Goal: Information Seeking & Learning: Learn about a topic

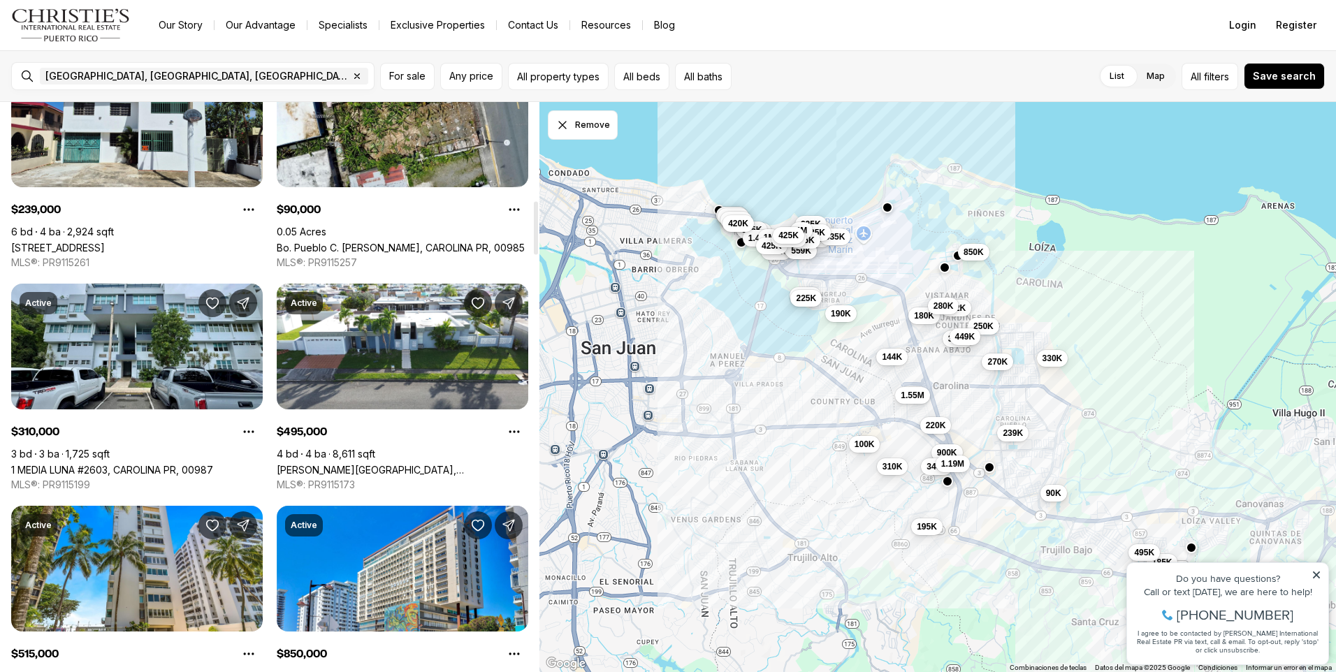
scroll to position [1048, 0]
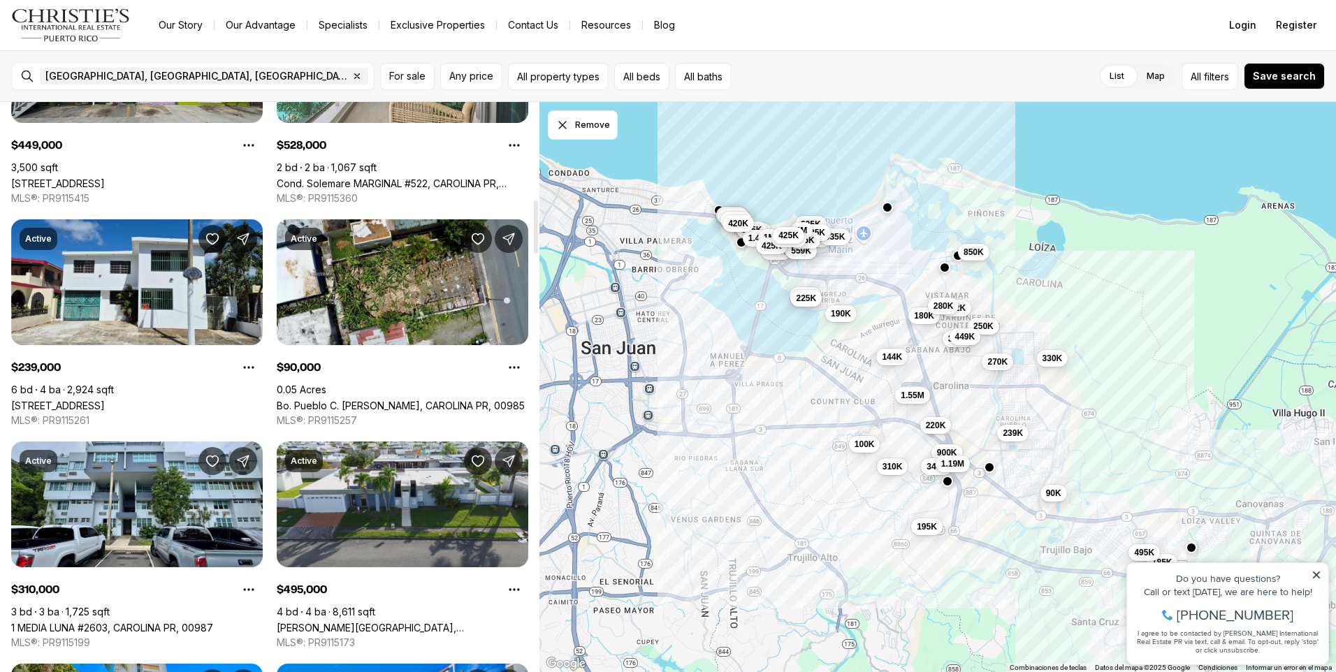
click at [399, 622] on link "[PERSON_NAME][GEOGRAPHIC_DATA], [GEOGRAPHIC_DATA], 00987" at bounding box center [402, 628] width 251 height 12
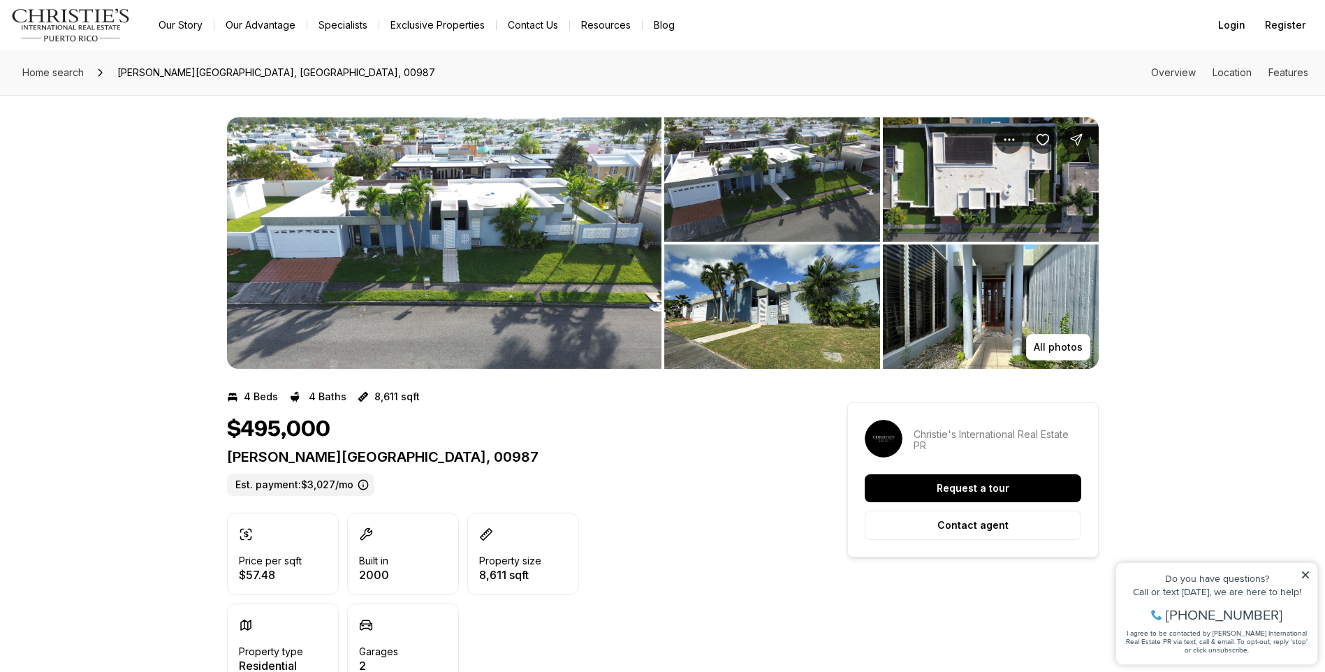
click at [360, 256] on img "View image gallery" at bounding box center [444, 242] width 435 height 251
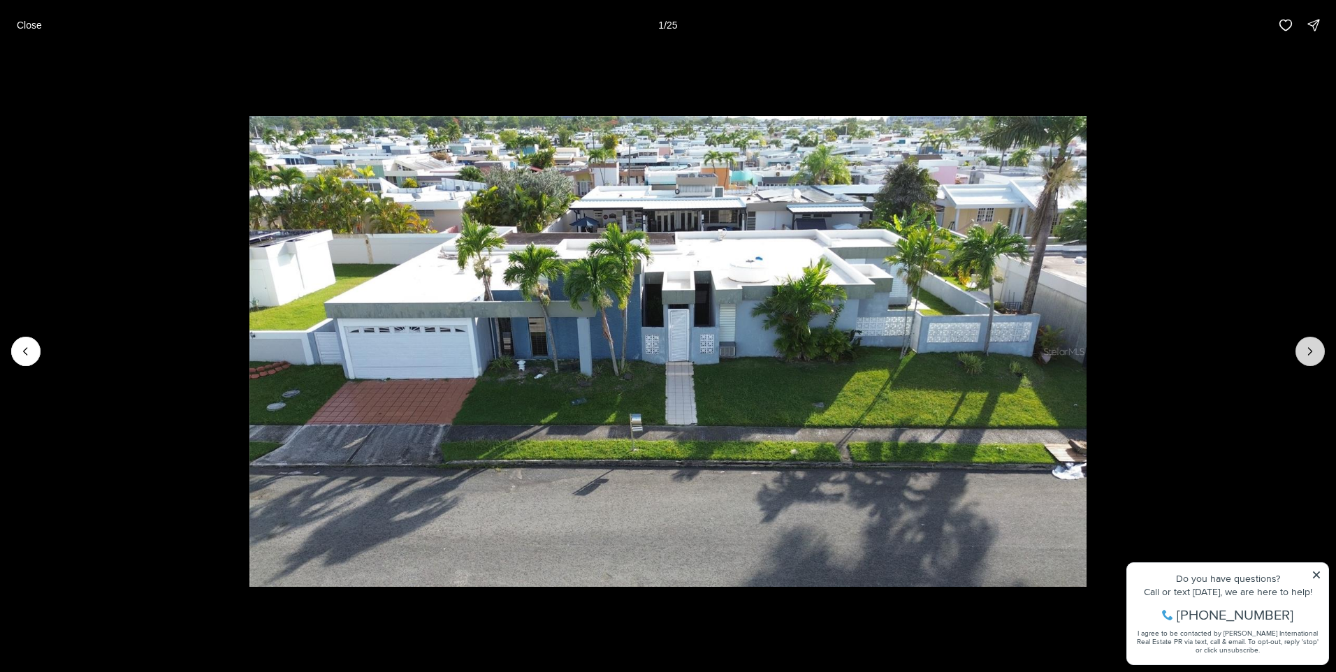
click at [1301, 341] on button "Next slide" at bounding box center [1309, 351] width 29 height 29
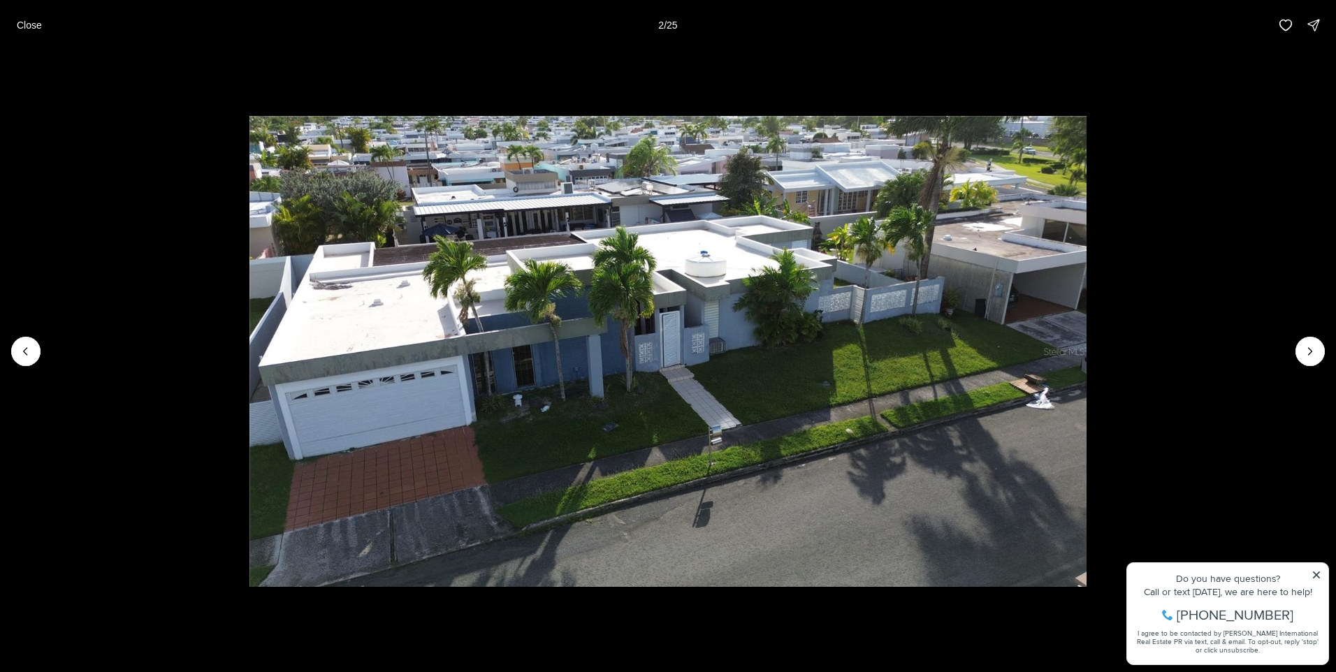
click at [1294, 344] on li "2 of 25" at bounding box center [668, 351] width 1336 height 602
click at [1310, 347] on icon "Next slide" at bounding box center [1310, 351] width 14 height 14
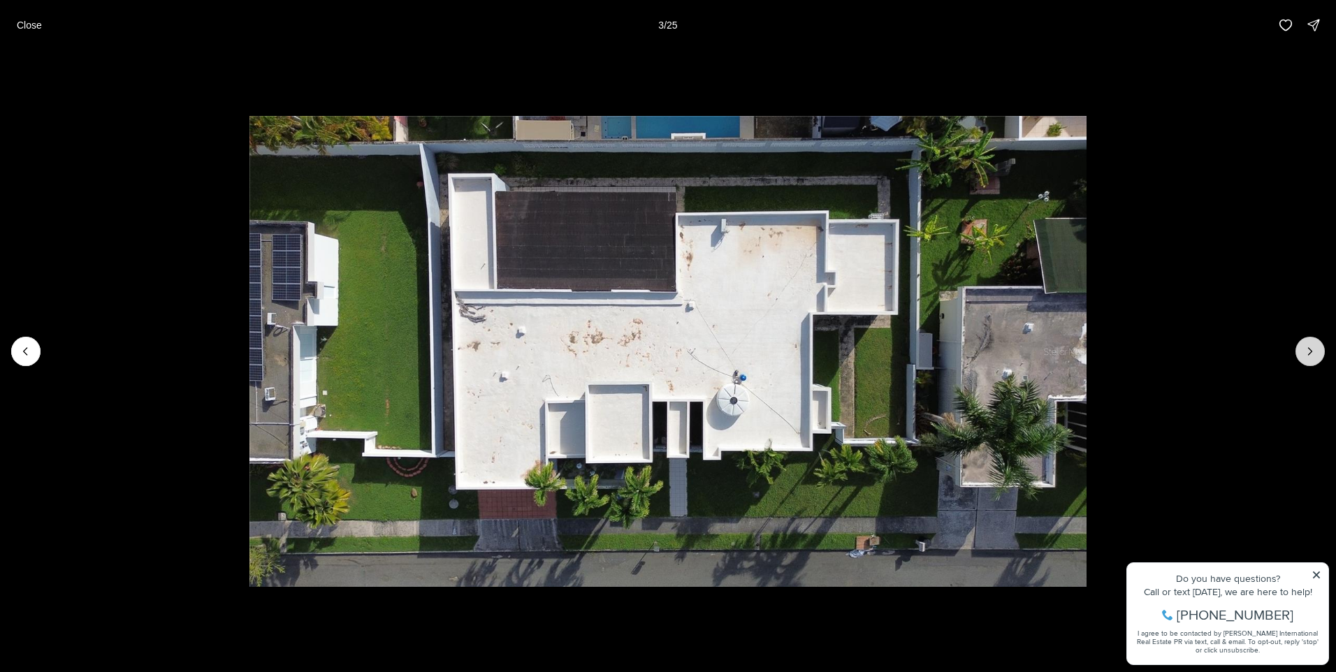
click at [1297, 344] on button "Next slide" at bounding box center [1309, 351] width 29 height 29
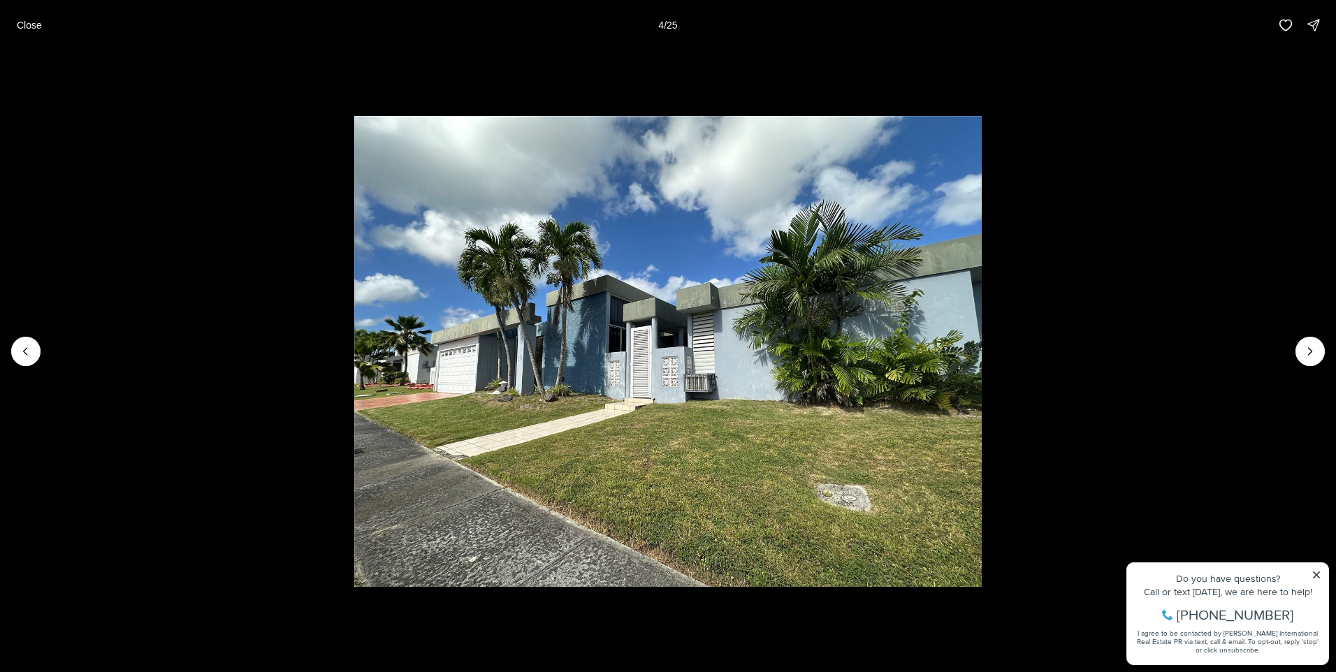
click at [1289, 345] on li "4 of 25" at bounding box center [668, 351] width 1336 height 602
click at [1314, 355] on icon "Next slide" at bounding box center [1310, 351] width 14 height 14
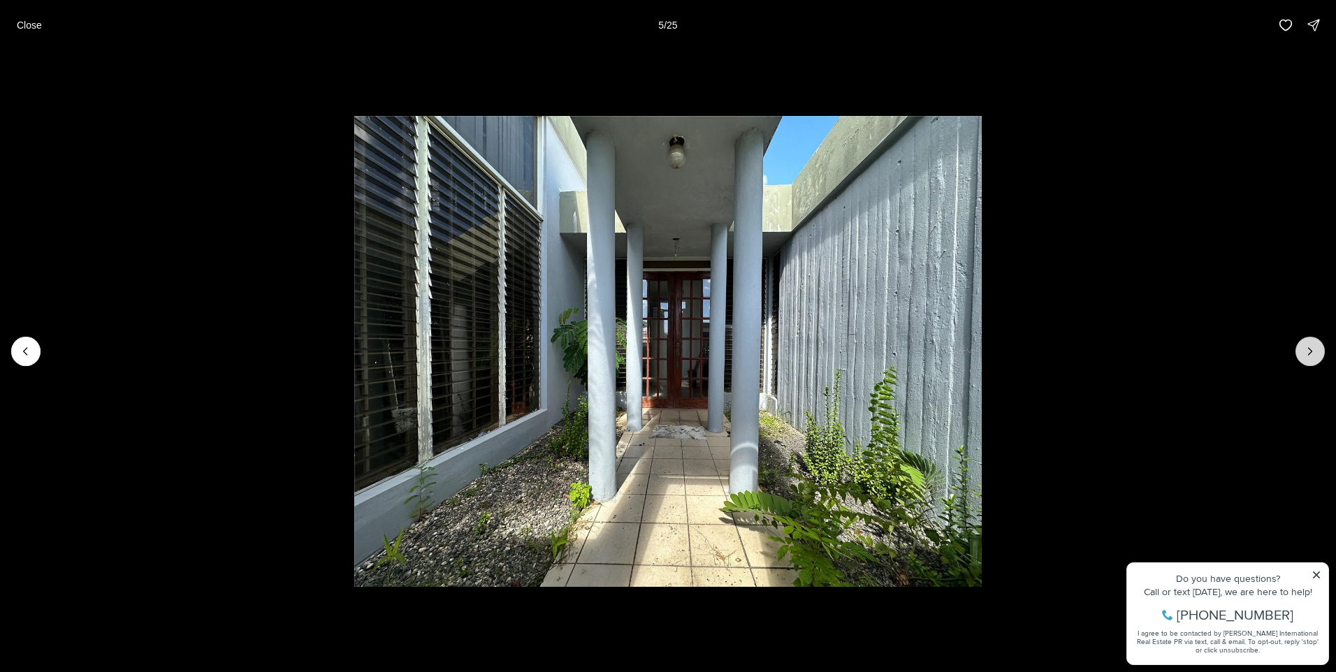
click at [1313, 356] on icon "Next slide" at bounding box center [1310, 351] width 14 height 14
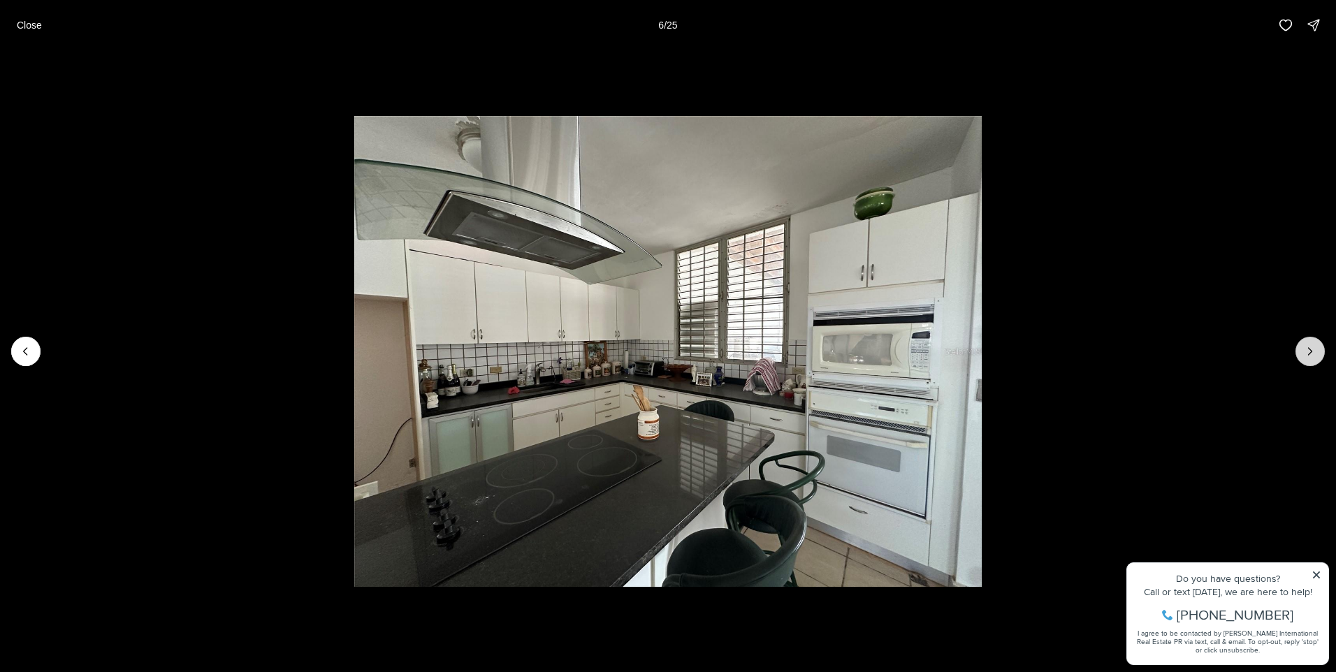
click at [1313, 356] on icon "Next slide" at bounding box center [1310, 351] width 14 height 14
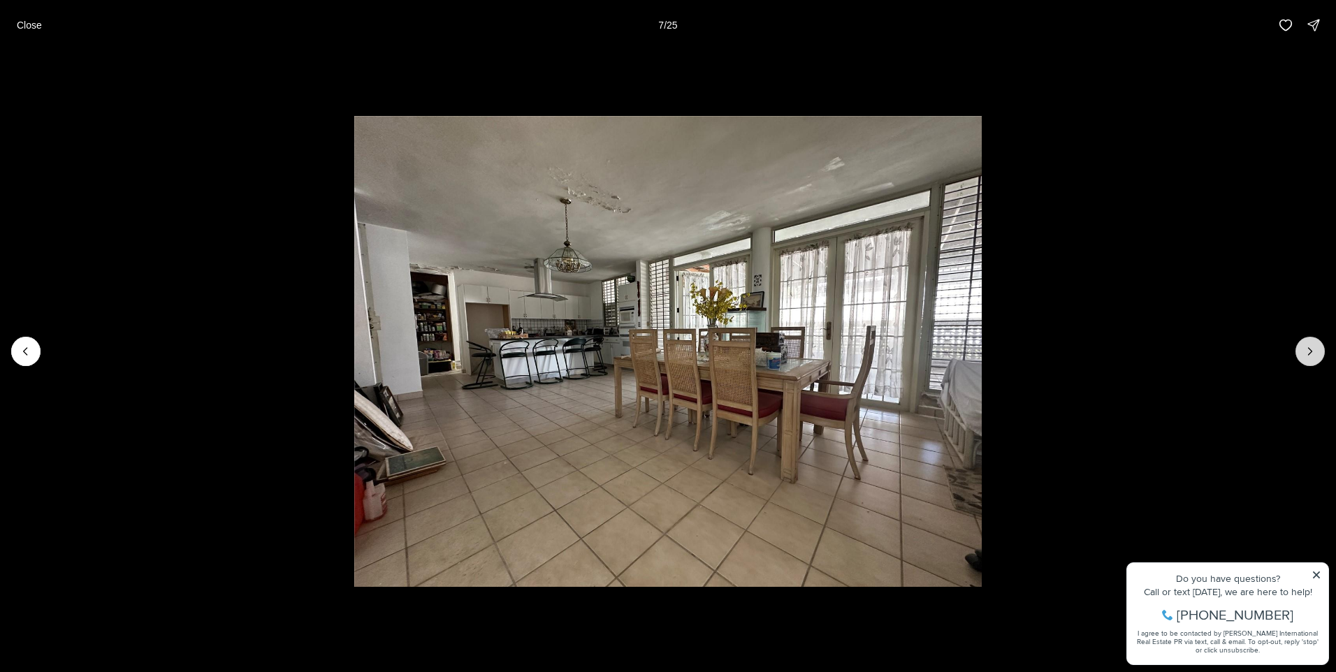
click at [1313, 356] on icon "Next slide" at bounding box center [1310, 351] width 14 height 14
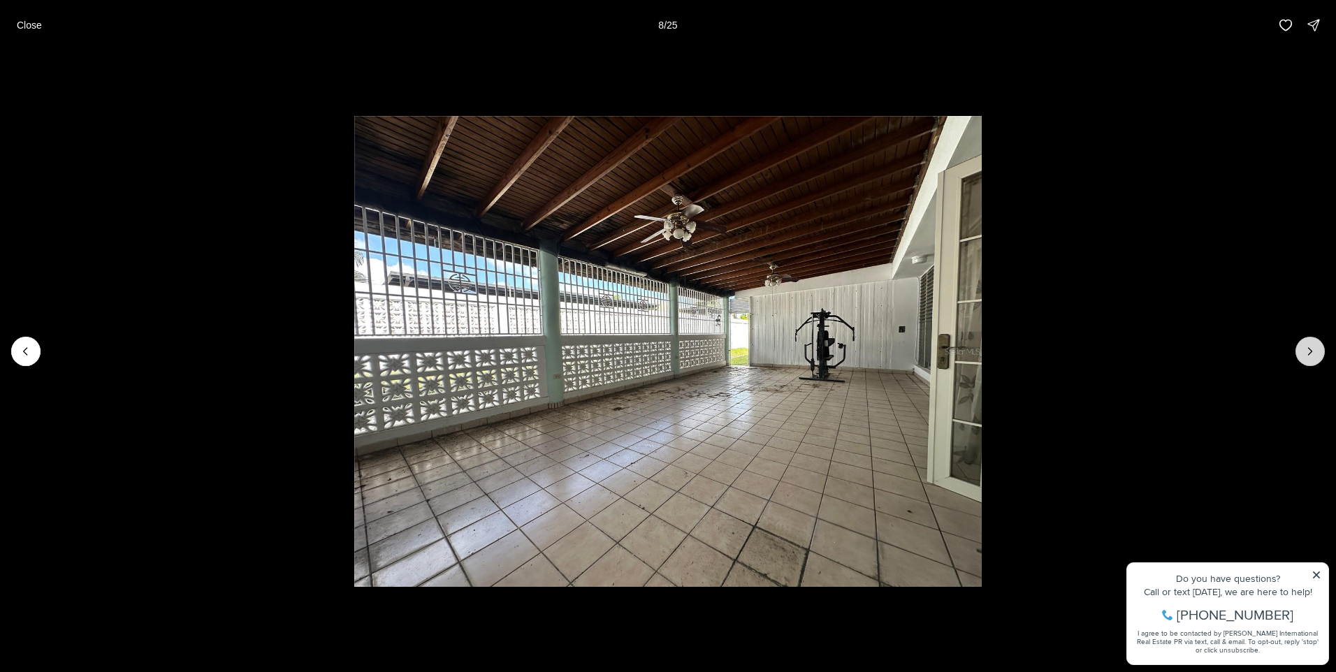
click at [1313, 356] on icon "Next slide" at bounding box center [1310, 351] width 14 height 14
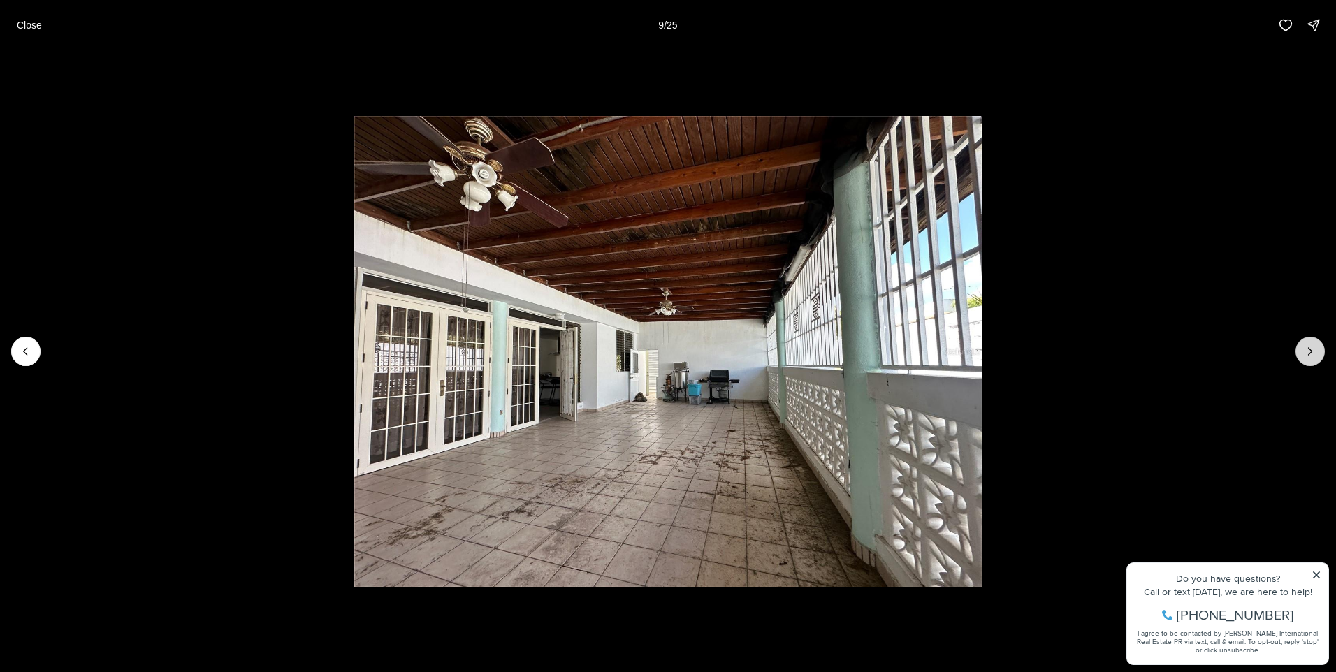
click at [1304, 356] on icon "Next slide" at bounding box center [1310, 351] width 14 height 14
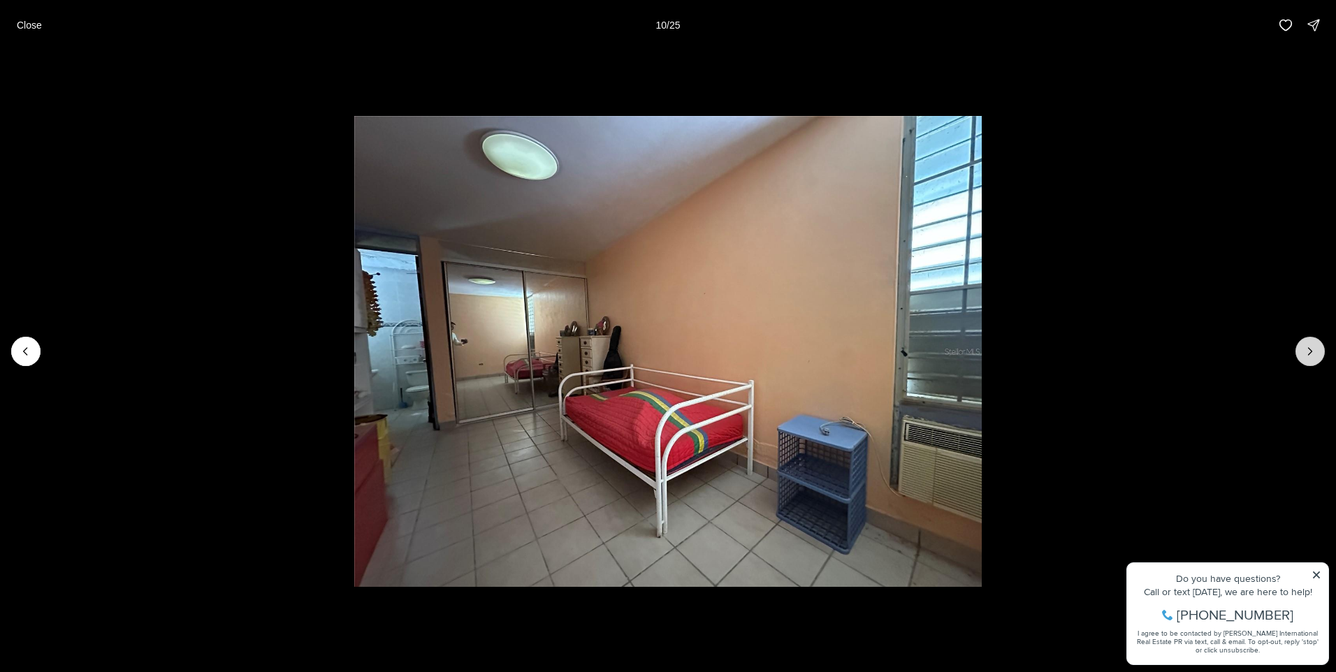
click at [1304, 356] on icon "Next slide" at bounding box center [1310, 351] width 14 height 14
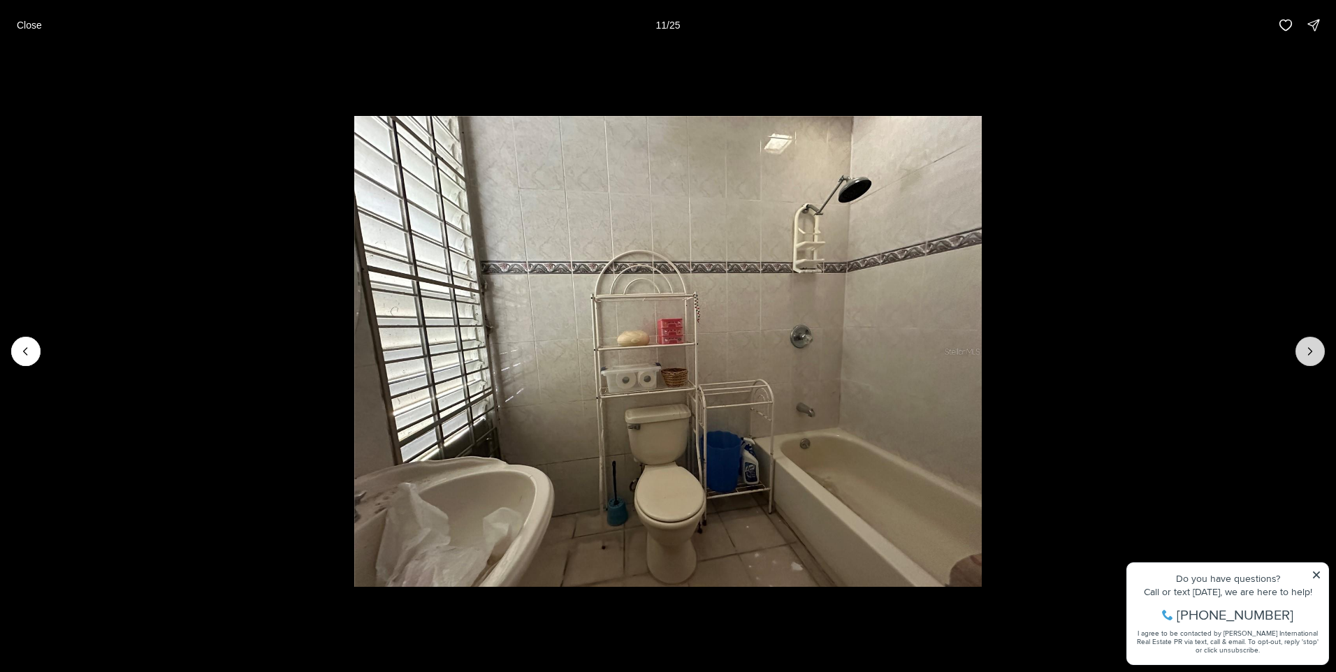
click at [1304, 356] on icon "Next slide" at bounding box center [1310, 351] width 14 height 14
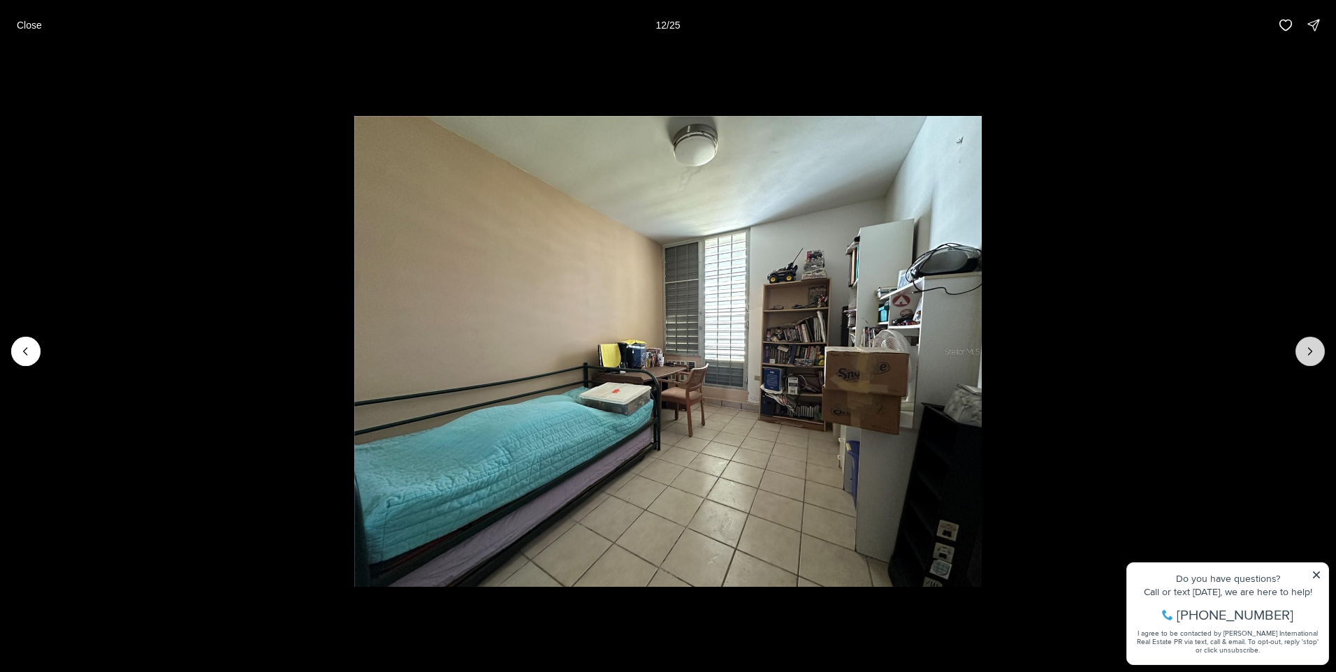
click at [1304, 356] on icon "Next slide" at bounding box center [1310, 351] width 14 height 14
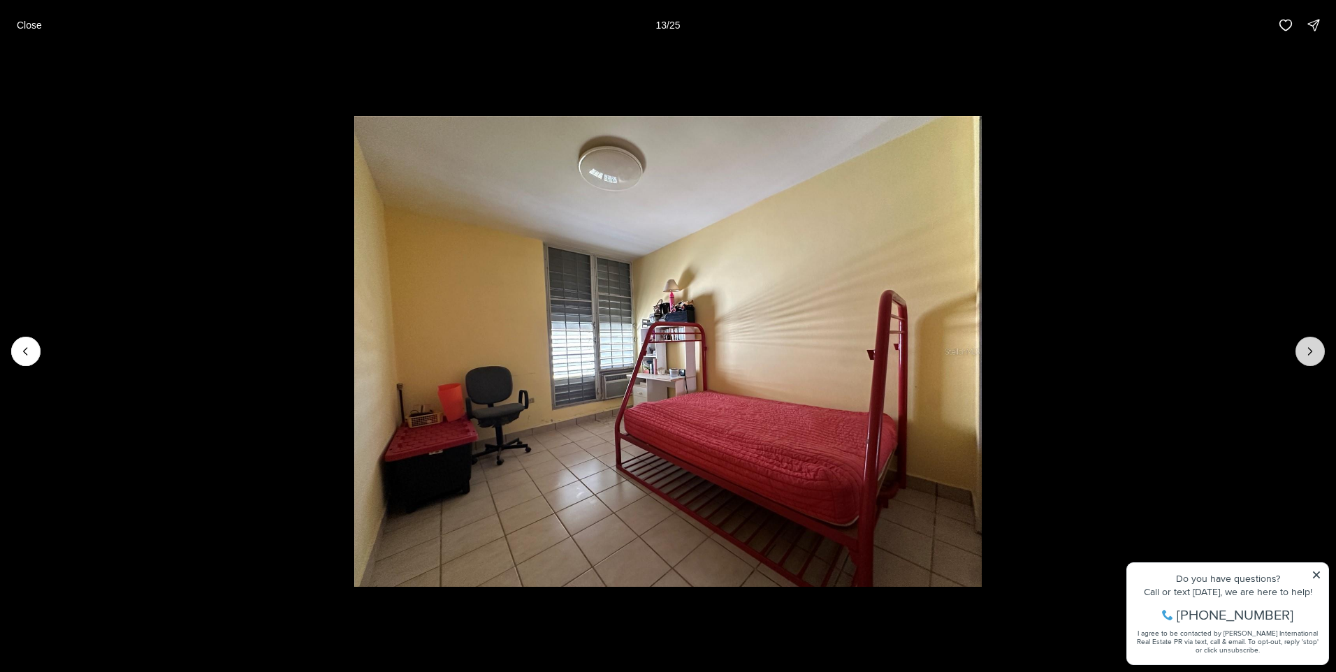
click at [1304, 356] on icon "Next slide" at bounding box center [1310, 351] width 14 height 14
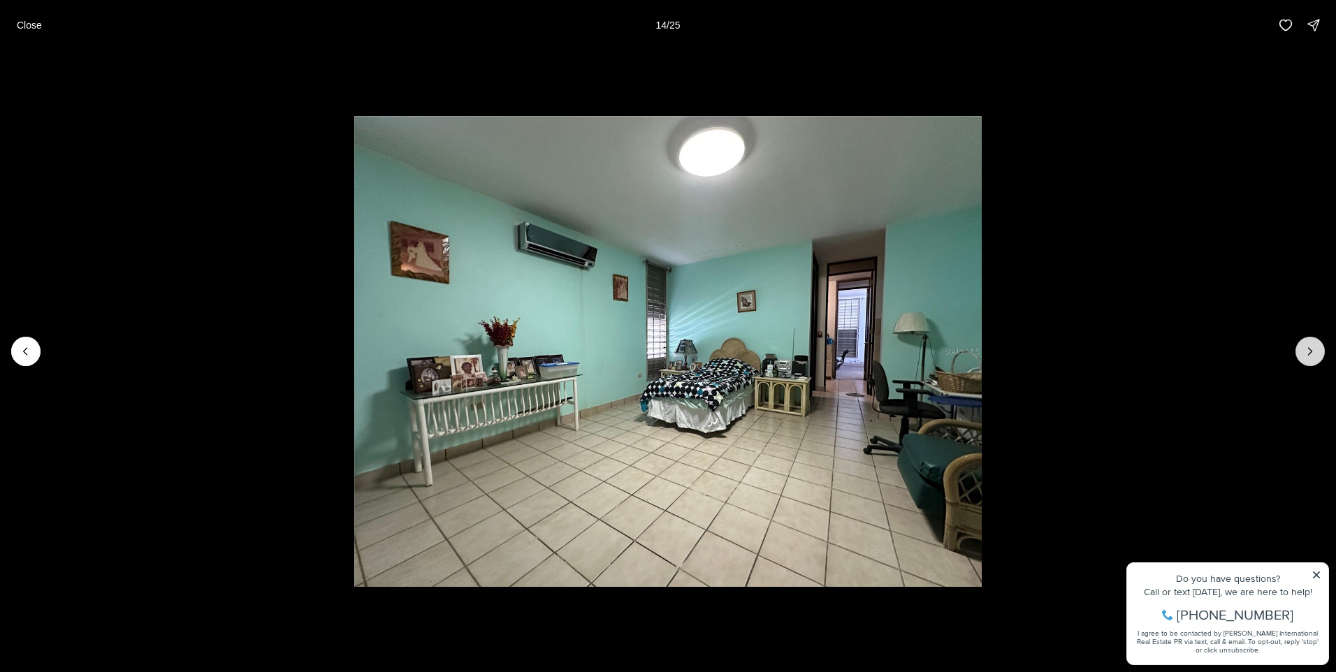
click at [1304, 356] on icon "Next slide" at bounding box center [1310, 351] width 14 height 14
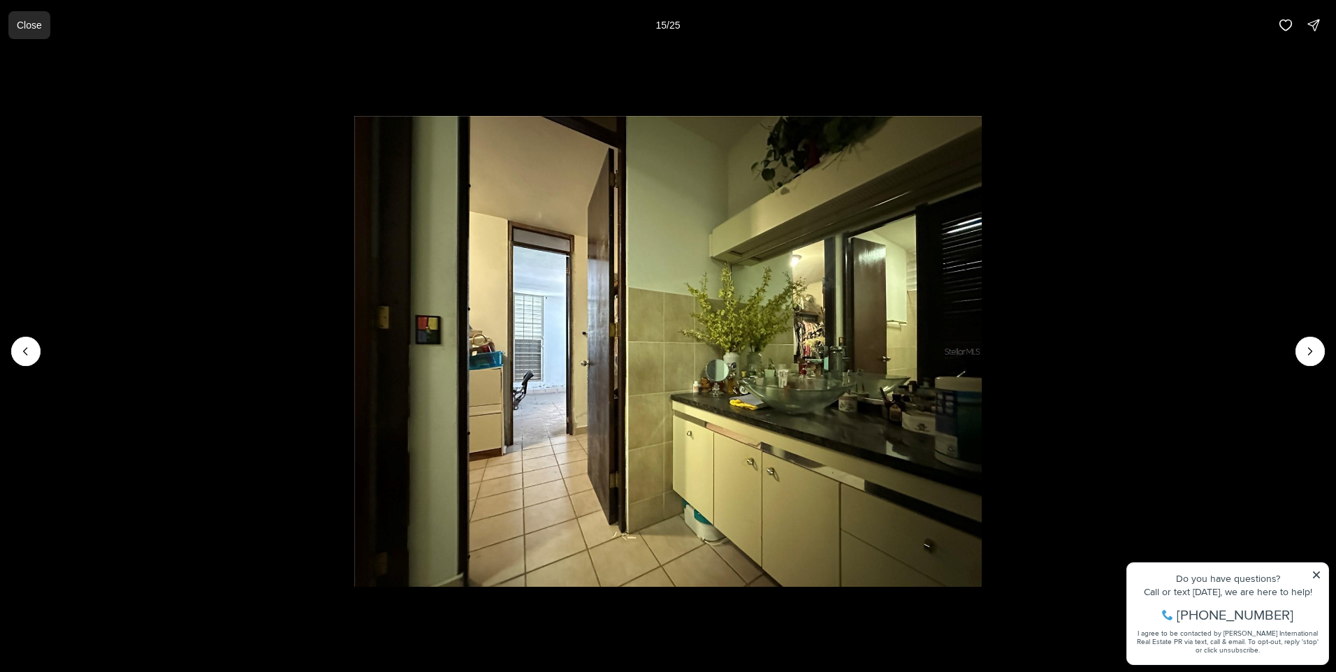
click at [26, 23] on p "Close" at bounding box center [29, 25] width 25 height 11
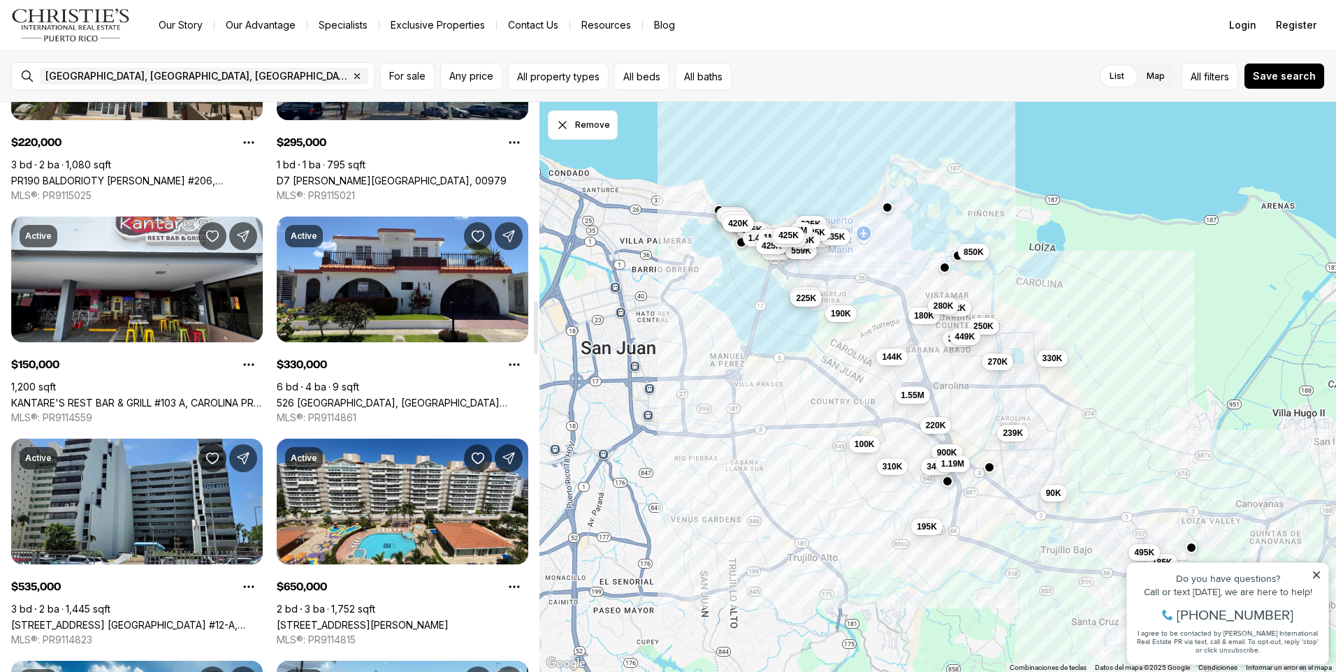
scroll to position [2166, 0]
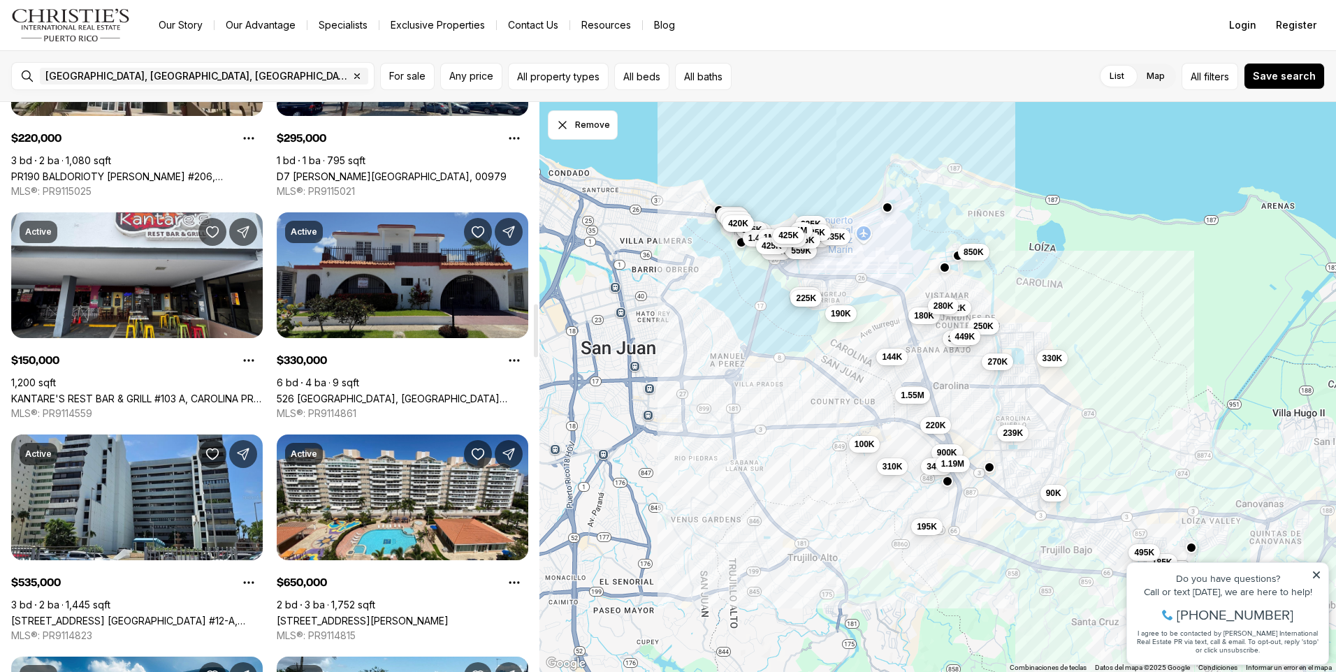
click at [399, 393] on link "526 [GEOGRAPHIC_DATA], [GEOGRAPHIC_DATA] [GEOGRAPHIC_DATA], 00983" at bounding box center [402, 399] width 251 height 12
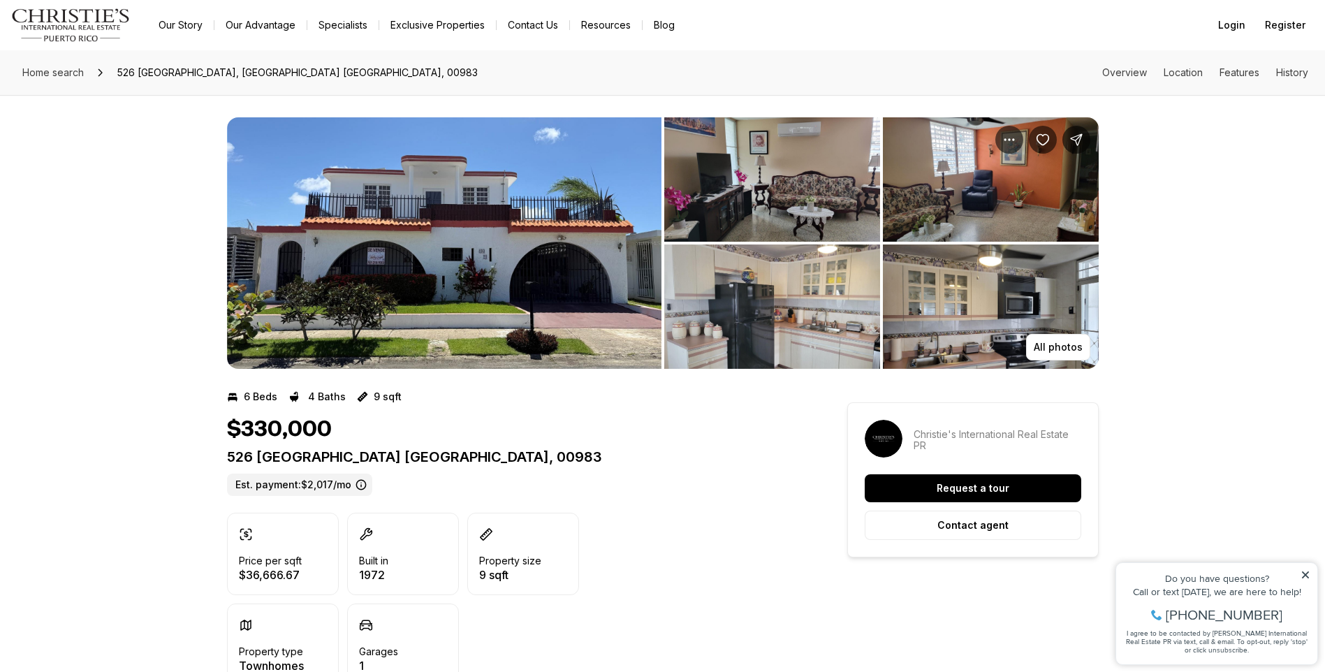
click at [402, 275] on img "View image gallery" at bounding box center [444, 242] width 435 height 251
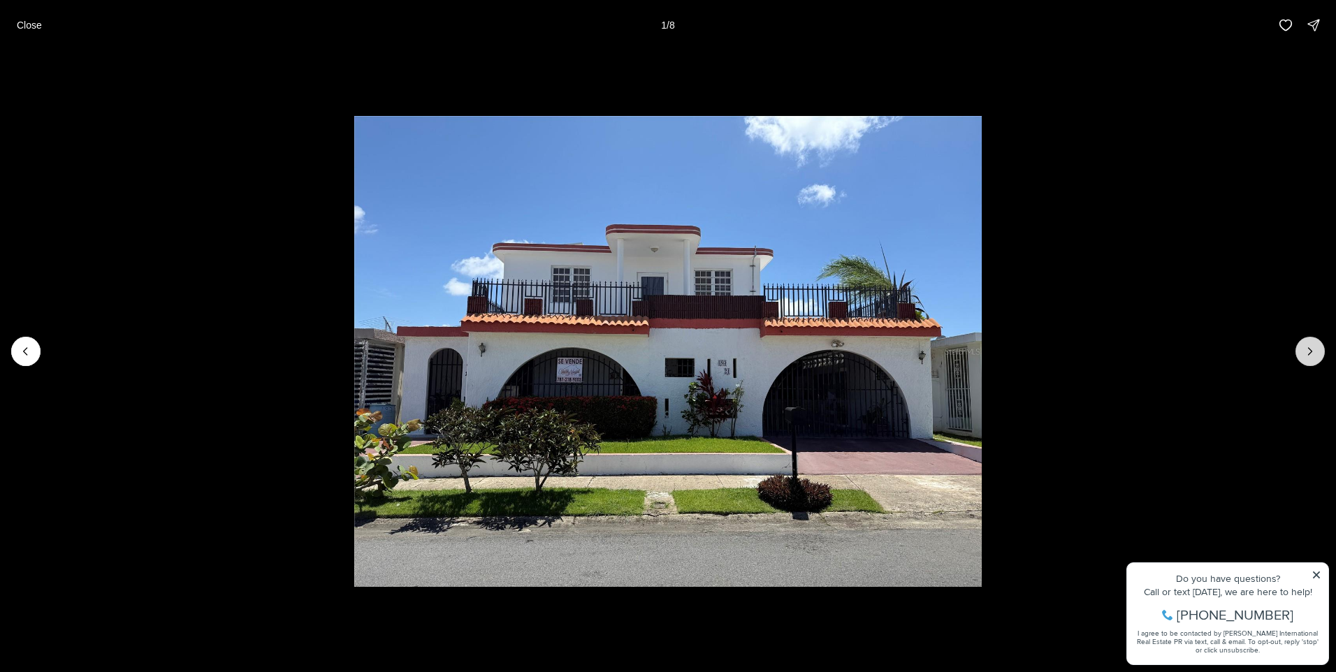
click at [1306, 344] on icon "Next slide" at bounding box center [1310, 351] width 14 height 14
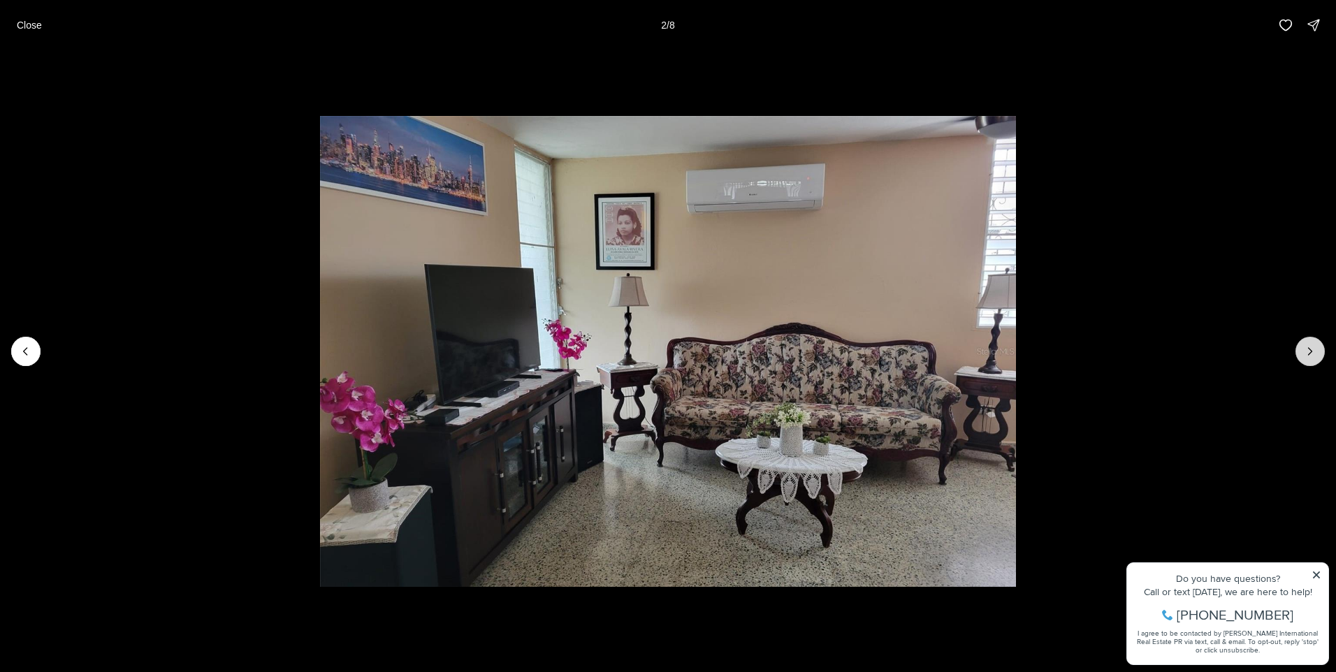
click at [1306, 344] on icon "Next slide" at bounding box center [1310, 351] width 14 height 14
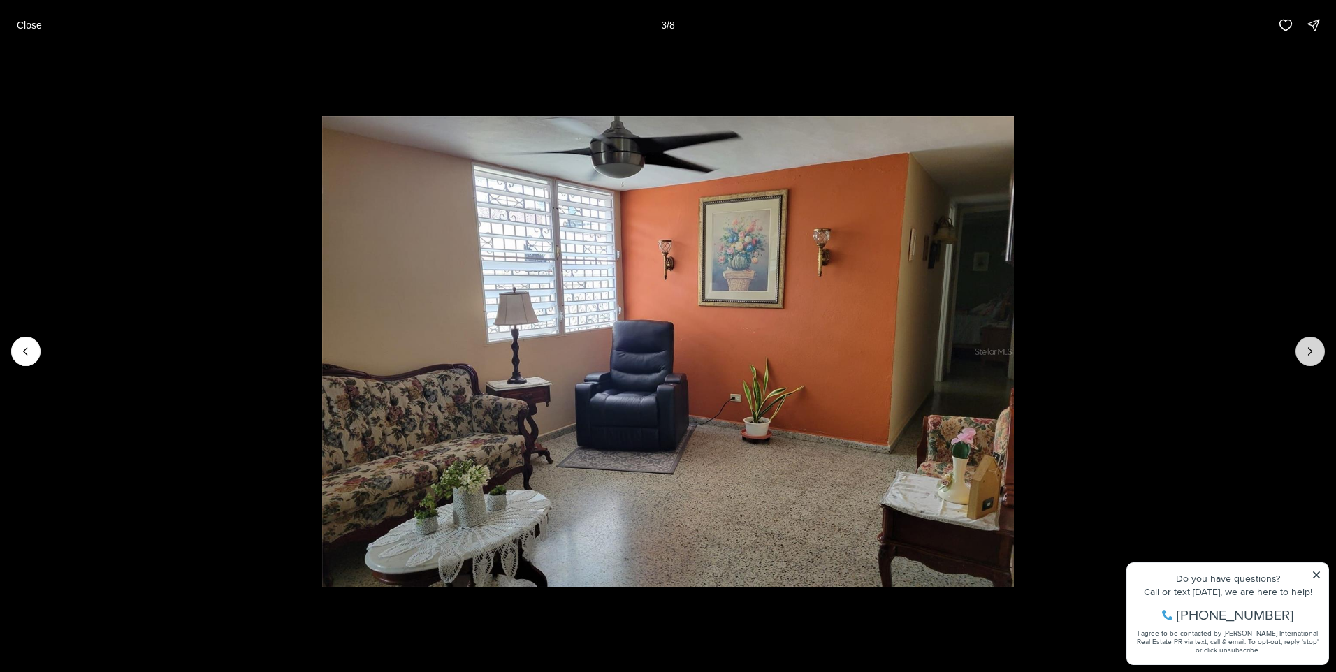
click at [1306, 344] on icon "Next slide" at bounding box center [1310, 351] width 14 height 14
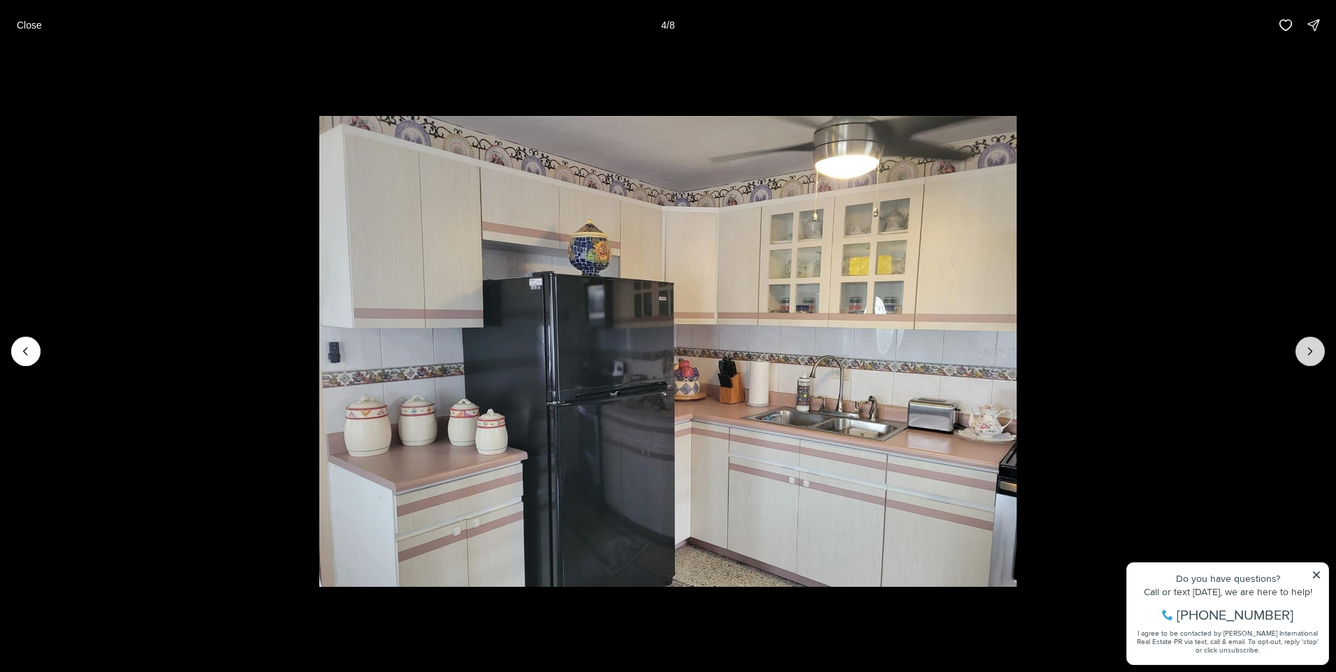
click at [1302, 349] on button "Next slide" at bounding box center [1309, 351] width 29 height 29
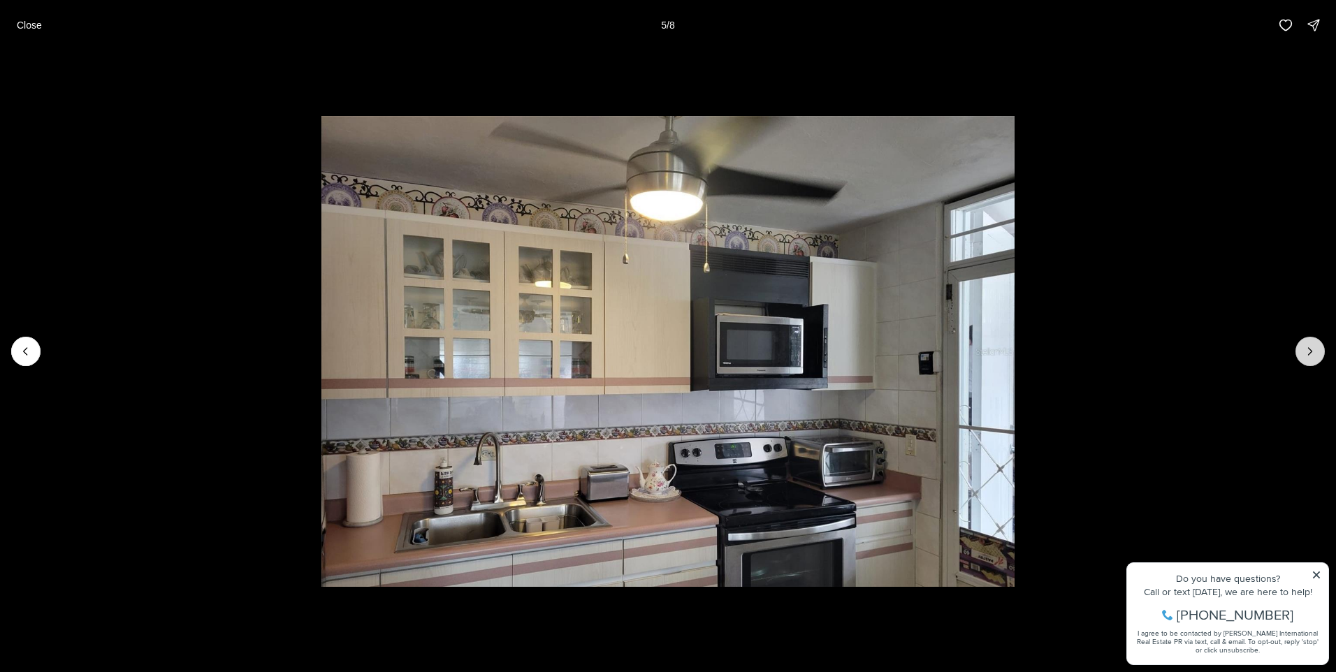
click at [1302, 349] on button "Next slide" at bounding box center [1309, 351] width 29 height 29
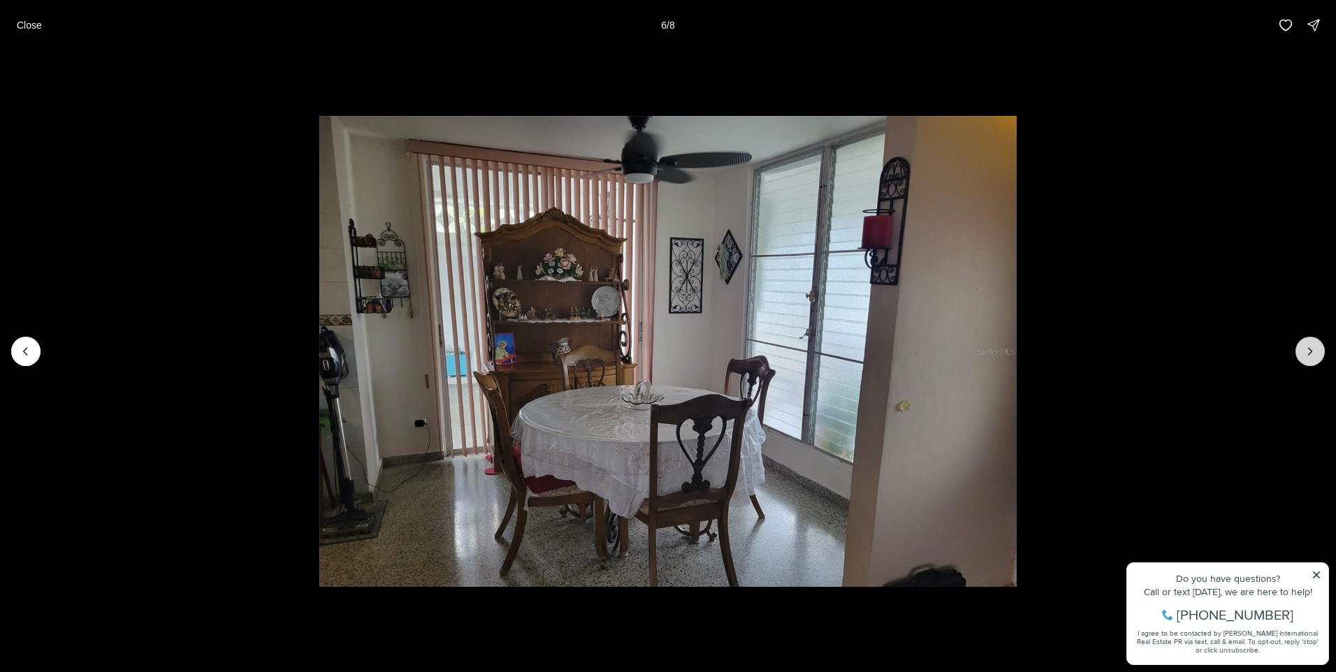
click at [1302, 346] on button "Next slide" at bounding box center [1309, 351] width 29 height 29
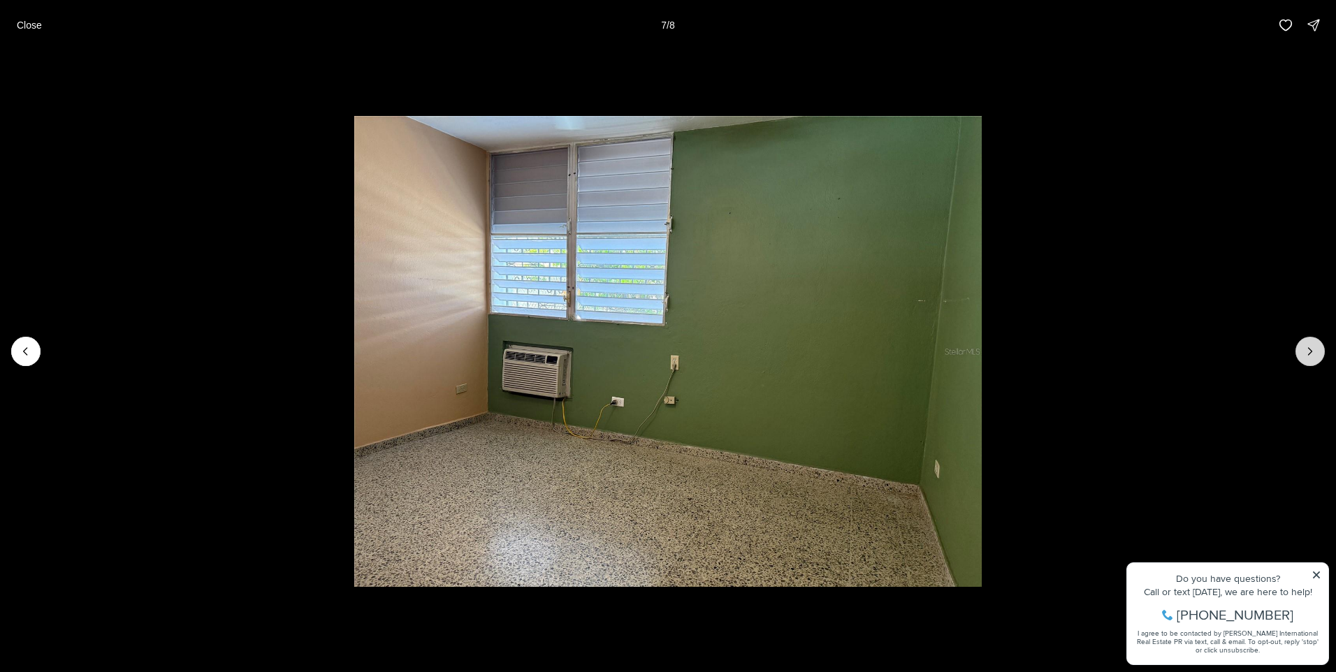
click at [1302, 346] on button "Next slide" at bounding box center [1309, 351] width 29 height 29
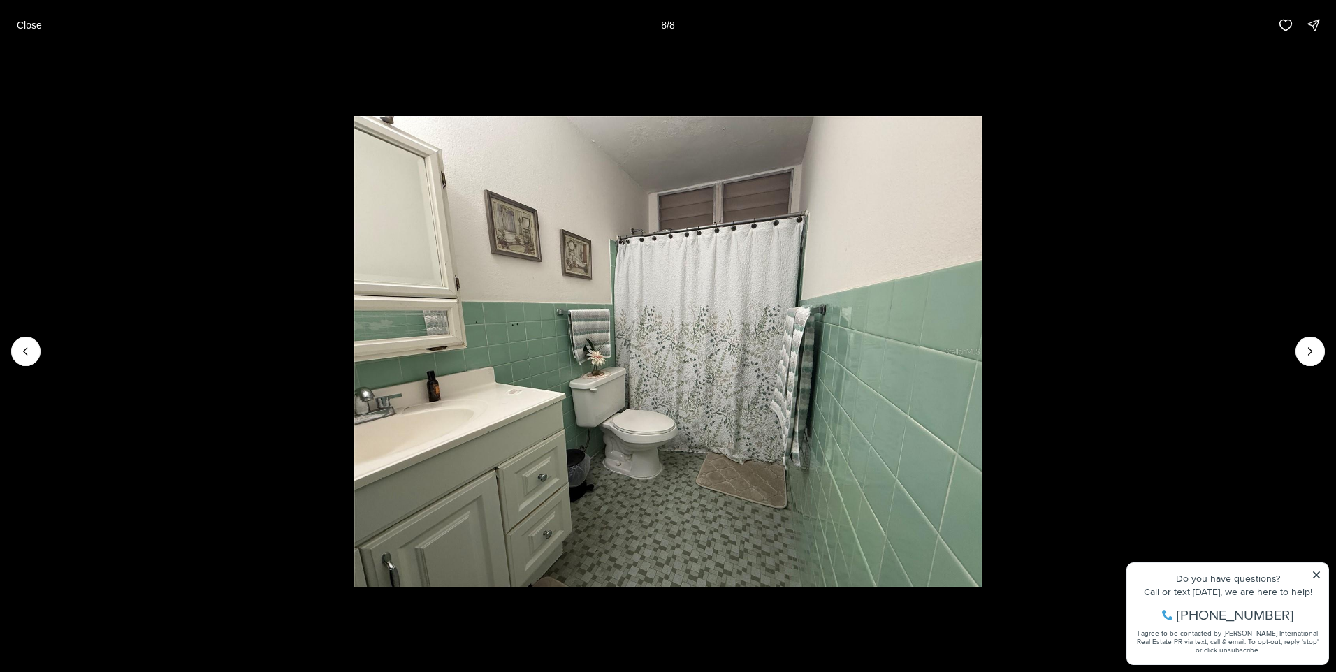
click at [1301, 347] on div at bounding box center [1309, 351] width 29 height 29
click at [1303, 347] on div at bounding box center [1309, 351] width 29 height 29
click at [13, 17] on button "Close" at bounding box center [29, 25] width 42 height 28
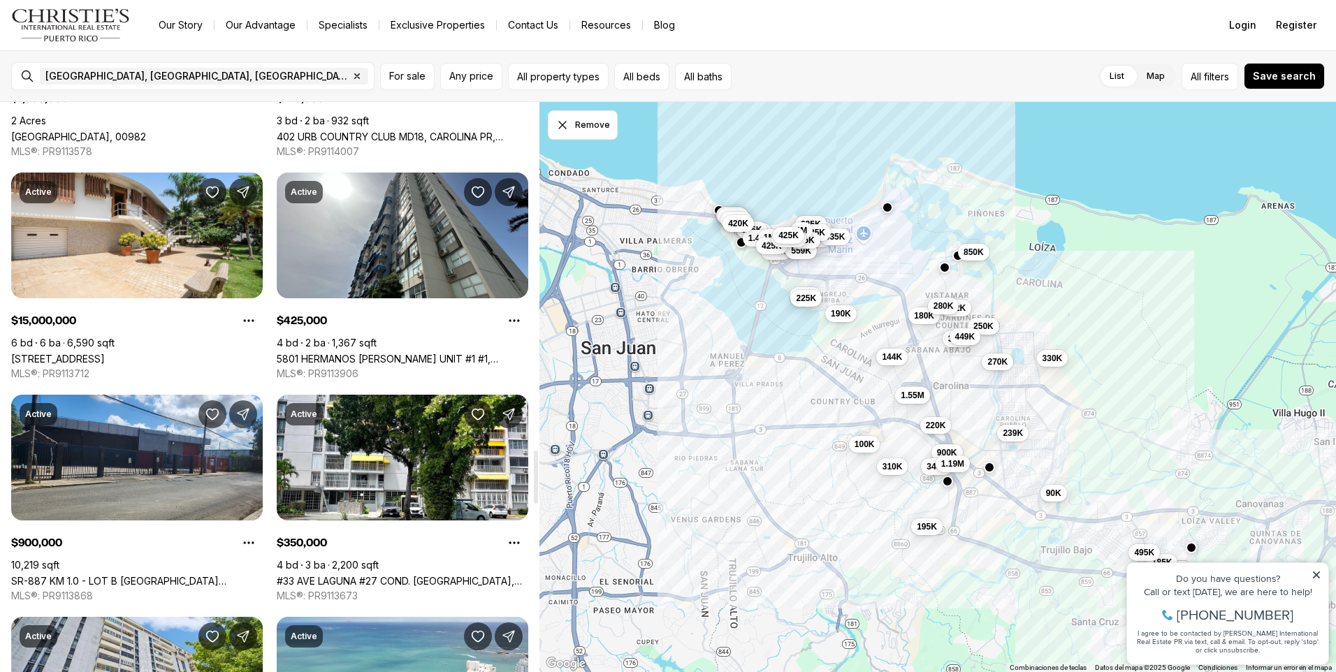
scroll to position [3772, 0]
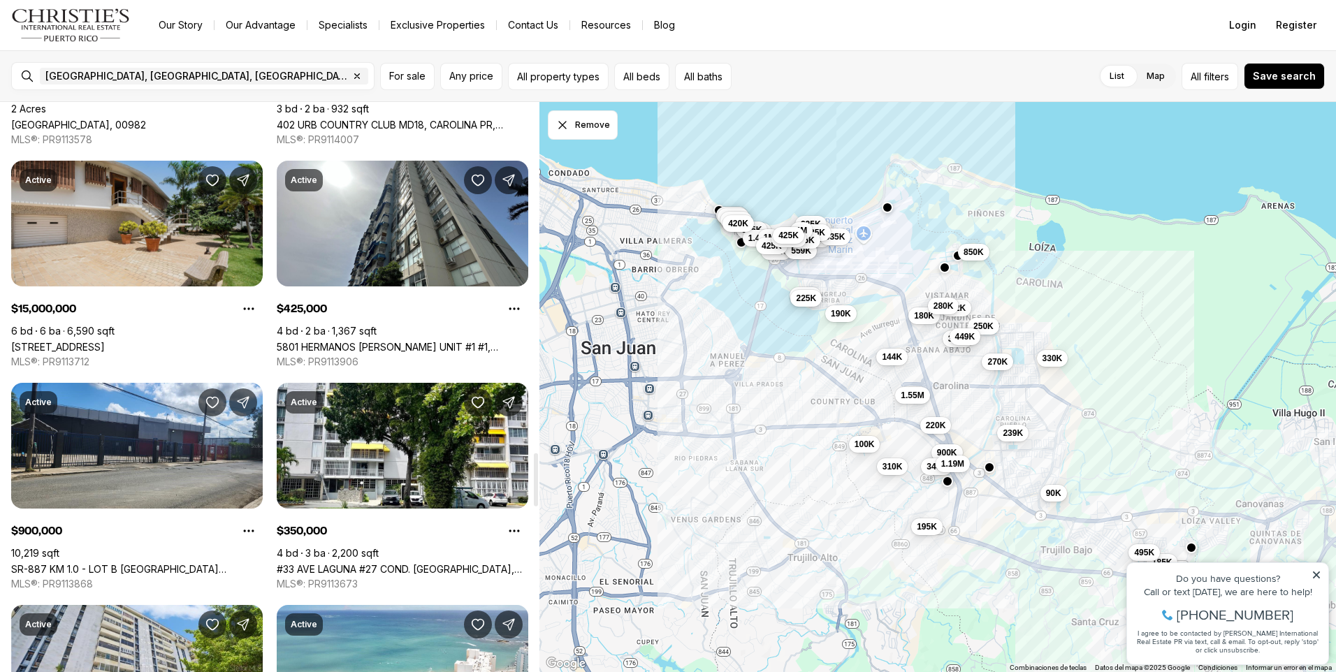
click at [73, 341] on link "[STREET_ADDRESS]" at bounding box center [58, 347] width 94 height 12
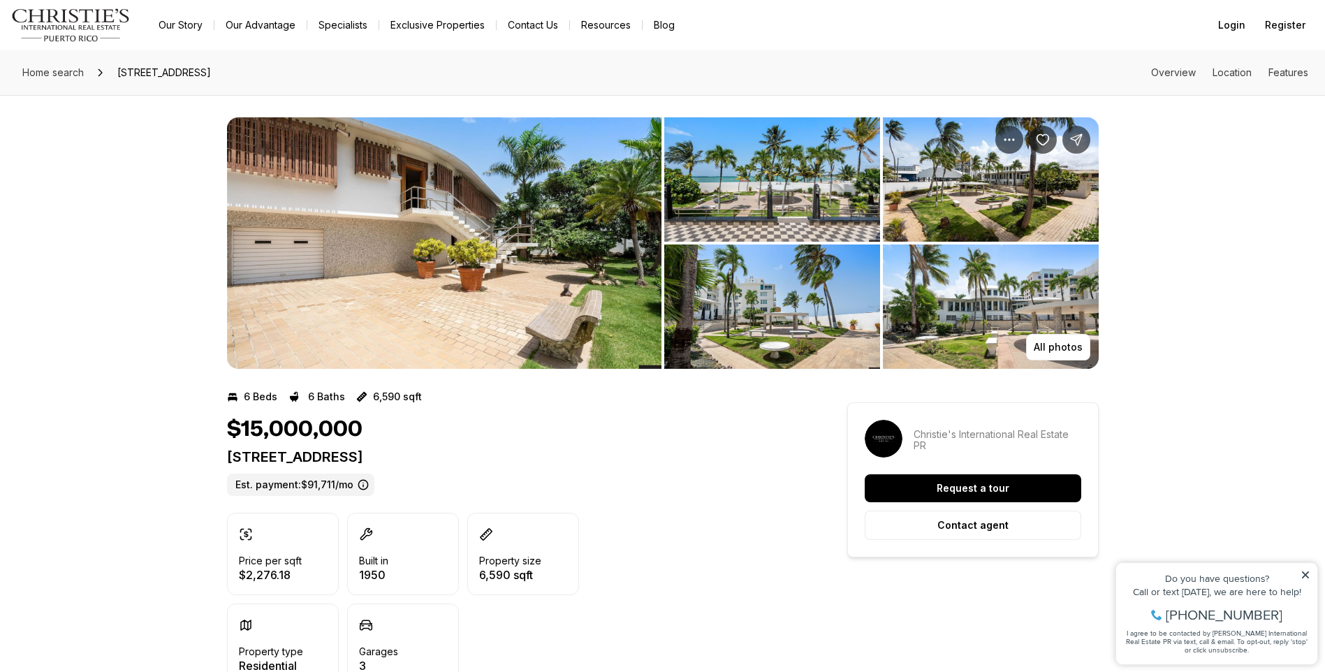
click at [353, 210] on img "View image gallery" at bounding box center [444, 242] width 435 height 251
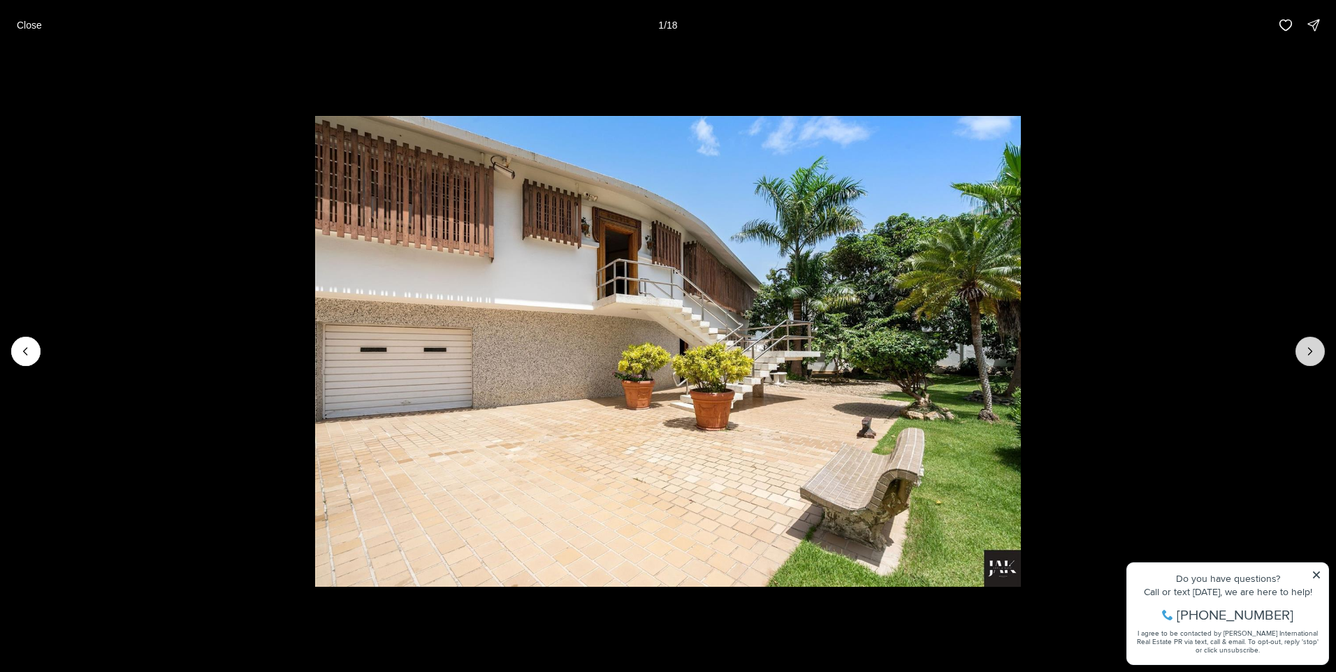
click at [1319, 350] on button "Next slide" at bounding box center [1309, 351] width 29 height 29
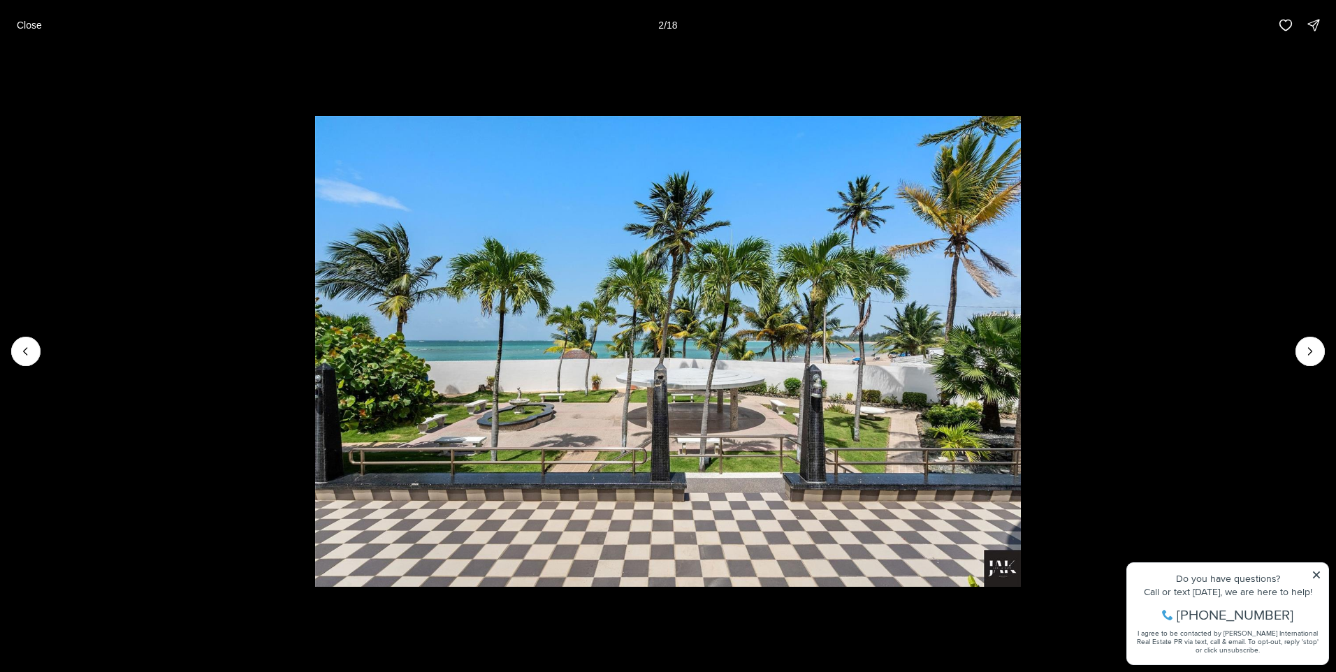
click at [1294, 350] on li "2 of 18" at bounding box center [668, 351] width 1336 height 602
click at [1297, 344] on button "Next slide" at bounding box center [1309, 351] width 29 height 29
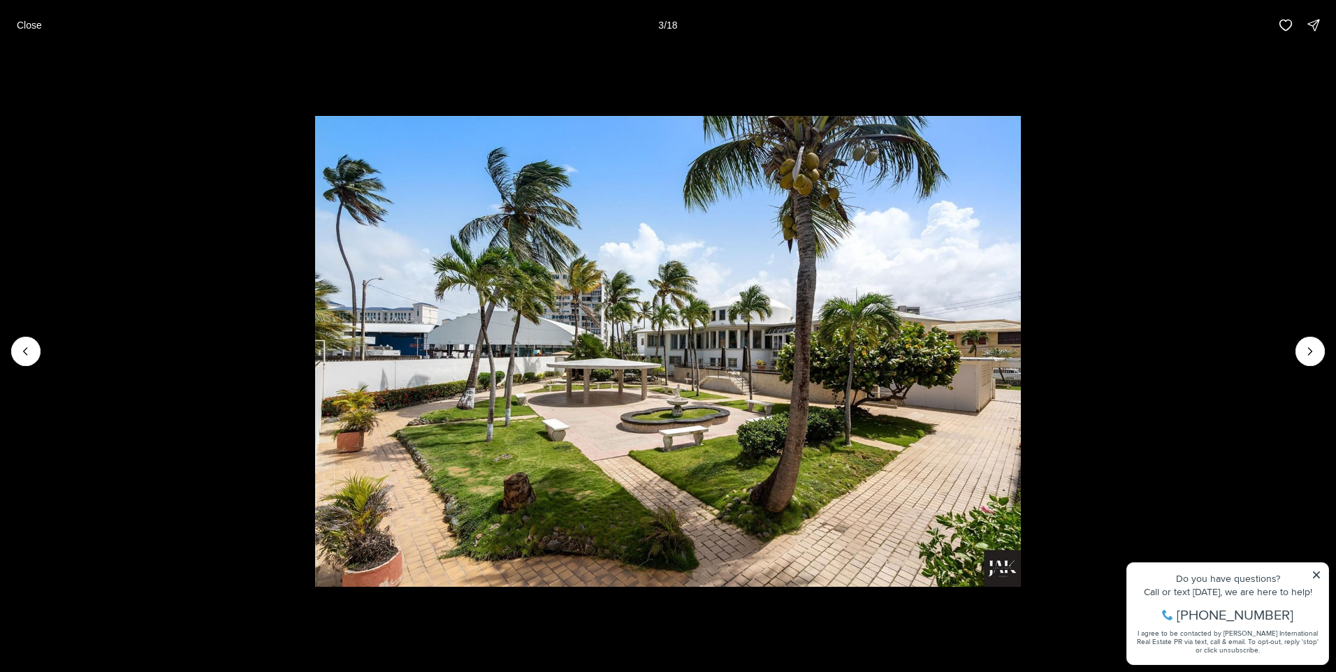
click at [1291, 344] on li "3 of 18" at bounding box center [668, 351] width 1336 height 602
click at [1299, 340] on button "Next slide" at bounding box center [1309, 351] width 29 height 29
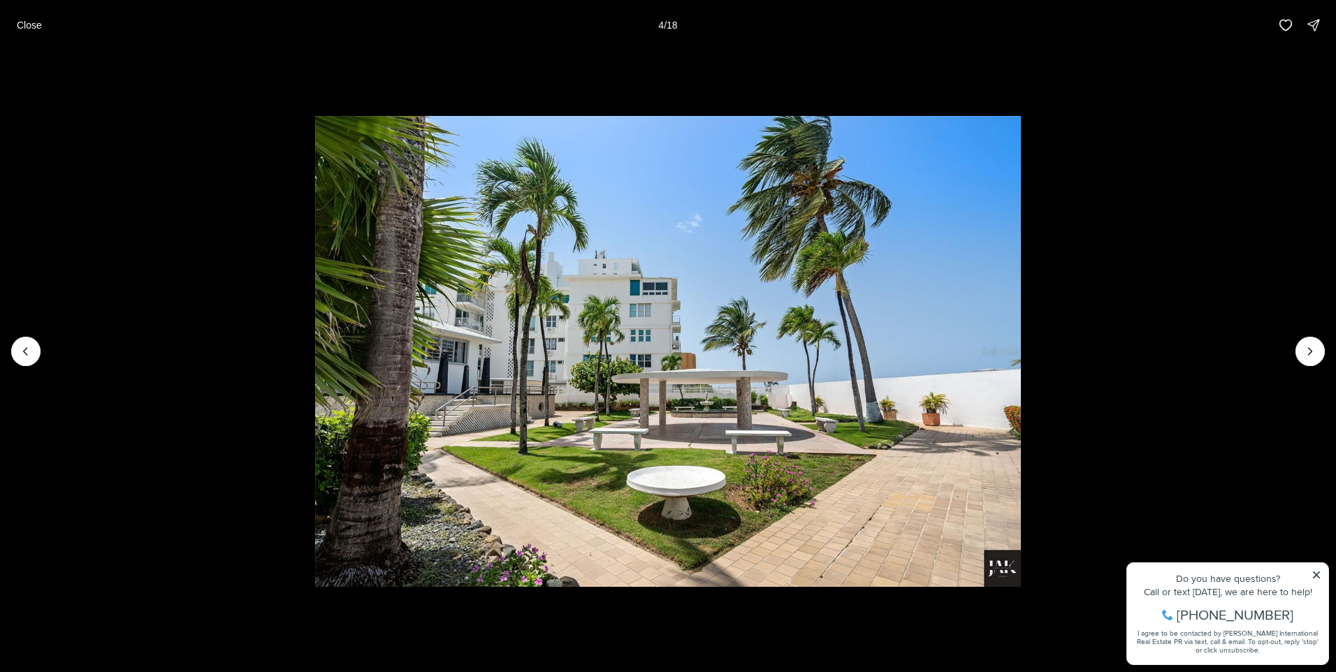
click at [1298, 340] on li "4 of 18" at bounding box center [668, 351] width 1336 height 602
click at [1307, 354] on icon "Next slide" at bounding box center [1310, 351] width 14 height 14
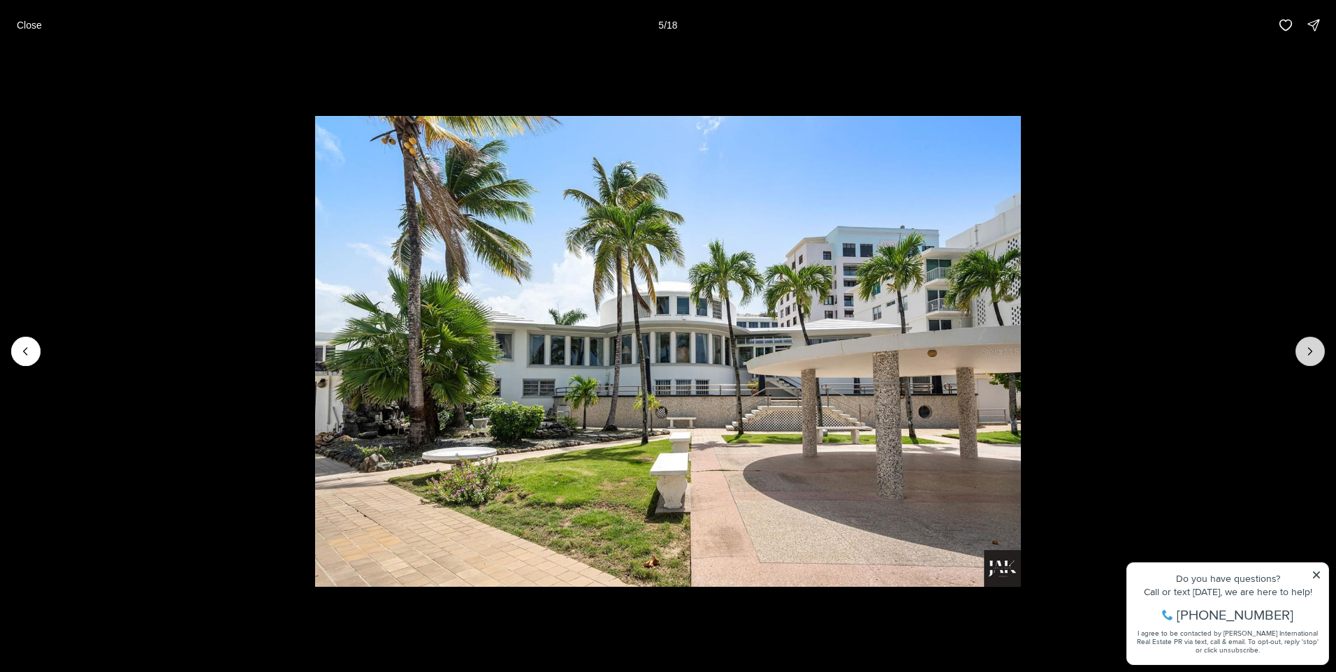
click at [1304, 353] on icon "Next slide" at bounding box center [1310, 351] width 14 height 14
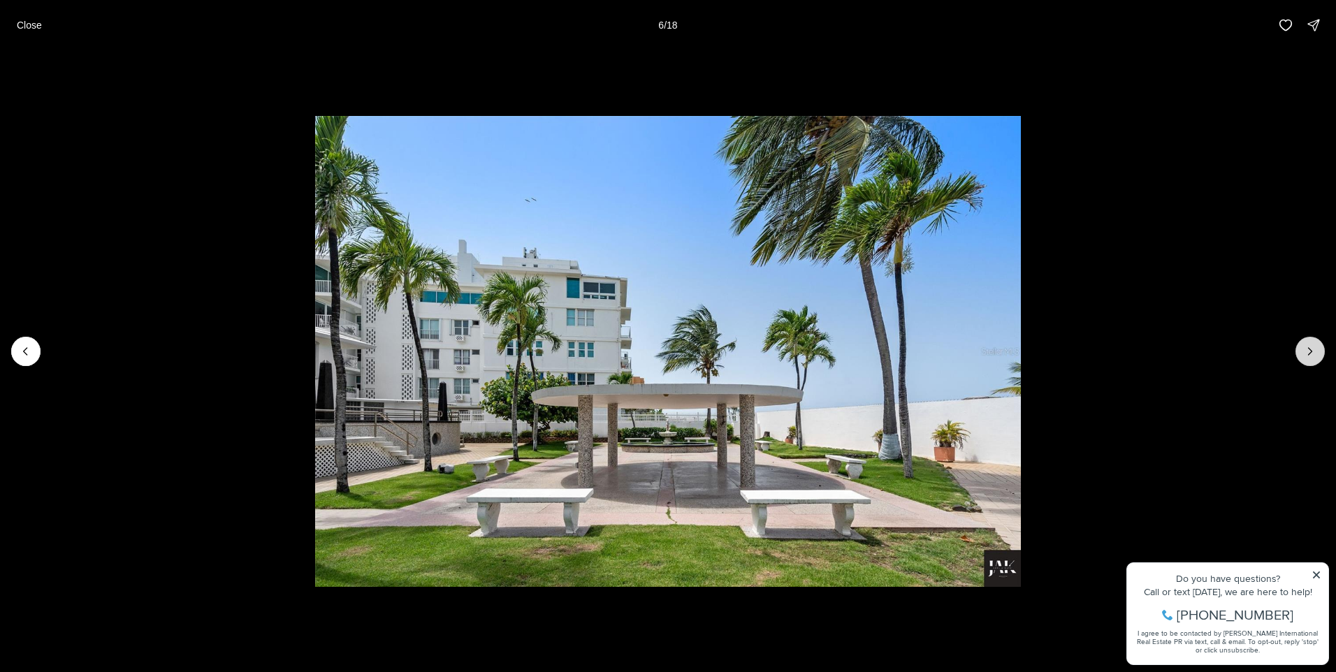
click at [1304, 353] on icon "Next slide" at bounding box center [1310, 351] width 14 height 14
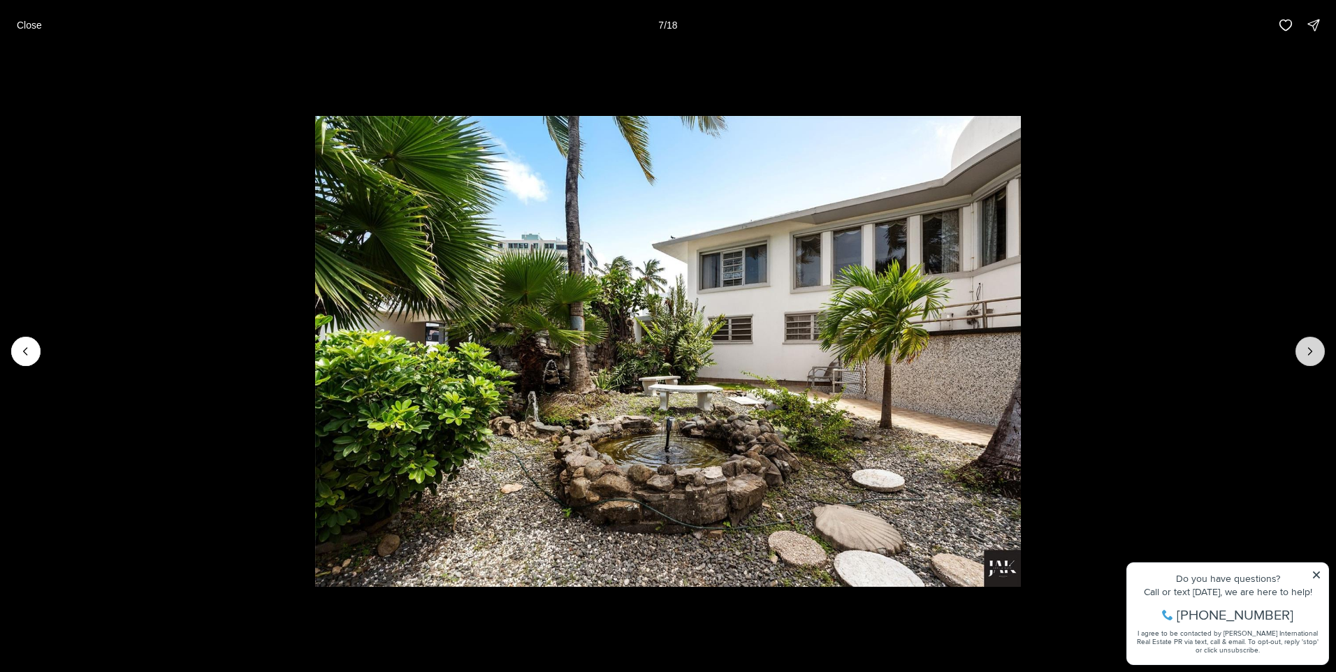
click at [1304, 353] on icon "Next slide" at bounding box center [1310, 351] width 14 height 14
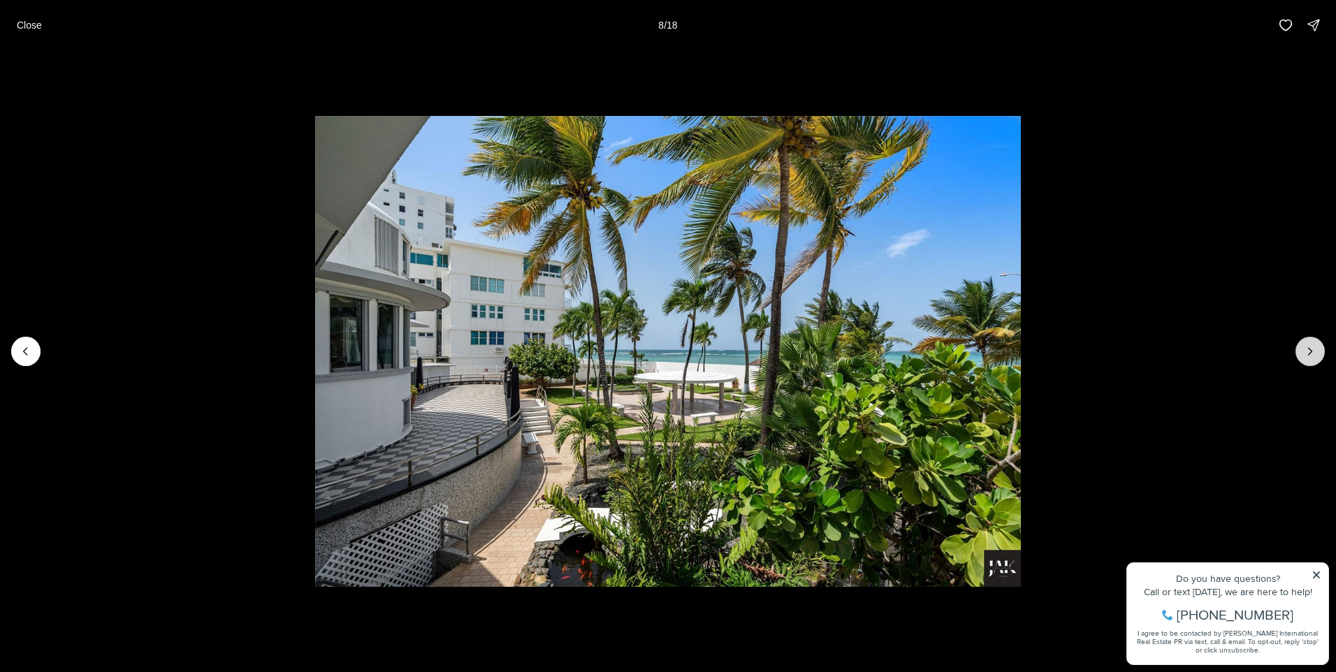
click at [1304, 353] on icon "Next slide" at bounding box center [1310, 351] width 14 height 14
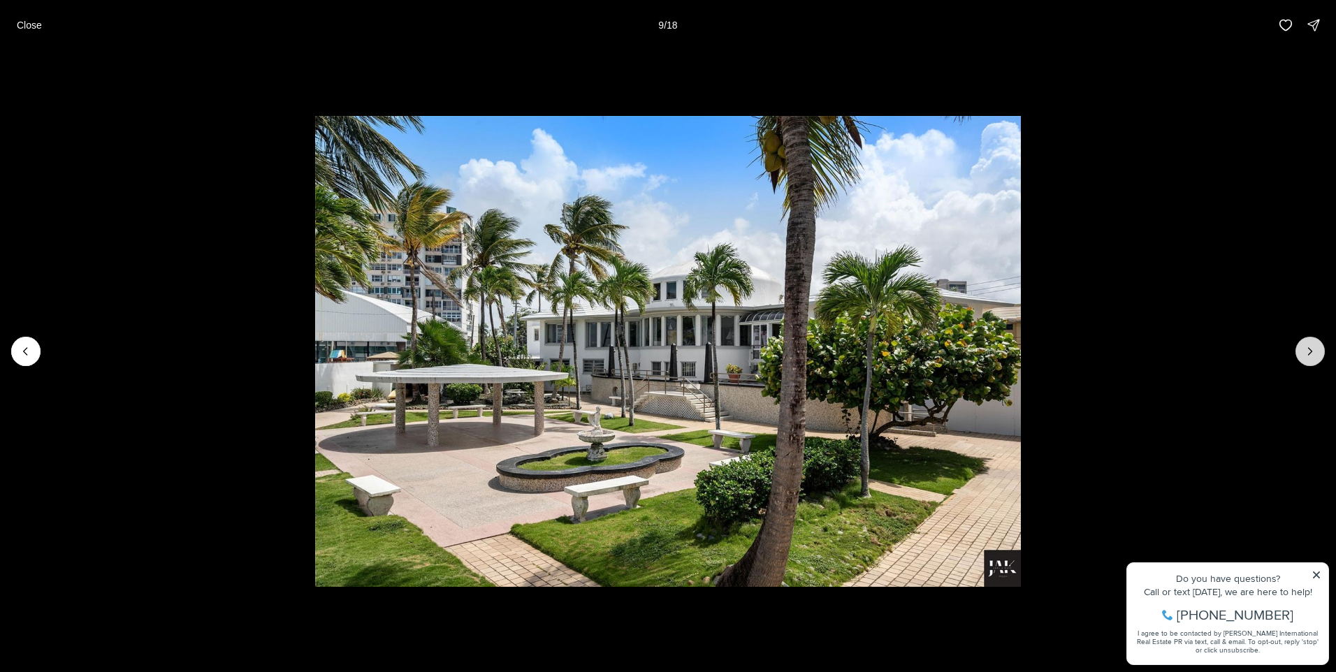
click at [1304, 353] on icon "Next slide" at bounding box center [1310, 351] width 14 height 14
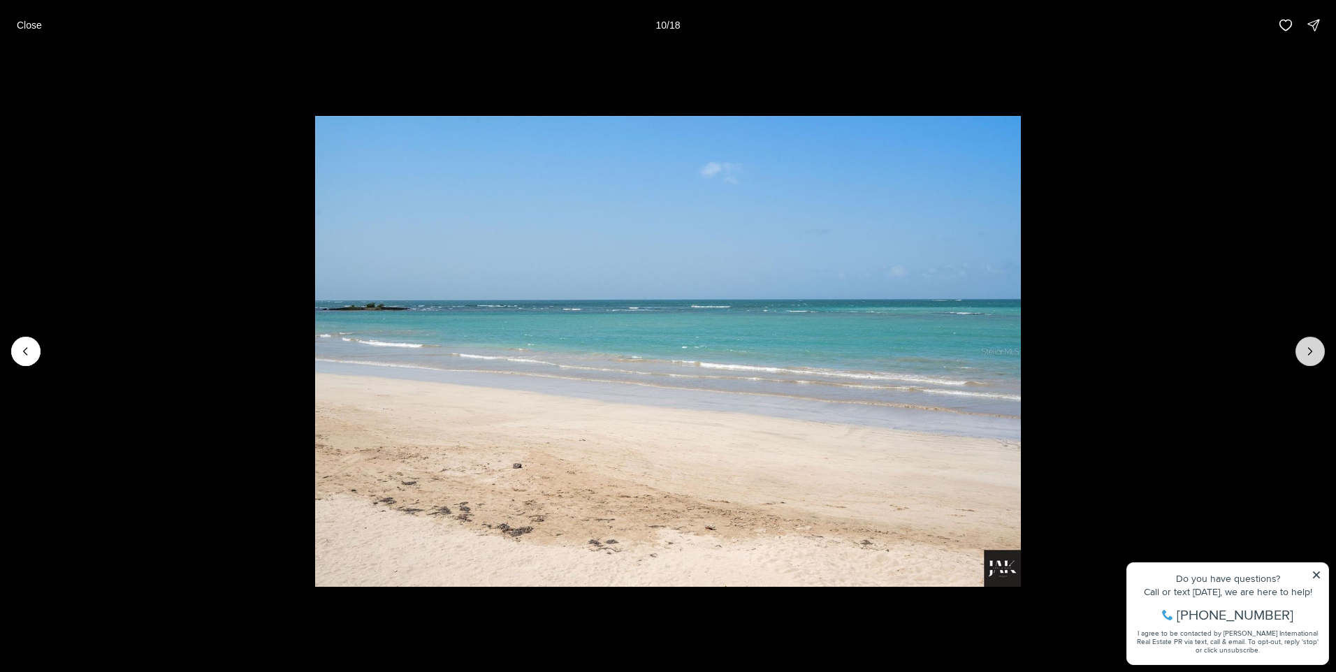
click at [1304, 353] on icon "Next slide" at bounding box center [1310, 351] width 14 height 14
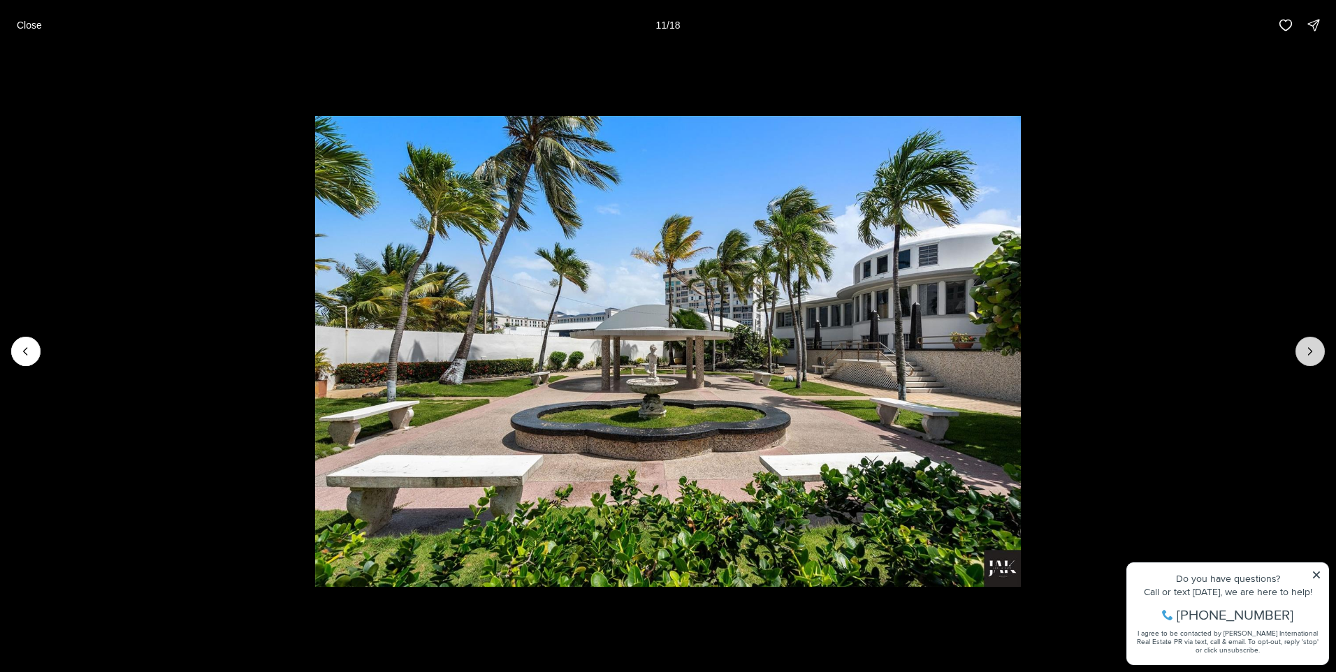
click at [1304, 353] on icon "Next slide" at bounding box center [1310, 351] width 14 height 14
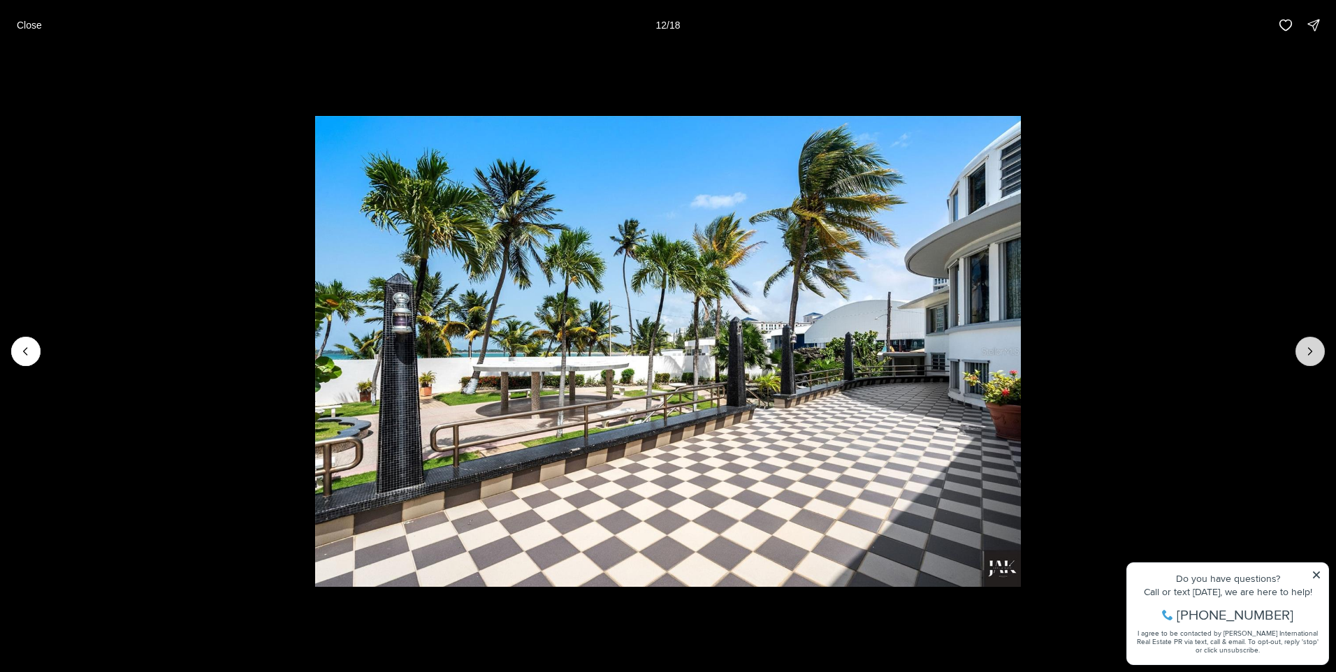
click at [1304, 353] on icon "Next slide" at bounding box center [1310, 351] width 14 height 14
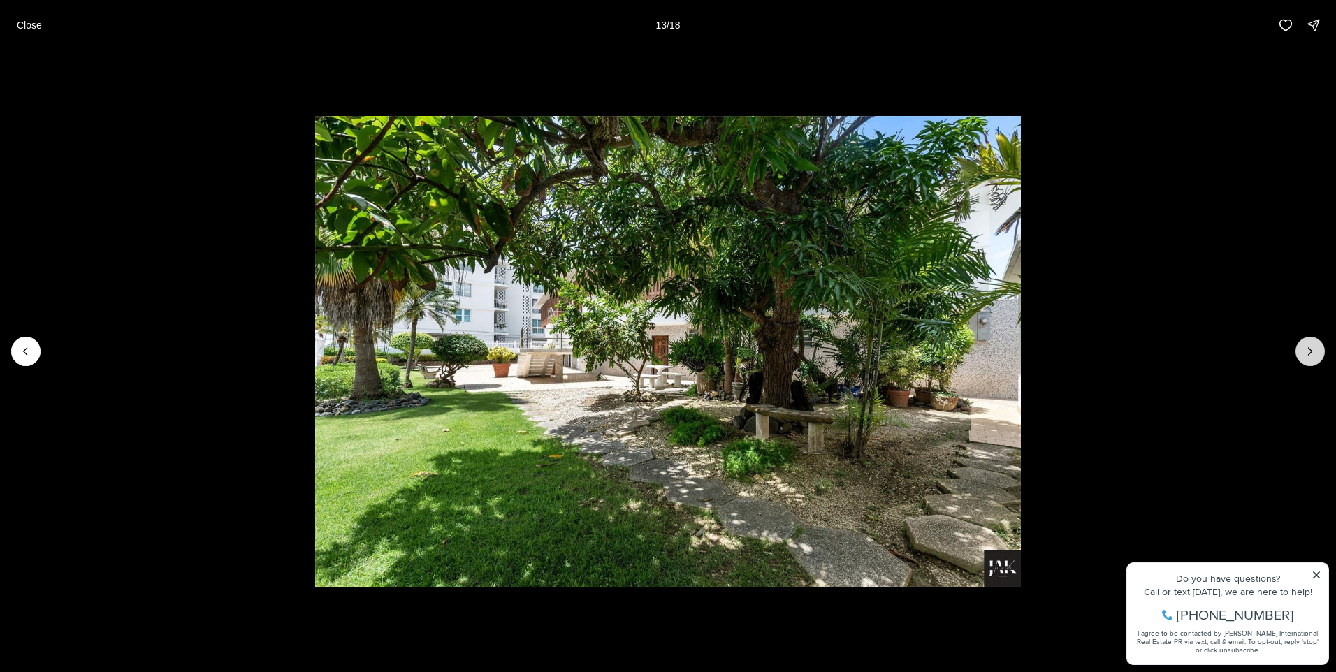
click at [1304, 353] on icon "Next slide" at bounding box center [1310, 351] width 14 height 14
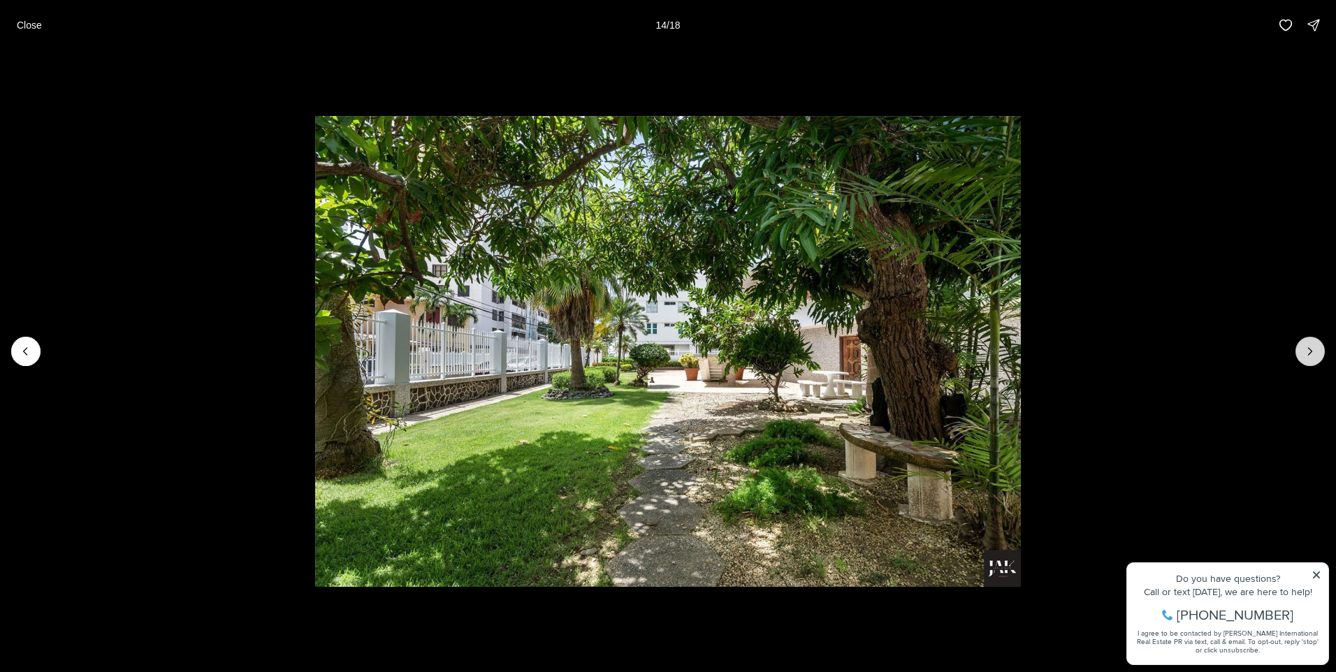
click at [1304, 353] on icon "Next slide" at bounding box center [1310, 351] width 14 height 14
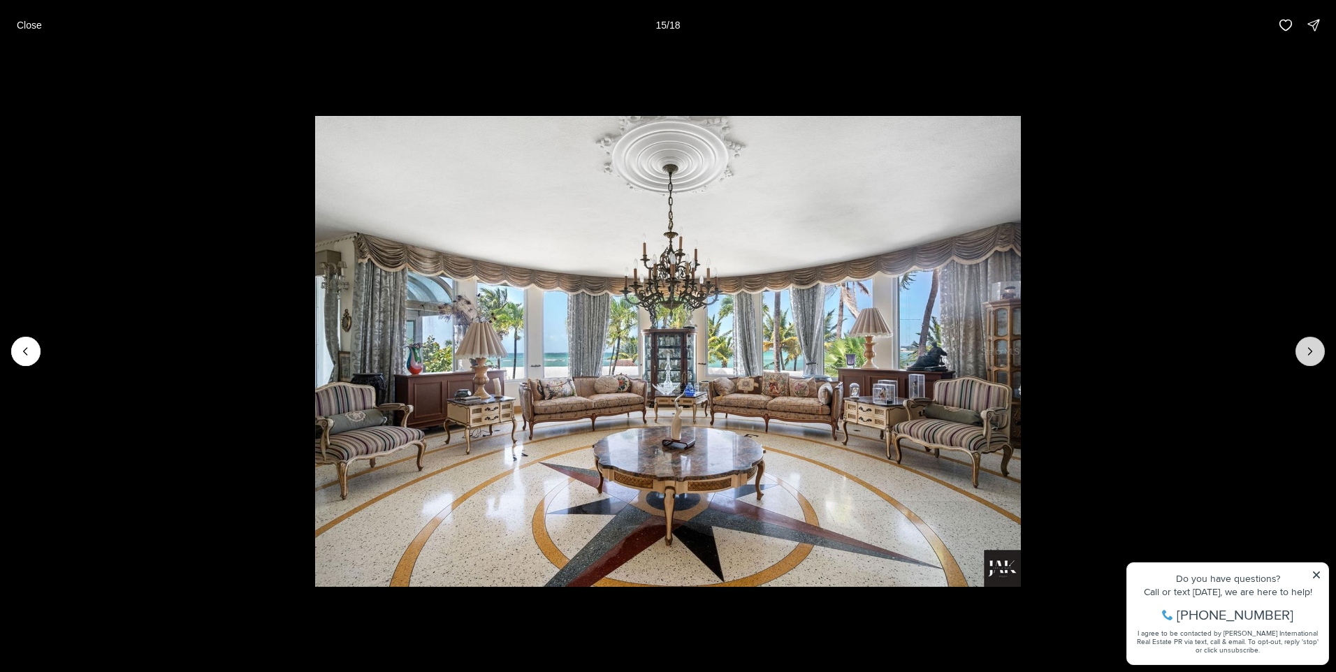
click at [1298, 353] on button "Next slide" at bounding box center [1309, 351] width 29 height 29
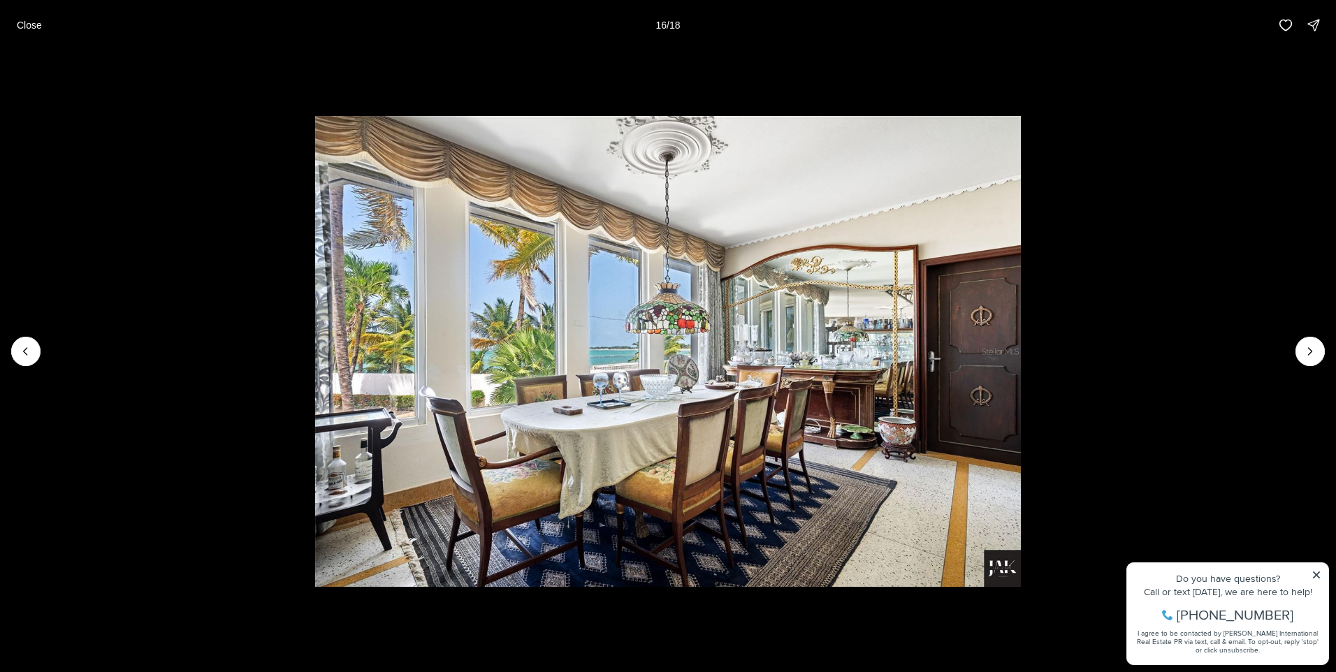
click at [1288, 353] on li "16 of 18" at bounding box center [668, 351] width 1336 height 602
click at [1301, 349] on button "Next slide" at bounding box center [1309, 351] width 29 height 29
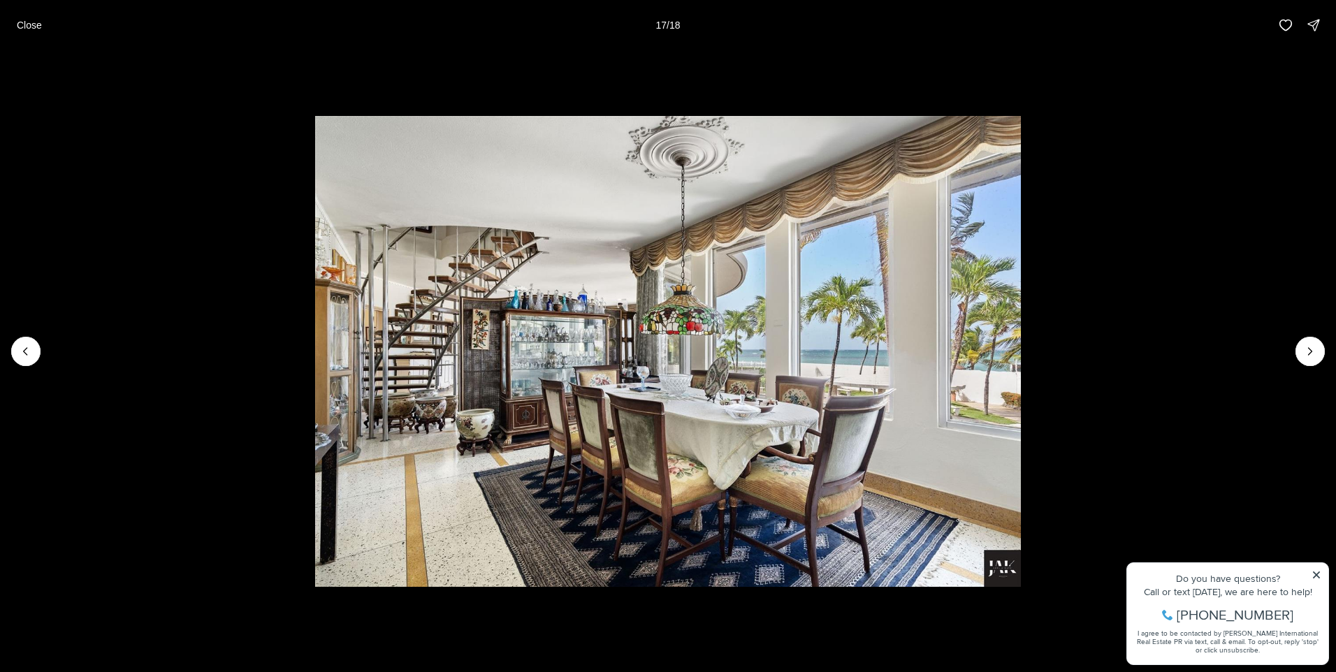
click at [1280, 348] on li "17 of 18" at bounding box center [668, 351] width 1336 height 602
click at [1306, 344] on button "Next slide" at bounding box center [1309, 351] width 29 height 29
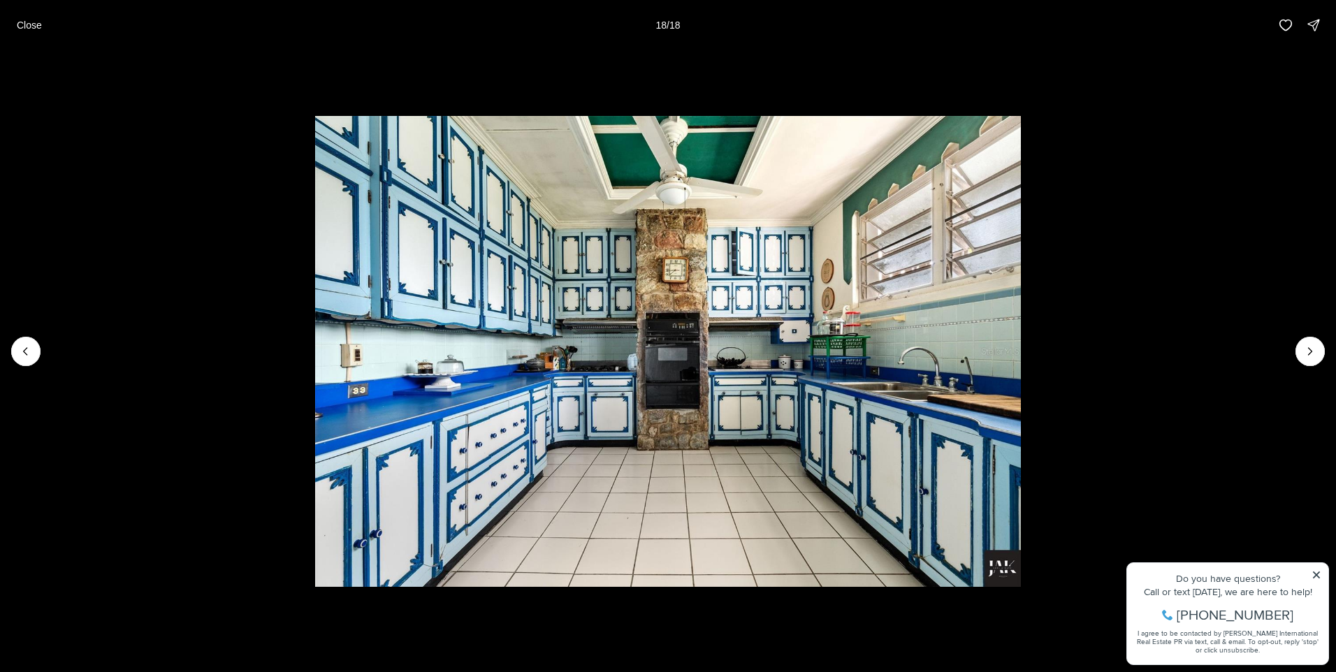
click at [1289, 344] on li "18 of 18" at bounding box center [668, 351] width 1336 height 602
click at [1299, 342] on div at bounding box center [1309, 351] width 29 height 29
click at [1317, 348] on div at bounding box center [1309, 351] width 29 height 29
click at [1309, 346] on div at bounding box center [1309, 351] width 29 height 29
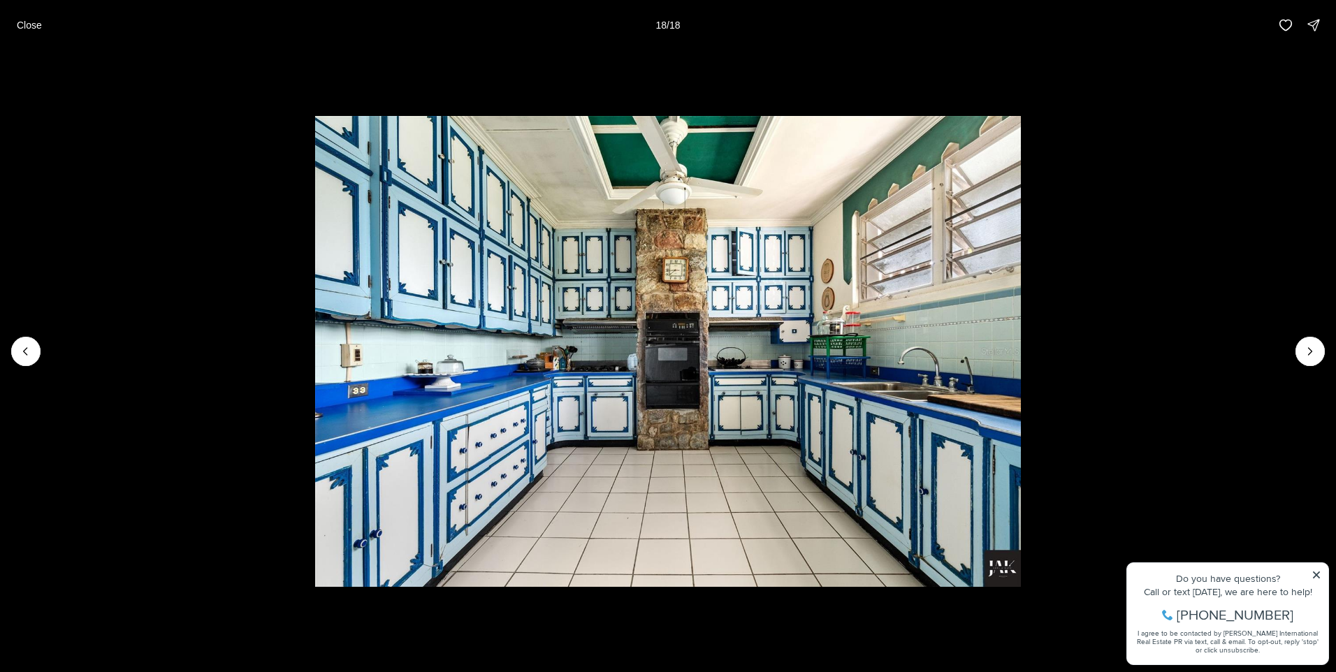
click at [1309, 346] on div at bounding box center [1309, 351] width 29 height 29
click at [15, 20] on button "Close" at bounding box center [29, 25] width 42 height 28
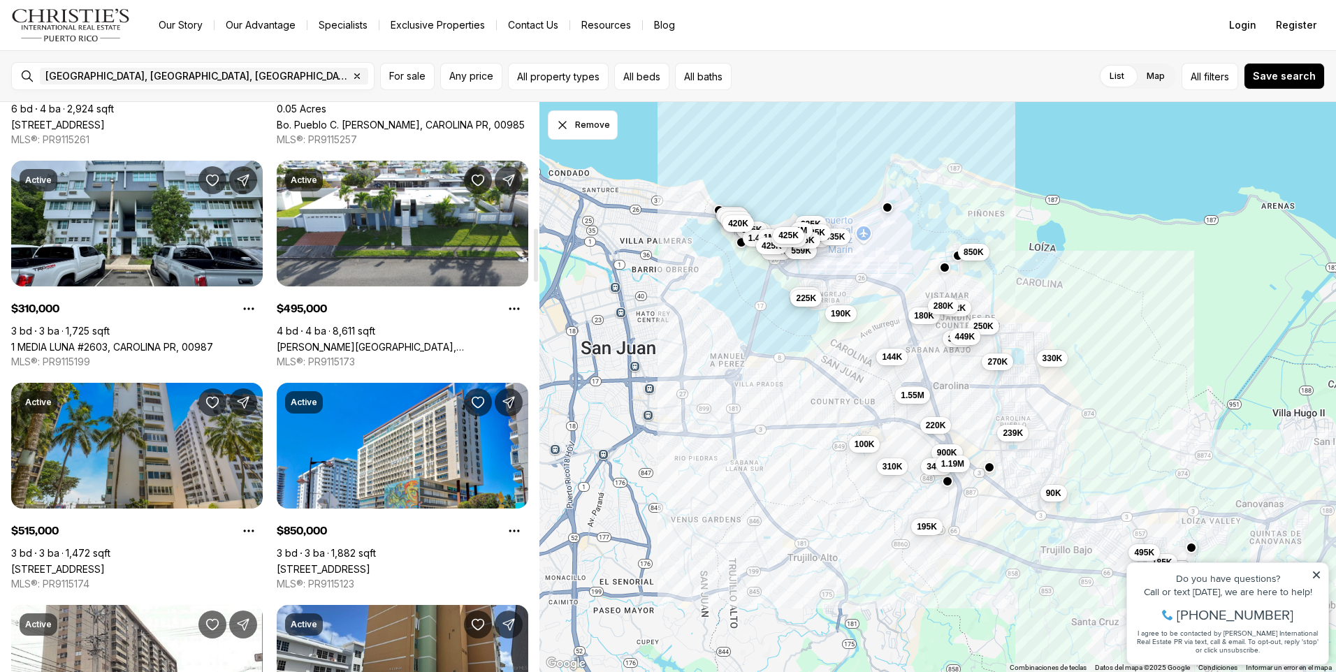
scroll to position [1327, 0]
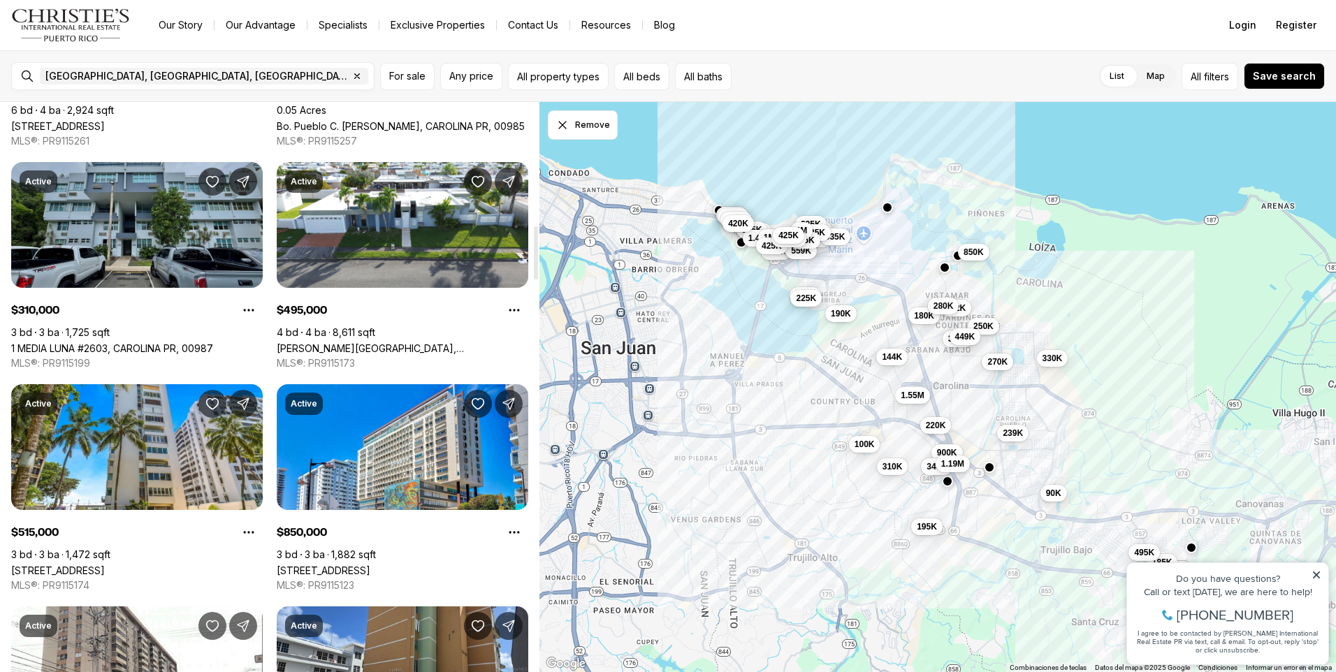
click at [143, 342] on link "1 MEDIA LUNA #2603, CAROLINA PR, 00987" at bounding box center [112, 348] width 202 height 12
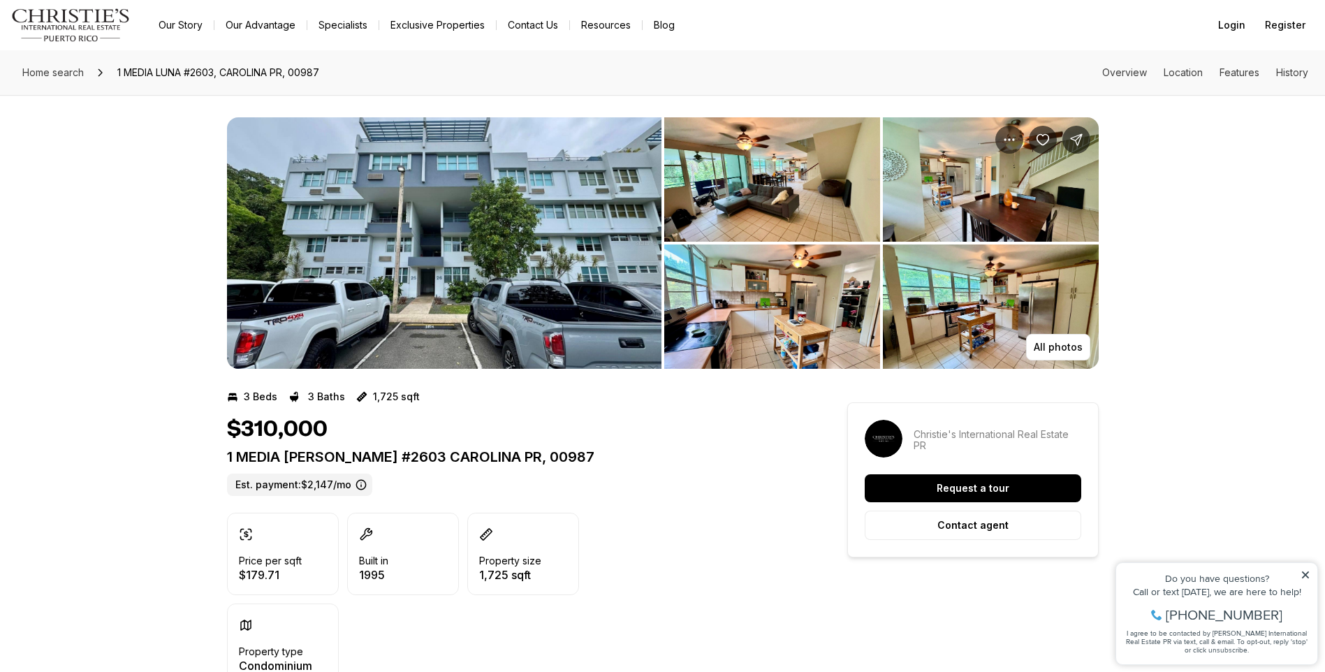
click at [415, 262] on img "View image gallery" at bounding box center [444, 242] width 435 height 251
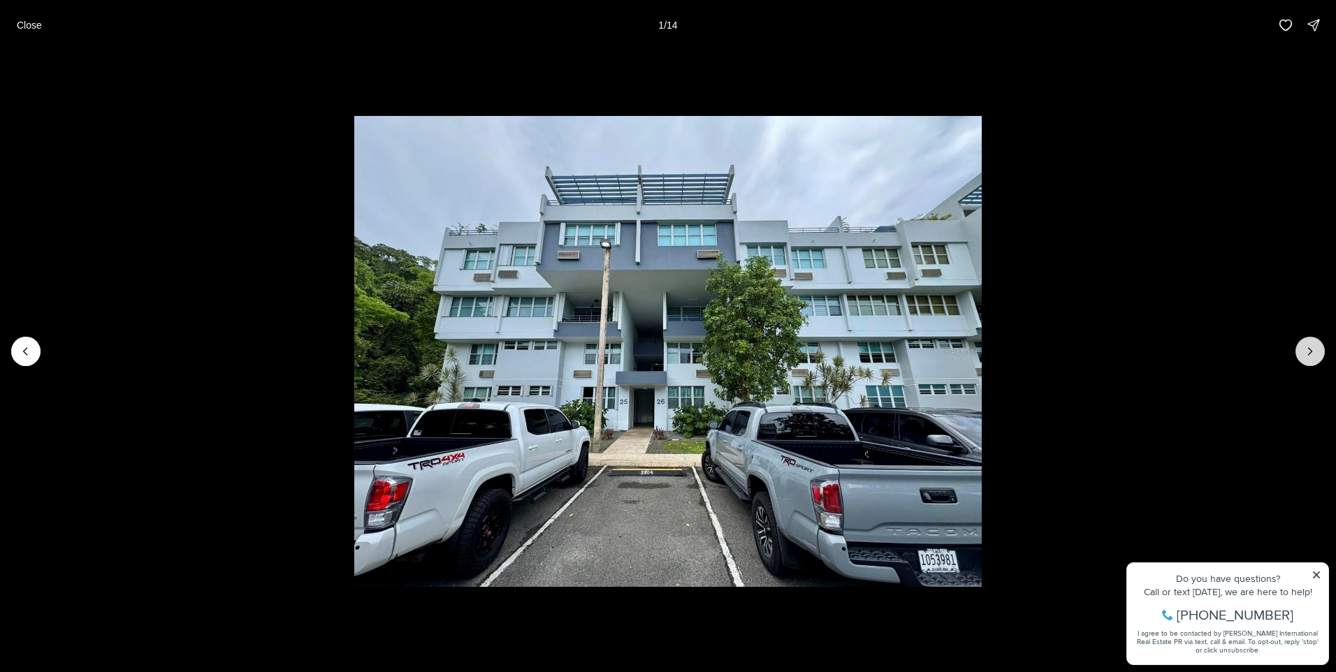
click at [1301, 342] on button "Next slide" at bounding box center [1309, 351] width 29 height 29
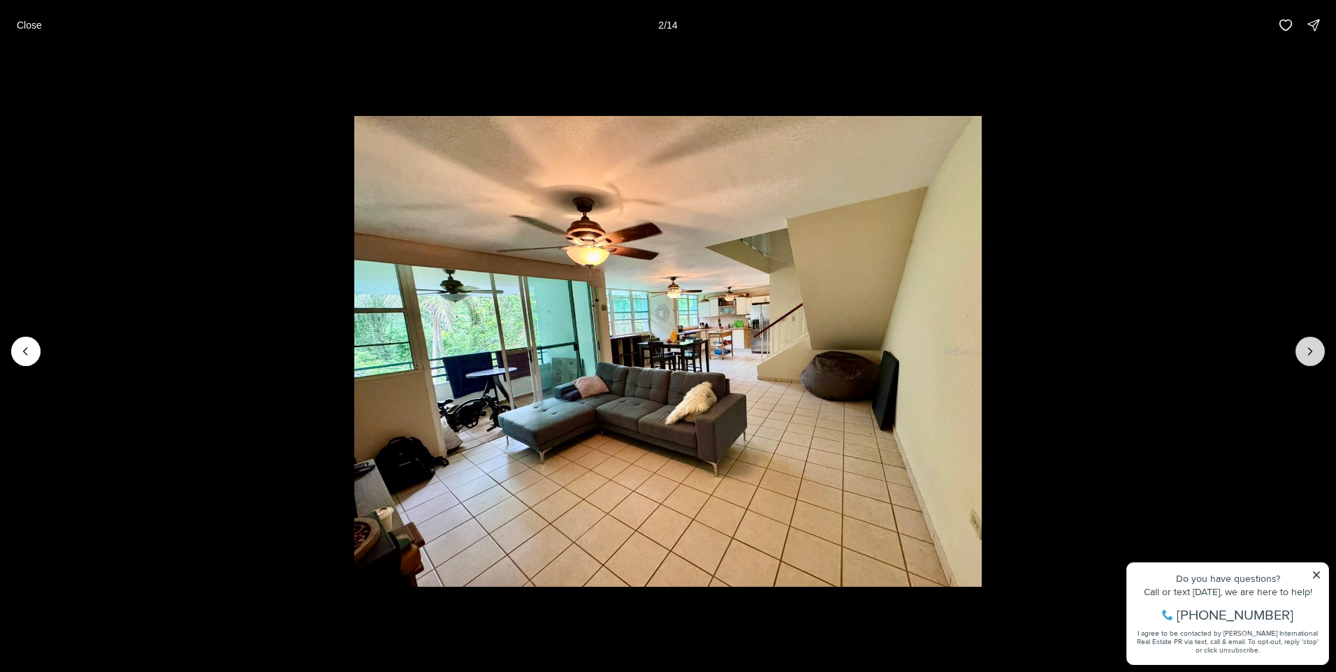
click at [1297, 343] on button "Next slide" at bounding box center [1309, 351] width 29 height 29
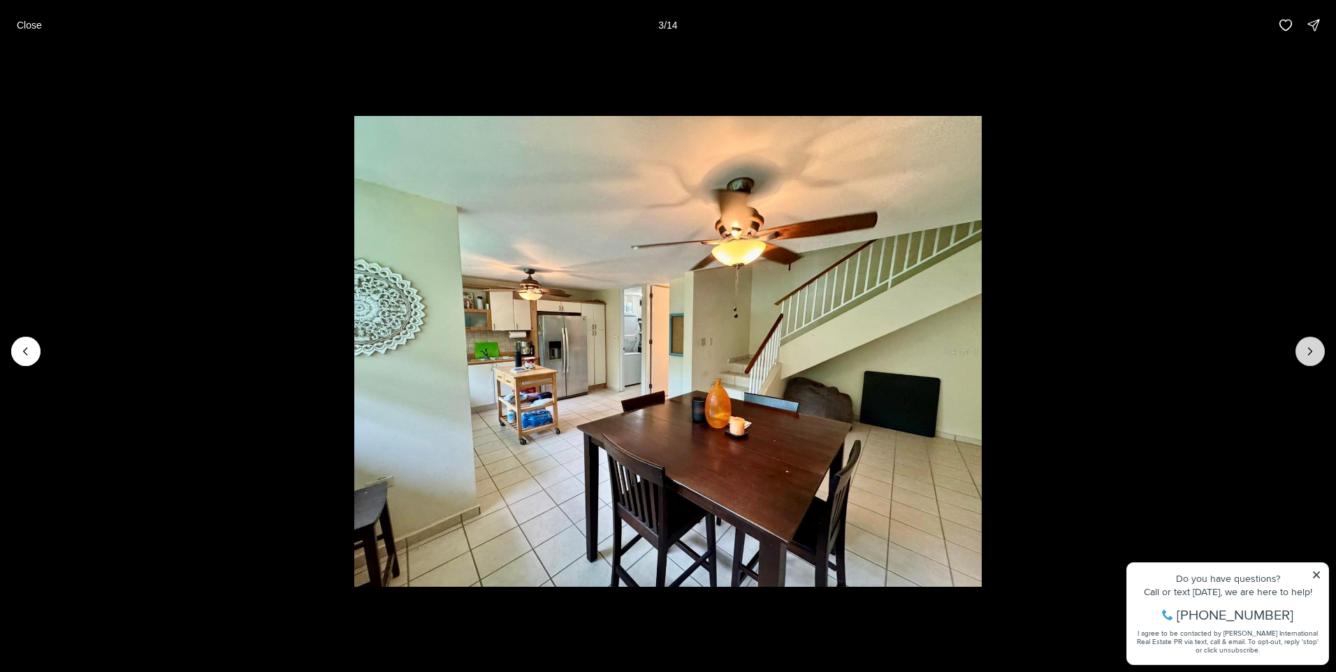
click at [1305, 341] on button "Next slide" at bounding box center [1309, 351] width 29 height 29
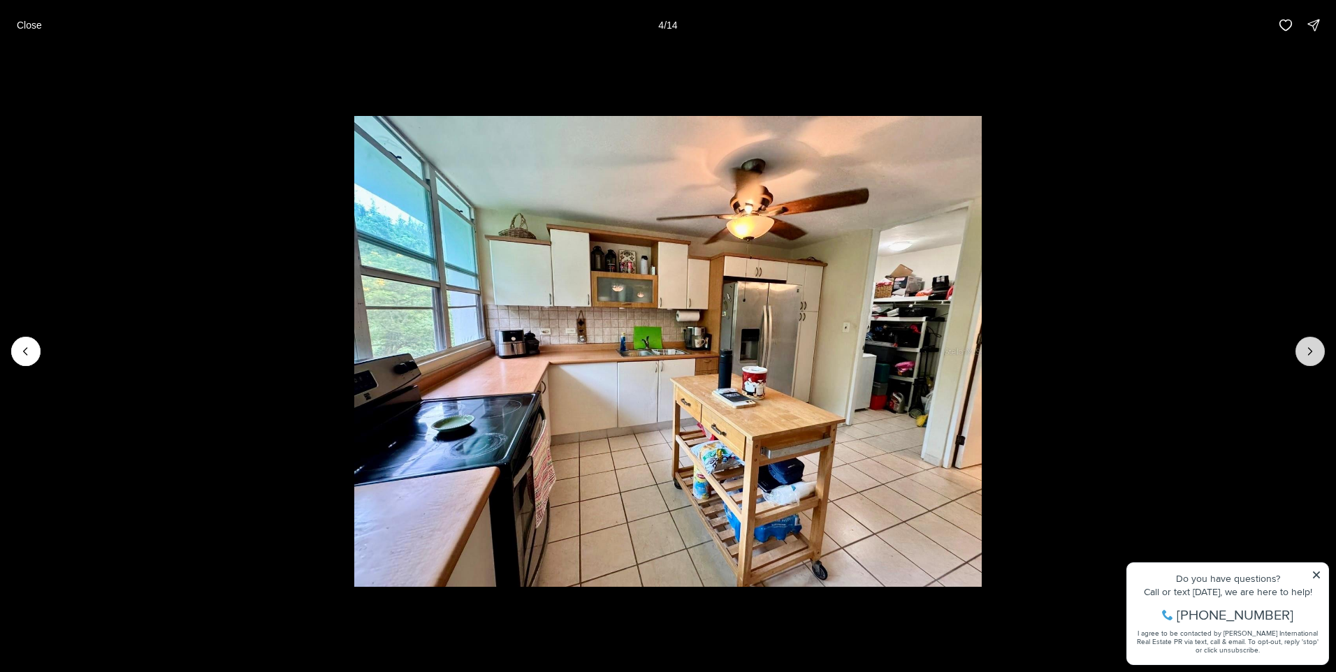
click at [1305, 341] on button "Next slide" at bounding box center [1309, 351] width 29 height 29
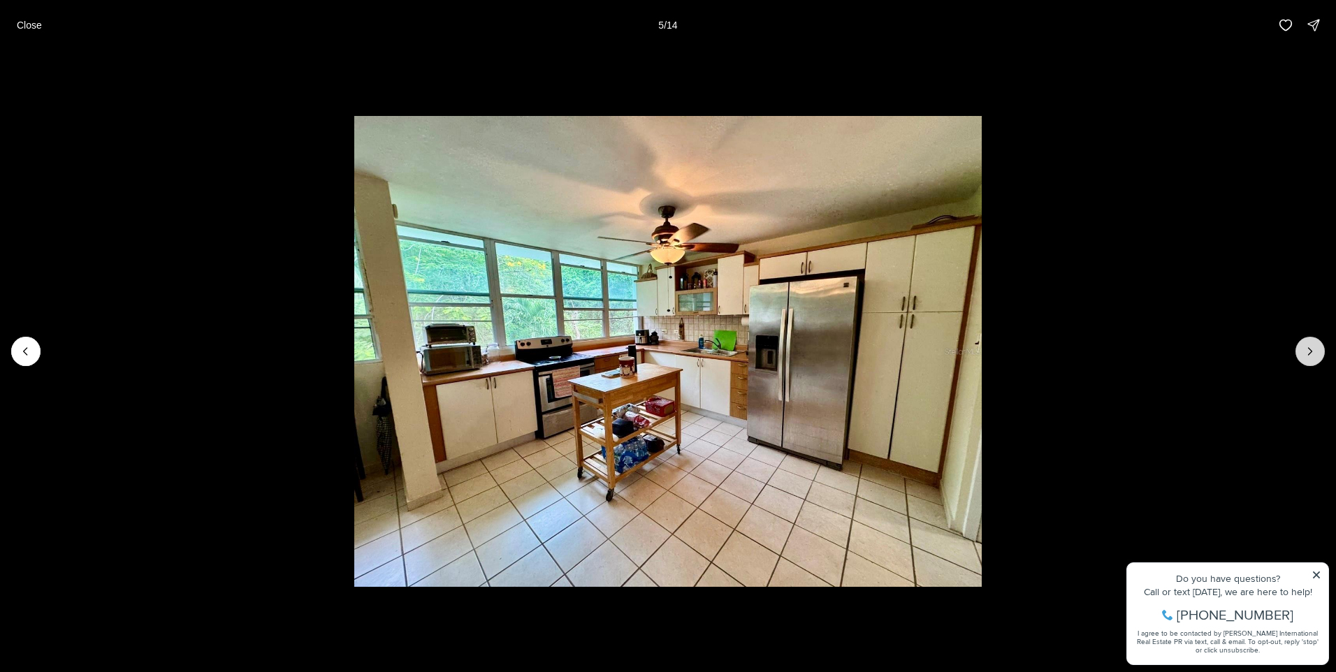
click at [1305, 341] on button "Next slide" at bounding box center [1309, 351] width 29 height 29
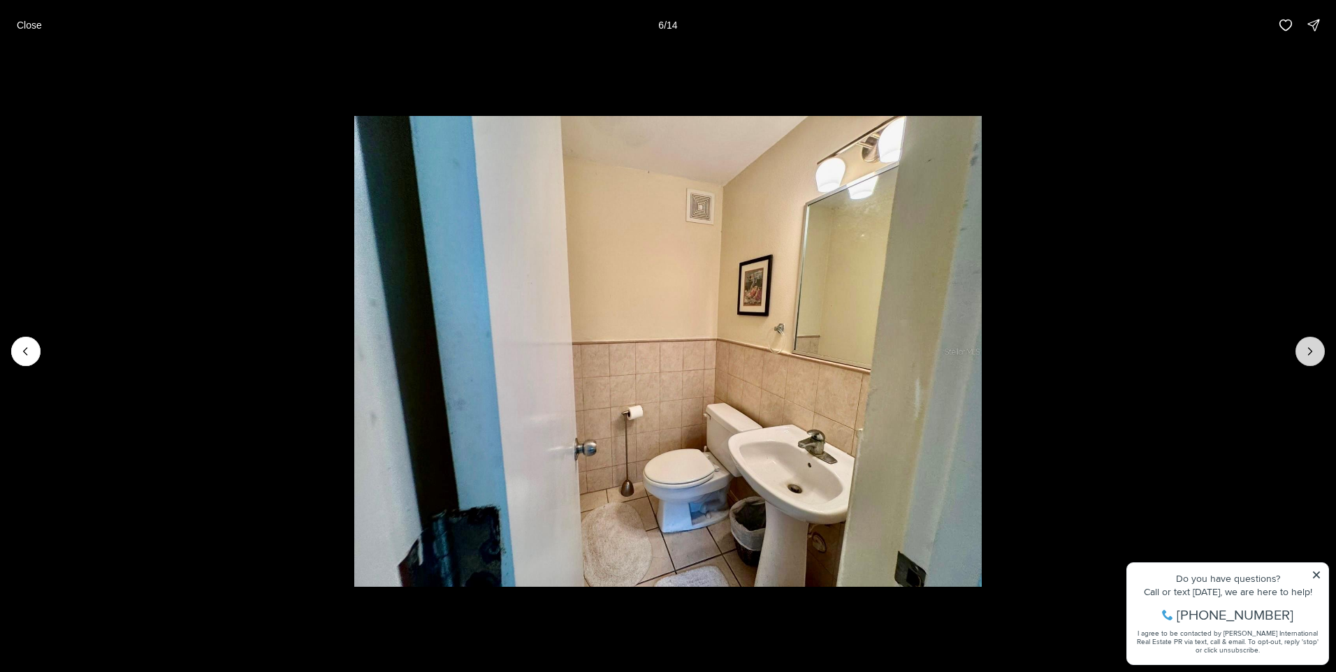
click at [1305, 341] on button "Next slide" at bounding box center [1309, 351] width 29 height 29
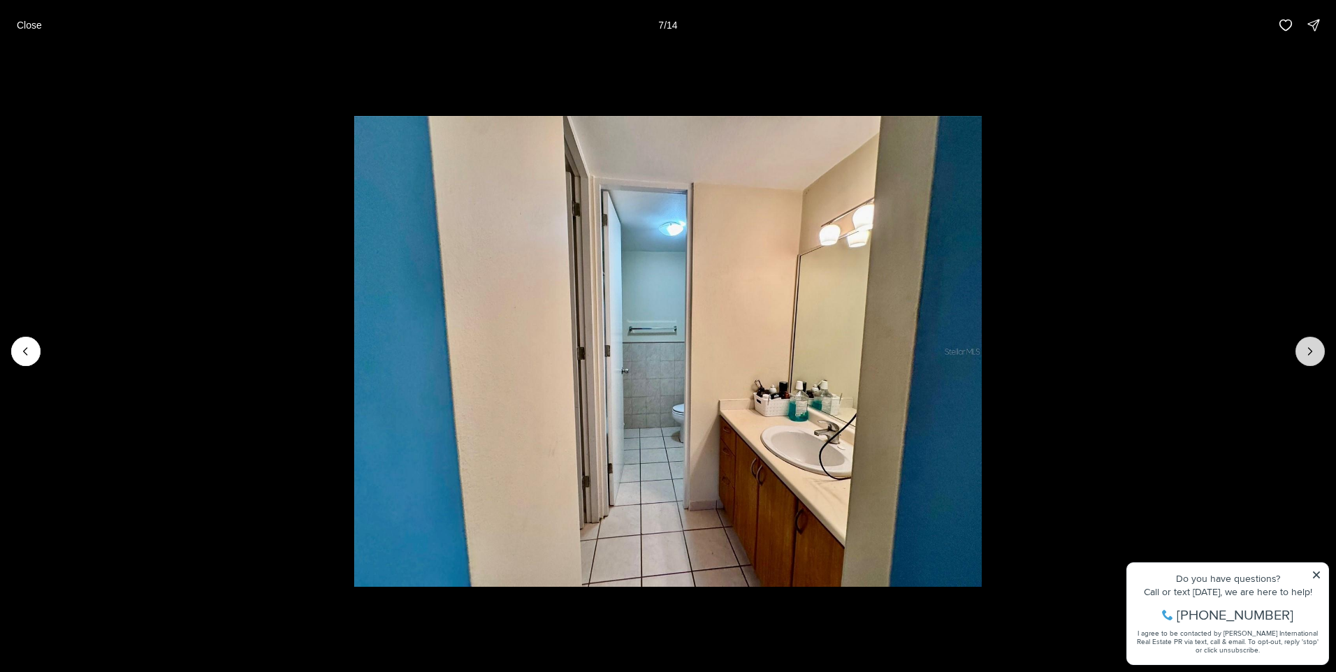
click at [1305, 341] on button "Next slide" at bounding box center [1309, 351] width 29 height 29
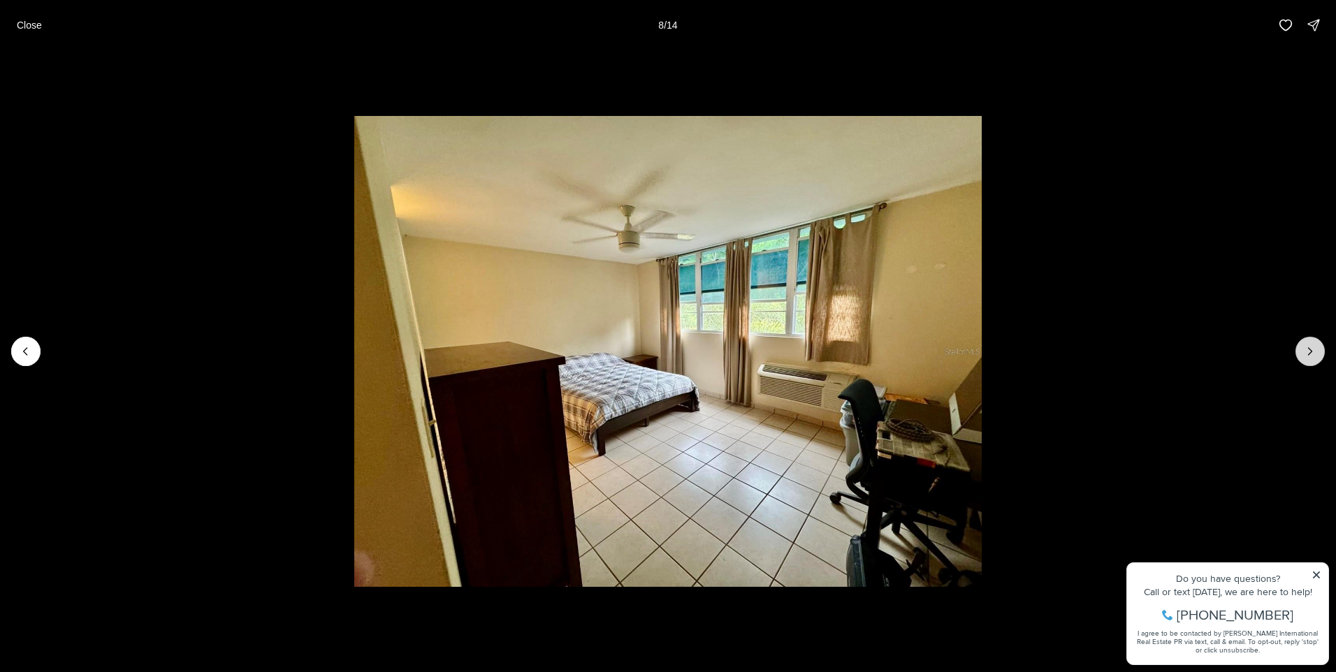
click at [1305, 342] on button "Next slide" at bounding box center [1309, 351] width 29 height 29
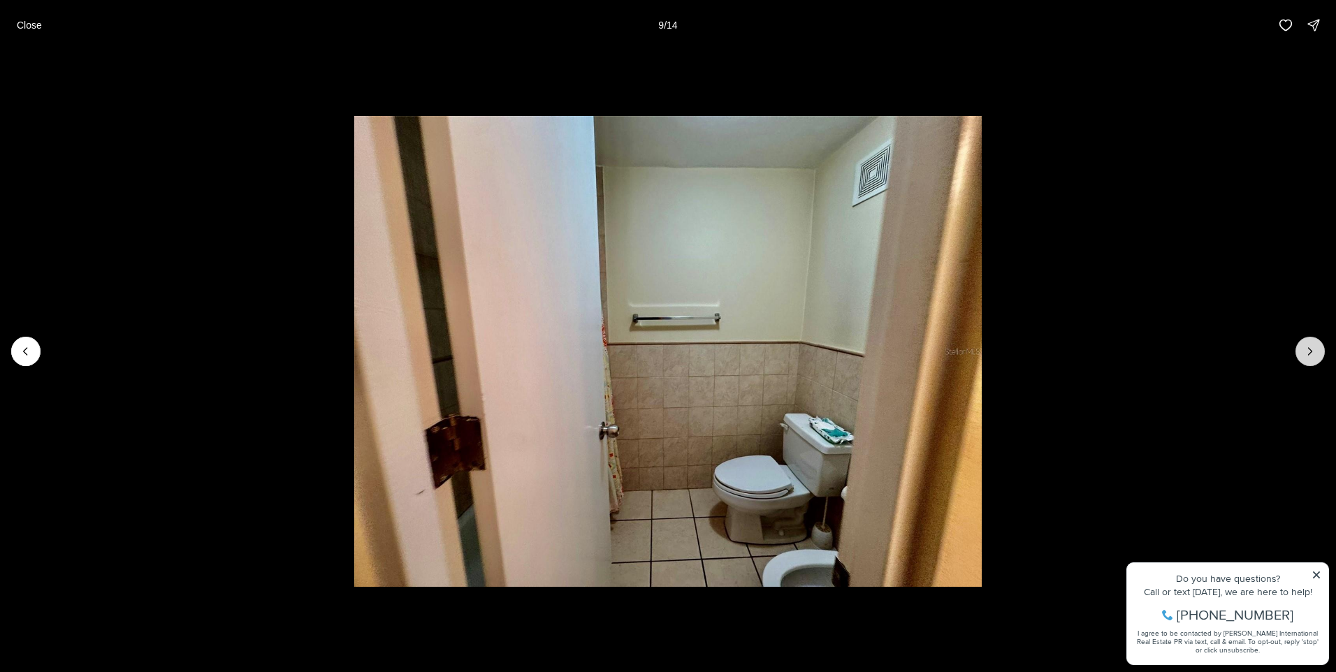
click at [1305, 342] on button "Next slide" at bounding box center [1309, 351] width 29 height 29
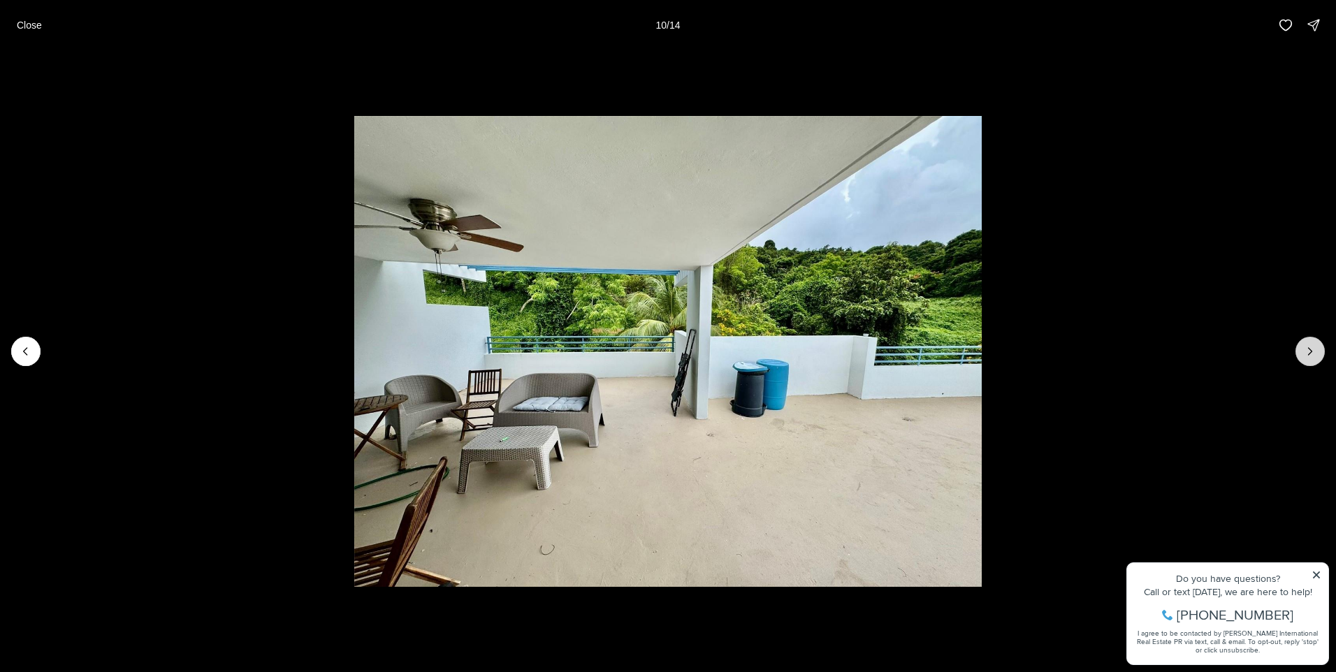
click at [1305, 342] on button "Next slide" at bounding box center [1309, 351] width 29 height 29
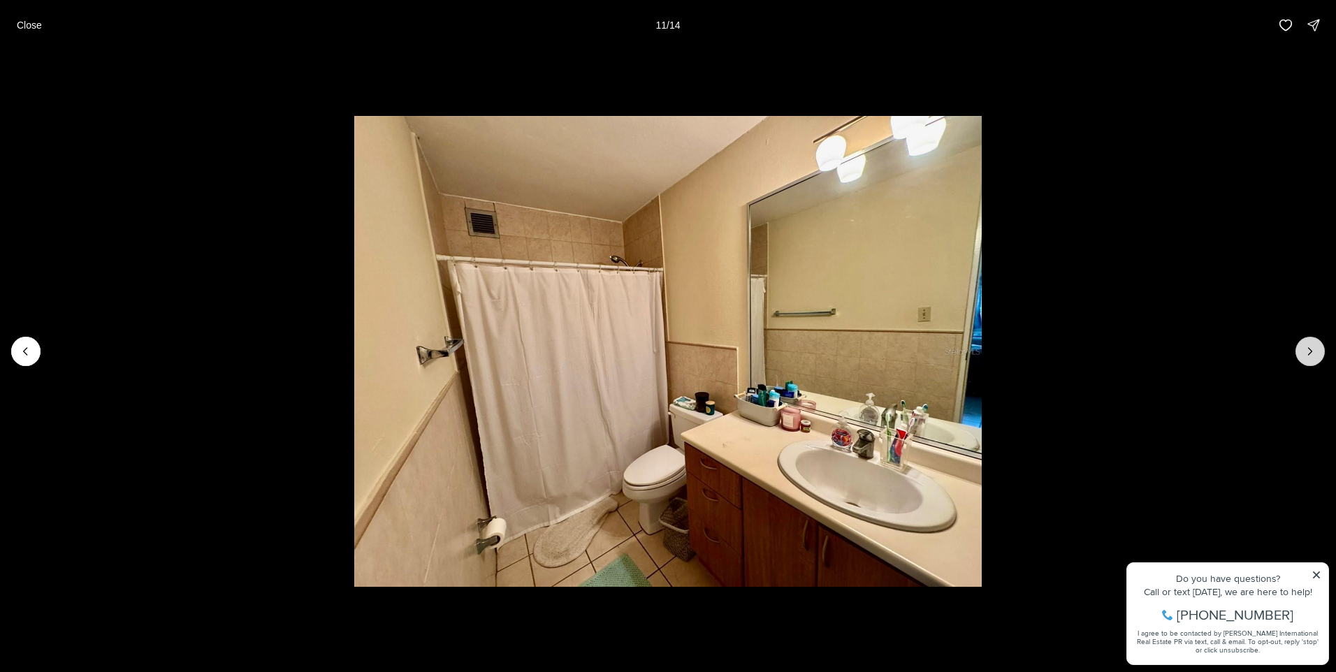
click at [1305, 342] on button "Next slide" at bounding box center [1309, 351] width 29 height 29
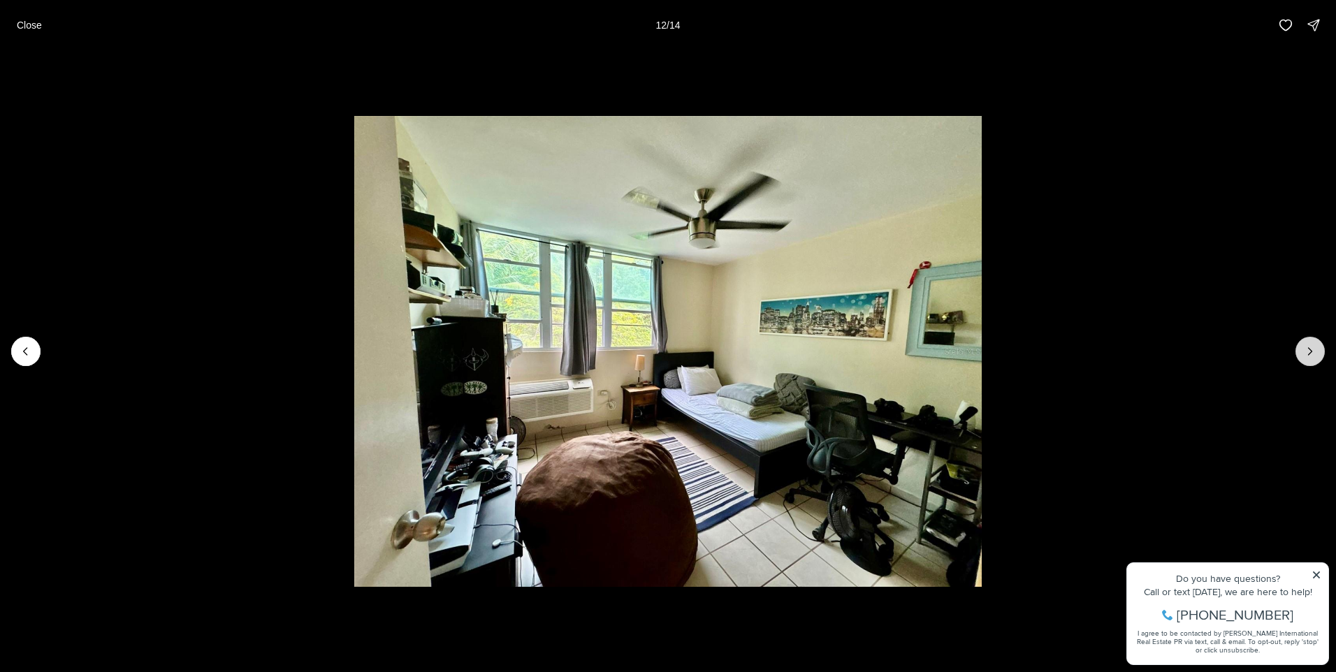
click at [1304, 343] on button "Next slide" at bounding box center [1309, 351] width 29 height 29
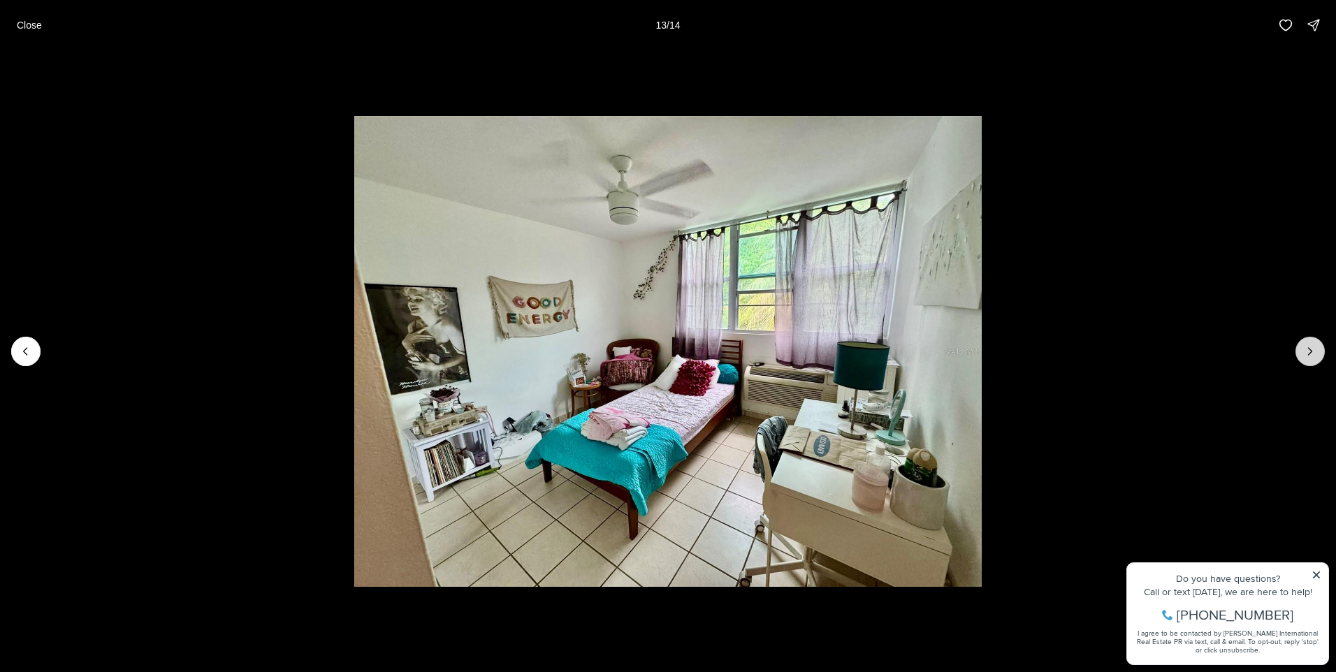
click at [1304, 343] on button "Next slide" at bounding box center [1309, 351] width 29 height 29
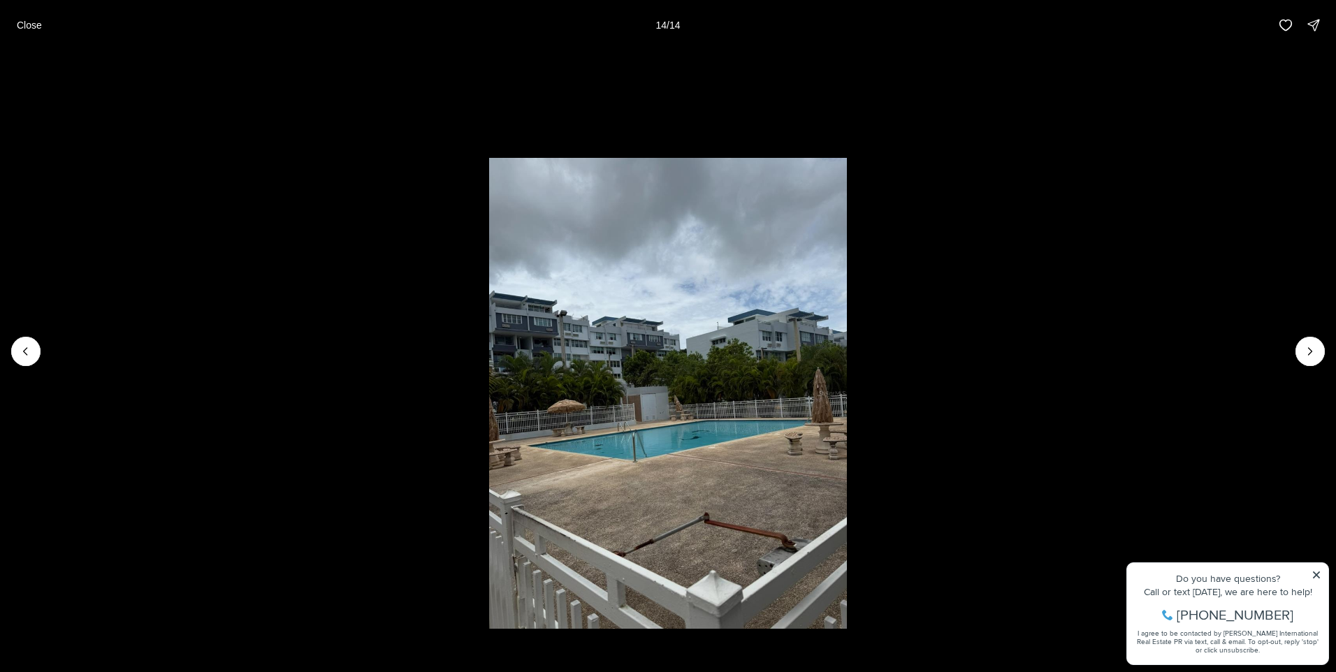
click at [1302, 344] on div at bounding box center [1309, 351] width 29 height 29
click at [24, 16] on button "Close" at bounding box center [29, 25] width 42 height 28
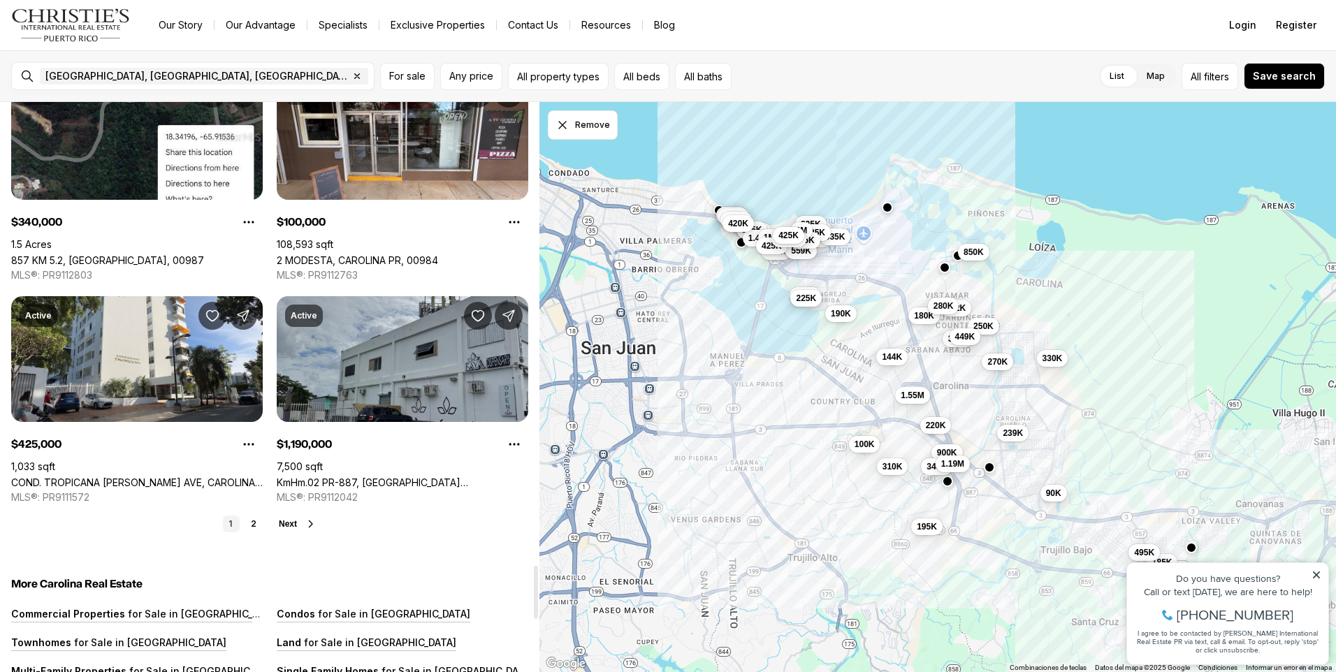
scroll to position [4960, 0]
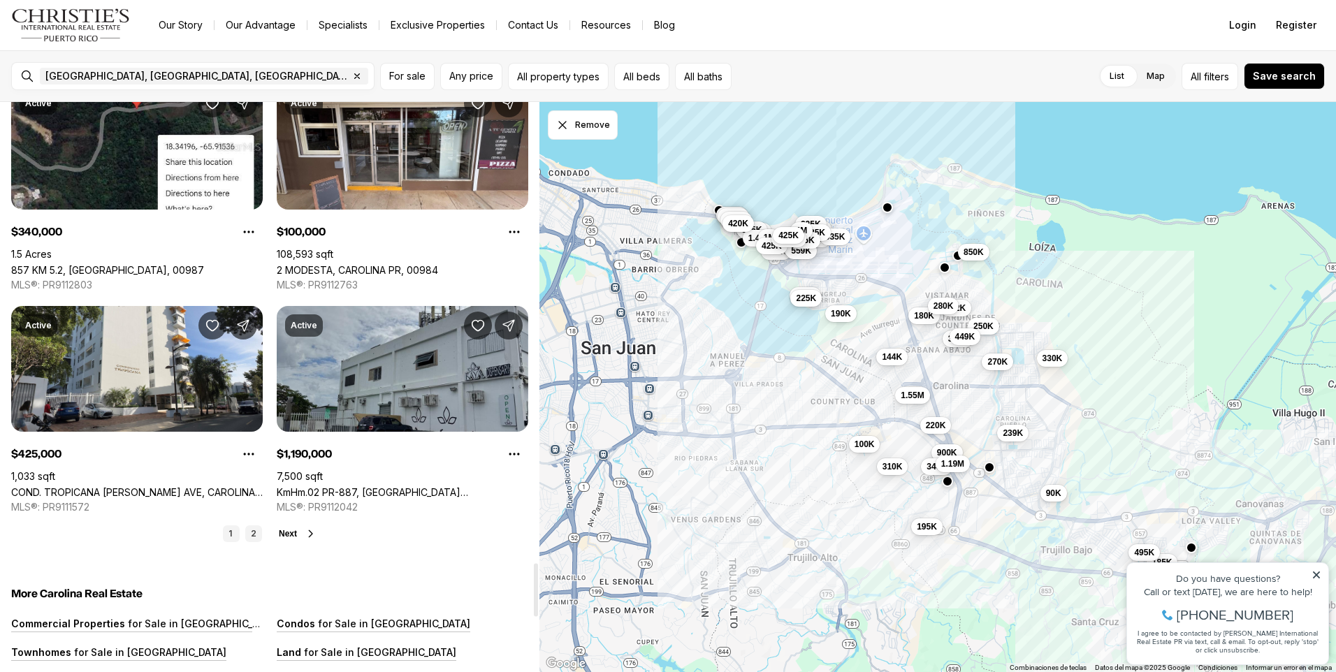
click at [252, 526] on link "2" at bounding box center [253, 533] width 17 height 17
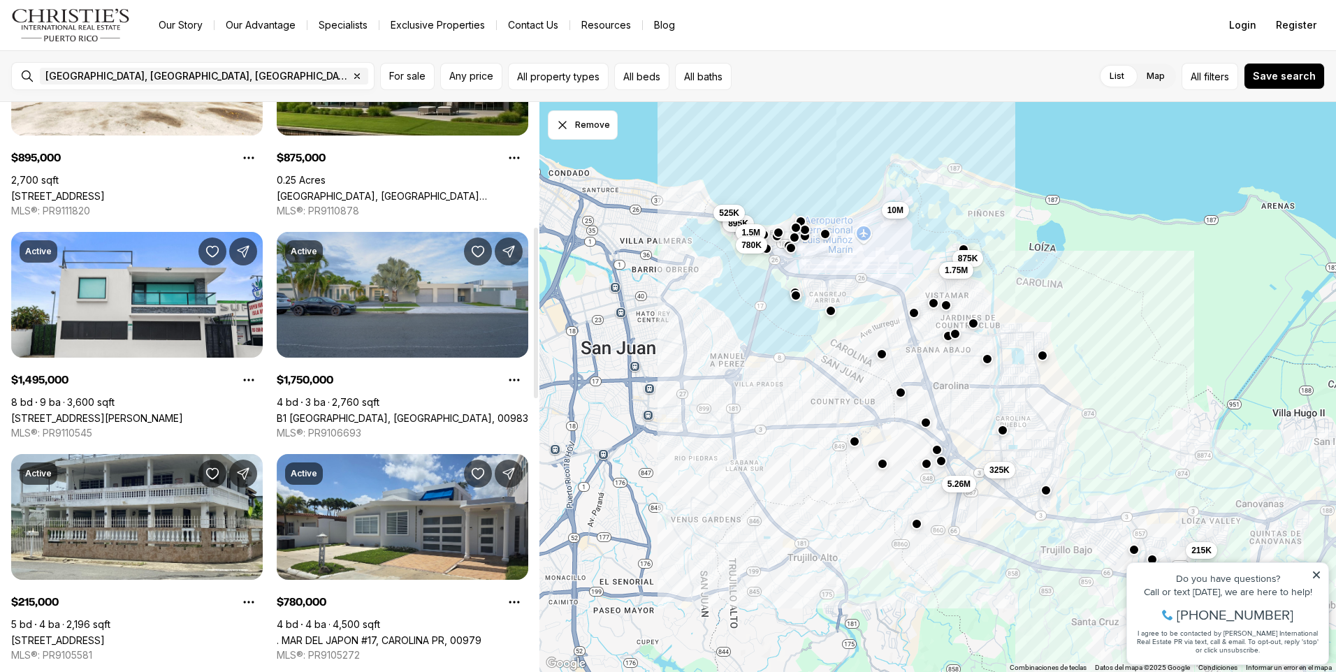
scroll to position [349, 0]
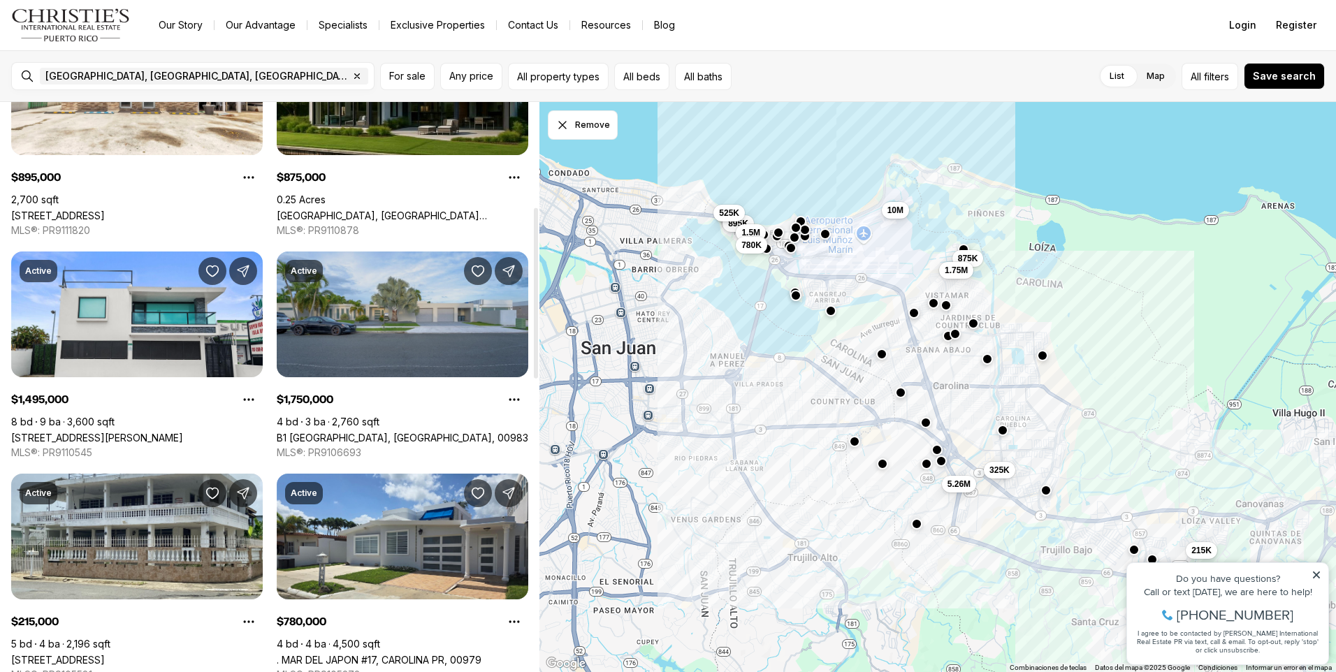
click at [425, 432] on link "B1 [GEOGRAPHIC_DATA], [GEOGRAPHIC_DATA], 00983" at bounding box center [402, 438] width 251 height 12
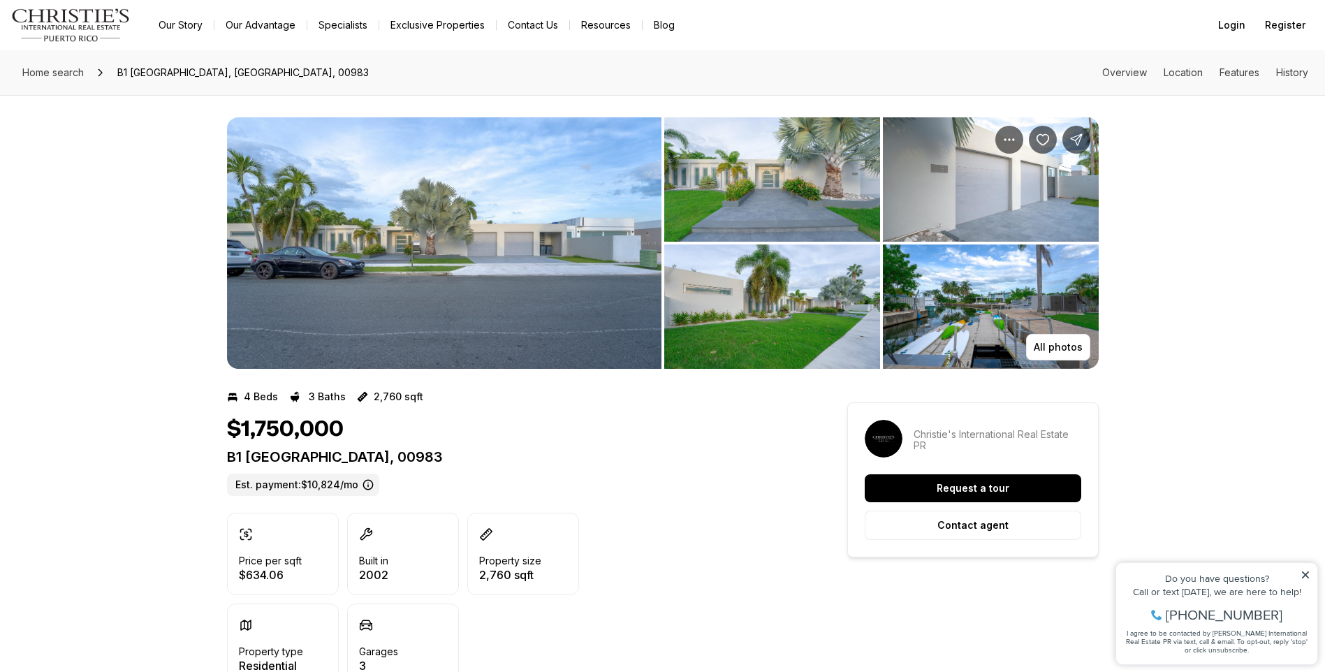
click at [439, 265] on img "View image gallery" at bounding box center [444, 242] width 435 height 251
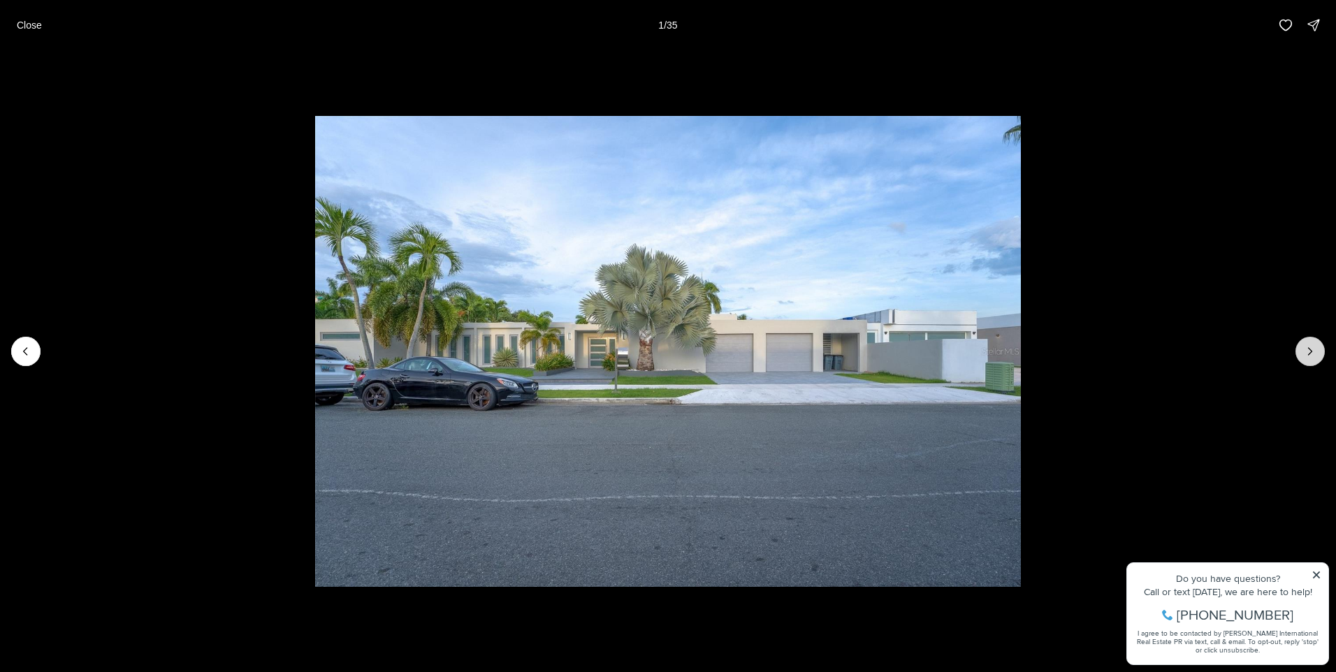
click at [1299, 343] on button "Next slide" at bounding box center [1309, 351] width 29 height 29
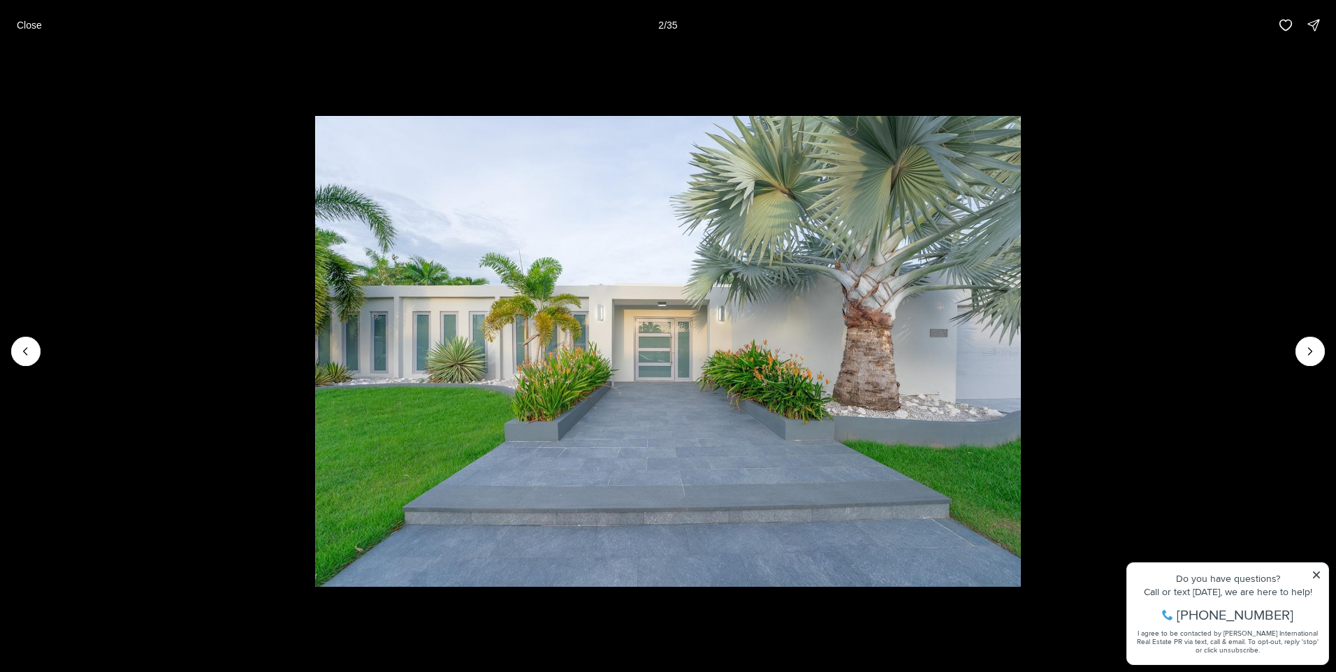
click at [1291, 347] on li "2 of 35" at bounding box center [668, 351] width 1336 height 602
click at [1299, 344] on button "Next slide" at bounding box center [1309, 351] width 29 height 29
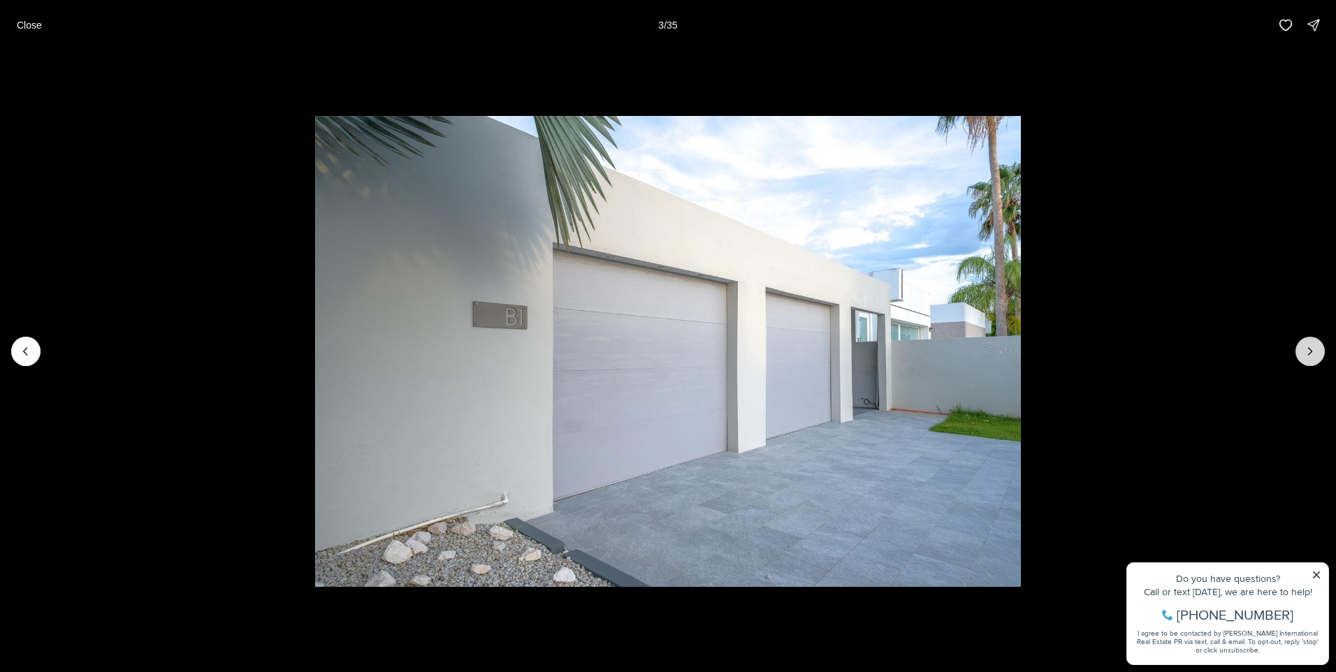
click at [1299, 344] on button "Next slide" at bounding box center [1309, 351] width 29 height 29
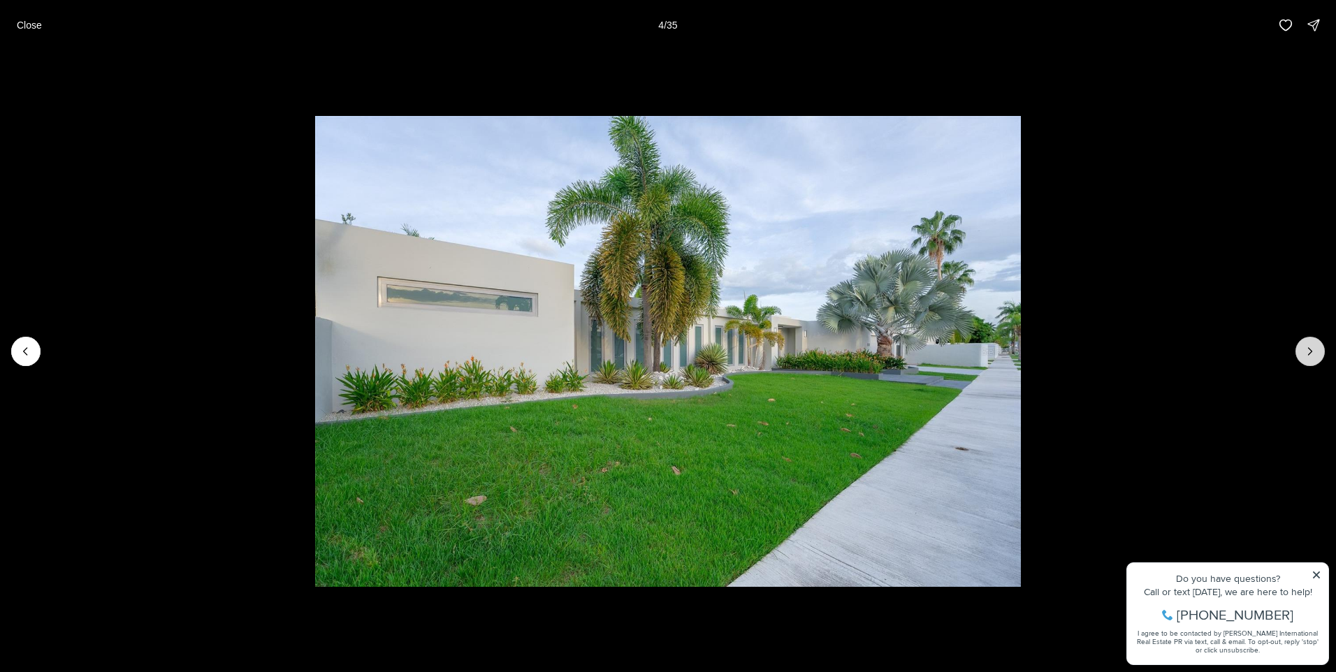
click at [1297, 344] on button "Next slide" at bounding box center [1309, 351] width 29 height 29
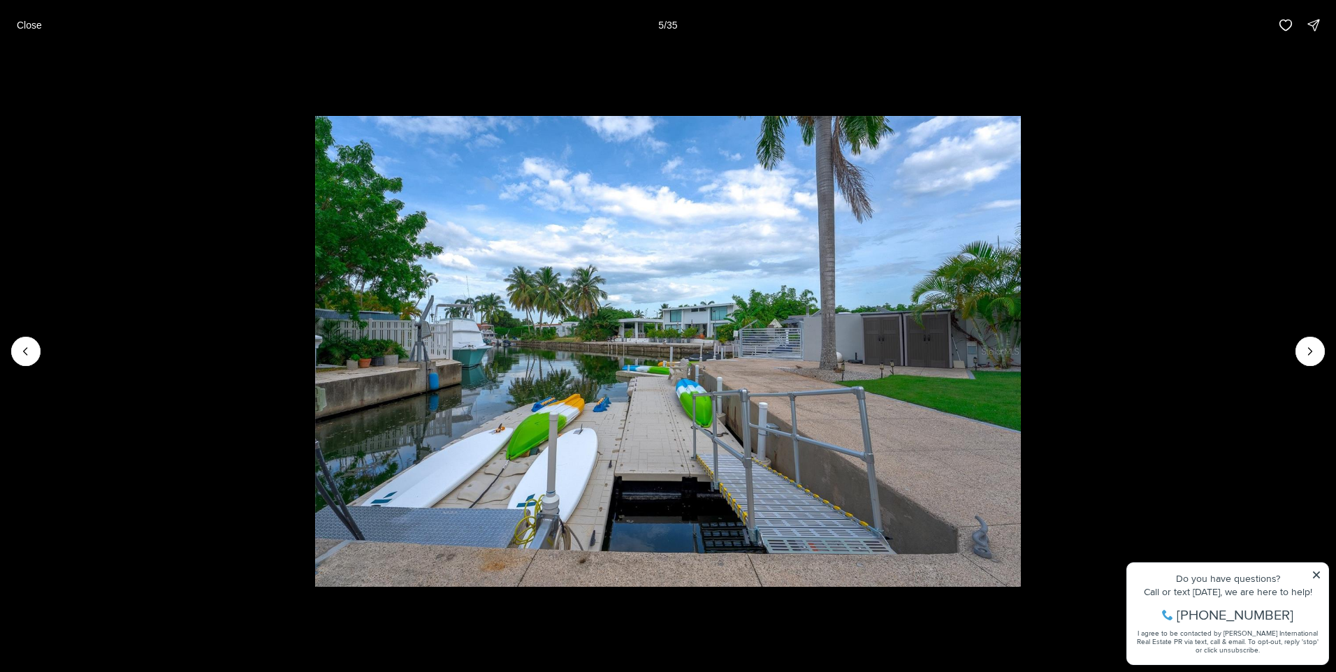
click at [1295, 344] on li "5 of 35" at bounding box center [668, 351] width 1336 height 602
click at [1304, 350] on icon "Next slide" at bounding box center [1310, 351] width 14 height 14
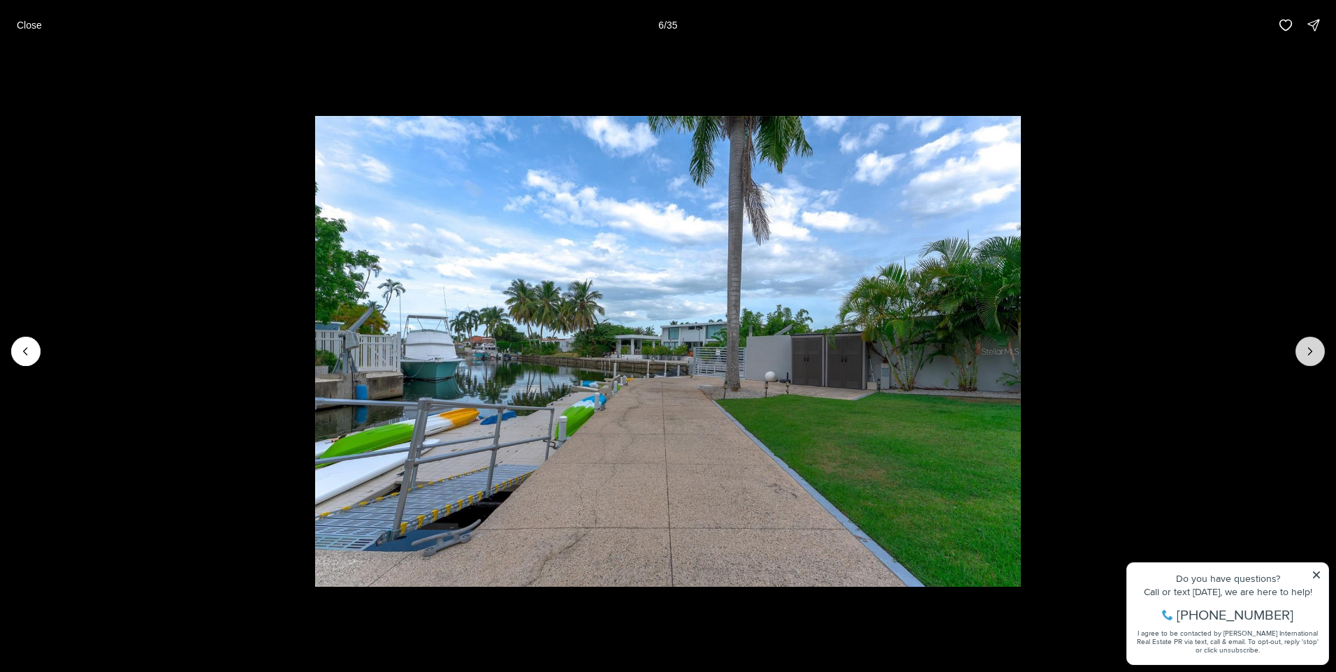
click at [1297, 349] on button "Next slide" at bounding box center [1309, 351] width 29 height 29
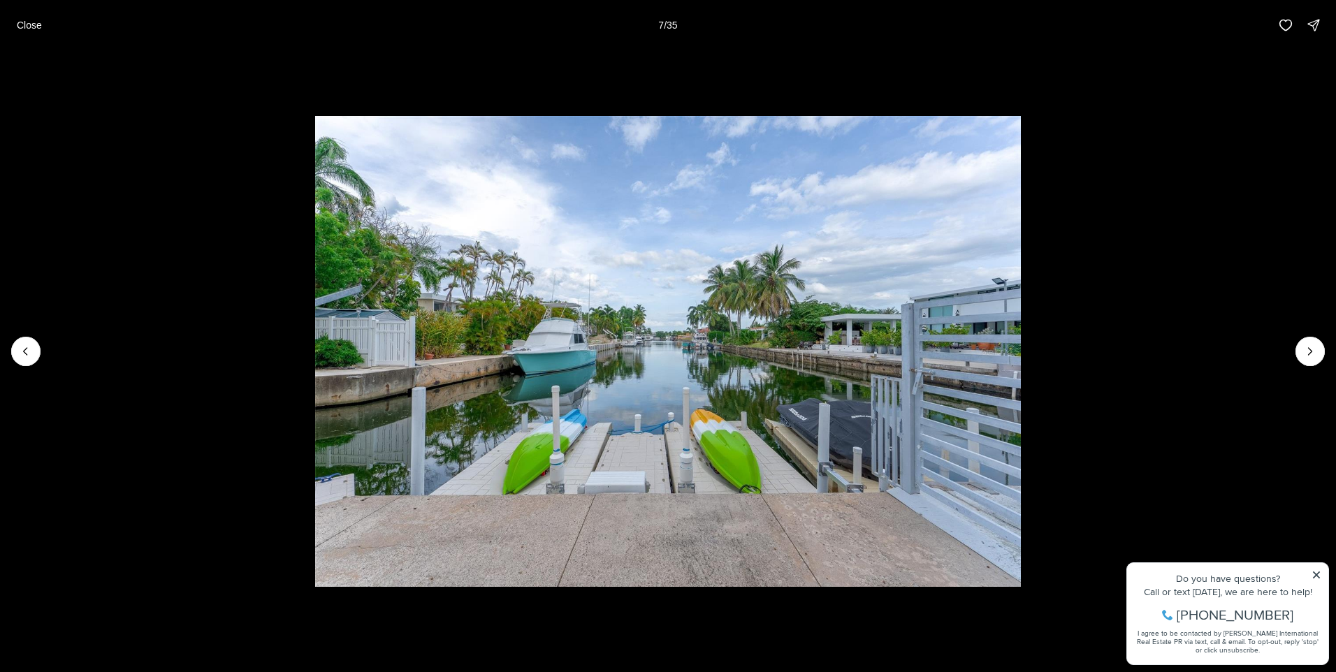
click at [1294, 347] on li "7 of 35" at bounding box center [668, 351] width 1336 height 602
click at [1300, 342] on button "Next slide" at bounding box center [1309, 351] width 29 height 29
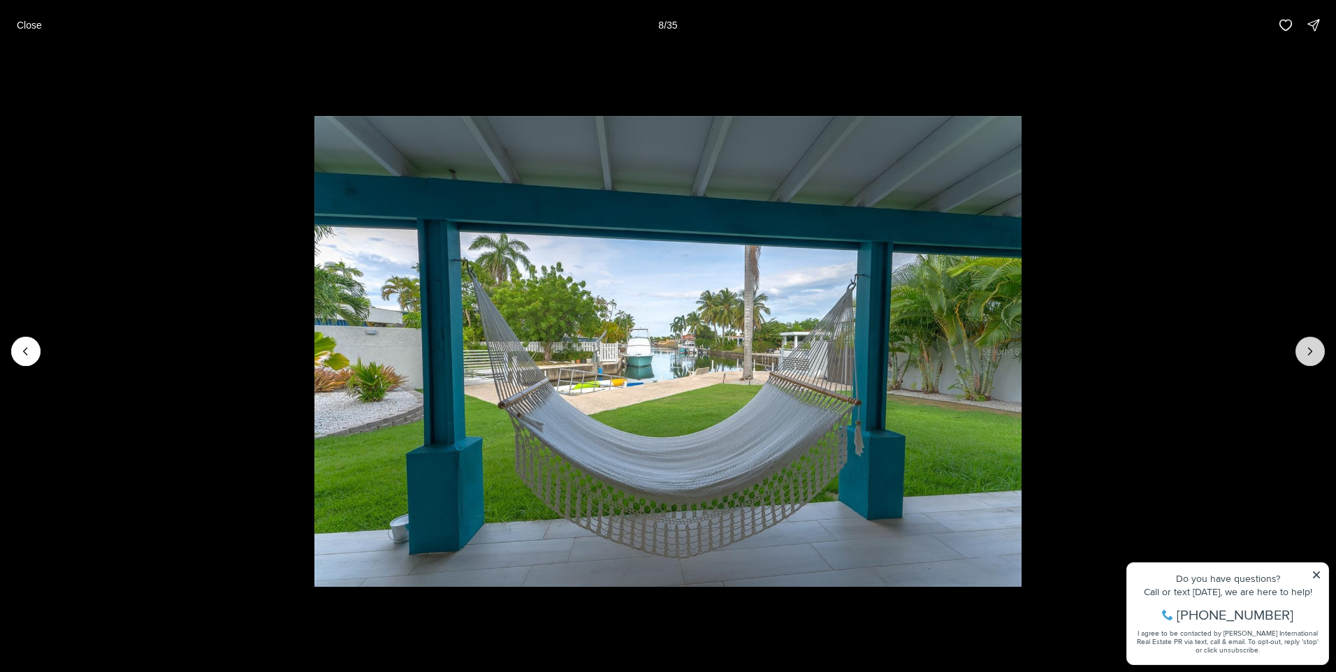
click at [1300, 342] on button "Next slide" at bounding box center [1309, 351] width 29 height 29
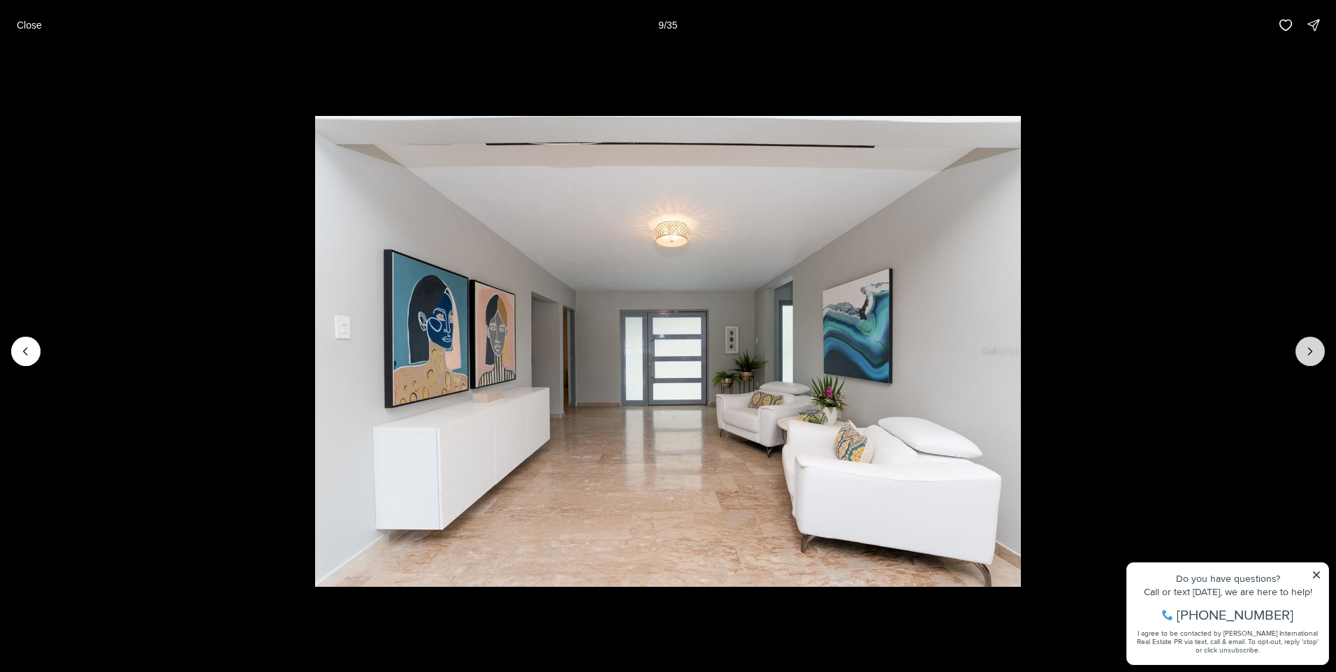
click at [1318, 342] on button "Next slide" at bounding box center [1309, 351] width 29 height 29
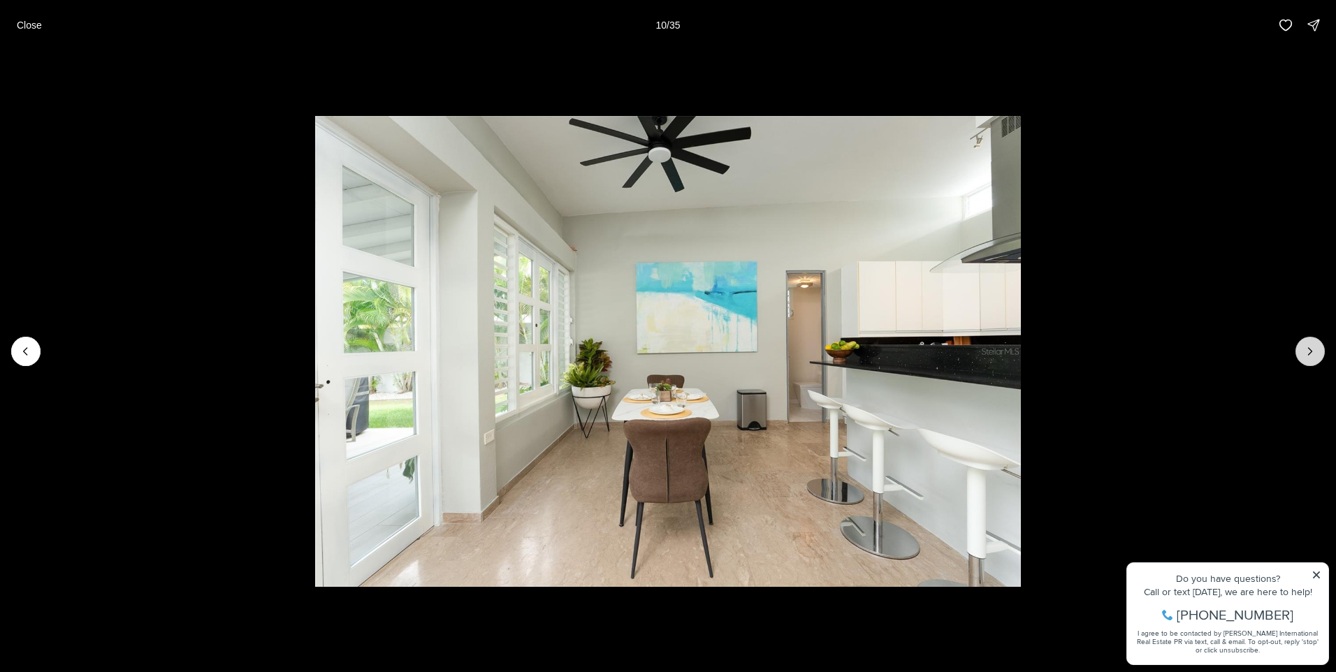
click at [1310, 352] on icon "Next slide" at bounding box center [1310, 351] width 14 height 14
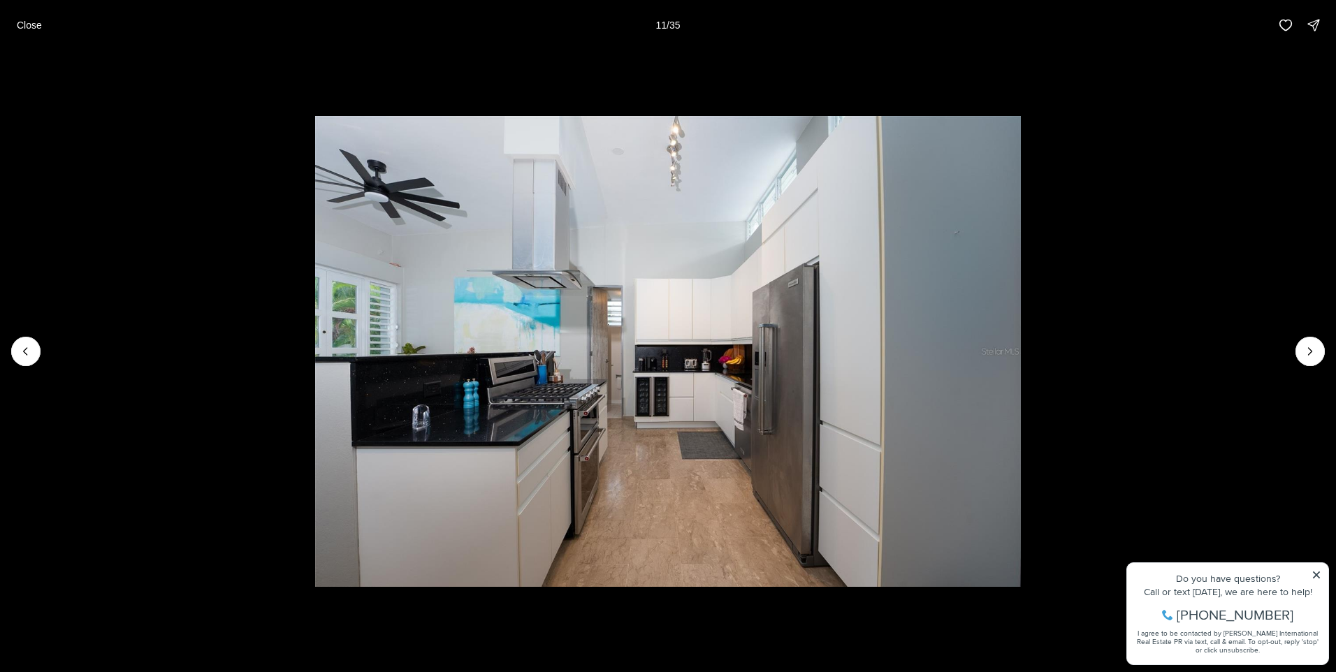
click at [1294, 350] on li "11 of 35" at bounding box center [668, 351] width 1336 height 602
click at [1306, 349] on icon "Next slide" at bounding box center [1310, 351] width 14 height 14
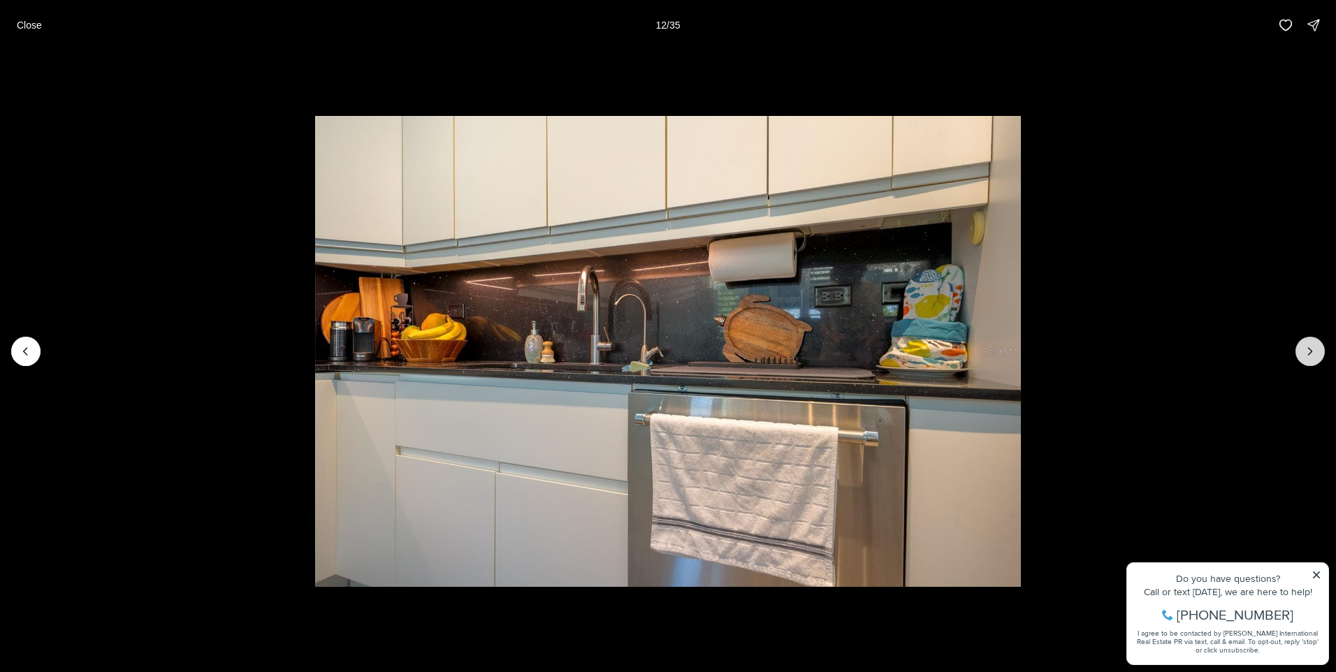
click at [1306, 349] on icon "Next slide" at bounding box center [1310, 351] width 14 height 14
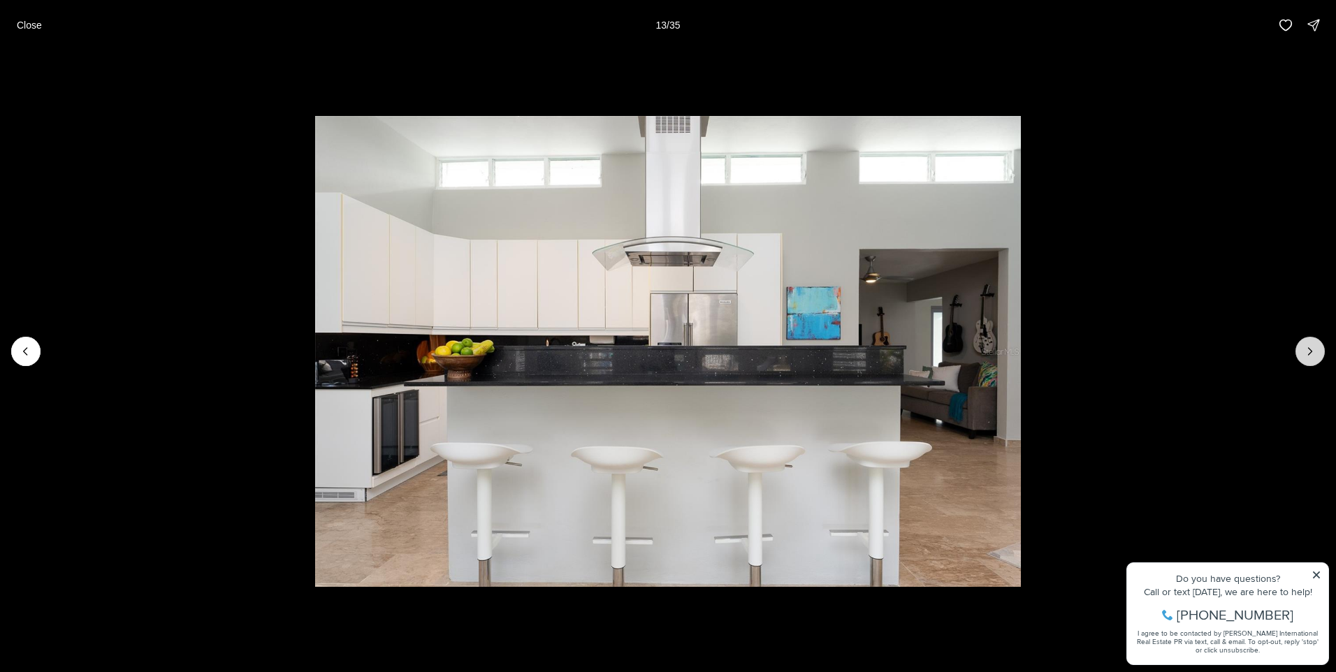
click at [1306, 349] on icon "Next slide" at bounding box center [1310, 351] width 14 height 14
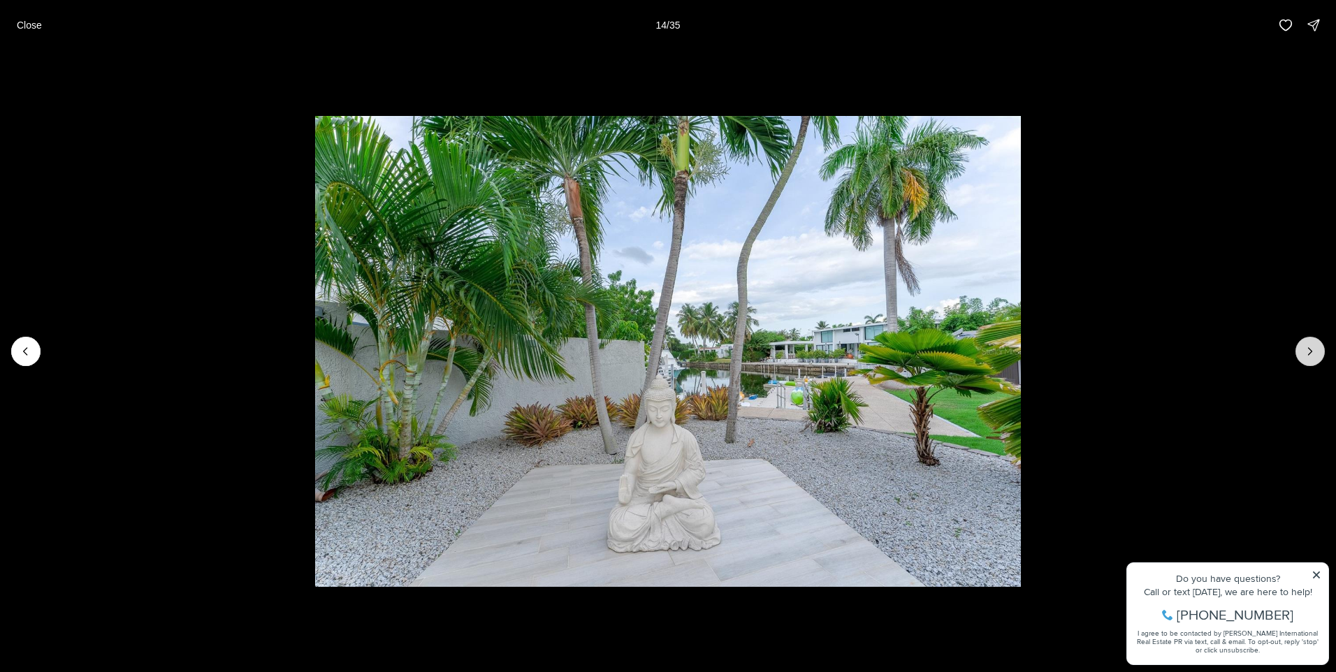
click at [1302, 350] on button "Next slide" at bounding box center [1309, 351] width 29 height 29
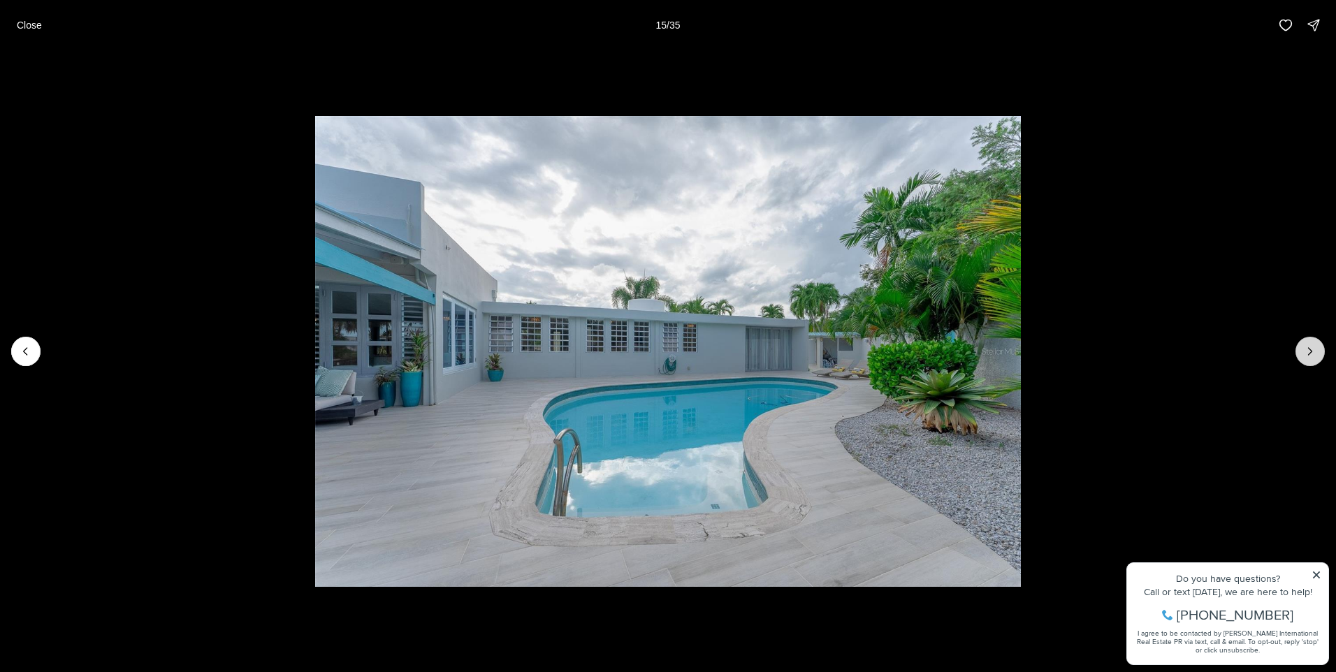
click at [1316, 350] on icon "Next slide" at bounding box center [1310, 351] width 14 height 14
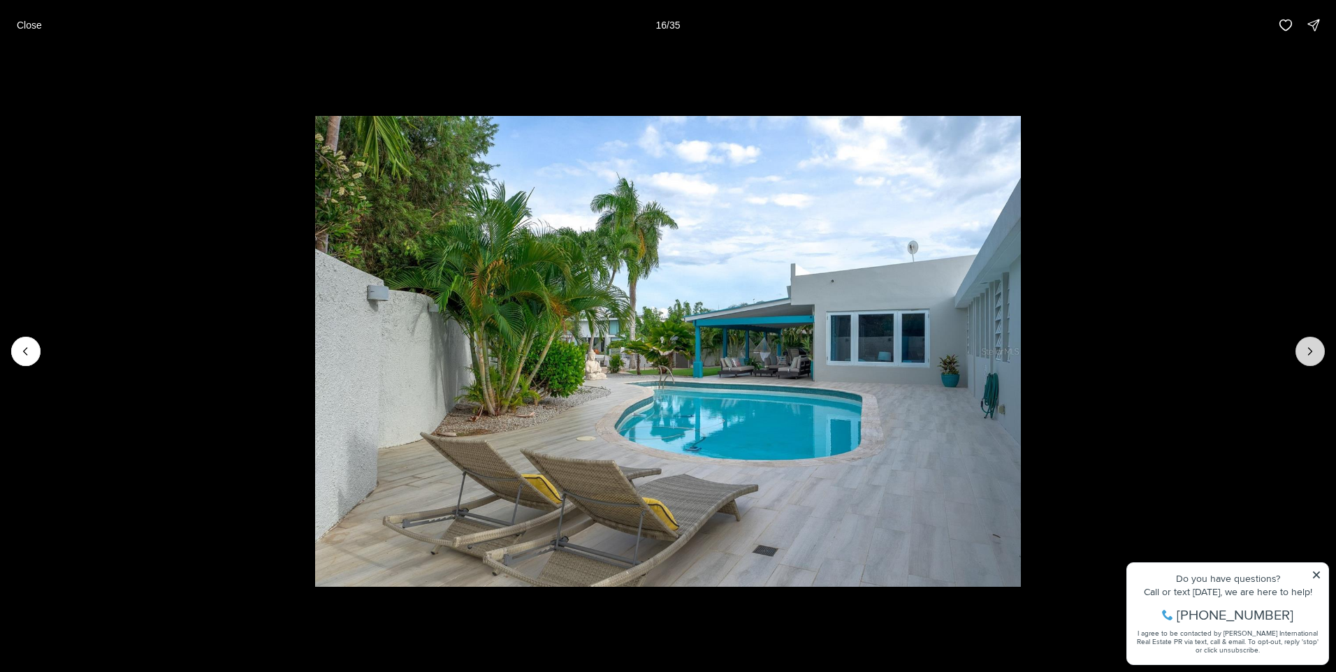
click at [1316, 349] on icon "Next slide" at bounding box center [1310, 351] width 14 height 14
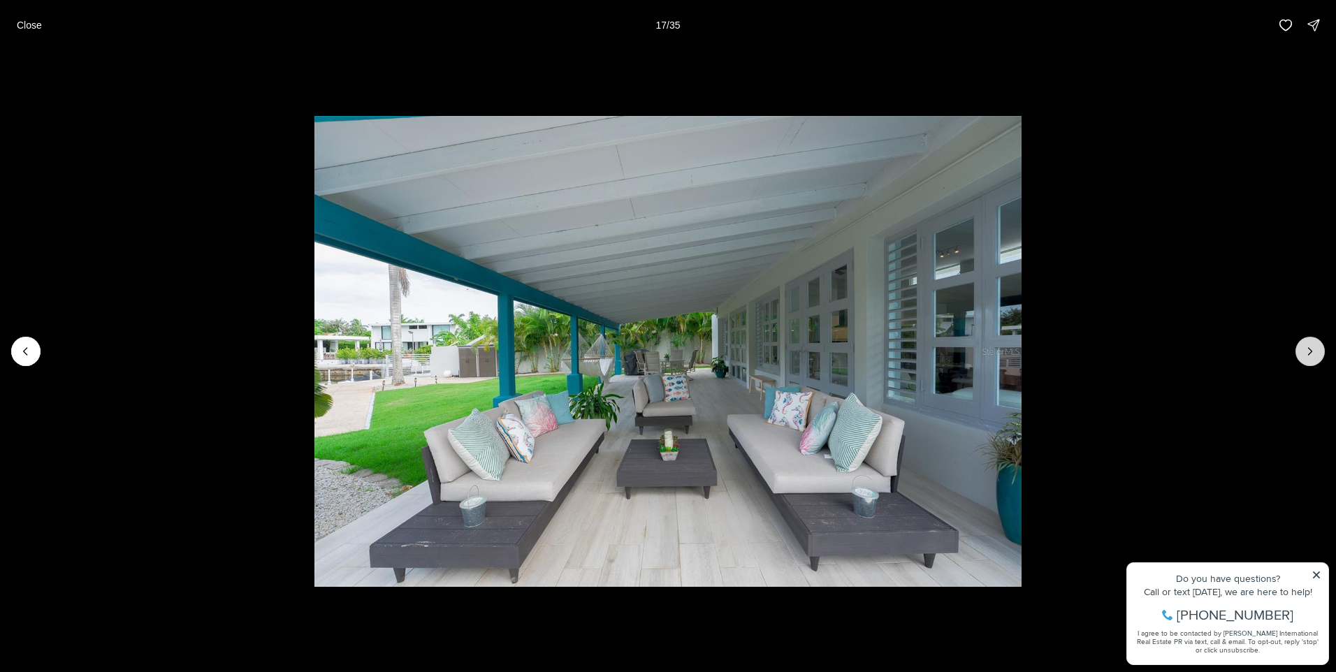
click at [1316, 349] on icon "Next slide" at bounding box center [1310, 351] width 14 height 14
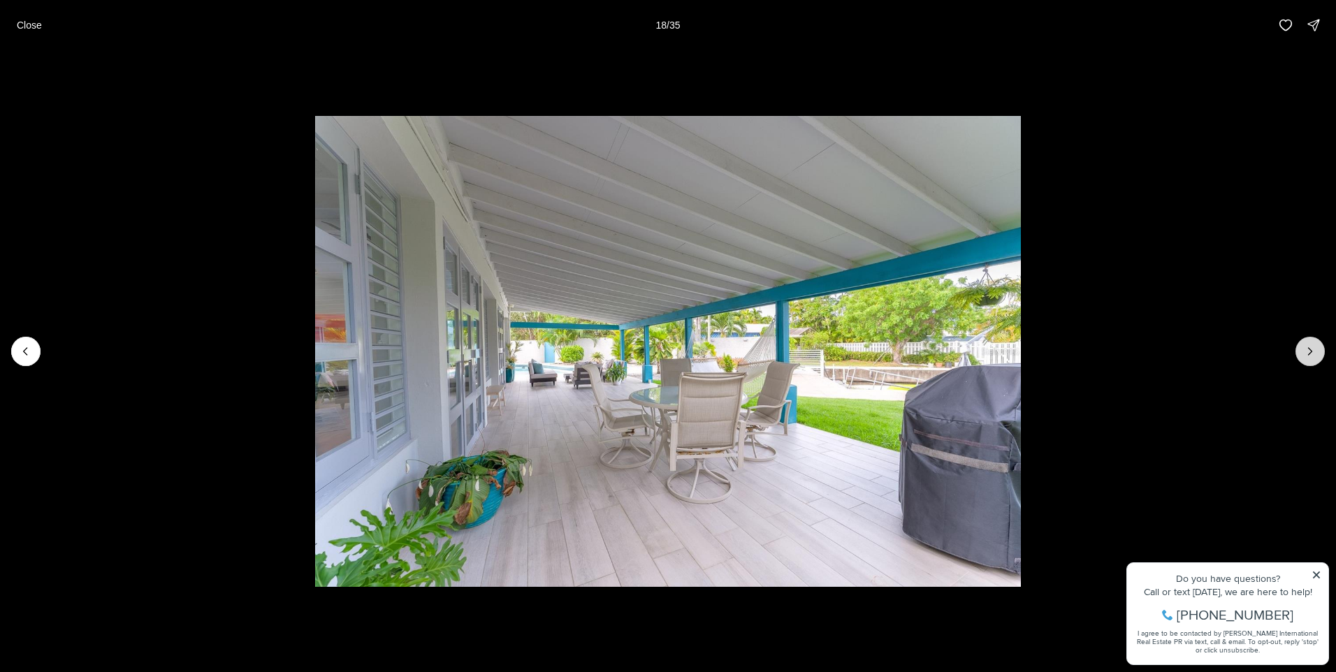
click at [1316, 349] on icon "Next slide" at bounding box center [1310, 351] width 14 height 14
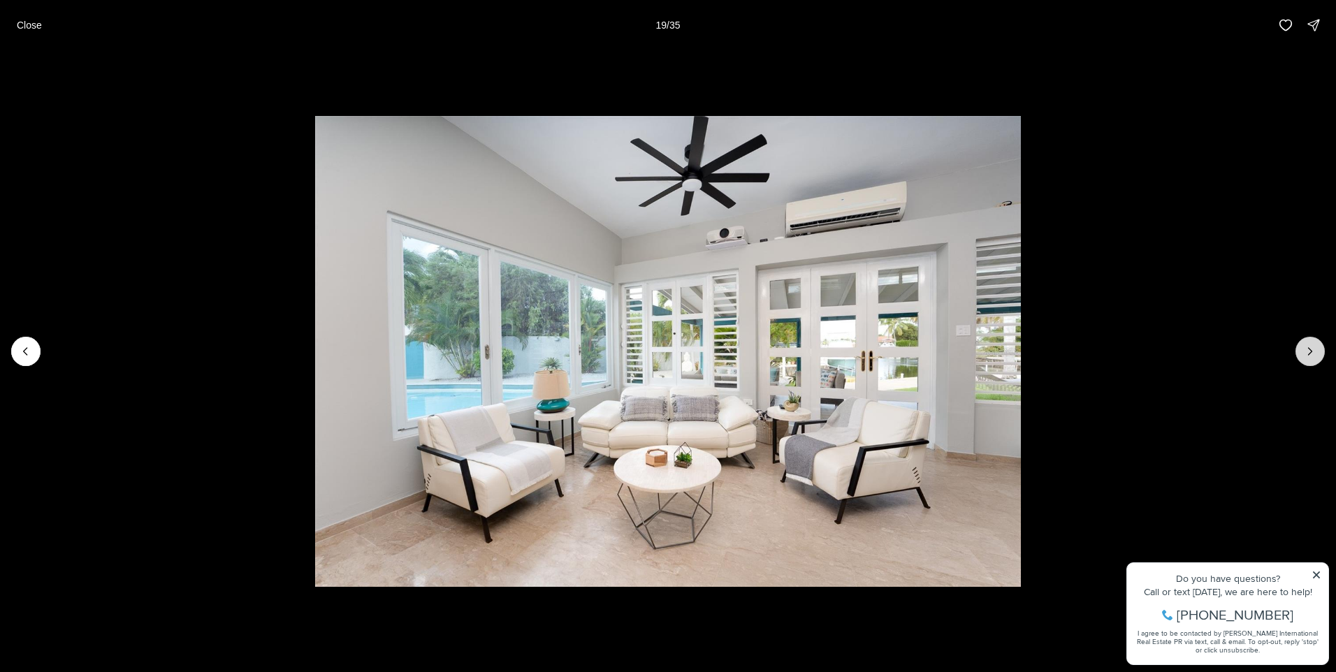
click at [1316, 349] on icon "Next slide" at bounding box center [1310, 351] width 14 height 14
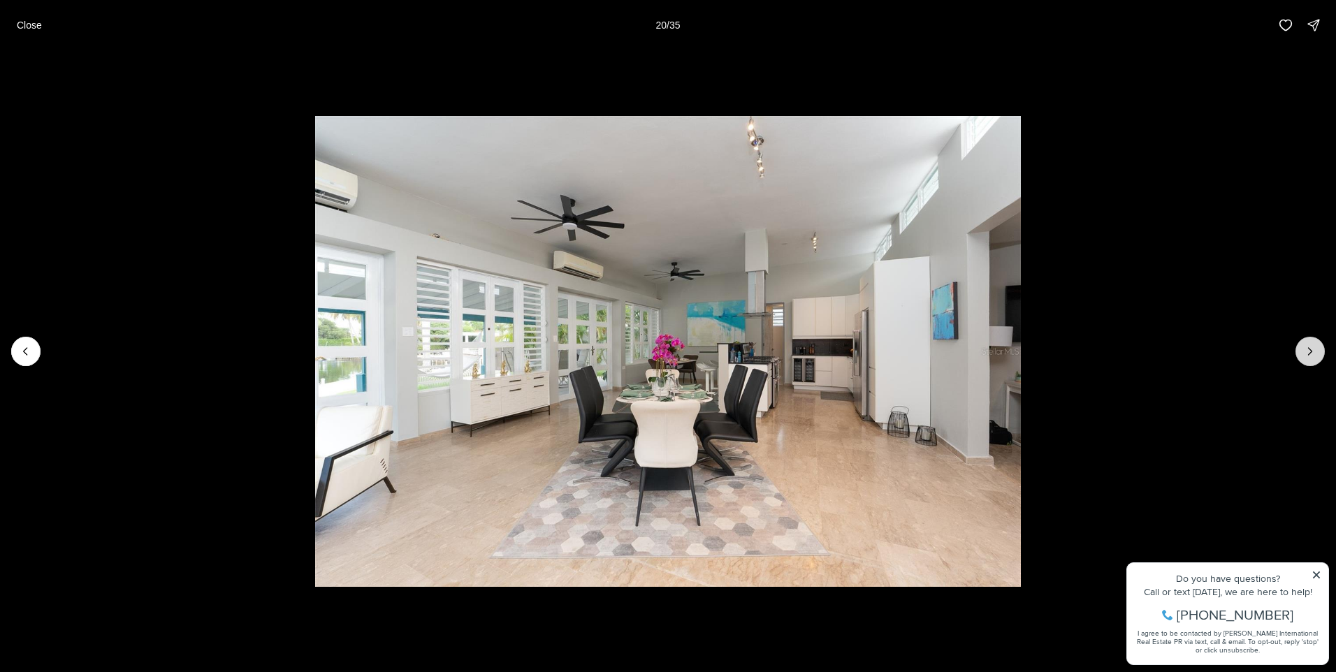
click at [1317, 349] on button "Next slide" at bounding box center [1309, 351] width 29 height 29
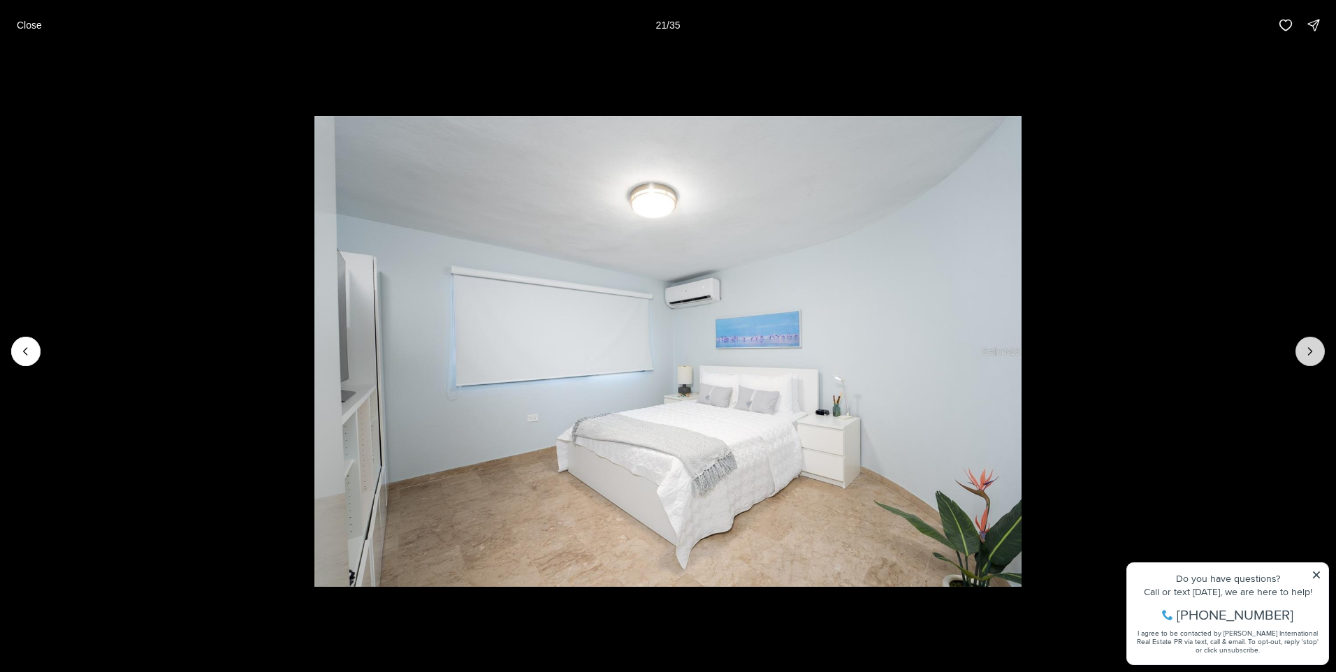
click at [1317, 349] on button "Next slide" at bounding box center [1309, 351] width 29 height 29
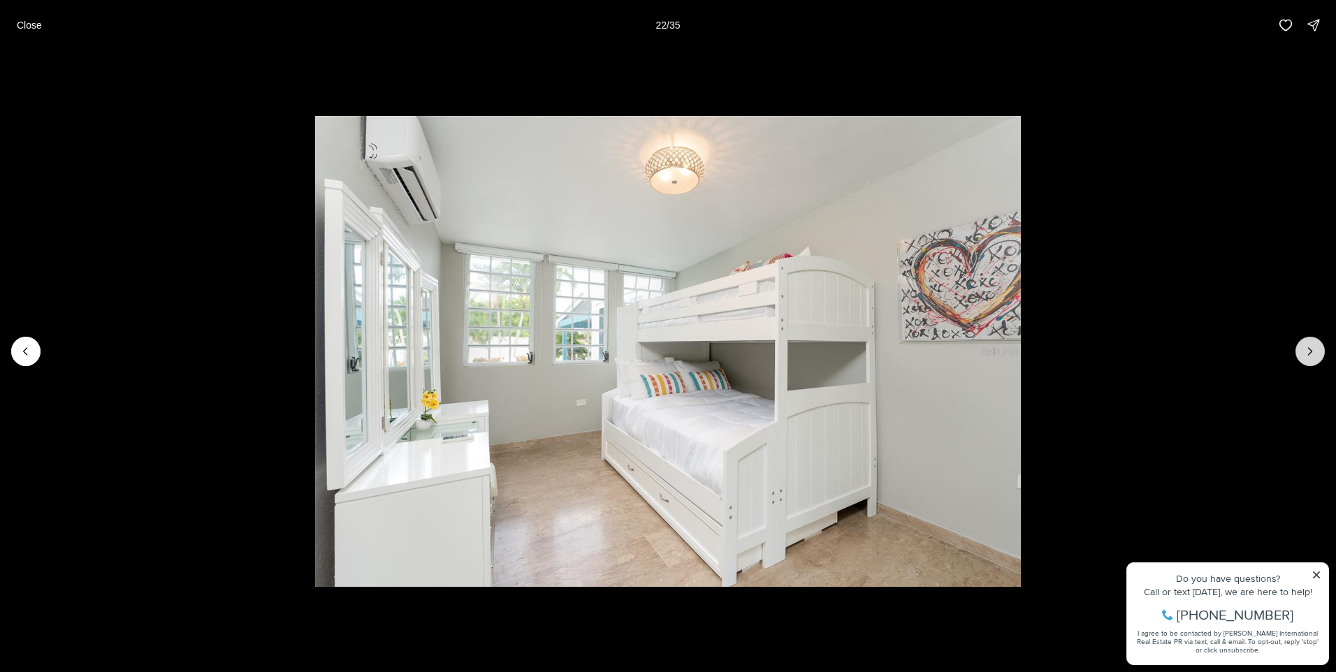
click at [1317, 349] on button "Next slide" at bounding box center [1309, 351] width 29 height 29
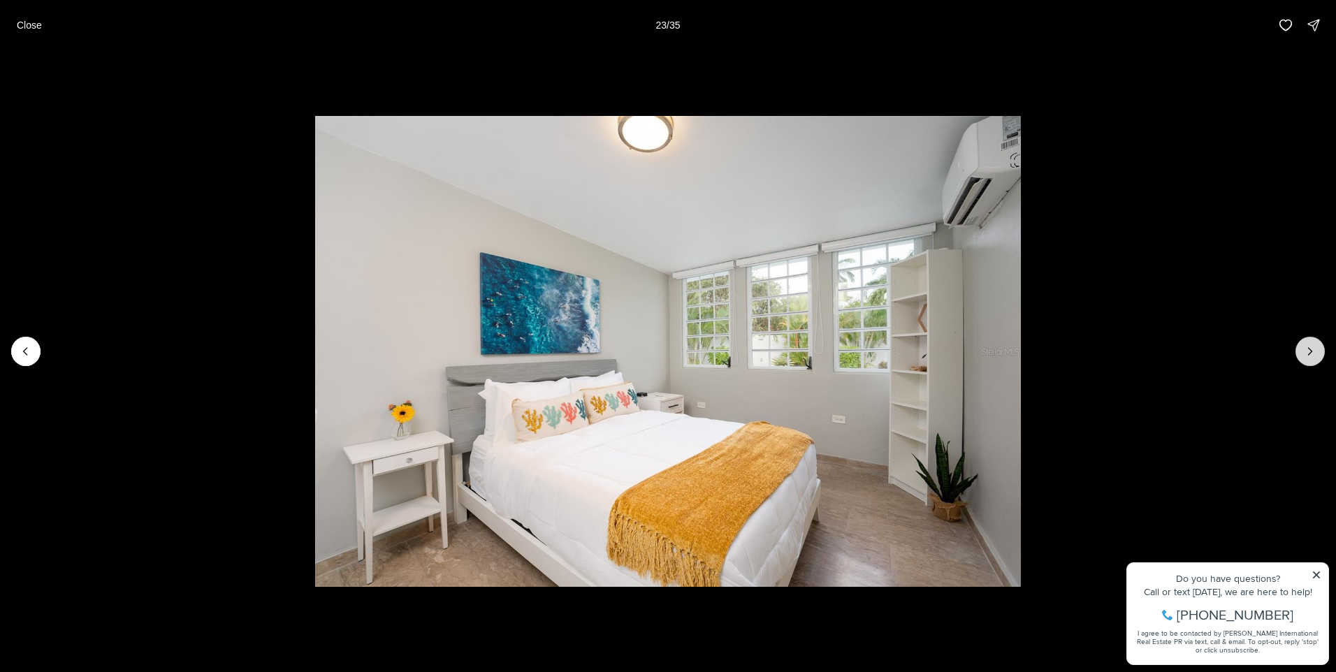
click at [1317, 349] on button "Next slide" at bounding box center [1309, 351] width 29 height 29
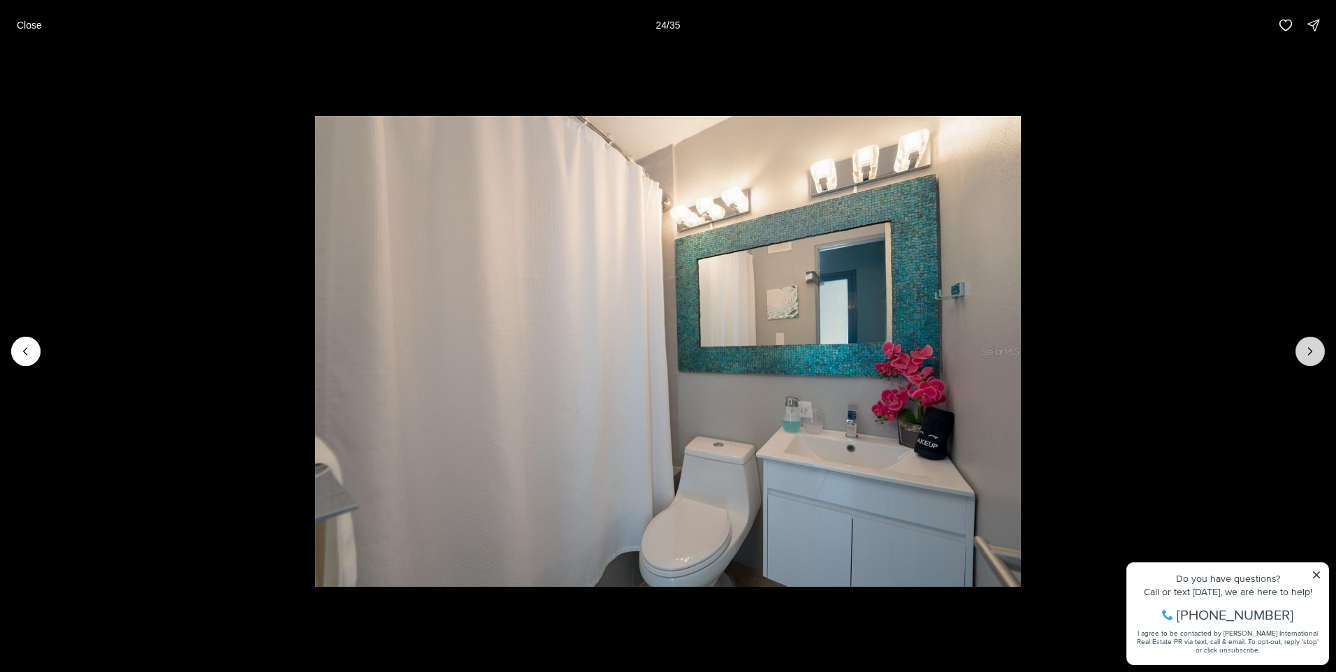
click at [1317, 349] on button "Next slide" at bounding box center [1309, 351] width 29 height 29
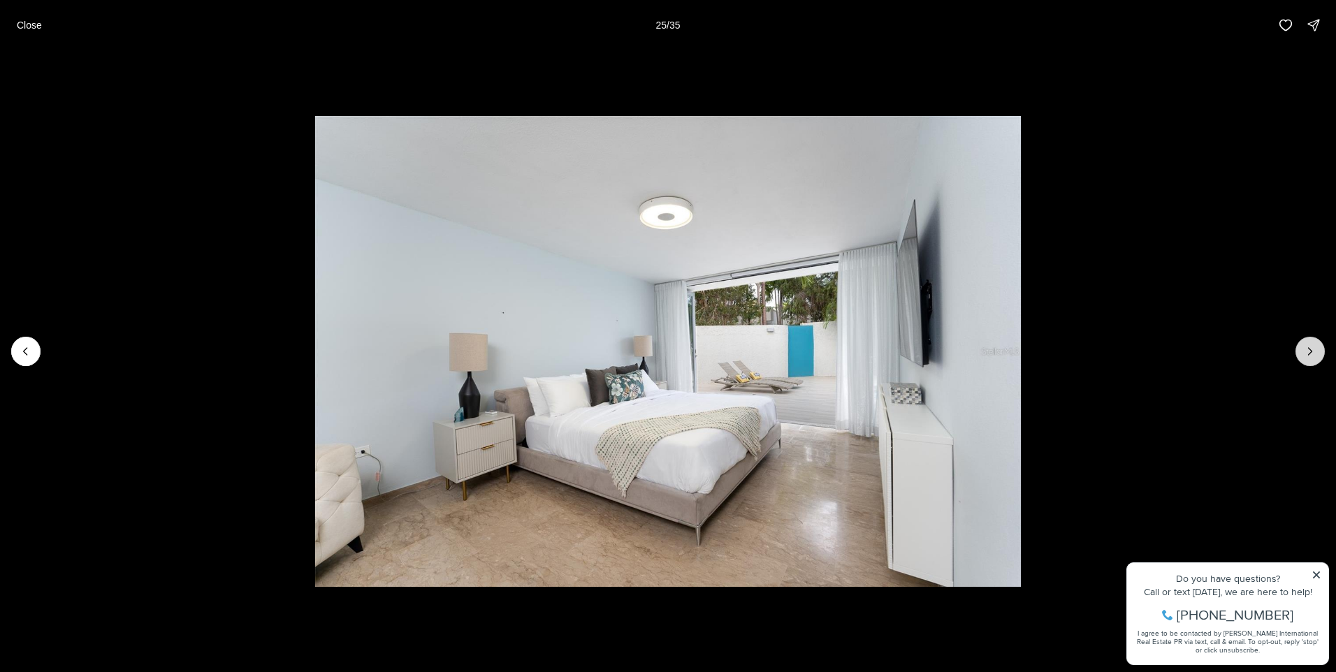
click at [1320, 346] on button "Next slide" at bounding box center [1309, 351] width 29 height 29
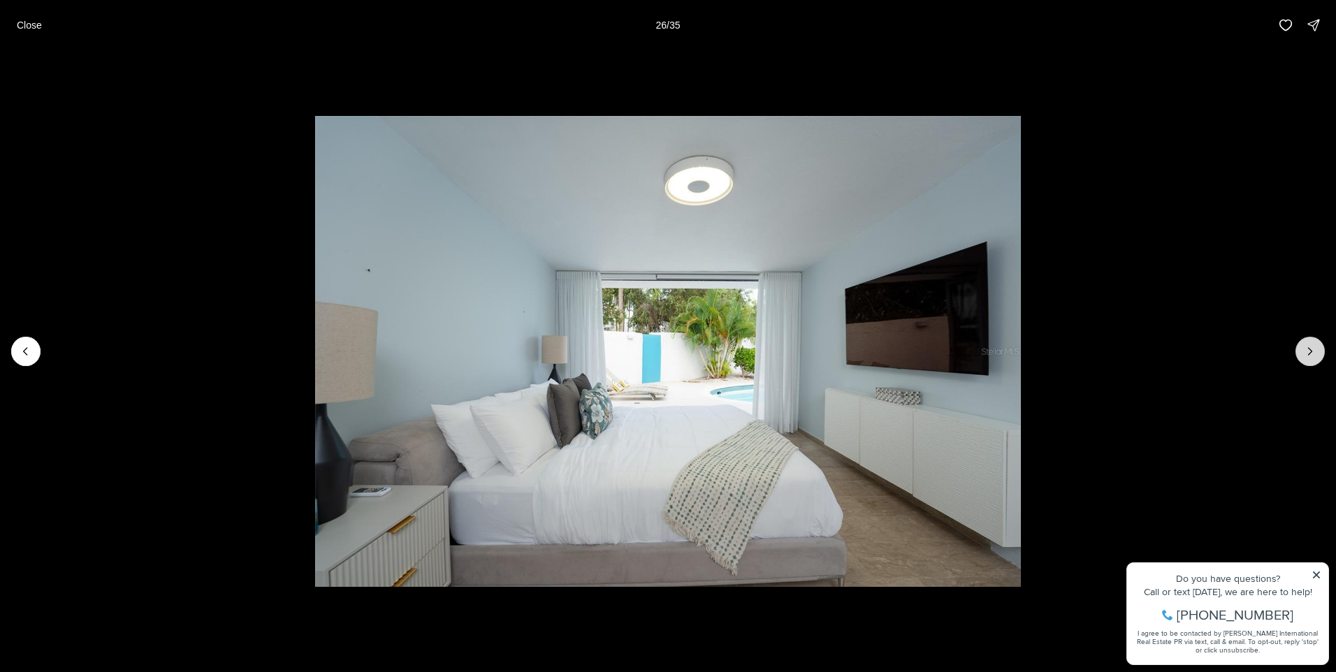
click at [1318, 349] on button "Next slide" at bounding box center [1309, 351] width 29 height 29
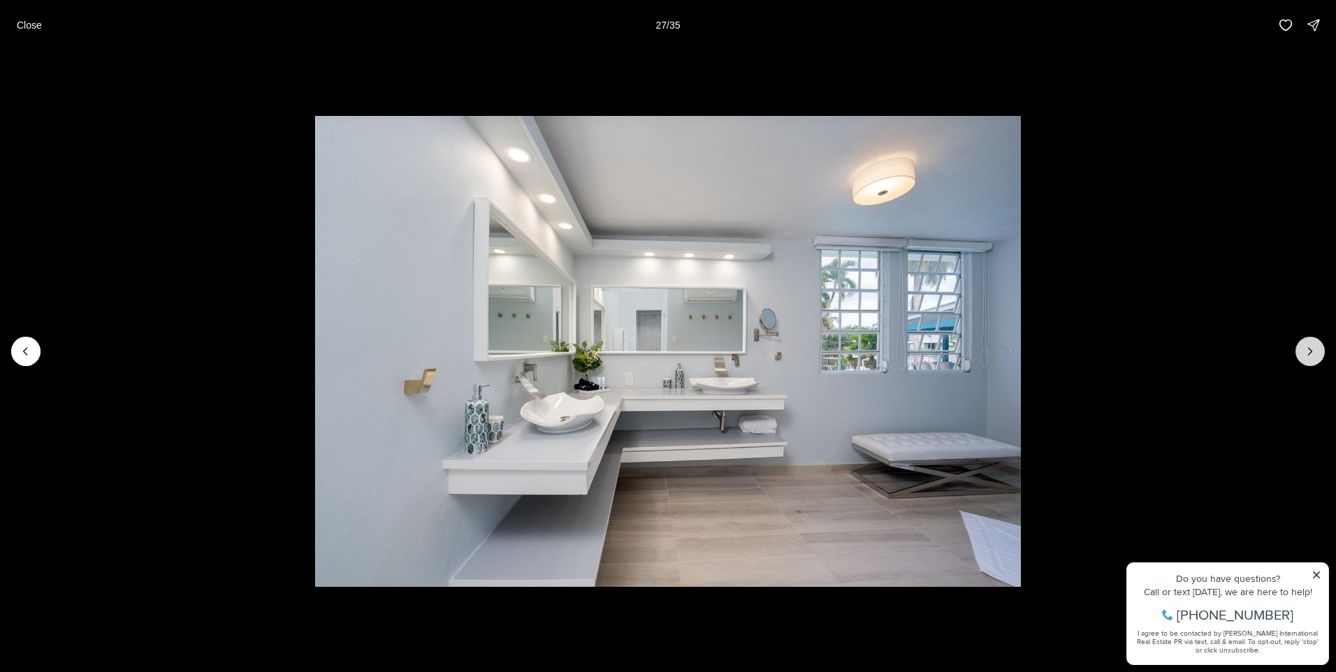
click at [1312, 351] on icon "Next slide" at bounding box center [1310, 351] width 14 height 14
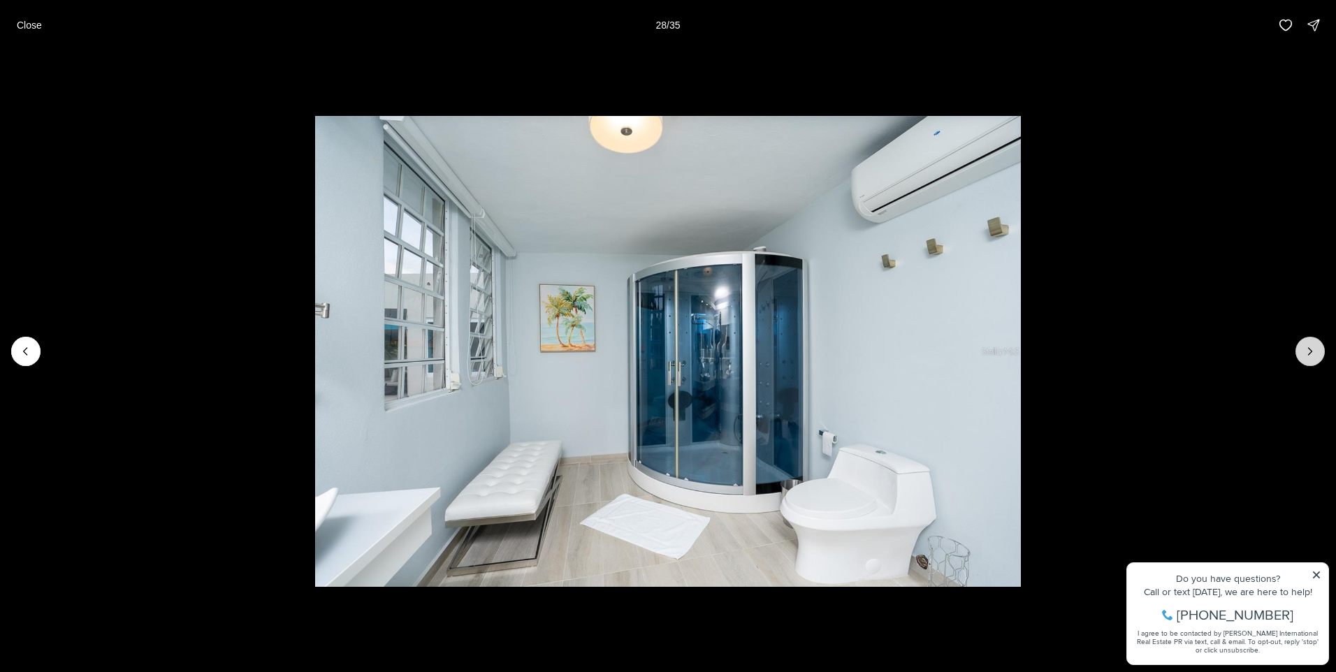
click at [1312, 351] on icon "Next slide" at bounding box center [1309, 351] width 3 height 7
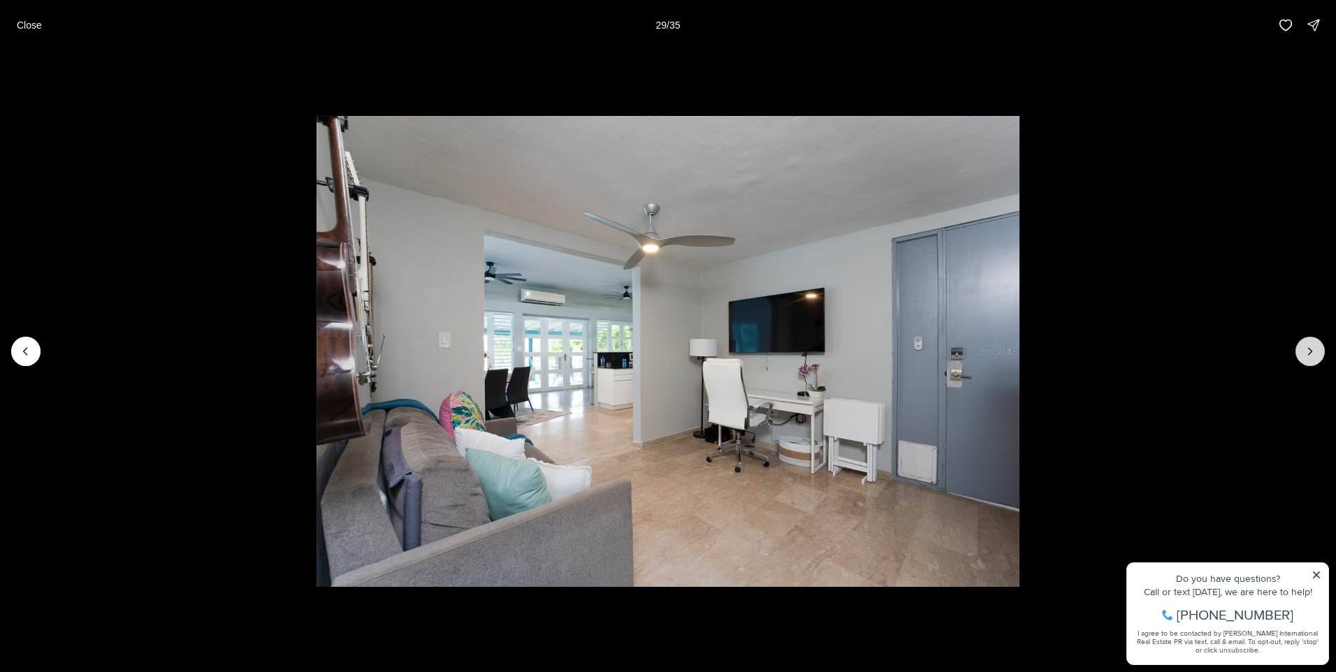
click at [1311, 351] on icon "Next slide" at bounding box center [1309, 351] width 3 height 7
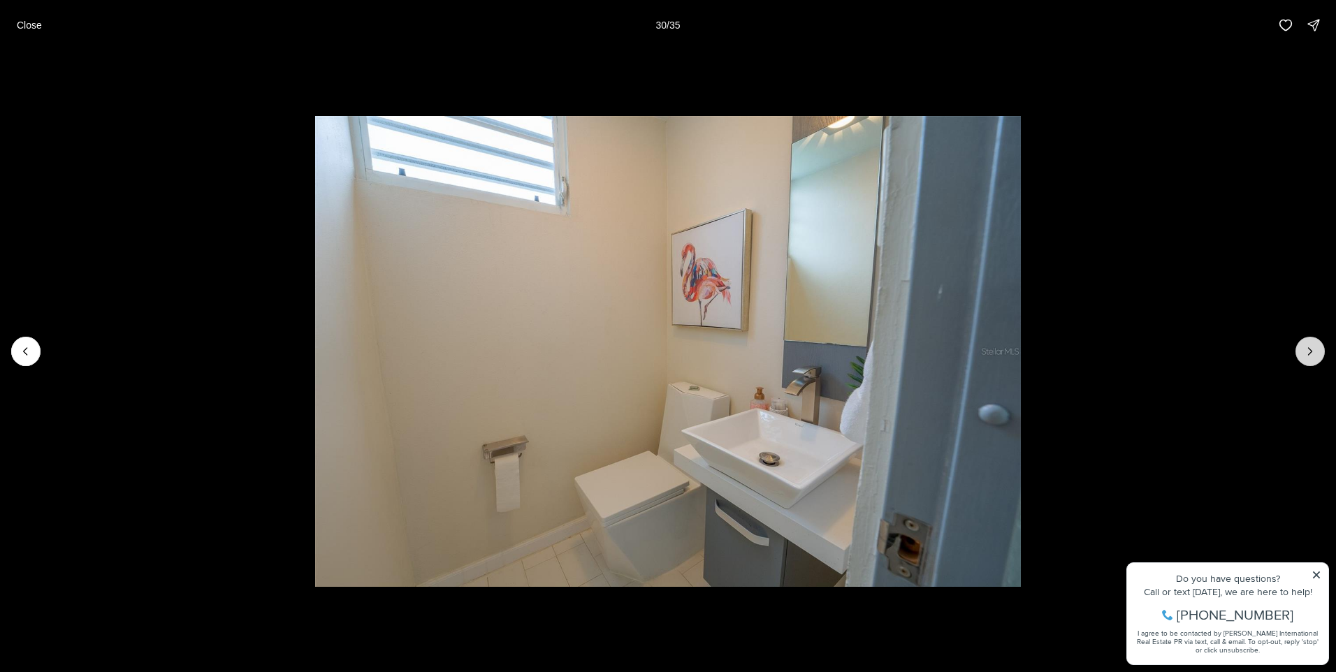
click at [1311, 351] on icon "Next slide" at bounding box center [1309, 351] width 3 height 7
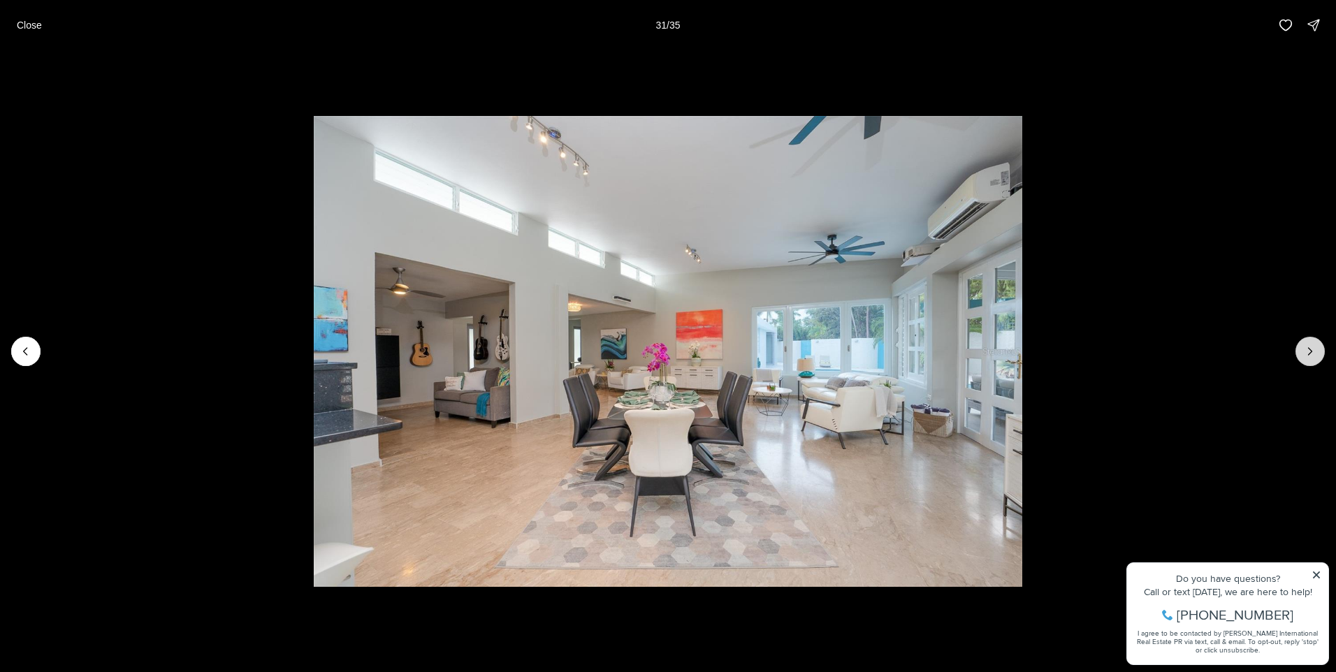
click at [1311, 351] on icon "Next slide" at bounding box center [1309, 351] width 3 height 7
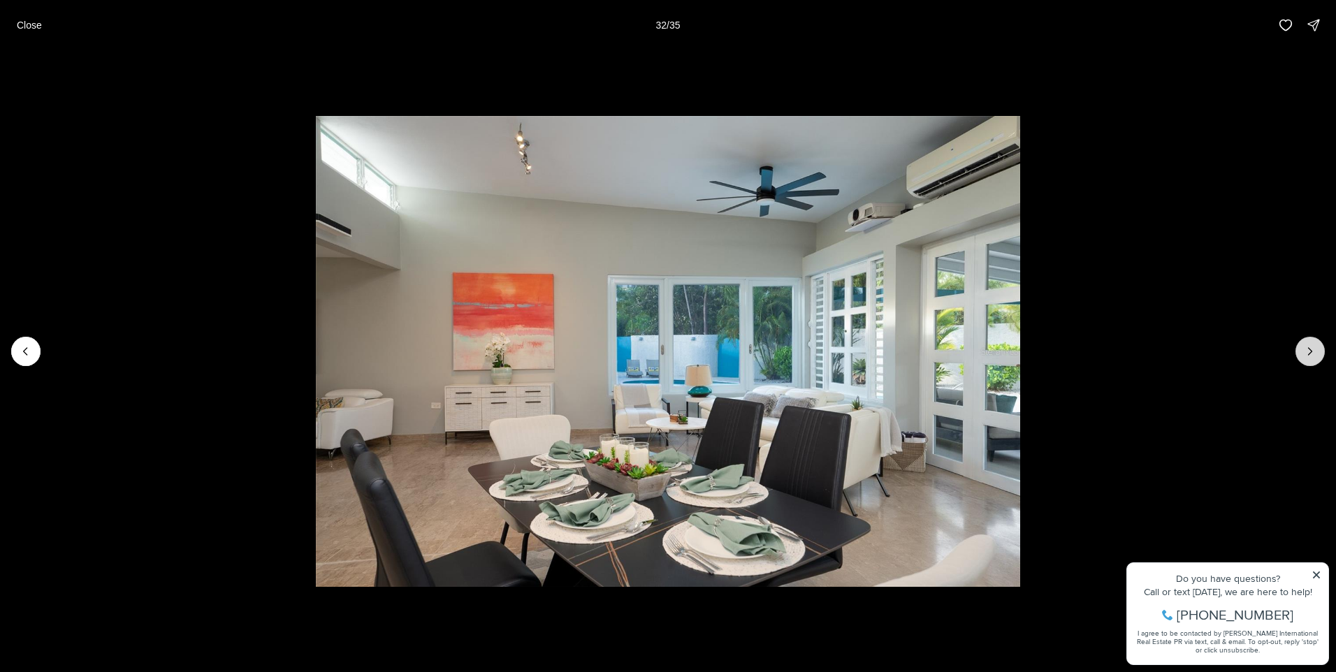
click at [1311, 351] on icon "Next slide" at bounding box center [1309, 351] width 3 height 7
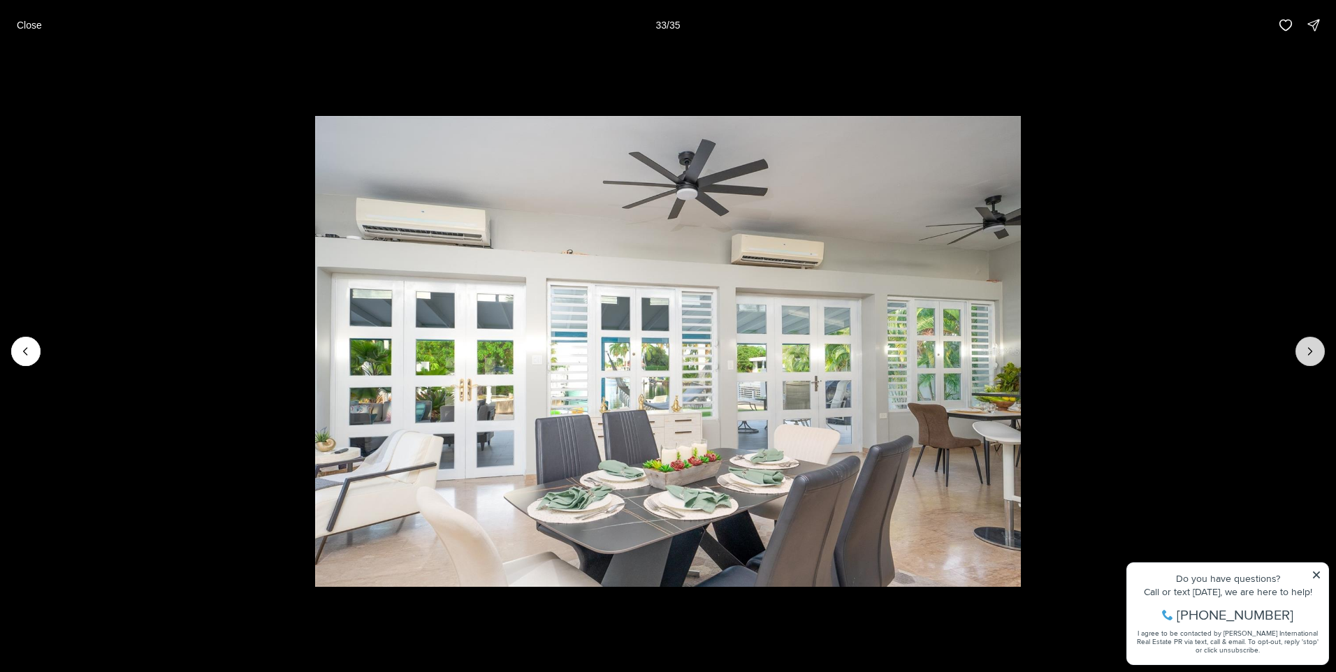
click at [1311, 353] on icon "Next slide" at bounding box center [1310, 351] width 14 height 14
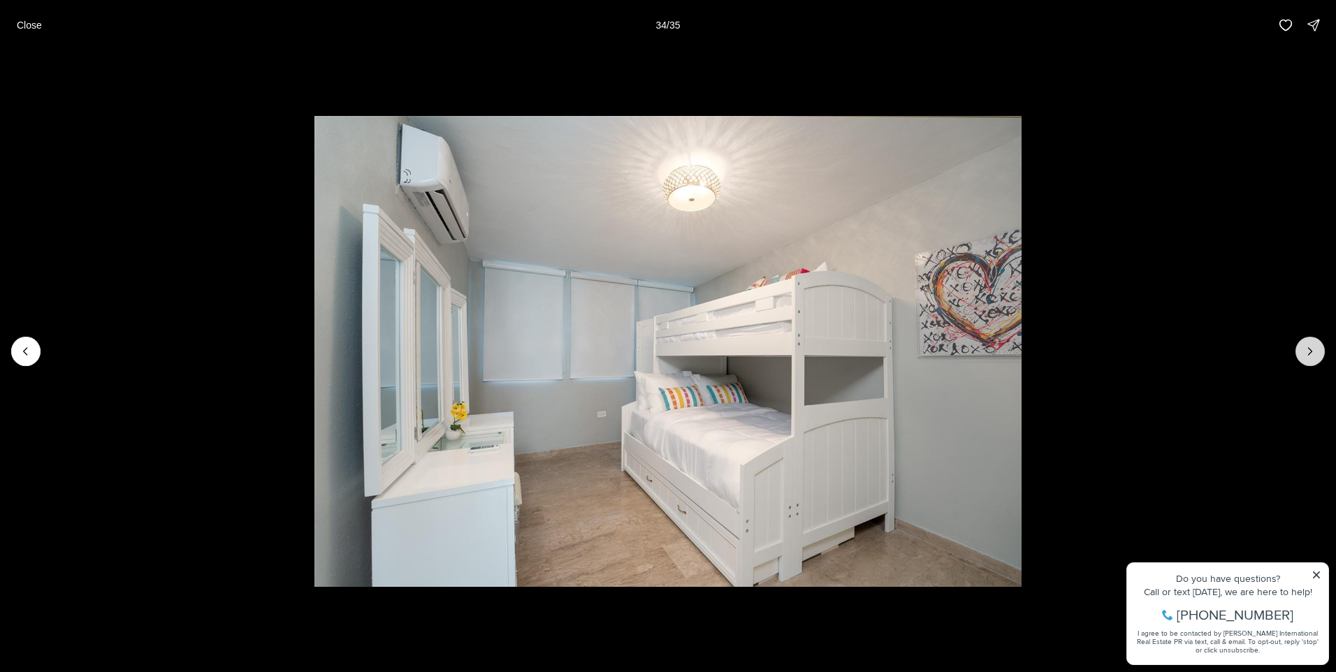
click at [1311, 353] on icon "Next slide" at bounding box center [1310, 351] width 14 height 14
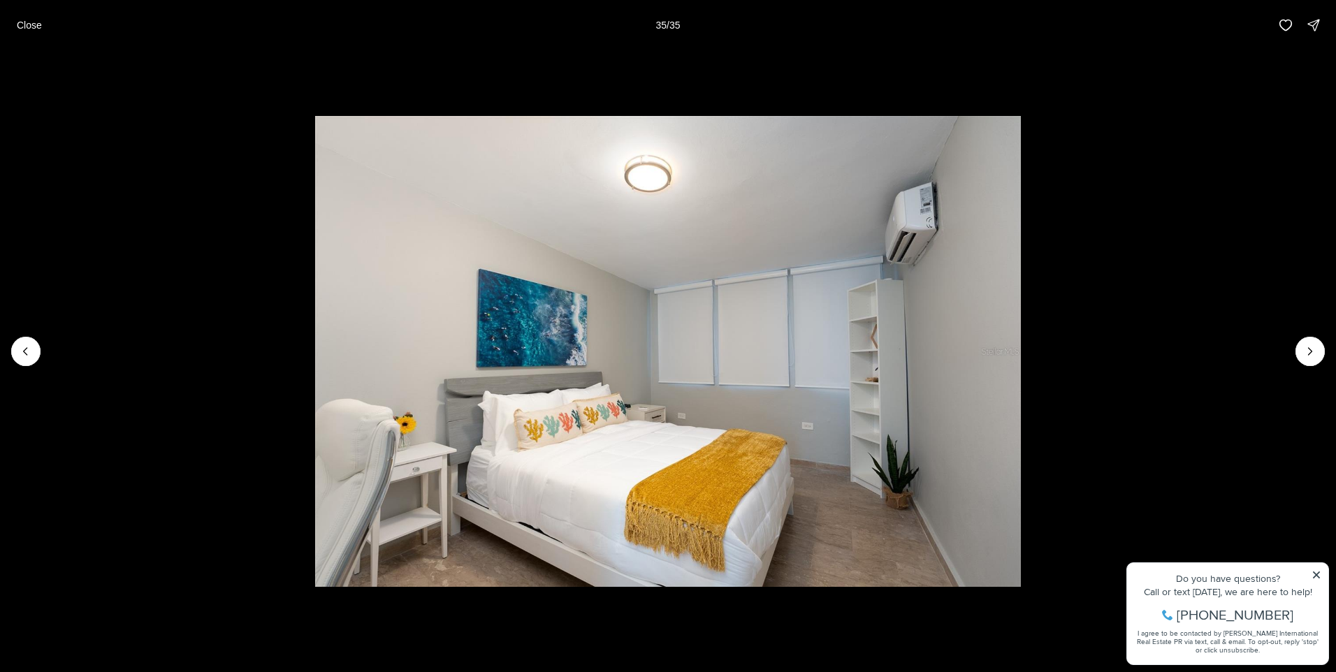
click at [16, 21] on button "Close" at bounding box center [29, 25] width 42 height 28
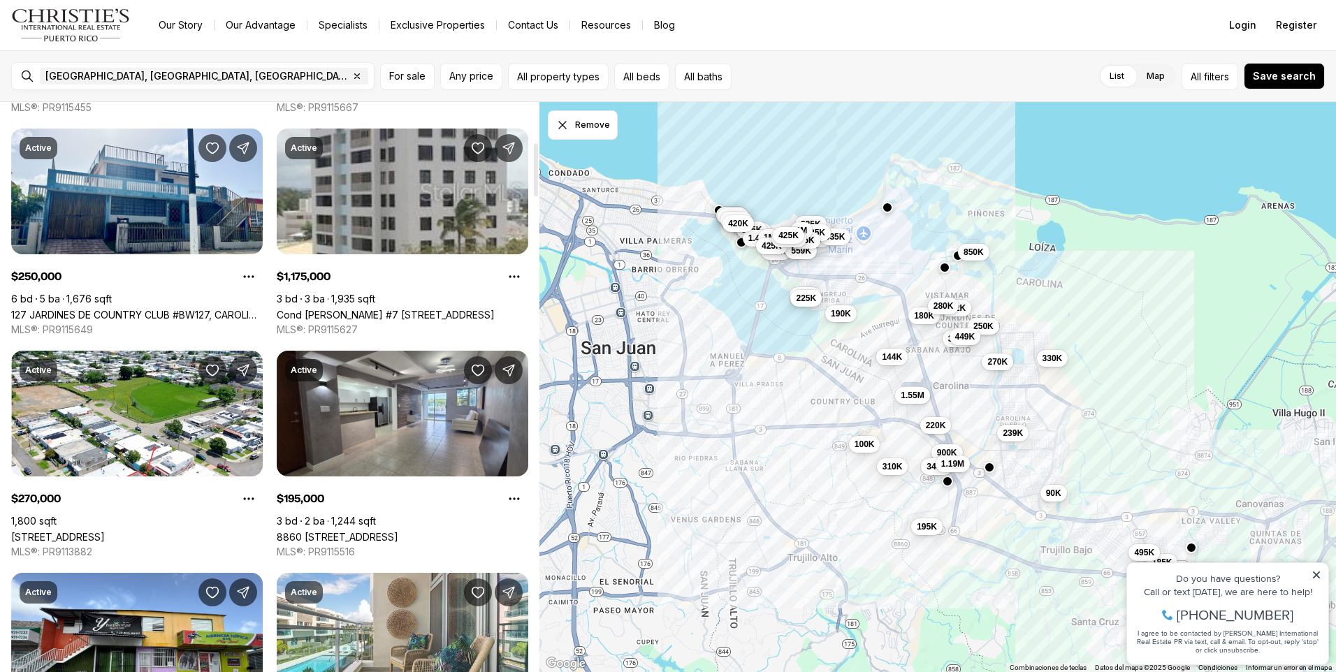
scroll to position [489, 0]
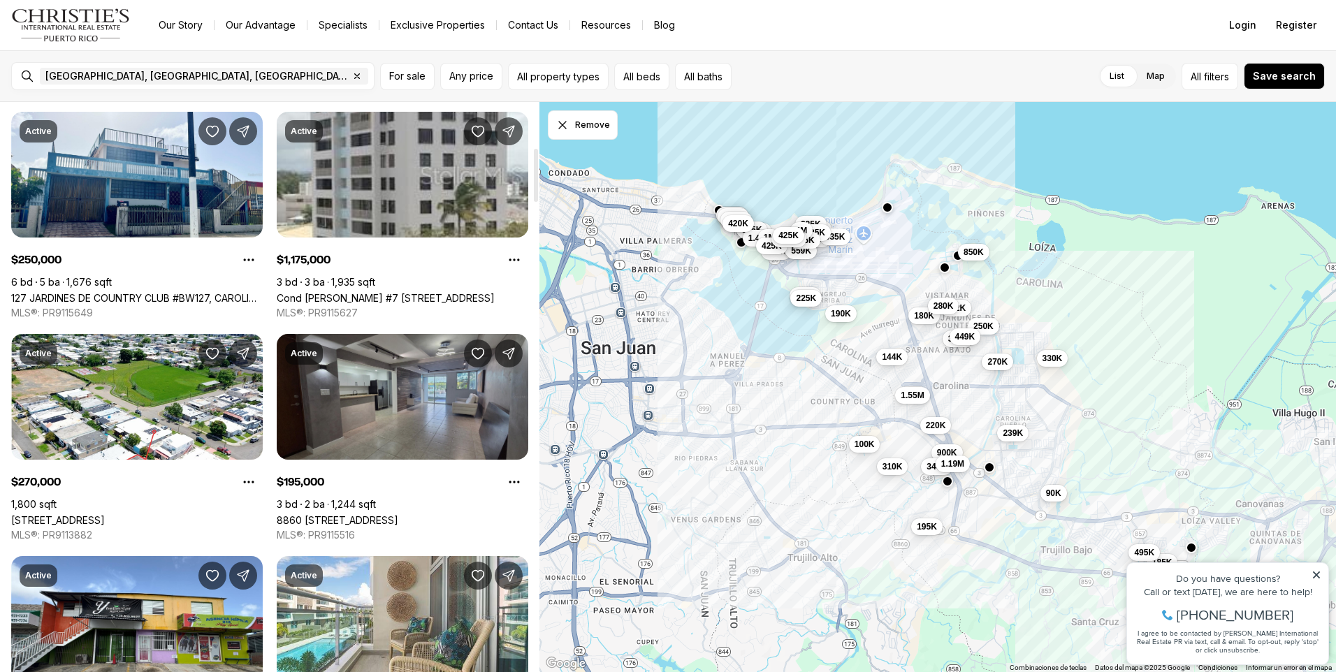
click at [367, 514] on link "8860 [STREET_ADDRESS]" at bounding box center [338, 520] width 122 height 12
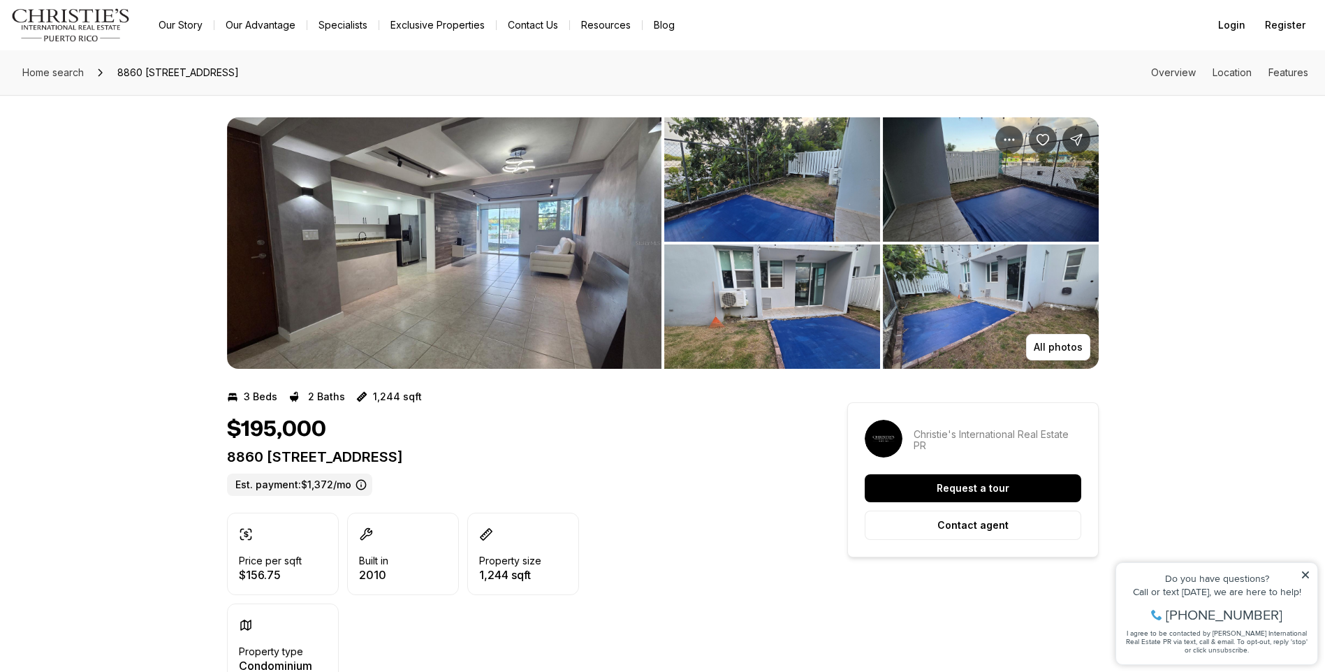
click at [390, 254] on img "View image gallery" at bounding box center [444, 242] width 435 height 251
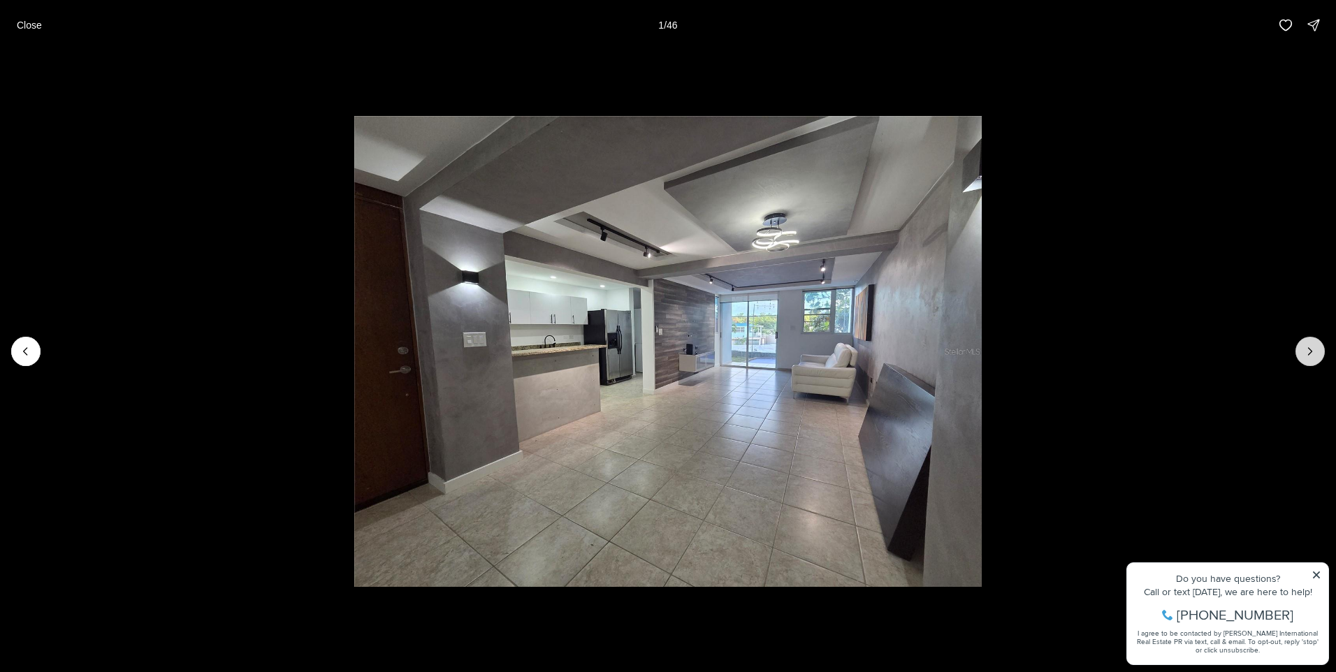
click at [1304, 341] on button "Next slide" at bounding box center [1309, 351] width 29 height 29
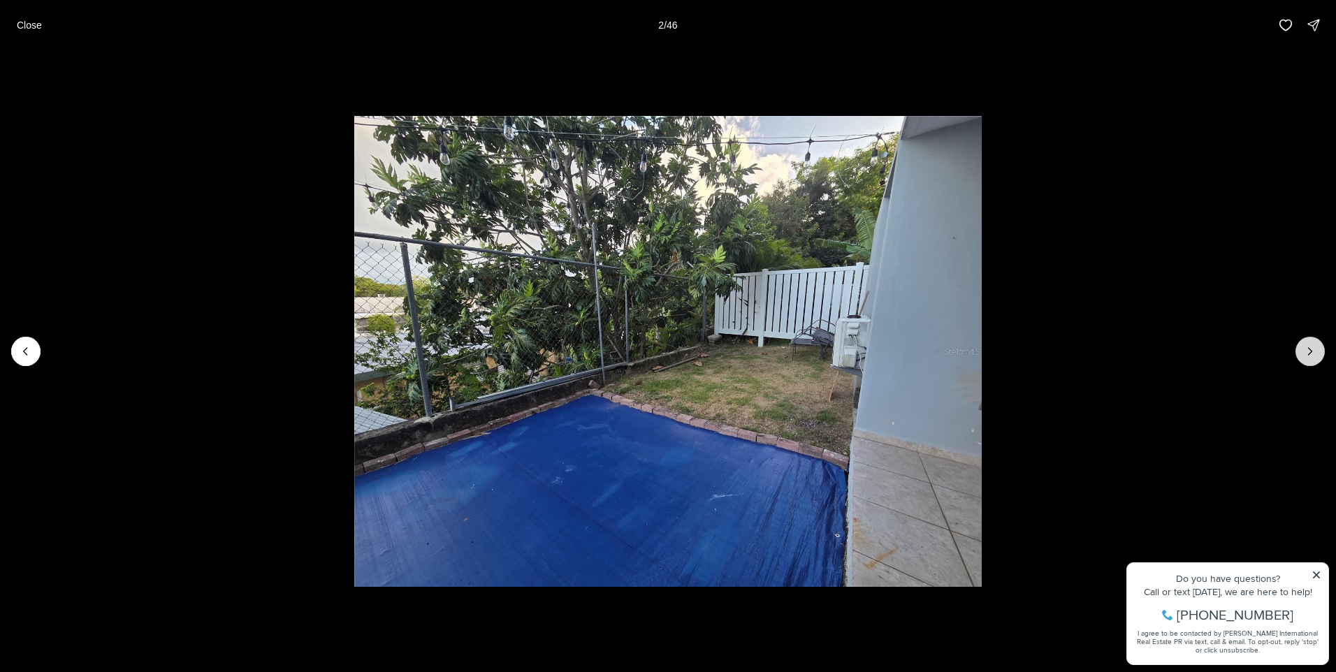
click at [1304, 348] on icon "Next slide" at bounding box center [1310, 351] width 14 height 14
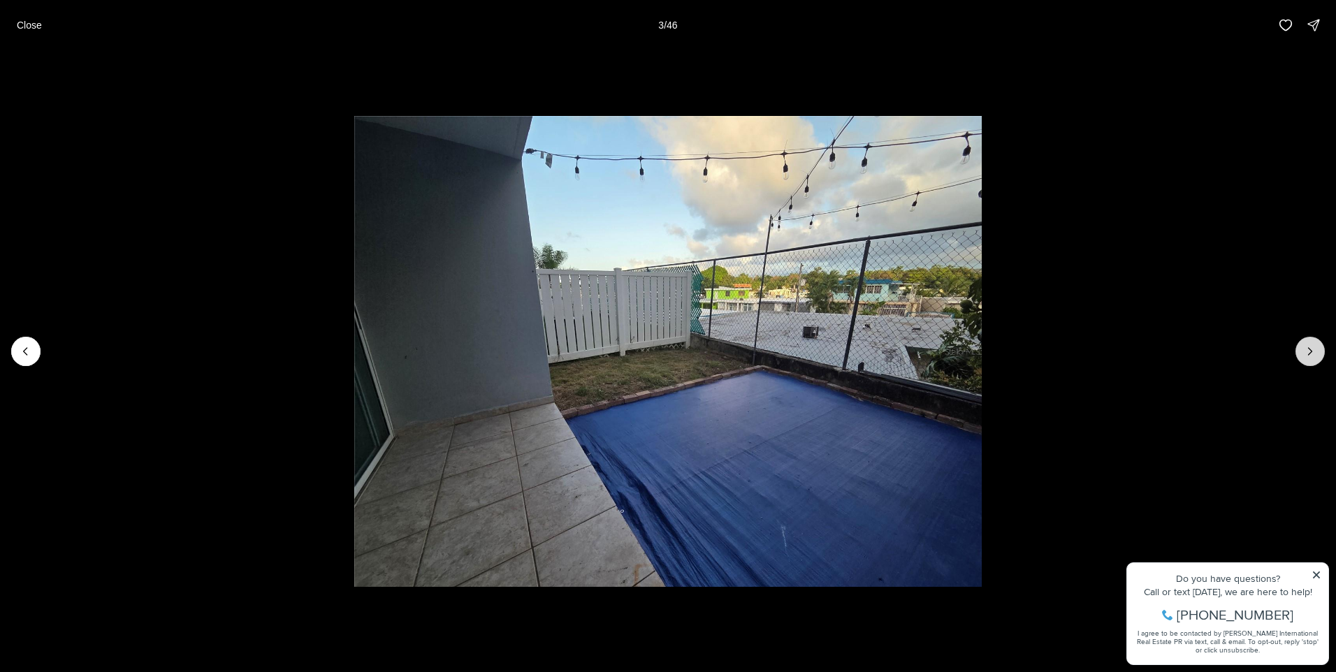
click at [1304, 349] on icon "Next slide" at bounding box center [1310, 351] width 14 height 14
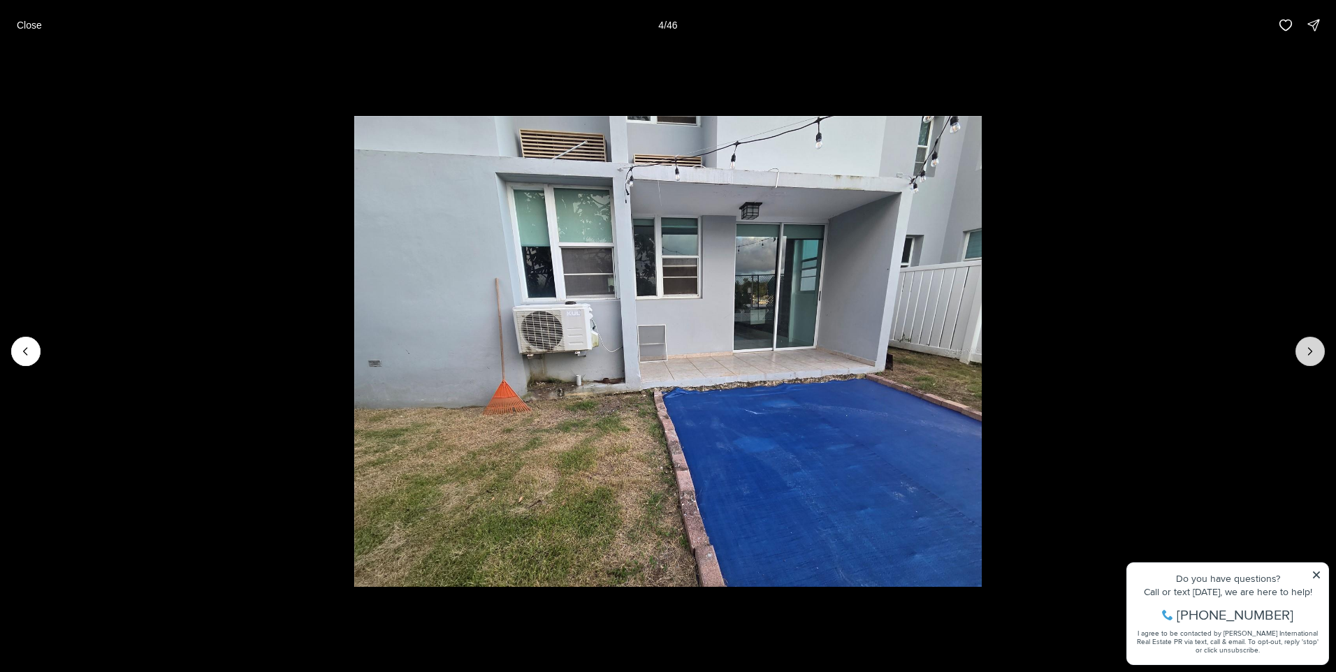
click at [1304, 350] on icon "Next slide" at bounding box center [1310, 351] width 14 height 14
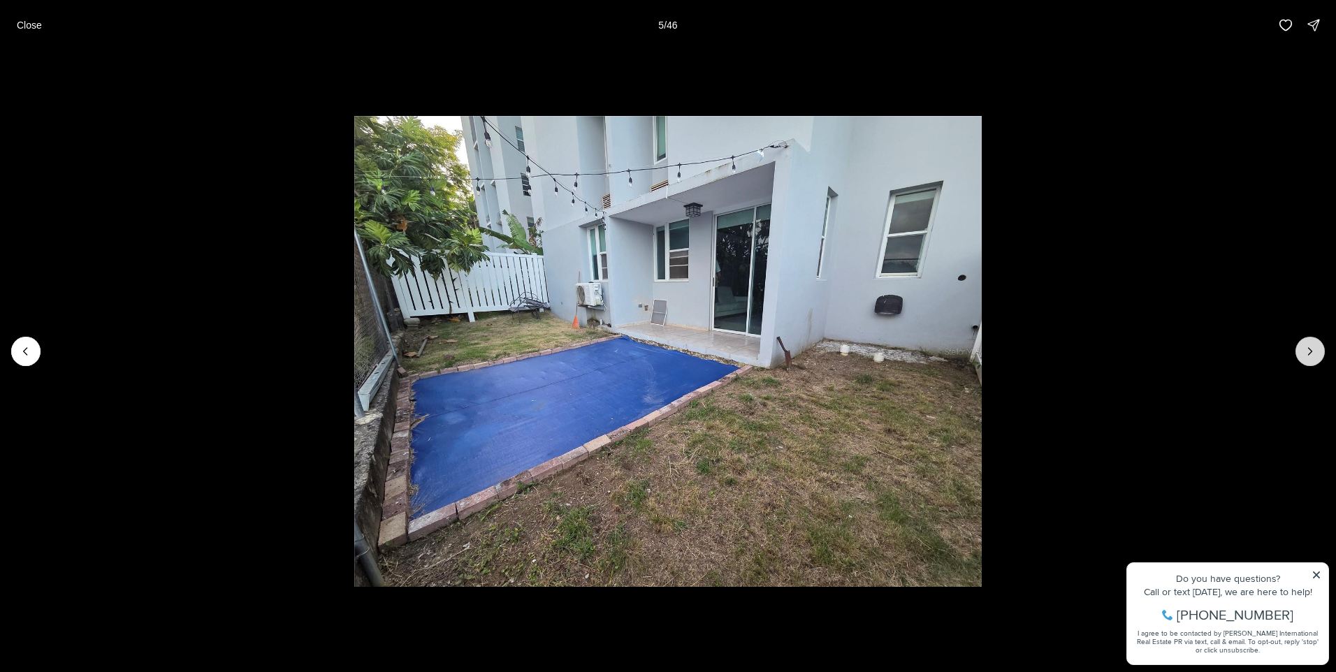
click at [1306, 352] on icon "Next slide" at bounding box center [1310, 351] width 14 height 14
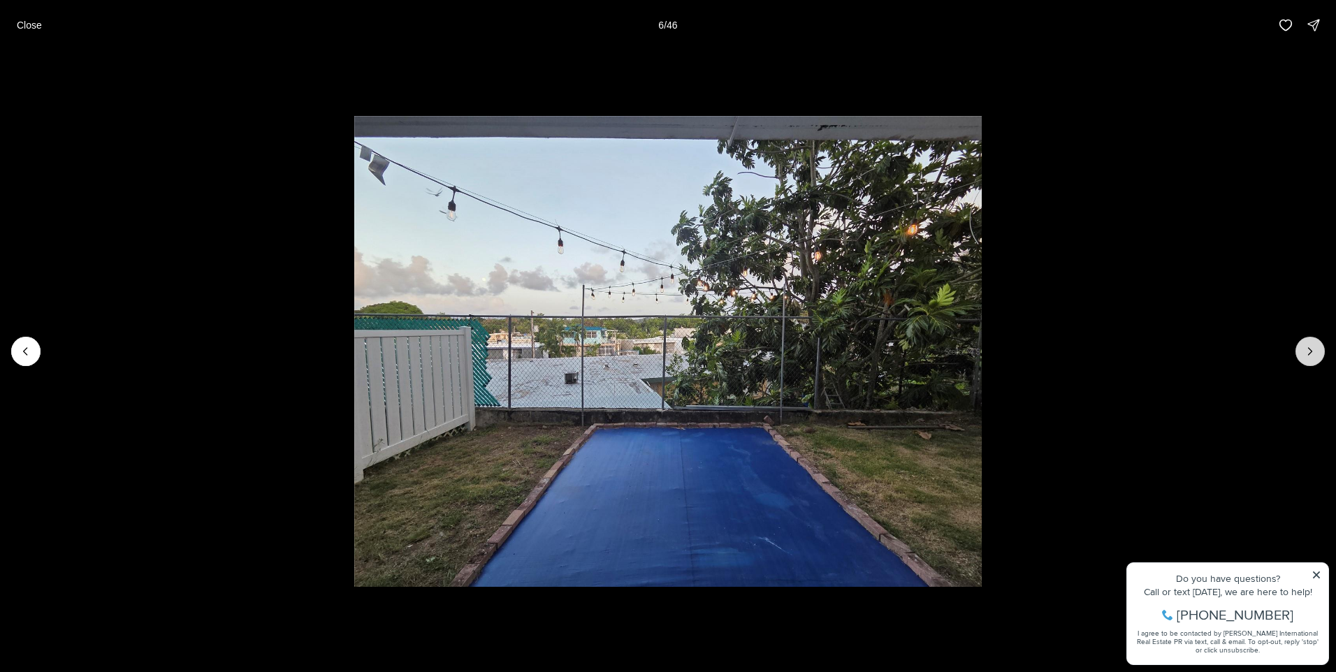
click at [1307, 346] on icon "Next slide" at bounding box center [1310, 351] width 14 height 14
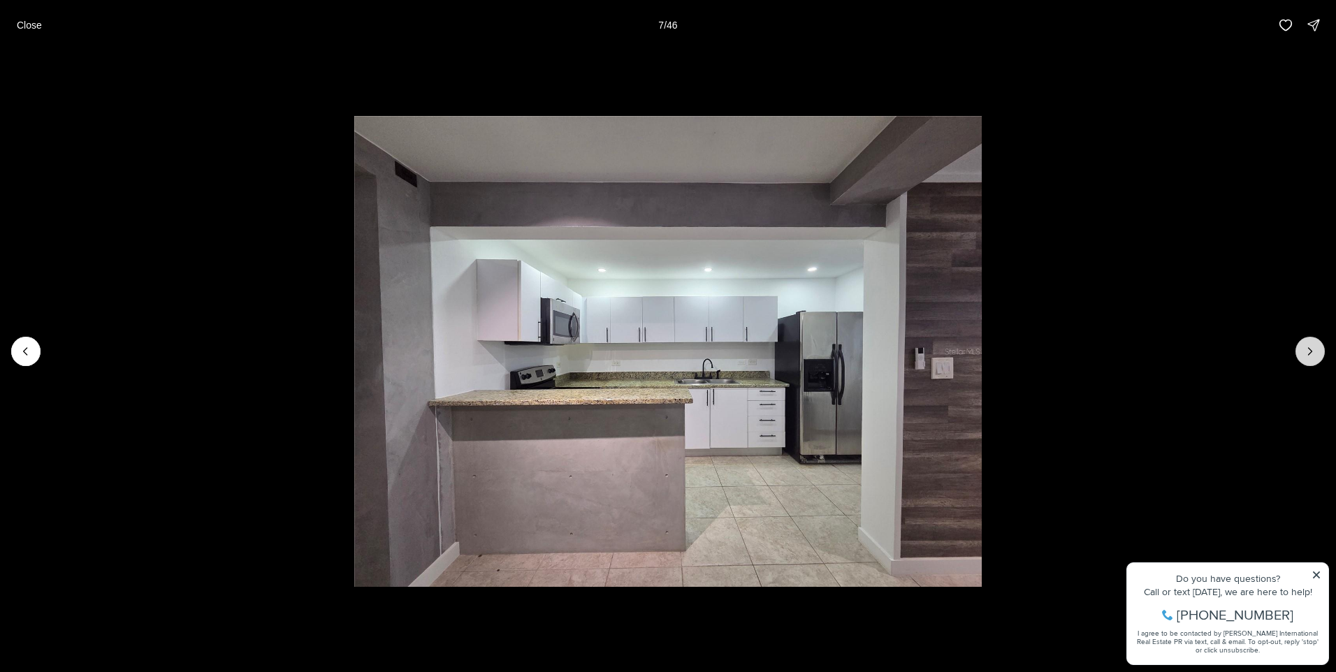
click at [1310, 353] on icon "Next slide" at bounding box center [1309, 351] width 3 height 7
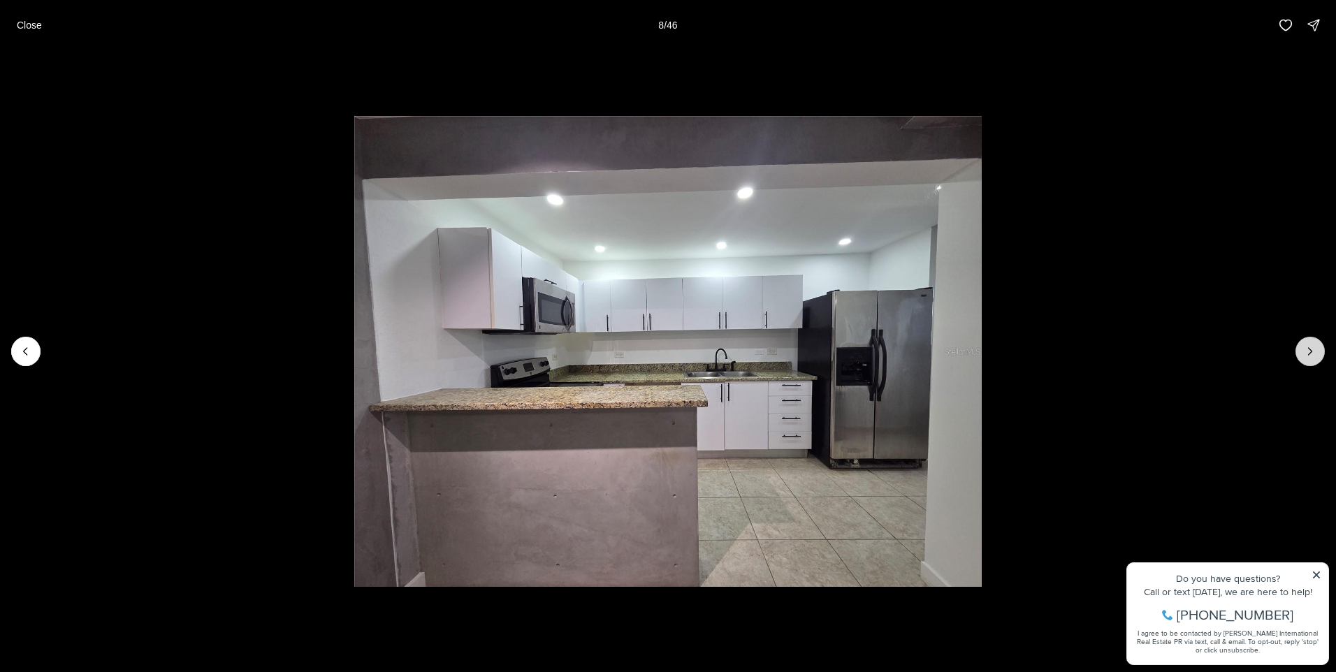
click at [1310, 352] on icon "Next slide" at bounding box center [1310, 351] width 14 height 14
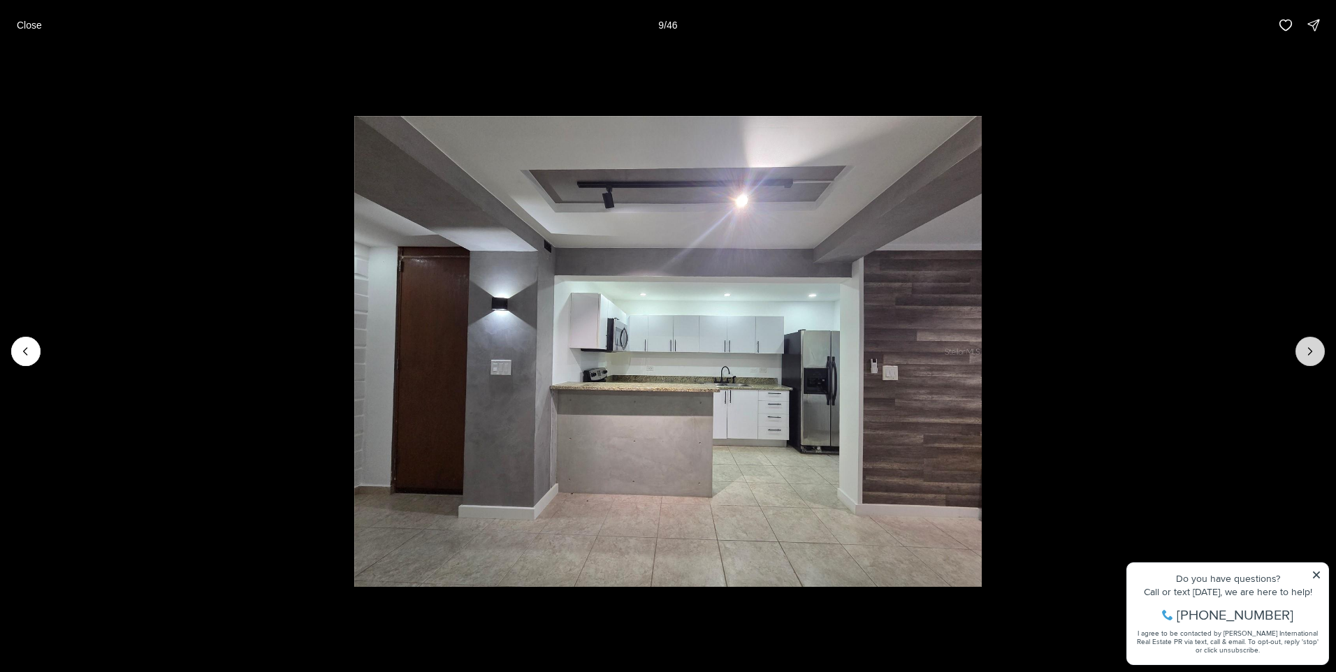
click at [1310, 352] on icon "Next slide" at bounding box center [1310, 351] width 14 height 14
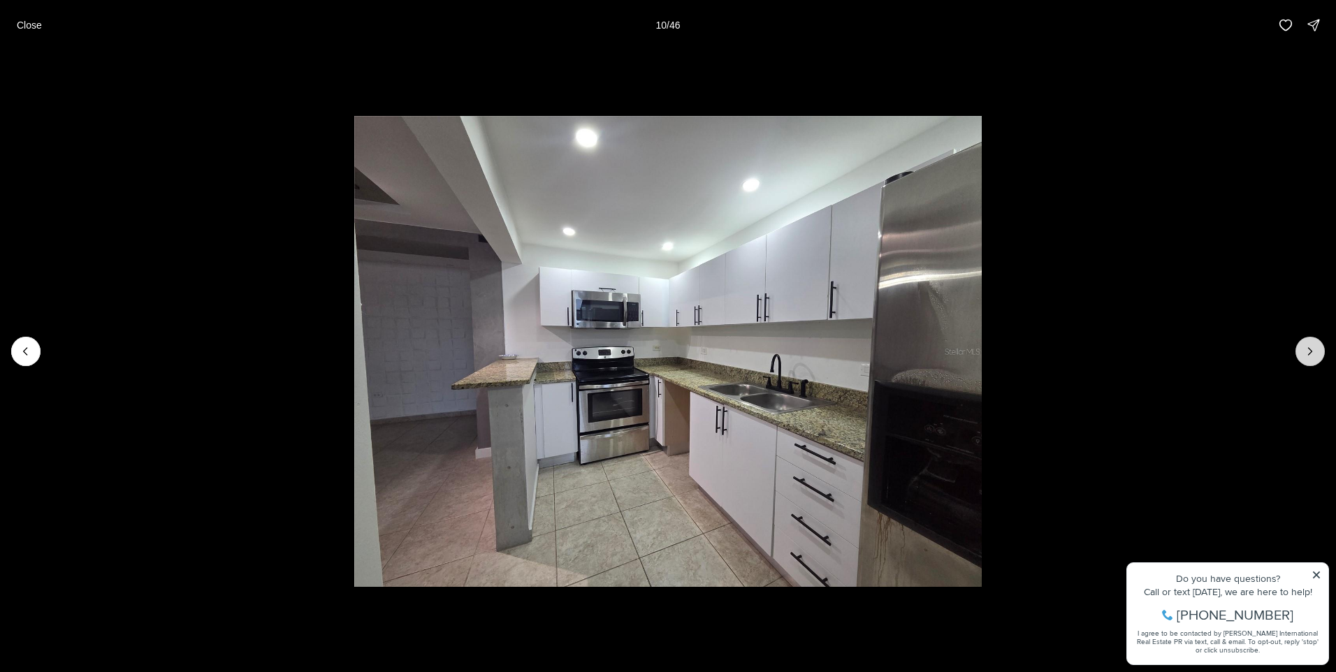
click at [1311, 351] on icon "Next slide" at bounding box center [1310, 351] width 14 height 14
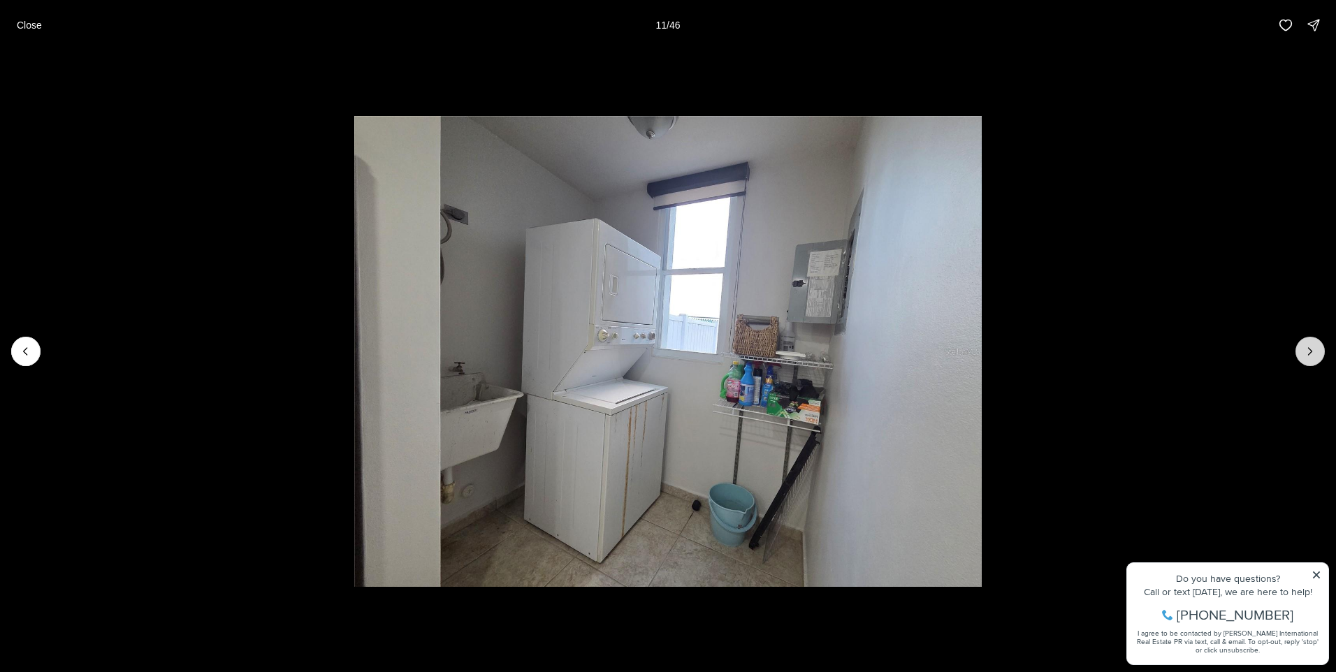
click at [1311, 351] on icon "Next slide" at bounding box center [1309, 351] width 3 height 7
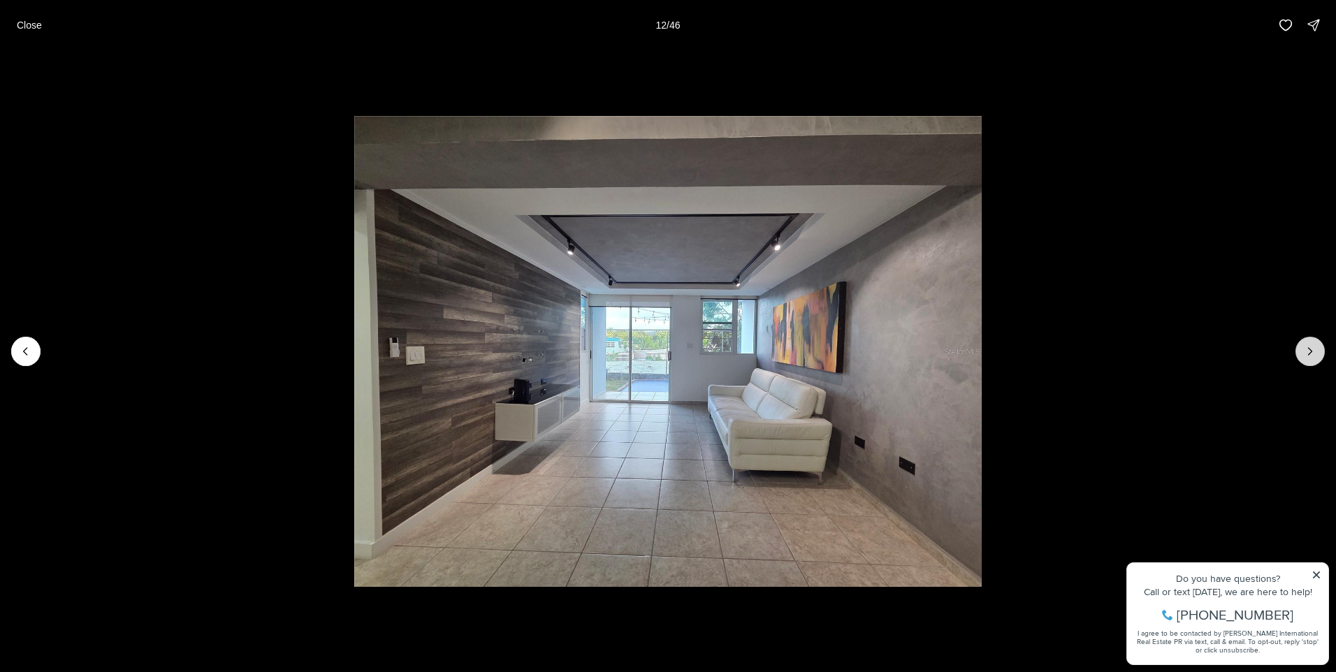
click at [1311, 351] on icon "Next slide" at bounding box center [1309, 351] width 3 height 7
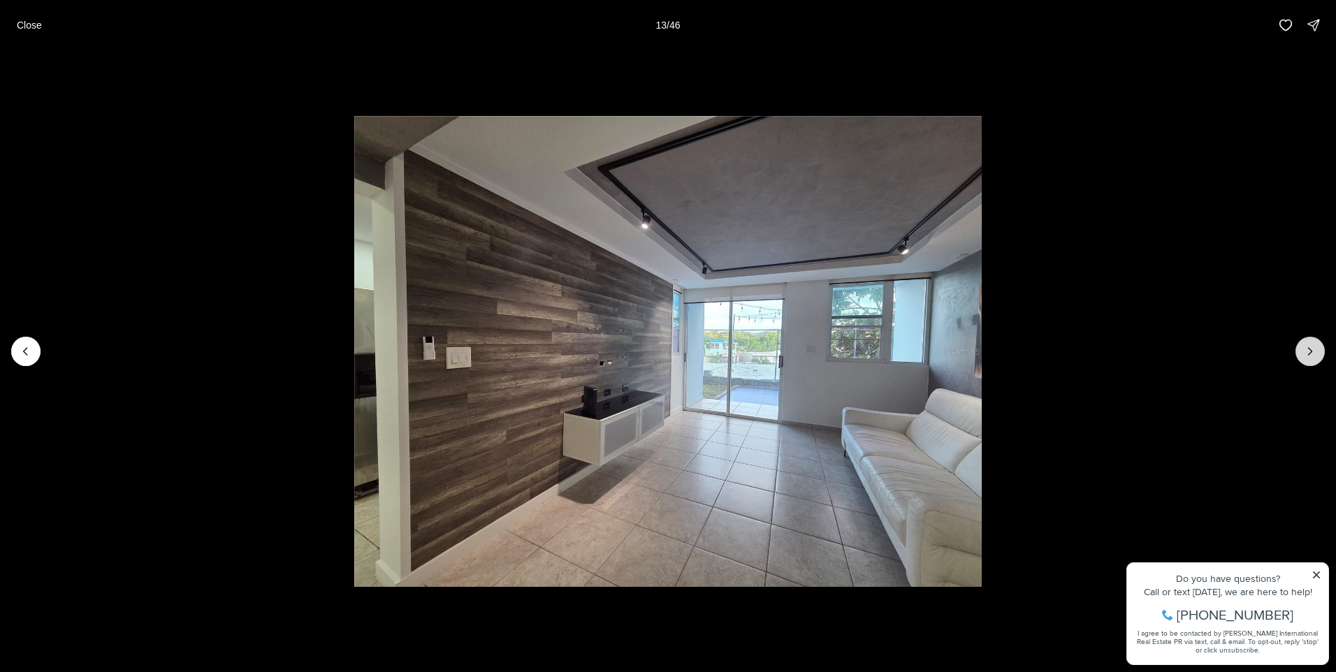
click at [1311, 351] on icon "Next slide" at bounding box center [1309, 351] width 3 height 7
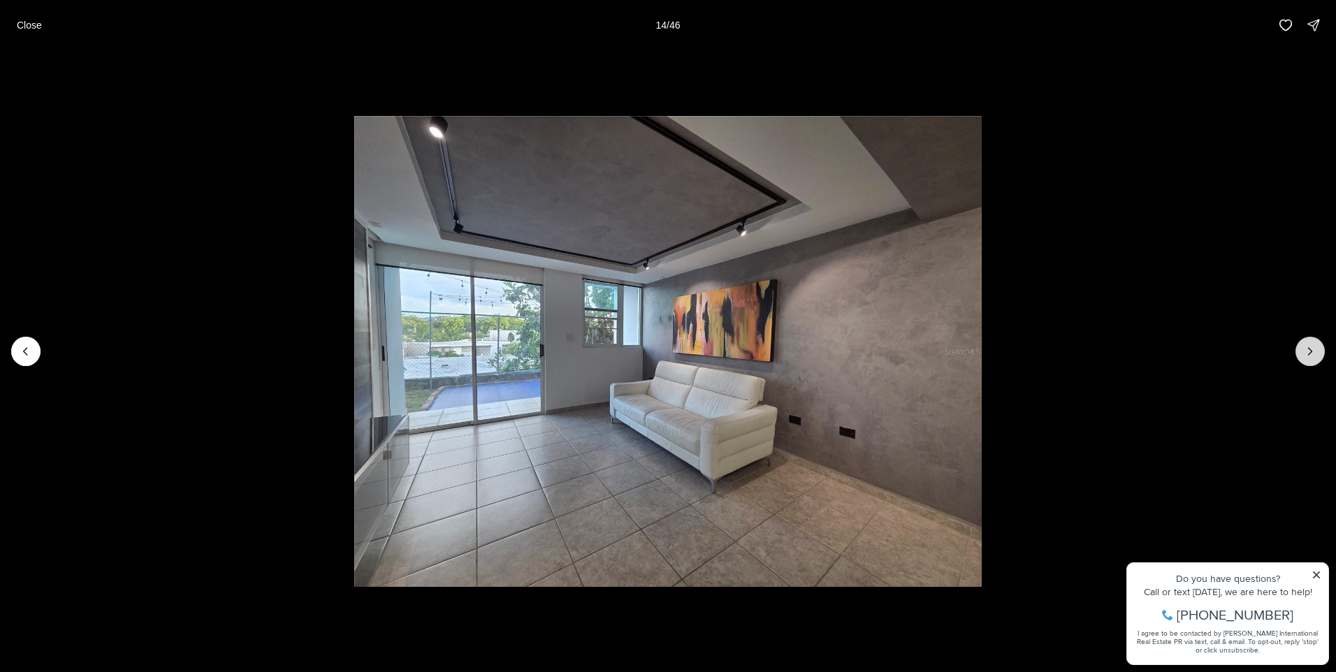
click at [1311, 351] on icon "Next slide" at bounding box center [1309, 351] width 3 height 7
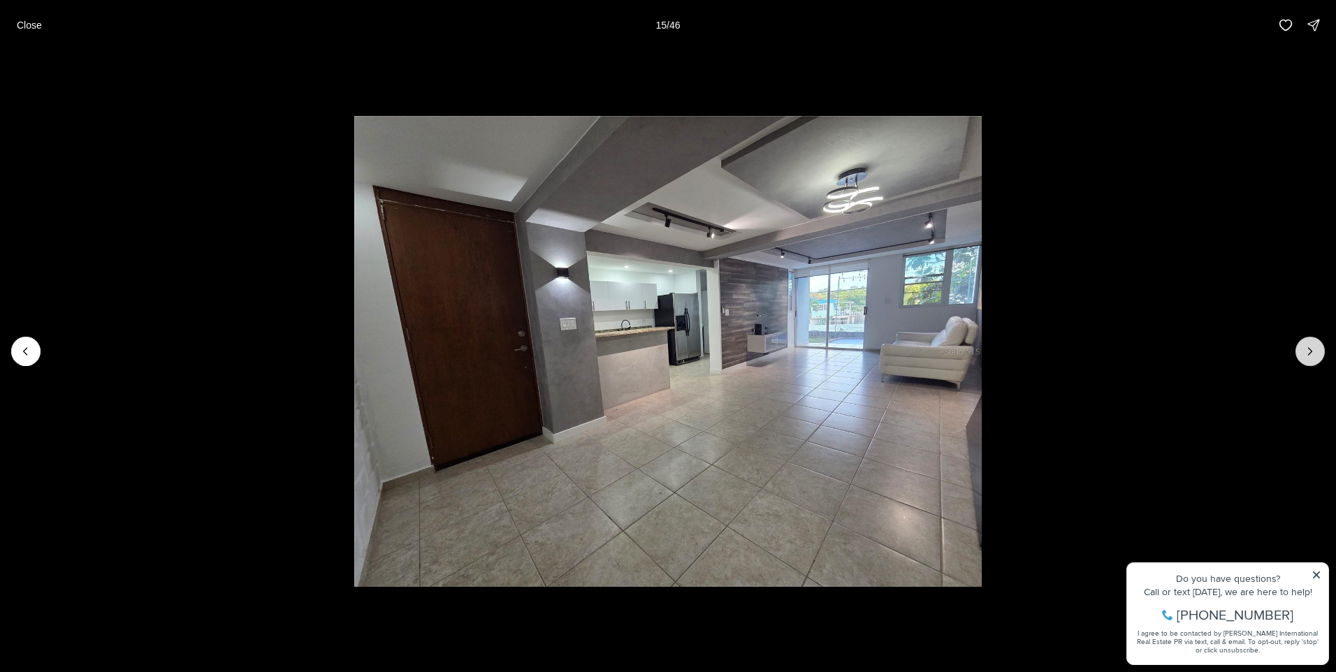
click at [1311, 349] on icon "Next slide" at bounding box center [1310, 351] width 14 height 14
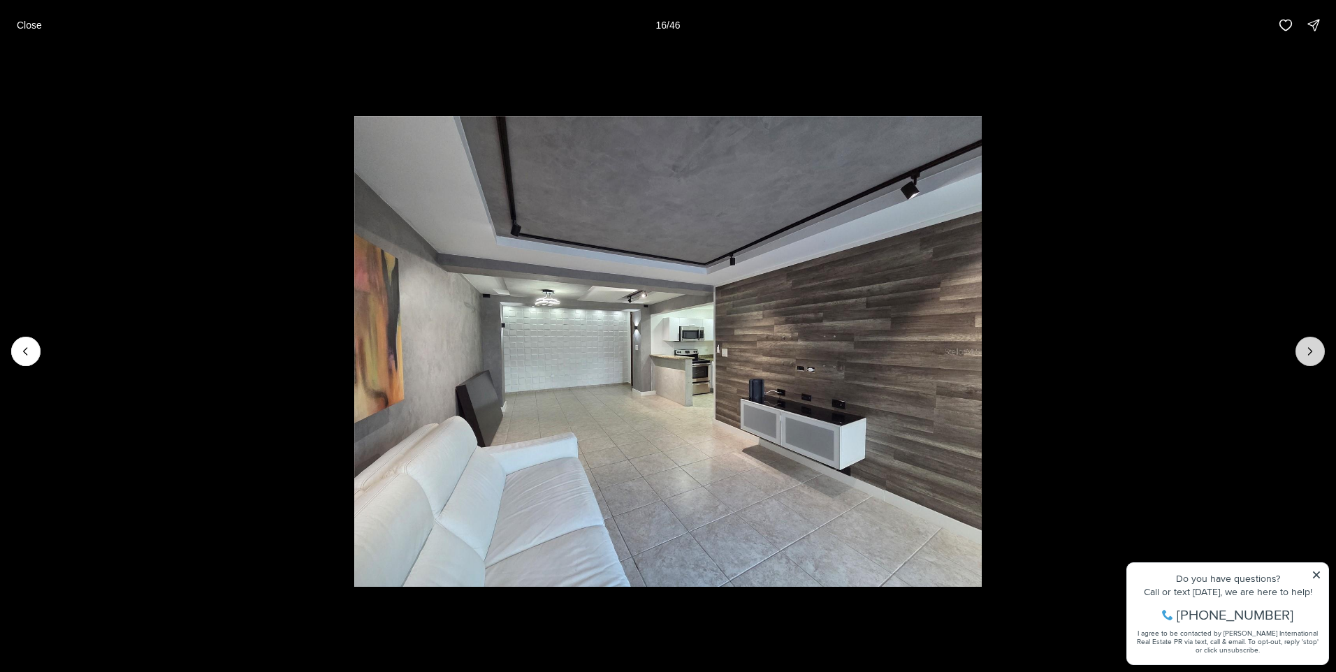
click at [1311, 349] on icon "Next slide" at bounding box center [1310, 351] width 14 height 14
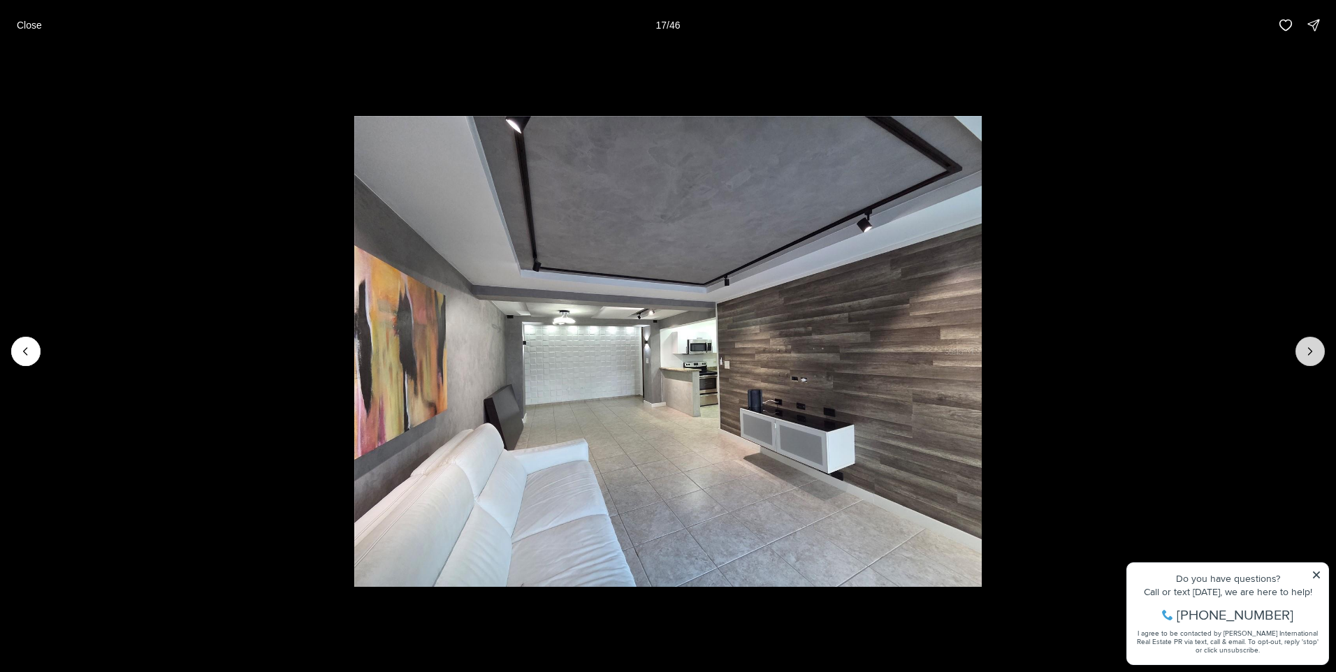
click at [1311, 349] on icon "Next slide" at bounding box center [1310, 351] width 14 height 14
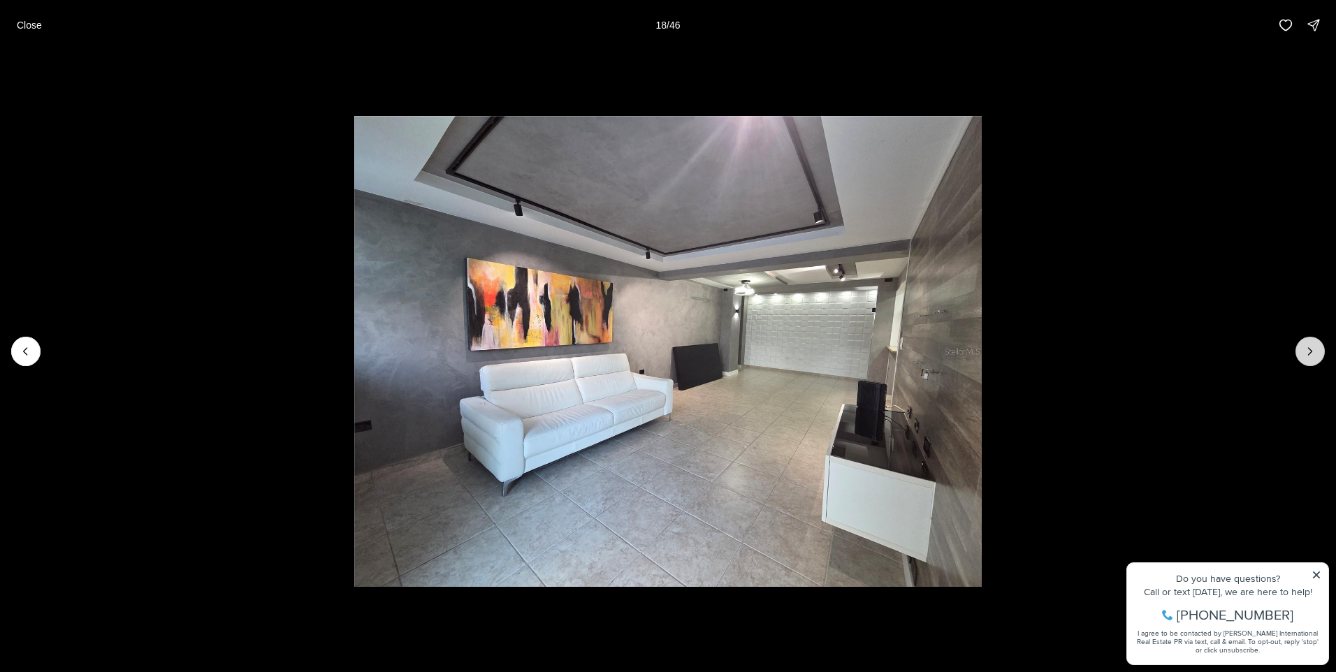
click at [1311, 349] on icon "Next slide" at bounding box center [1310, 351] width 14 height 14
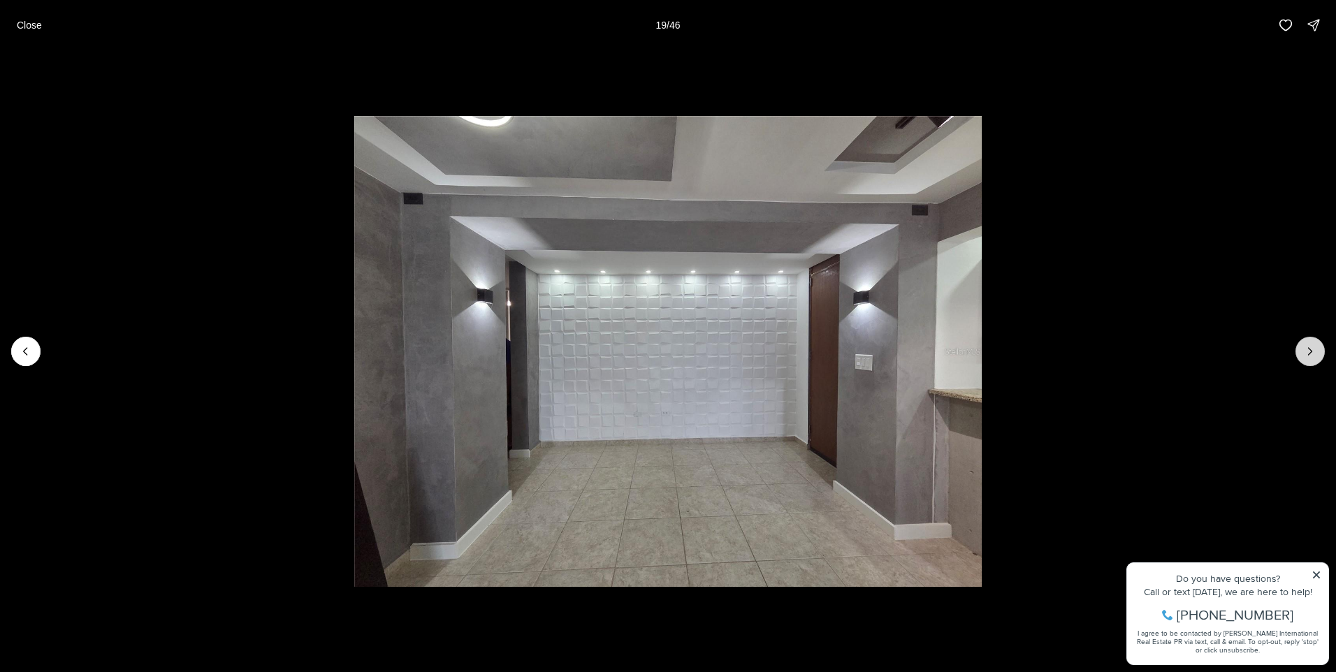
click at [1311, 349] on icon "Next slide" at bounding box center [1310, 351] width 14 height 14
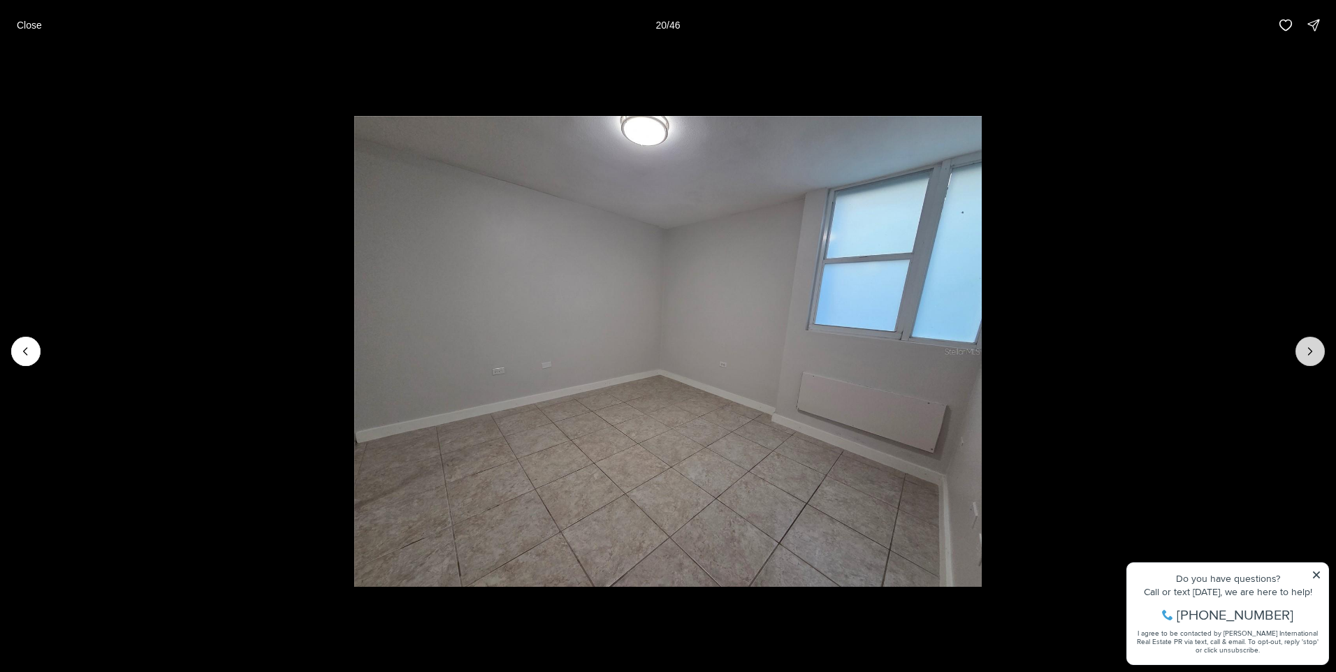
click at [1311, 349] on icon "Next slide" at bounding box center [1310, 351] width 14 height 14
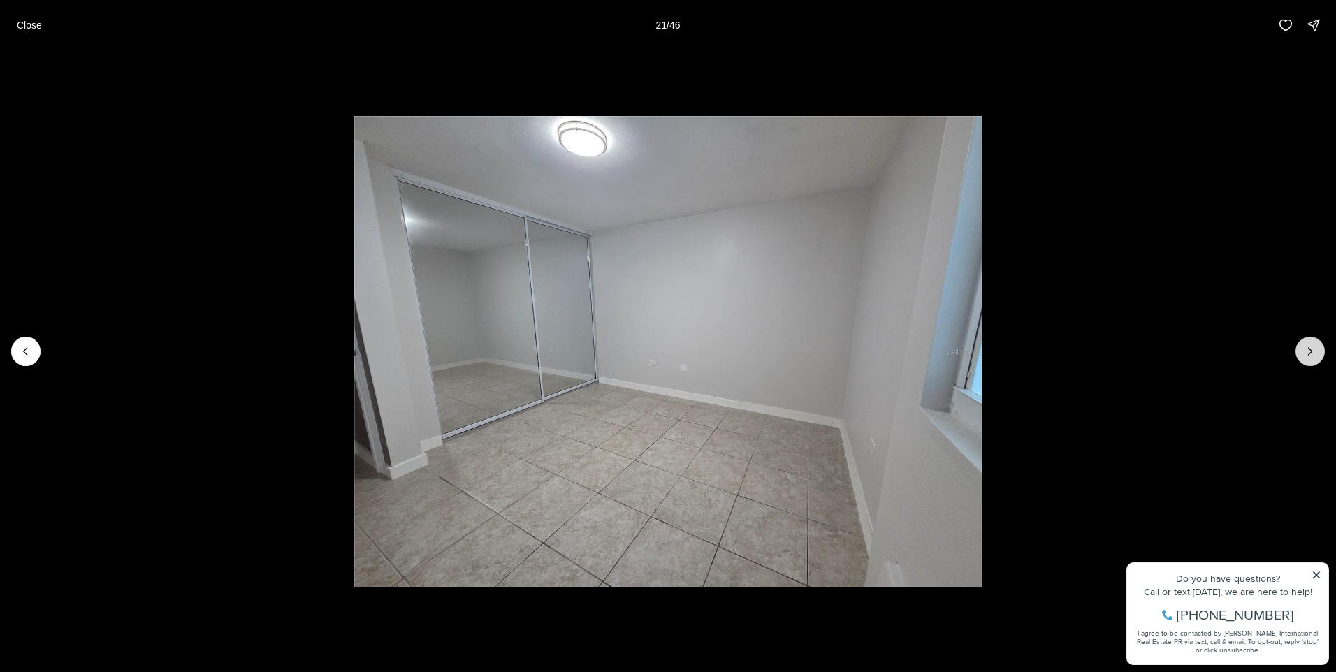
click at [1311, 349] on icon "Next slide" at bounding box center [1310, 351] width 14 height 14
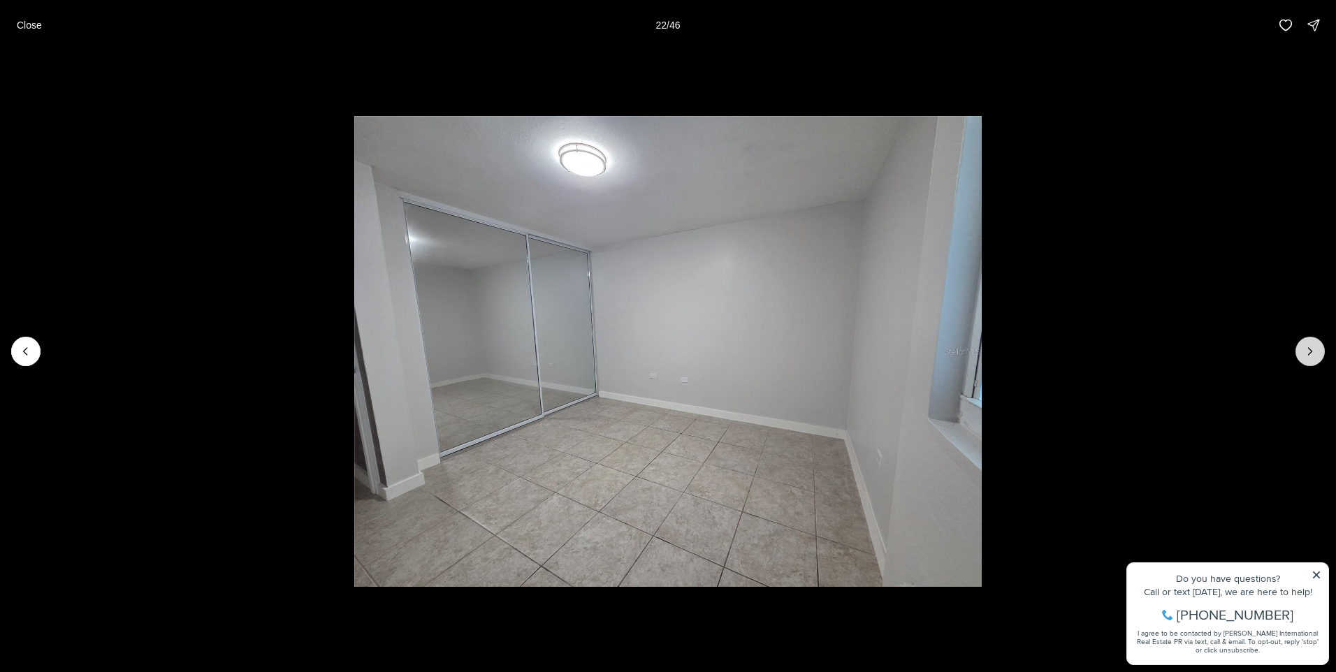
click at [1311, 349] on icon "Next slide" at bounding box center [1310, 351] width 14 height 14
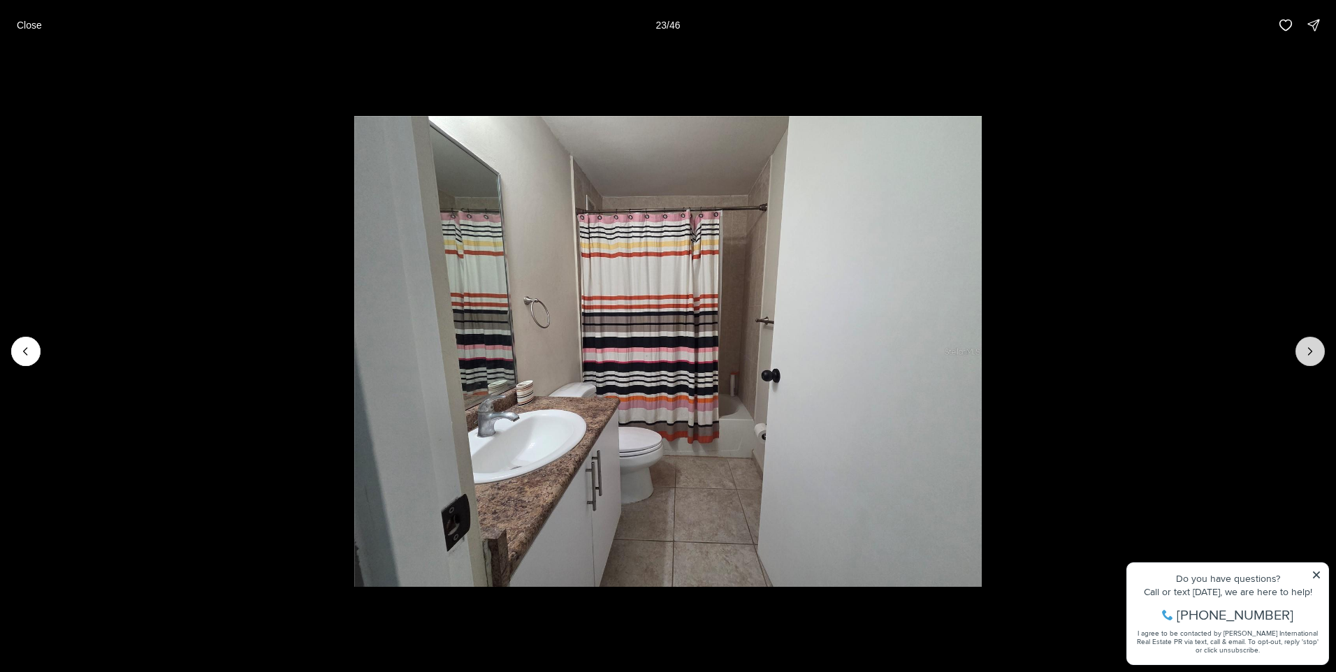
click at [1311, 347] on icon "Next slide" at bounding box center [1310, 351] width 14 height 14
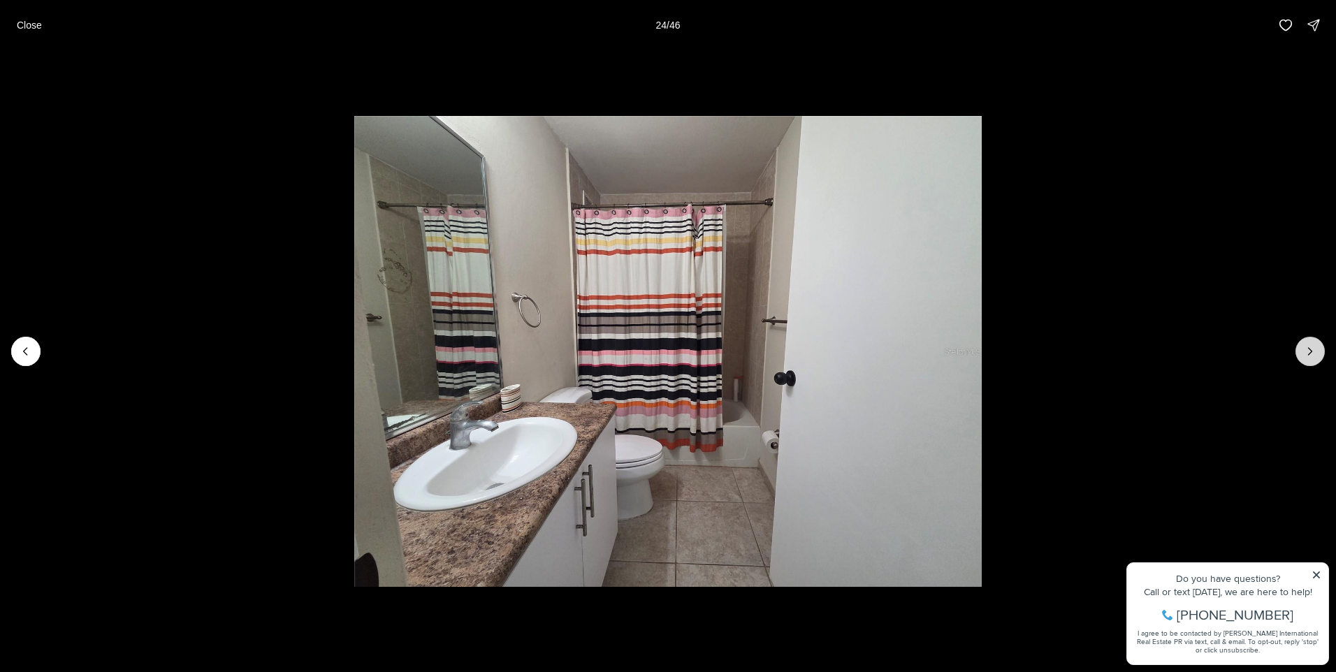
click at [1311, 346] on icon "Next slide" at bounding box center [1310, 351] width 14 height 14
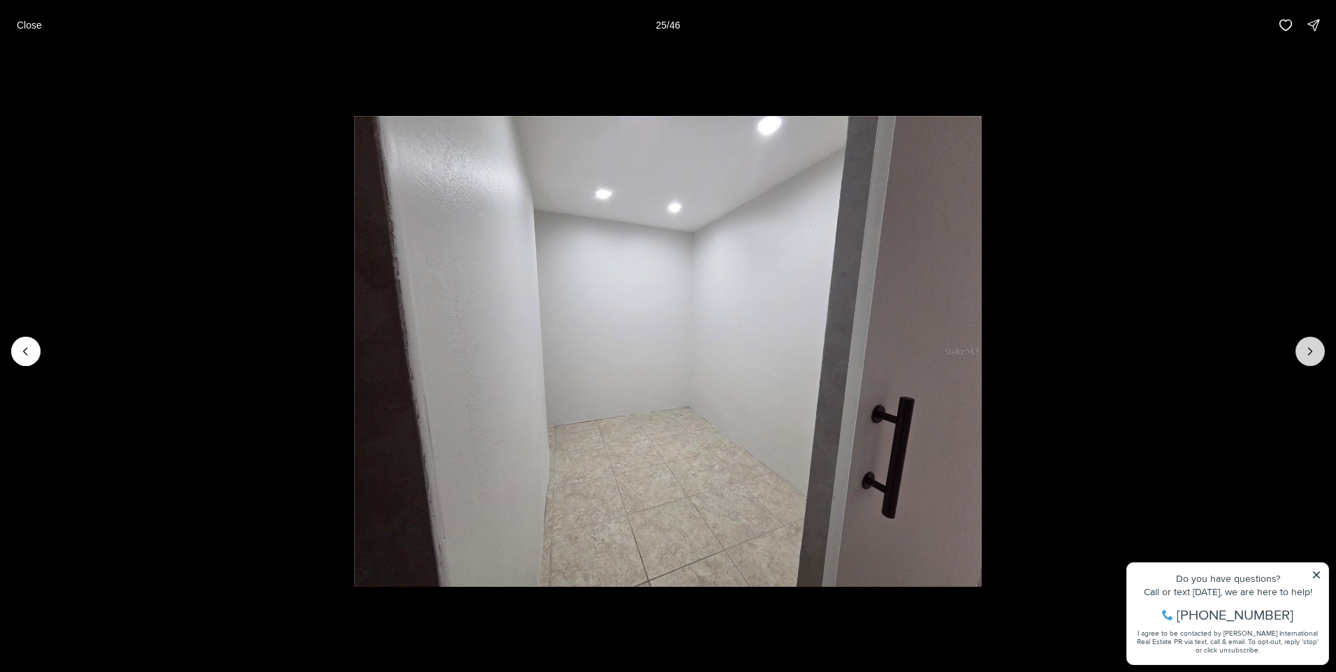
click at [1311, 346] on icon "Next slide" at bounding box center [1310, 351] width 14 height 14
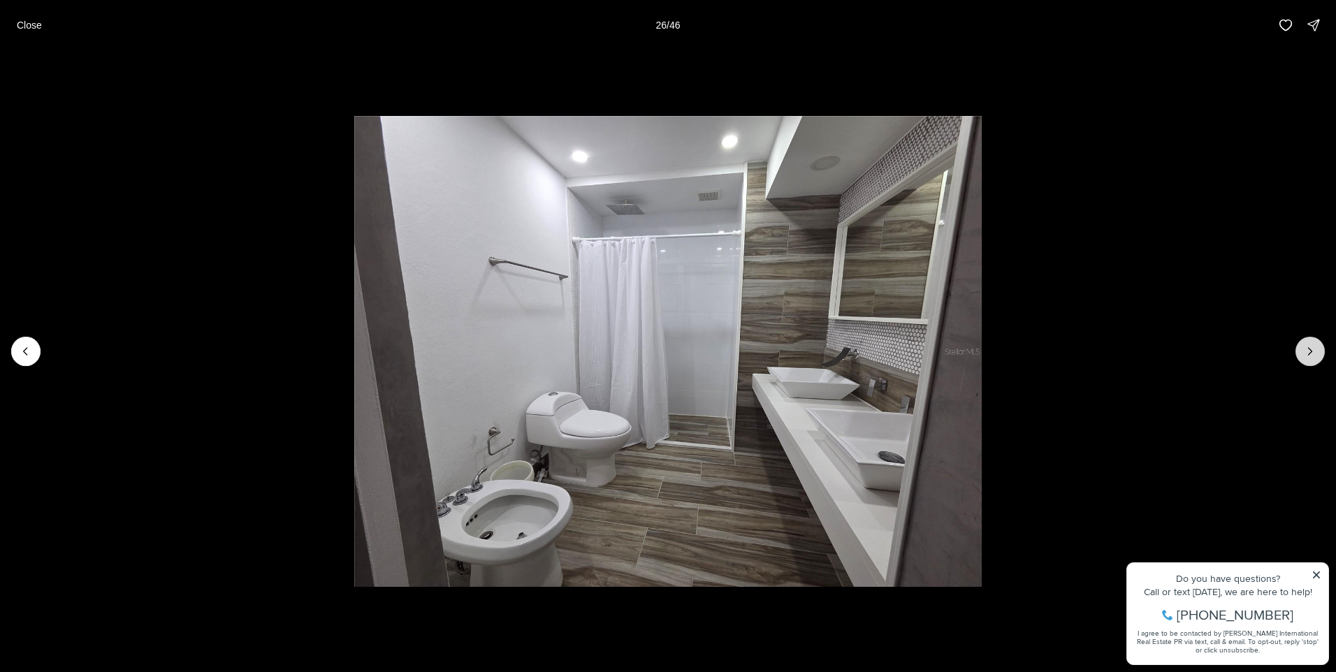
click at [1311, 346] on icon "Next slide" at bounding box center [1310, 351] width 14 height 14
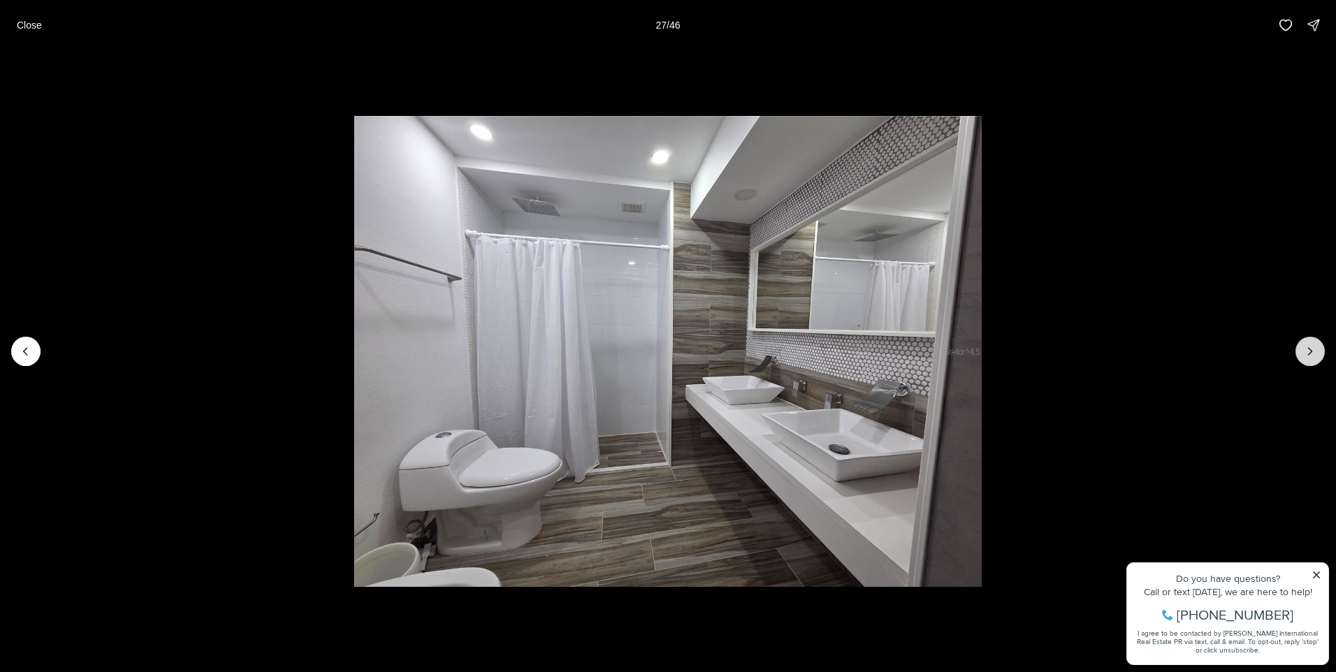
click at [1311, 346] on icon "Next slide" at bounding box center [1310, 351] width 14 height 14
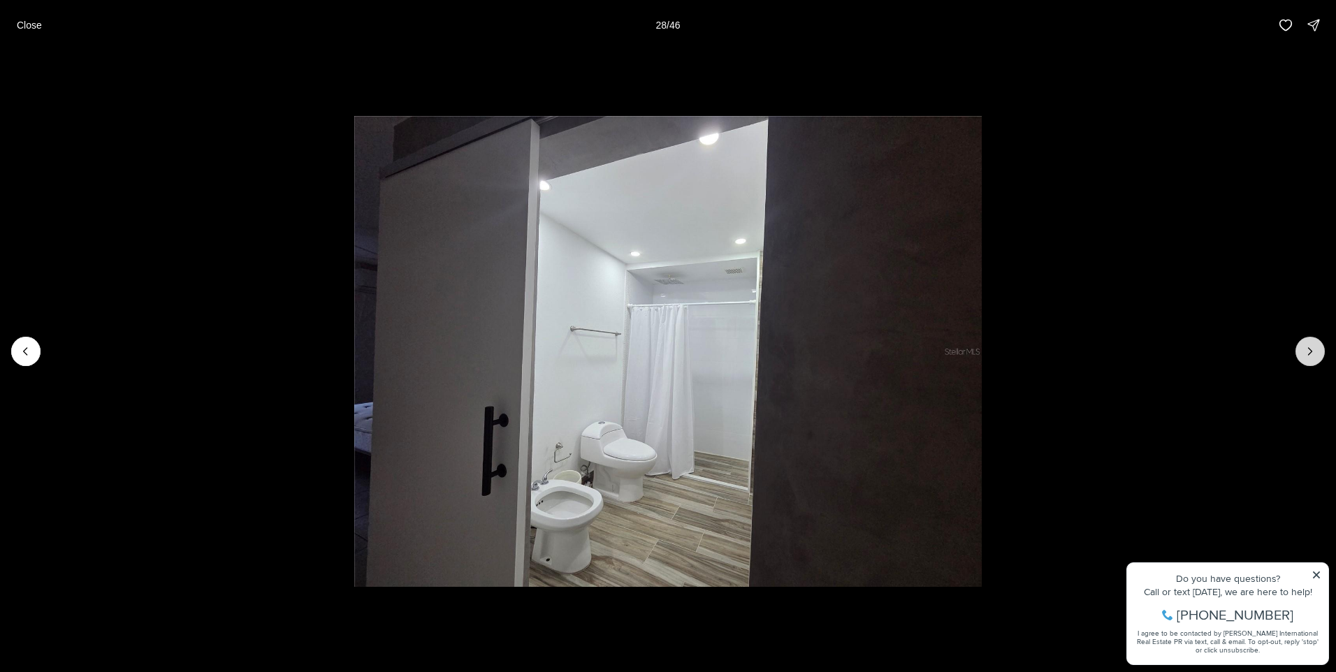
click at [1310, 347] on icon "Next slide" at bounding box center [1310, 351] width 14 height 14
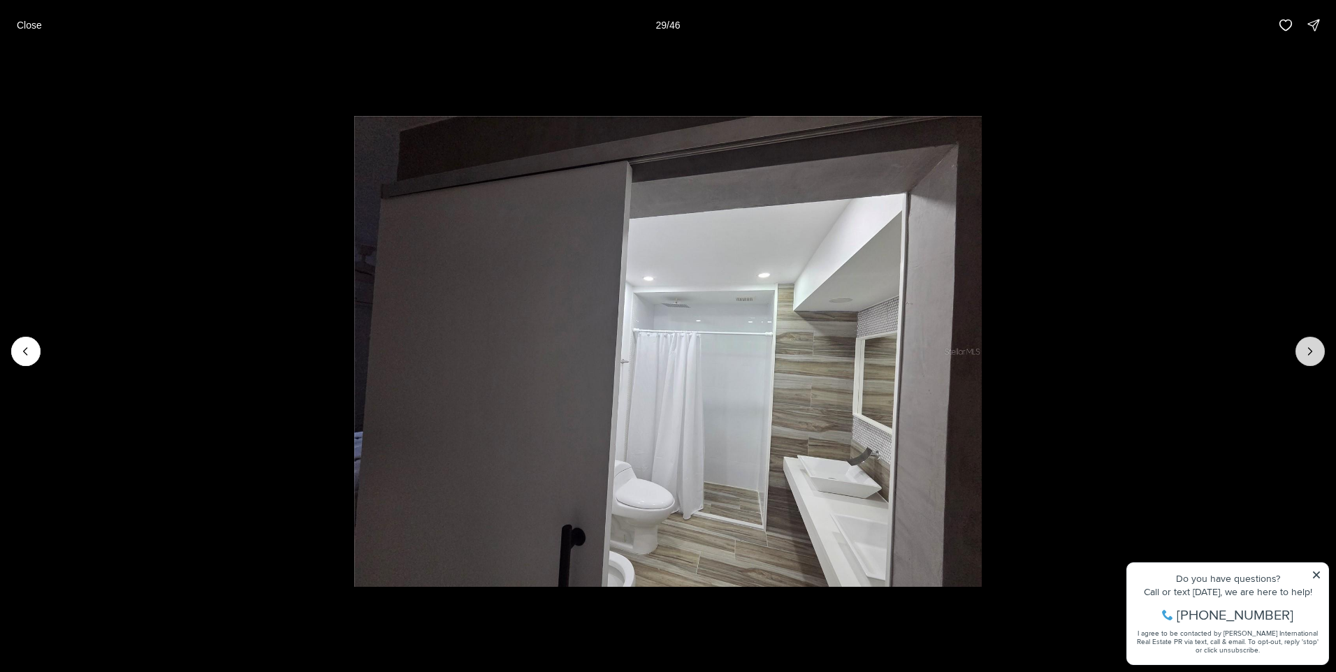
click at [1310, 347] on icon "Next slide" at bounding box center [1310, 351] width 14 height 14
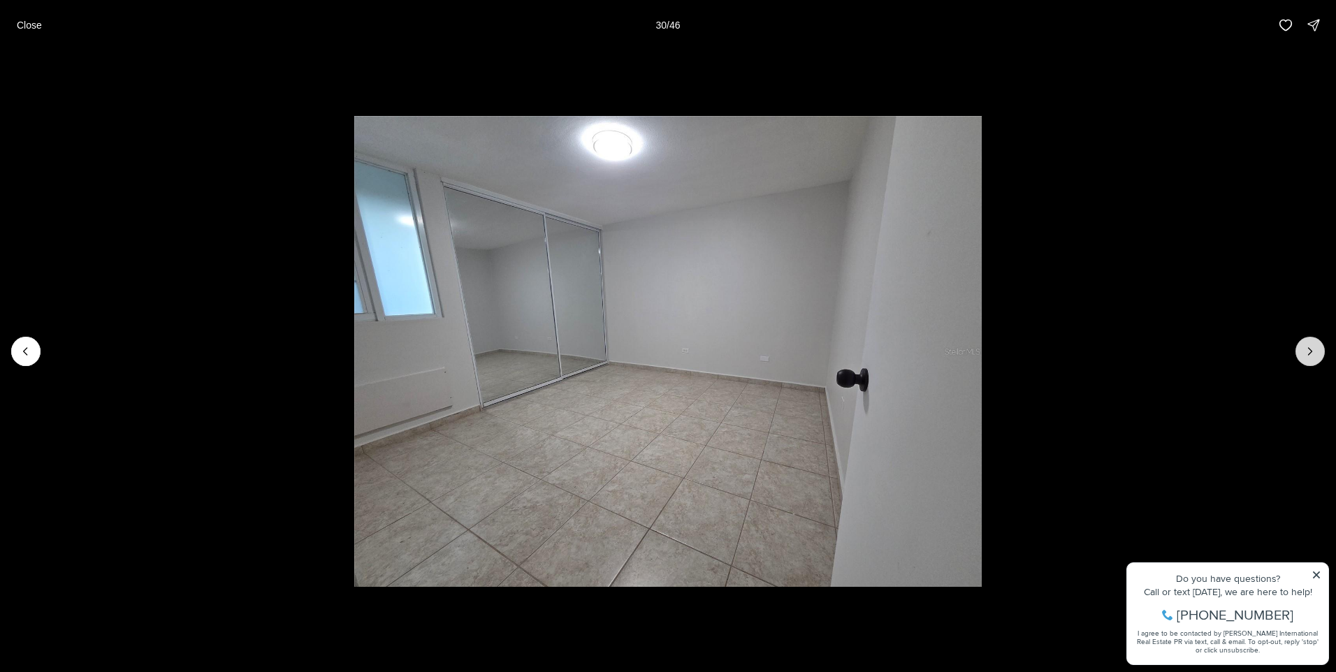
click at [1310, 347] on icon "Next slide" at bounding box center [1310, 351] width 14 height 14
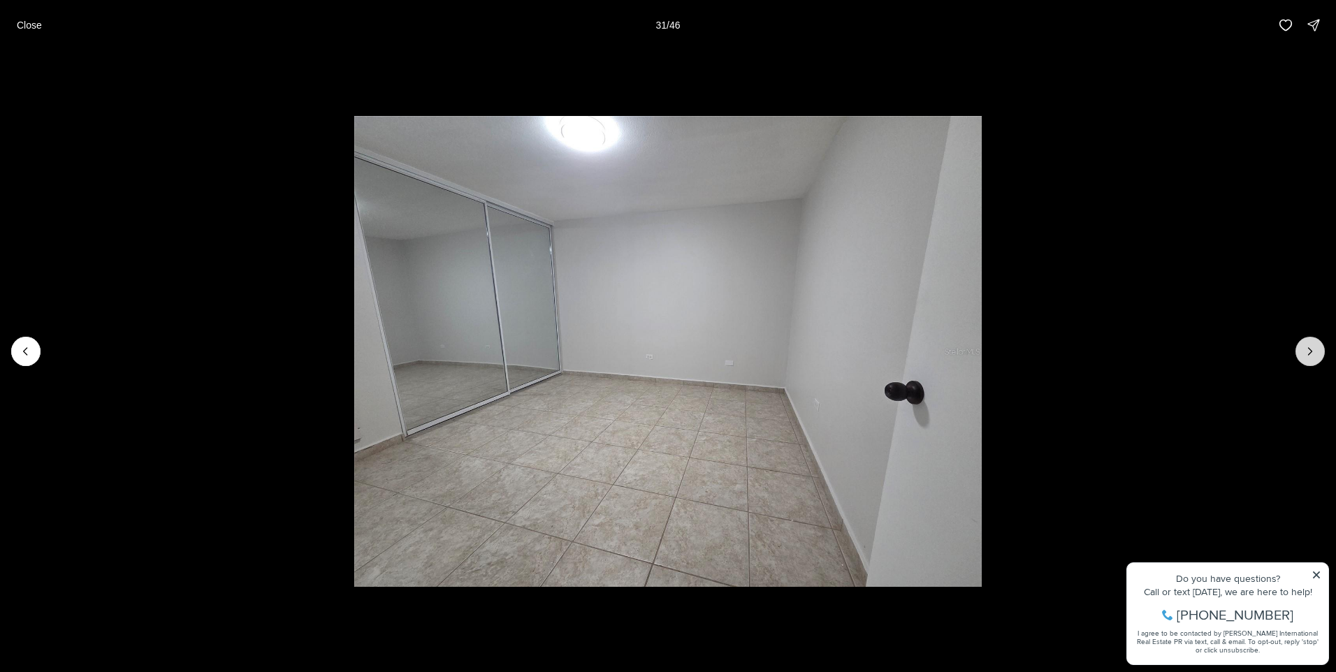
click at [1310, 347] on icon "Next slide" at bounding box center [1310, 351] width 14 height 14
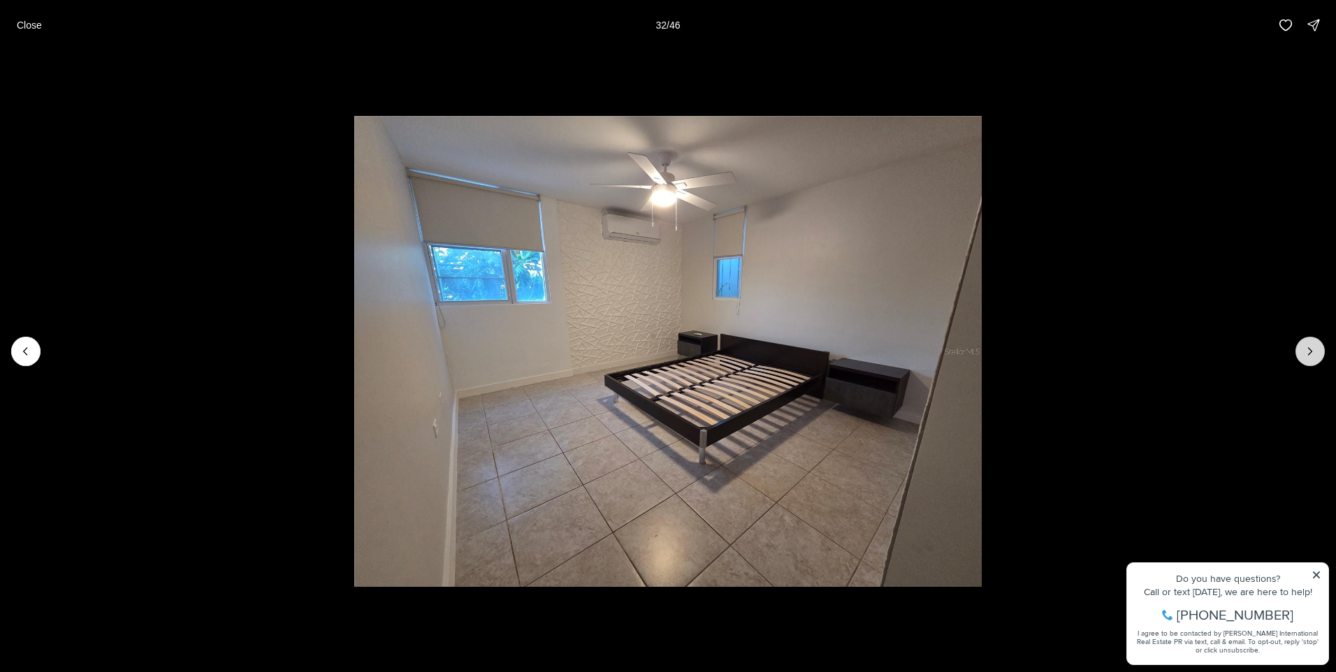
click at [1302, 342] on button "Next slide" at bounding box center [1309, 351] width 29 height 29
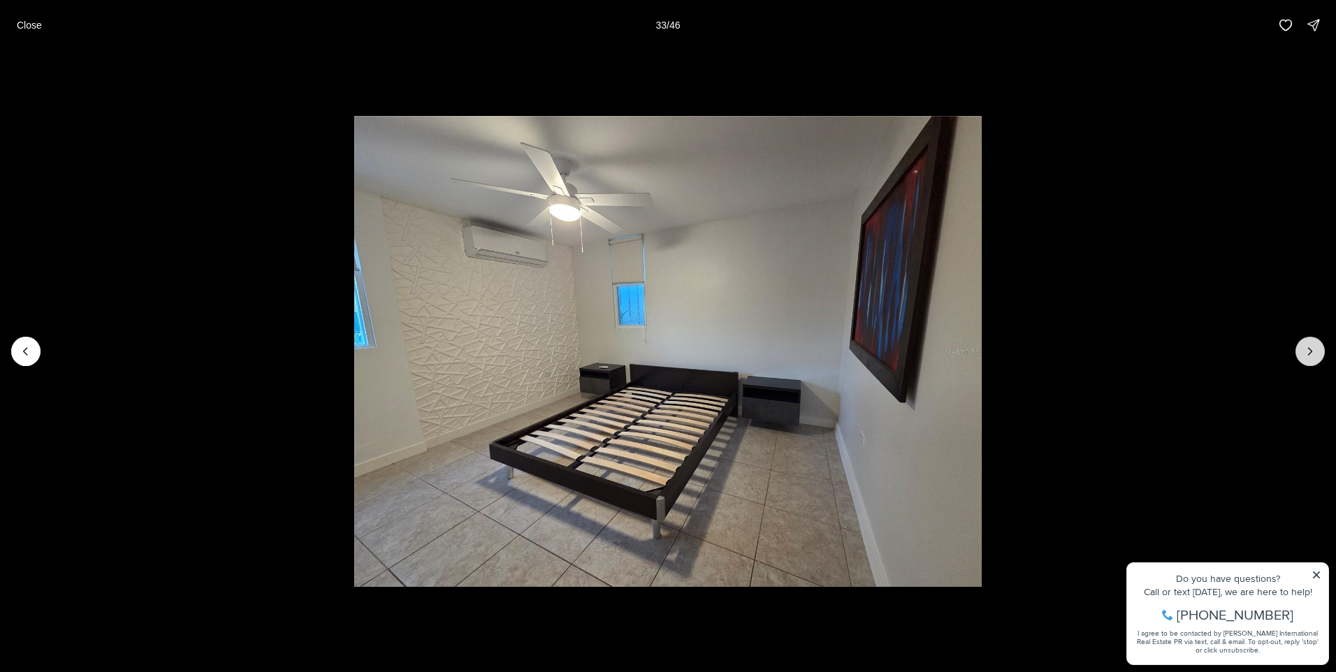
click at [1302, 342] on button "Next slide" at bounding box center [1309, 351] width 29 height 29
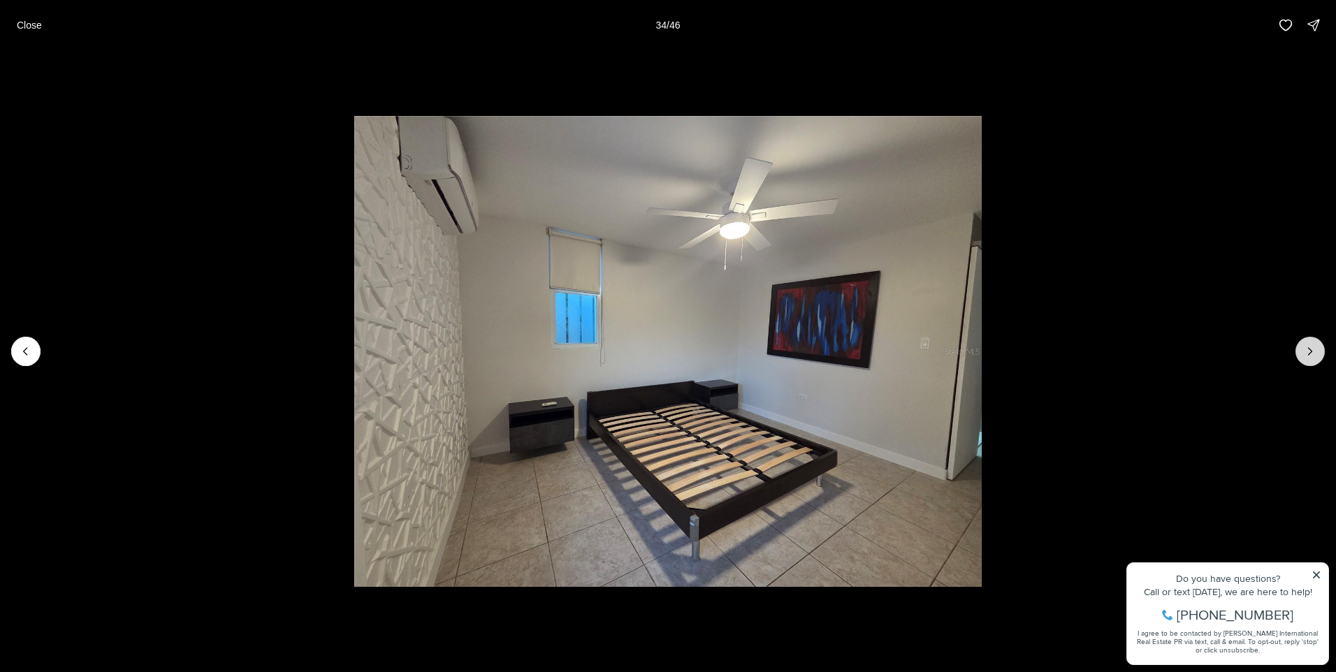
click at [1302, 342] on button "Next slide" at bounding box center [1309, 351] width 29 height 29
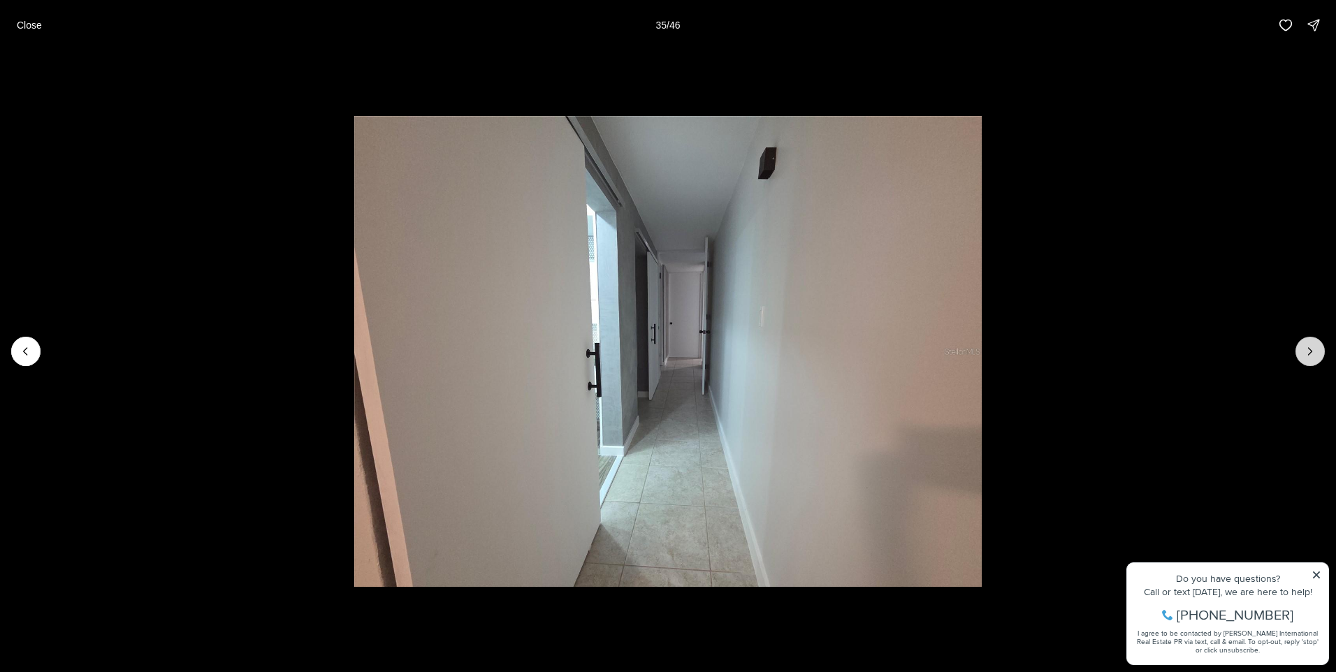
click at [1302, 342] on button "Next slide" at bounding box center [1309, 351] width 29 height 29
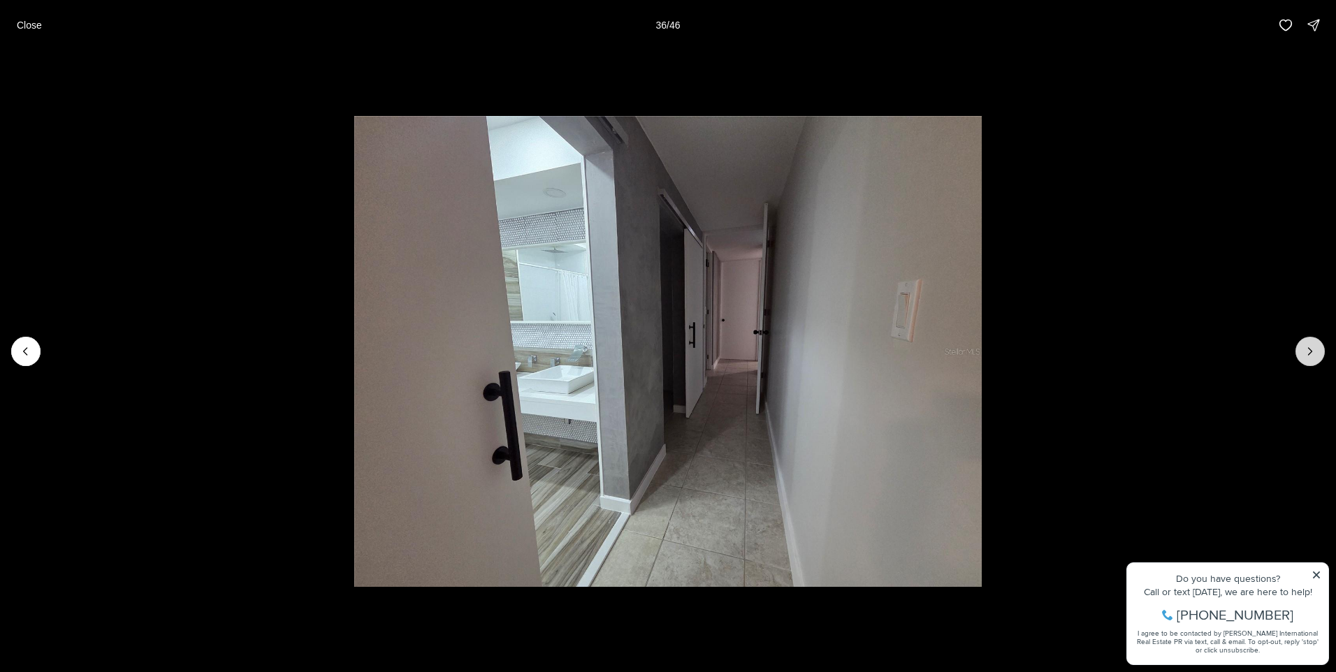
click at [1301, 342] on button "Next slide" at bounding box center [1309, 351] width 29 height 29
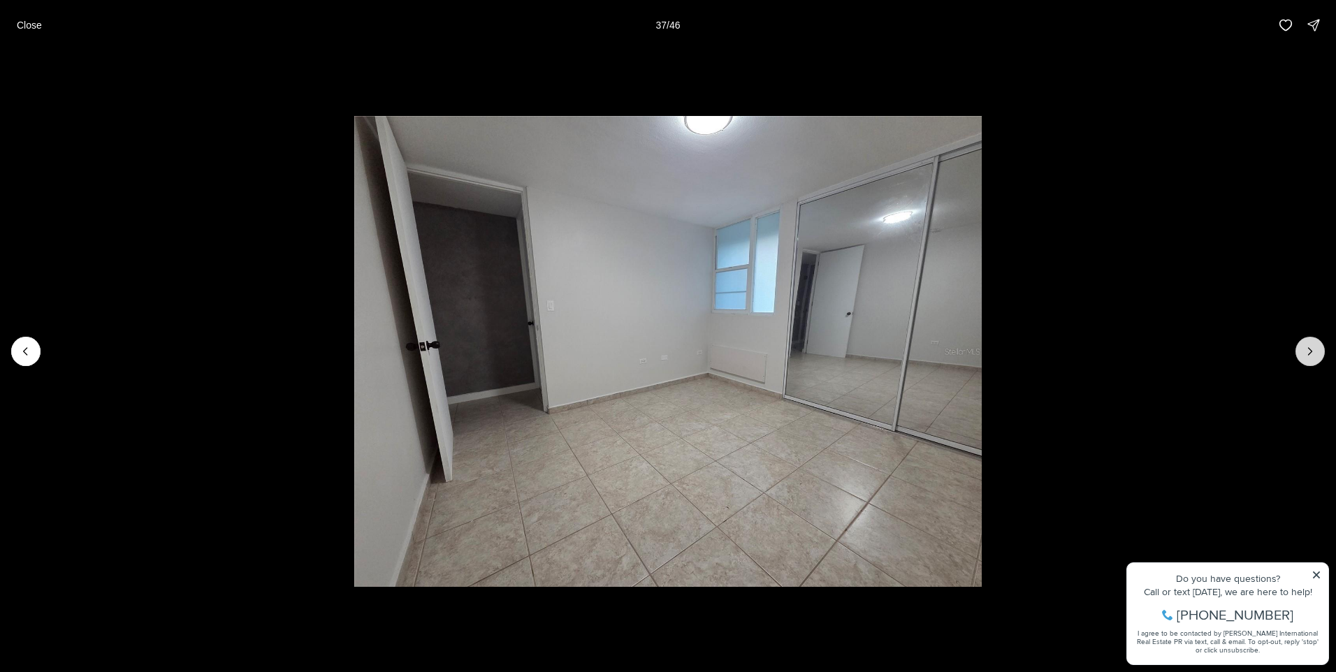
click at [1301, 342] on button "Next slide" at bounding box center [1309, 351] width 29 height 29
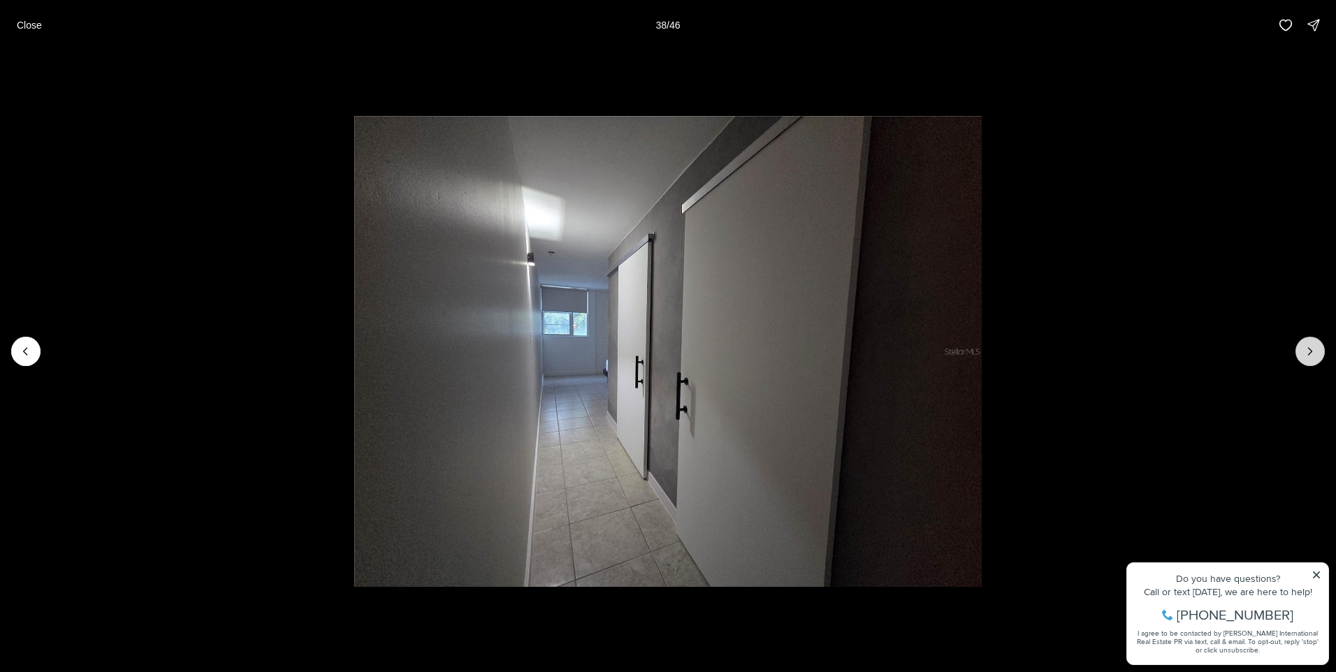
click at [1301, 342] on button "Next slide" at bounding box center [1309, 351] width 29 height 29
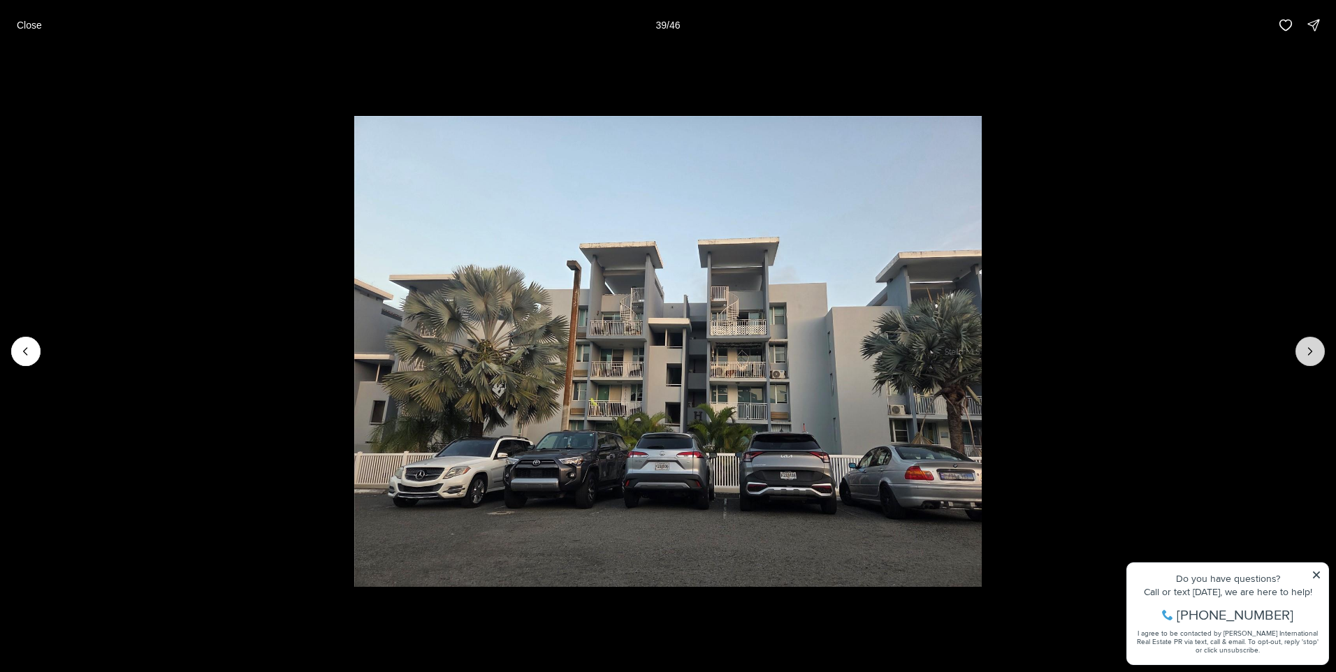
click at [1299, 344] on button "Next slide" at bounding box center [1309, 351] width 29 height 29
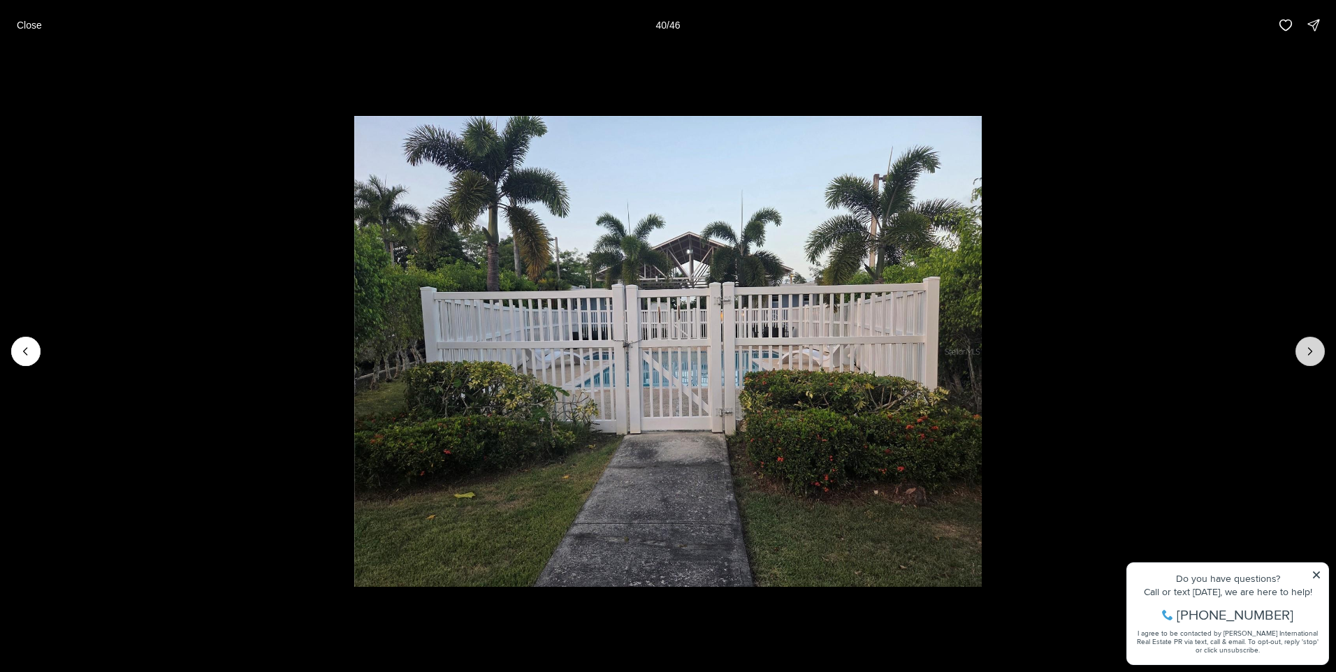
click at [1299, 344] on button "Next slide" at bounding box center [1309, 351] width 29 height 29
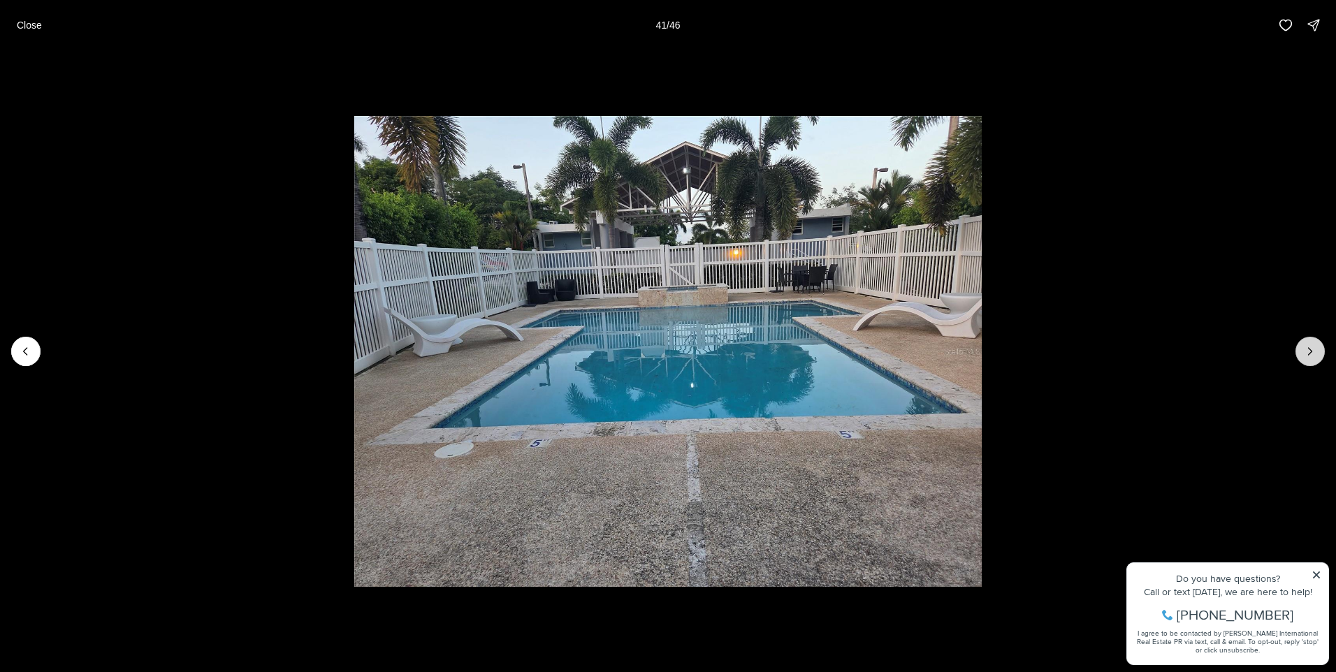
click at [1299, 344] on button "Next slide" at bounding box center [1309, 351] width 29 height 29
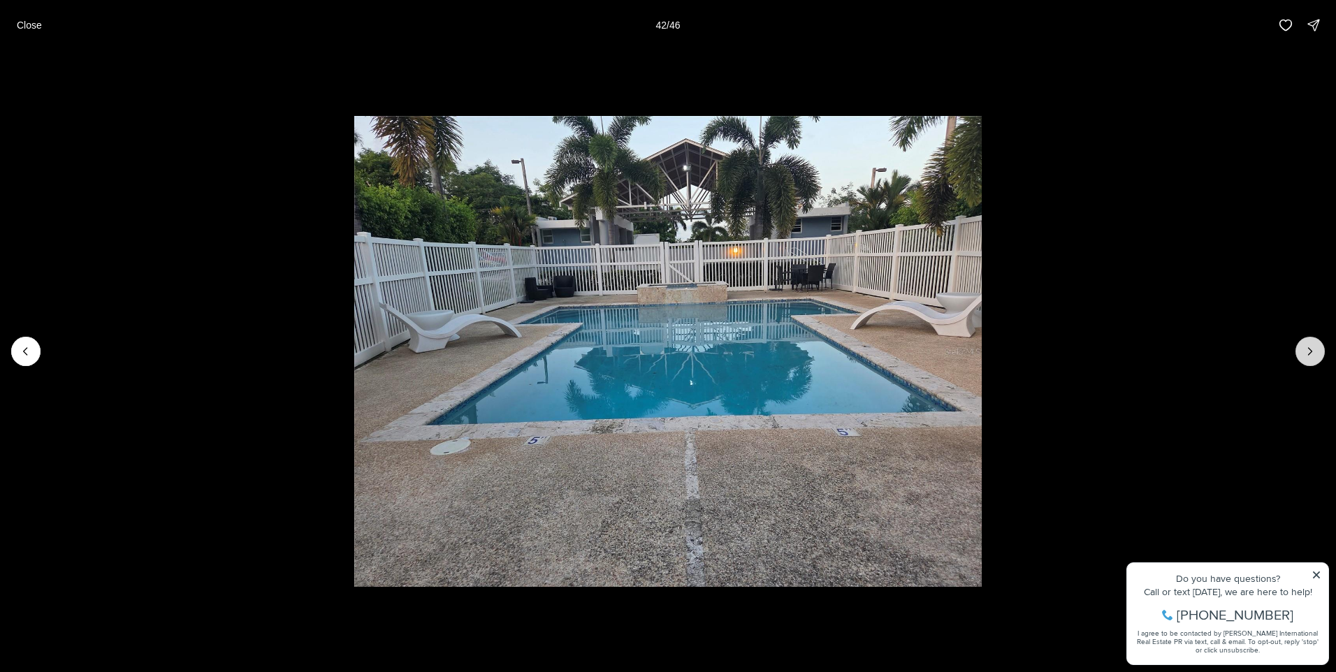
click at [1299, 344] on button "Next slide" at bounding box center [1309, 351] width 29 height 29
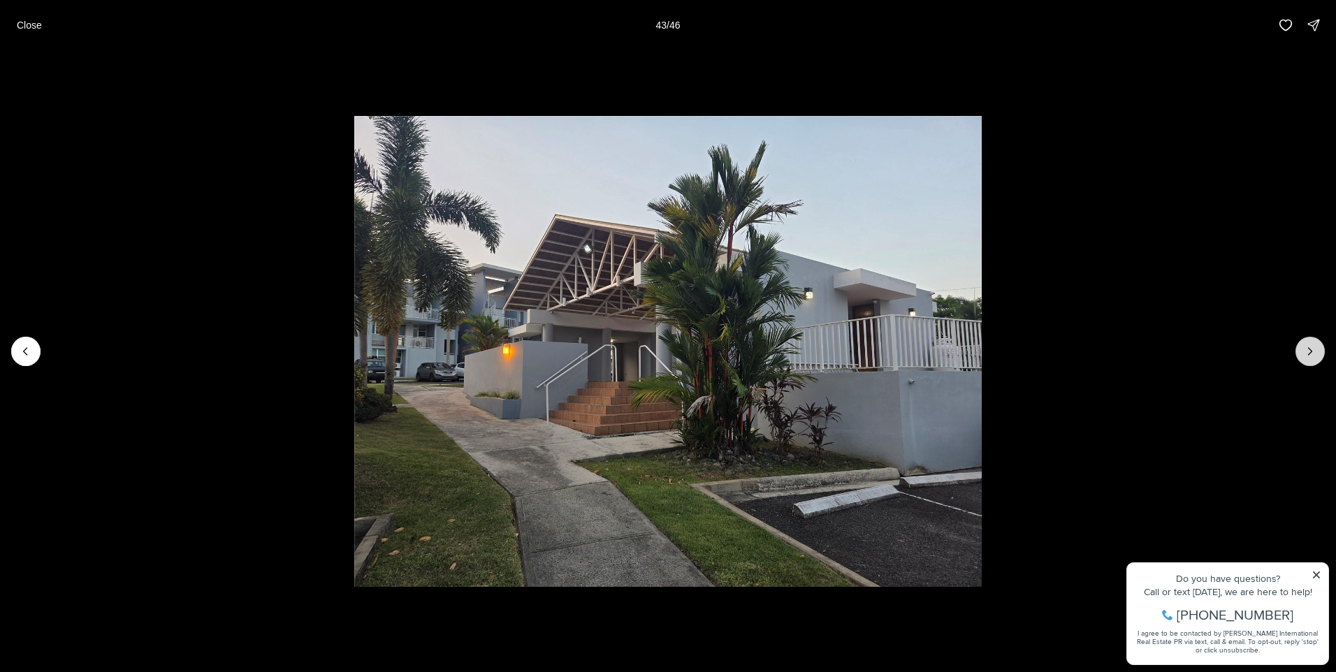
click at [1298, 344] on button "Next slide" at bounding box center [1309, 351] width 29 height 29
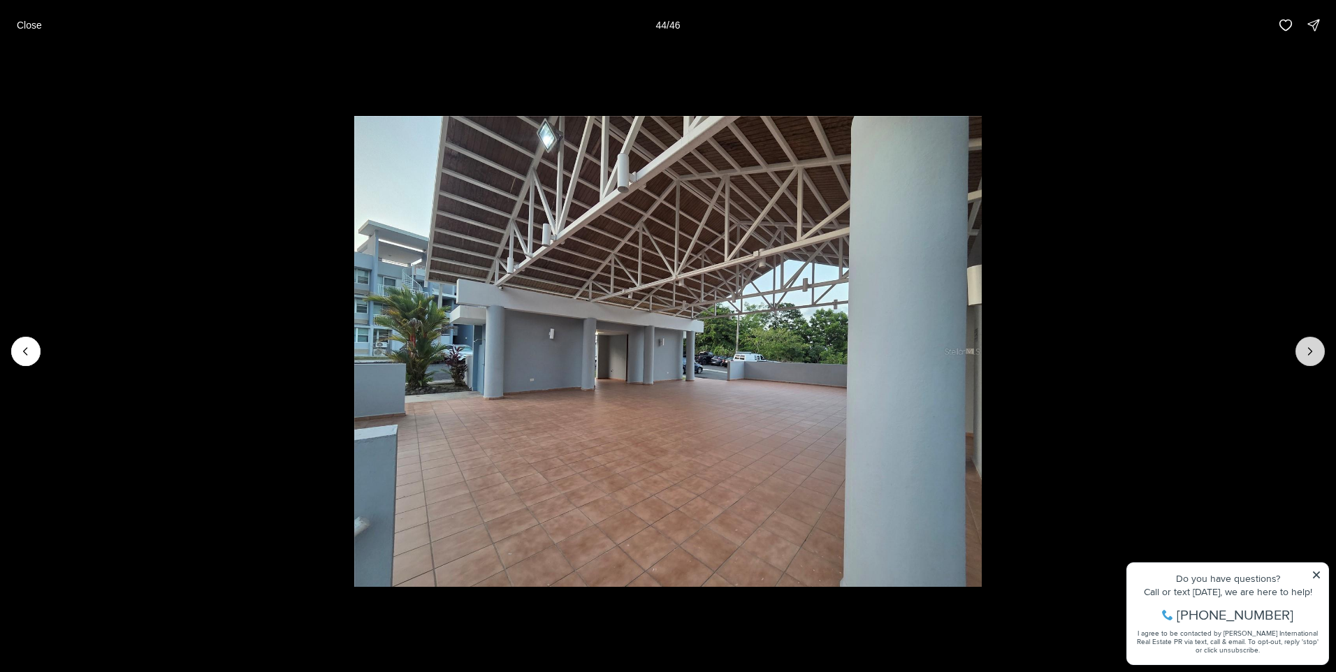
click at [1298, 344] on button "Next slide" at bounding box center [1309, 351] width 29 height 29
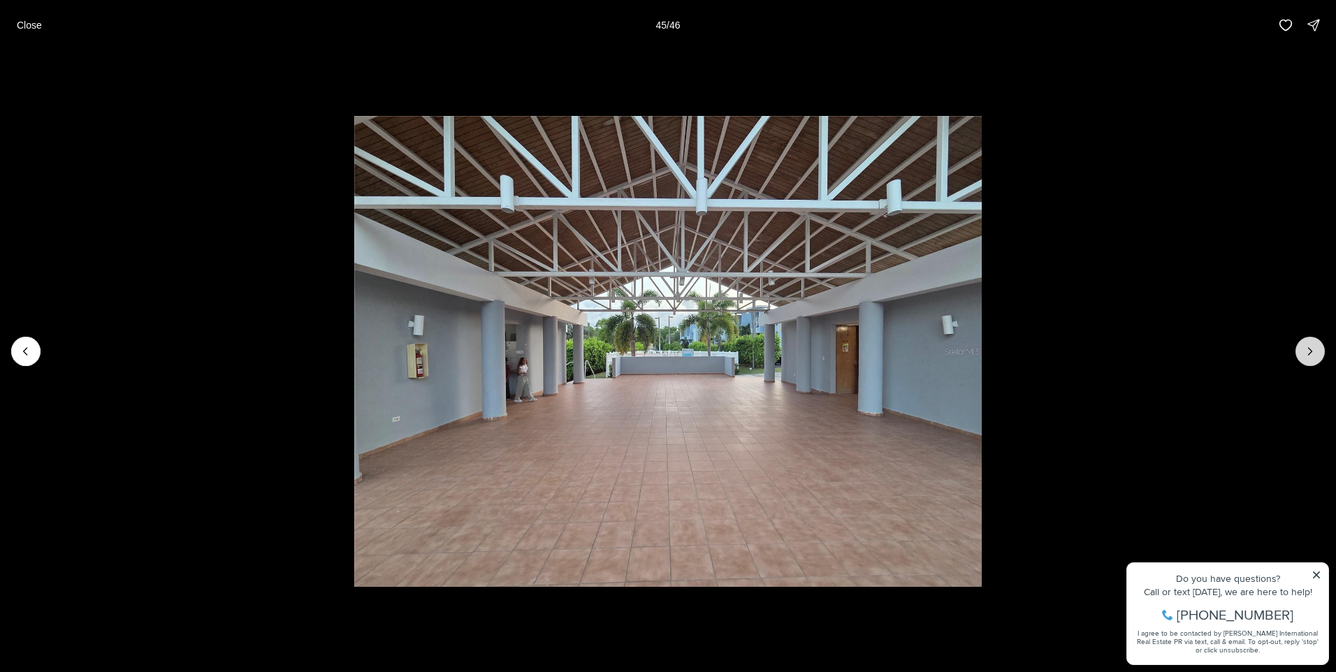
click at [1298, 344] on button "Next slide" at bounding box center [1309, 351] width 29 height 29
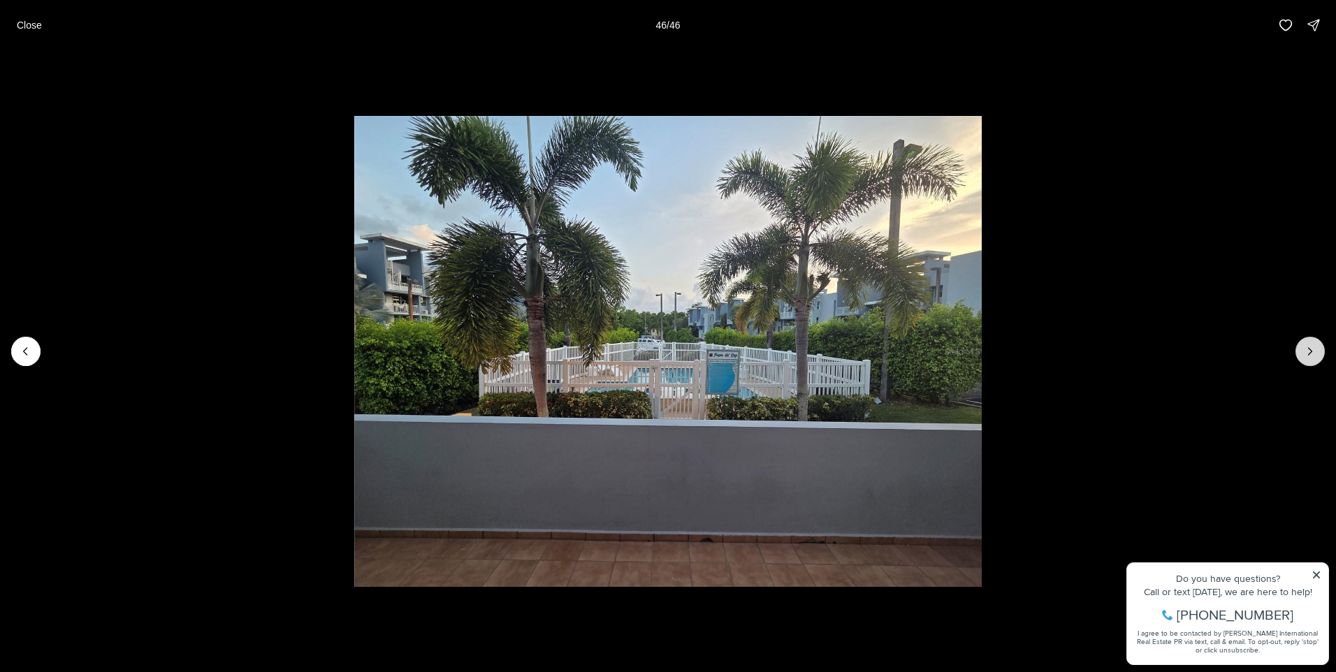
click at [1298, 345] on div at bounding box center [1309, 351] width 29 height 29
click at [1306, 341] on div at bounding box center [1309, 351] width 29 height 29
click at [29, 20] on p "Close" at bounding box center [29, 25] width 25 height 11
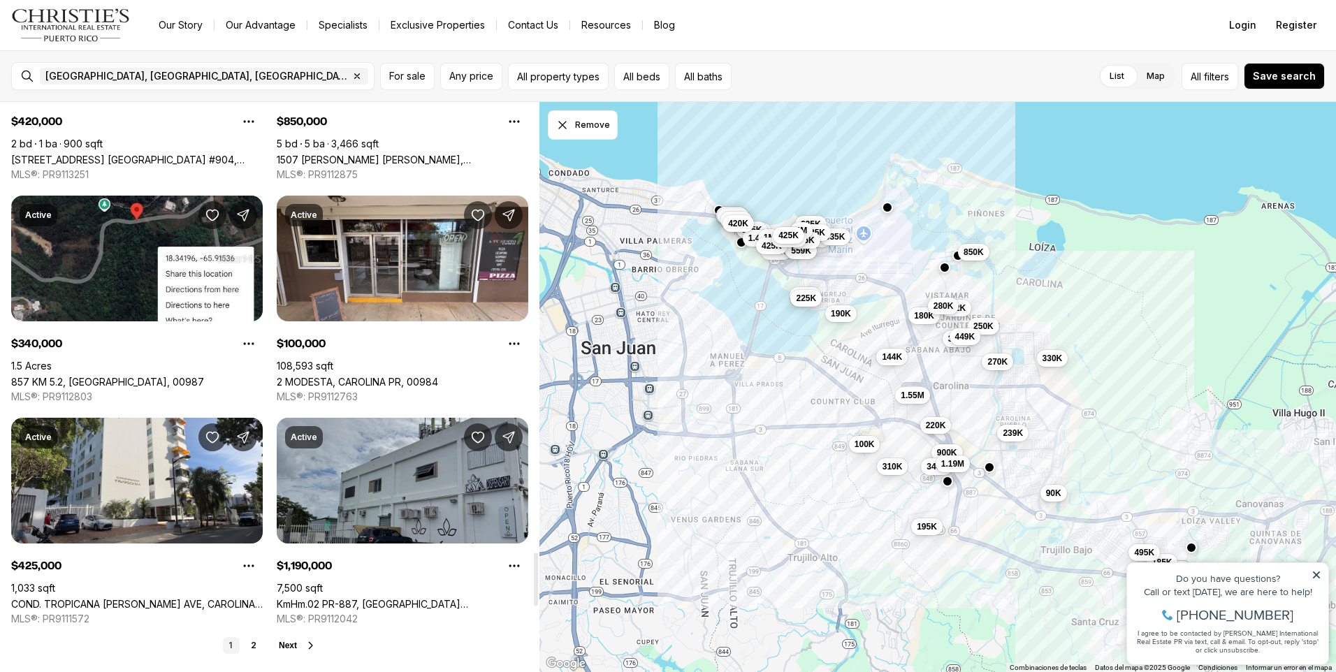
scroll to position [4847, 0]
click at [296, 645] on span "Next" at bounding box center [288, 646] width 18 height 10
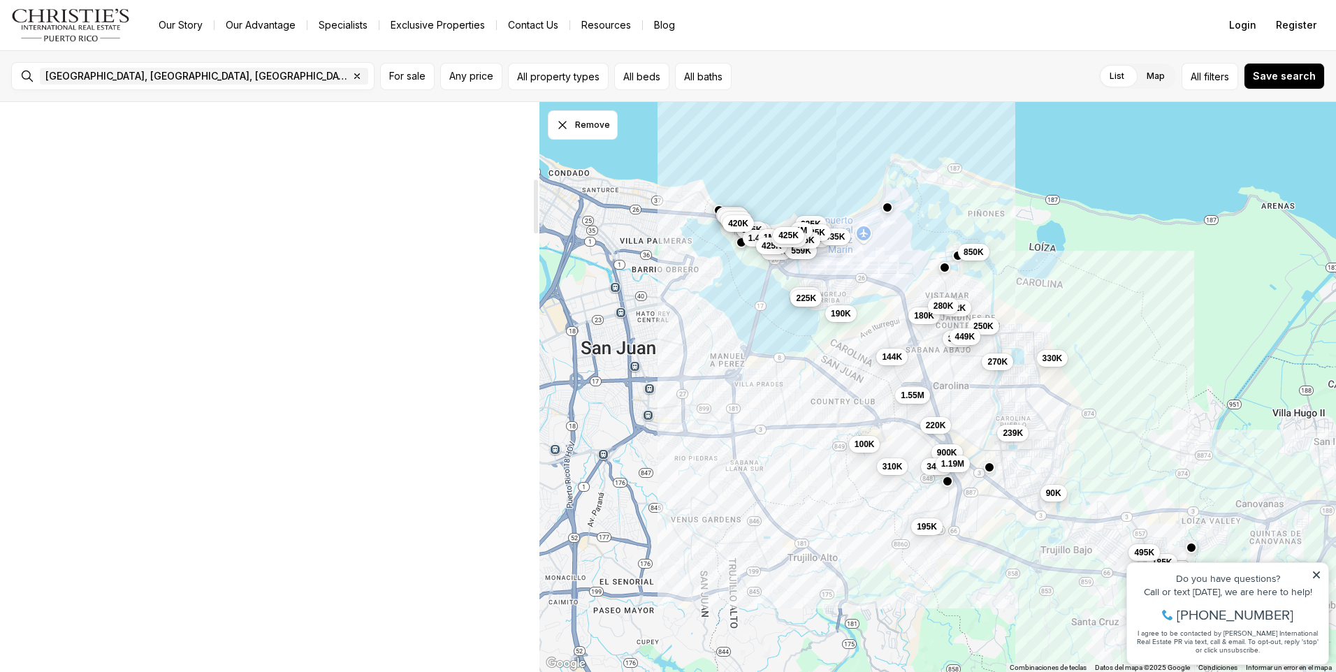
scroll to position [0, 0]
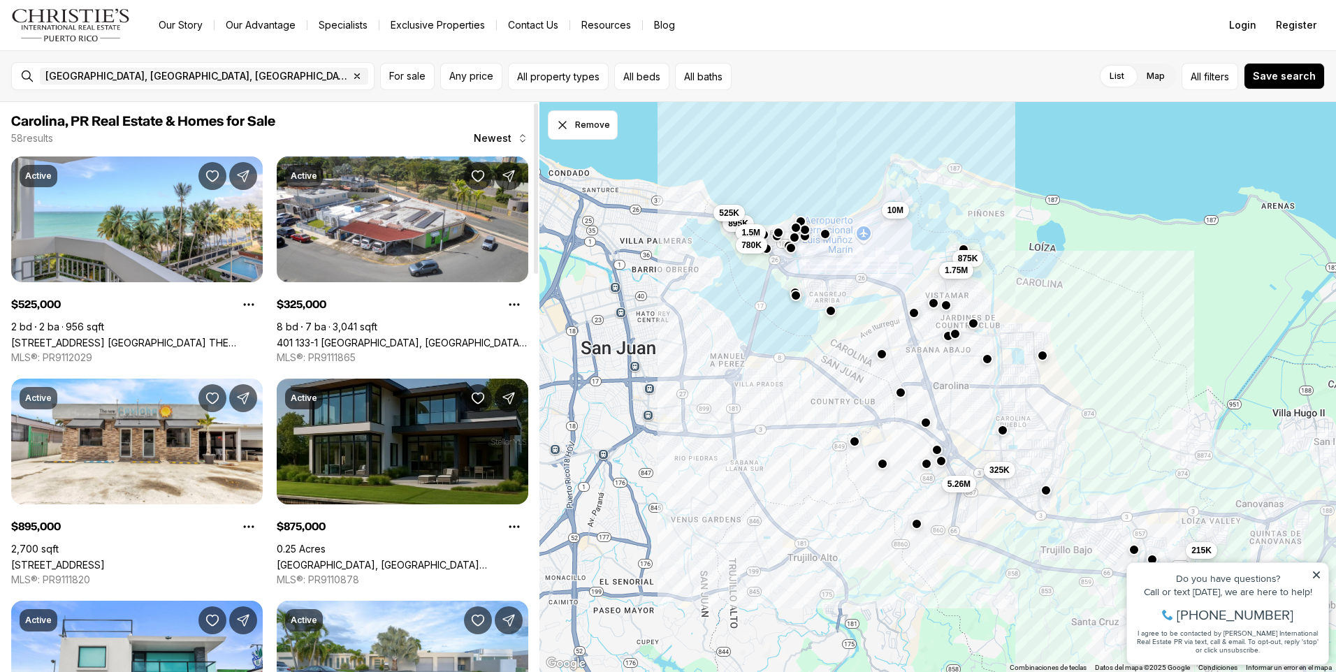
click at [378, 559] on link "[GEOGRAPHIC_DATA], [GEOGRAPHIC_DATA] [GEOGRAPHIC_DATA], 00983" at bounding box center [402, 565] width 251 height 12
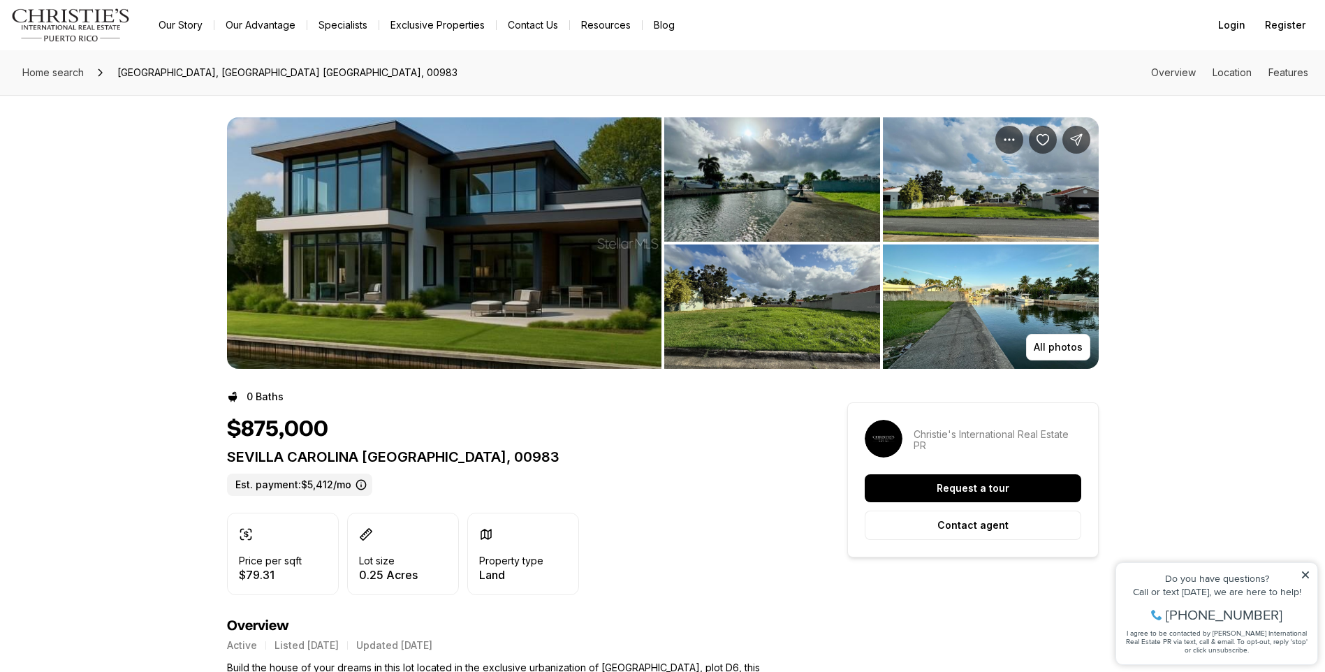
click at [513, 295] on img "View image gallery" at bounding box center [444, 242] width 435 height 251
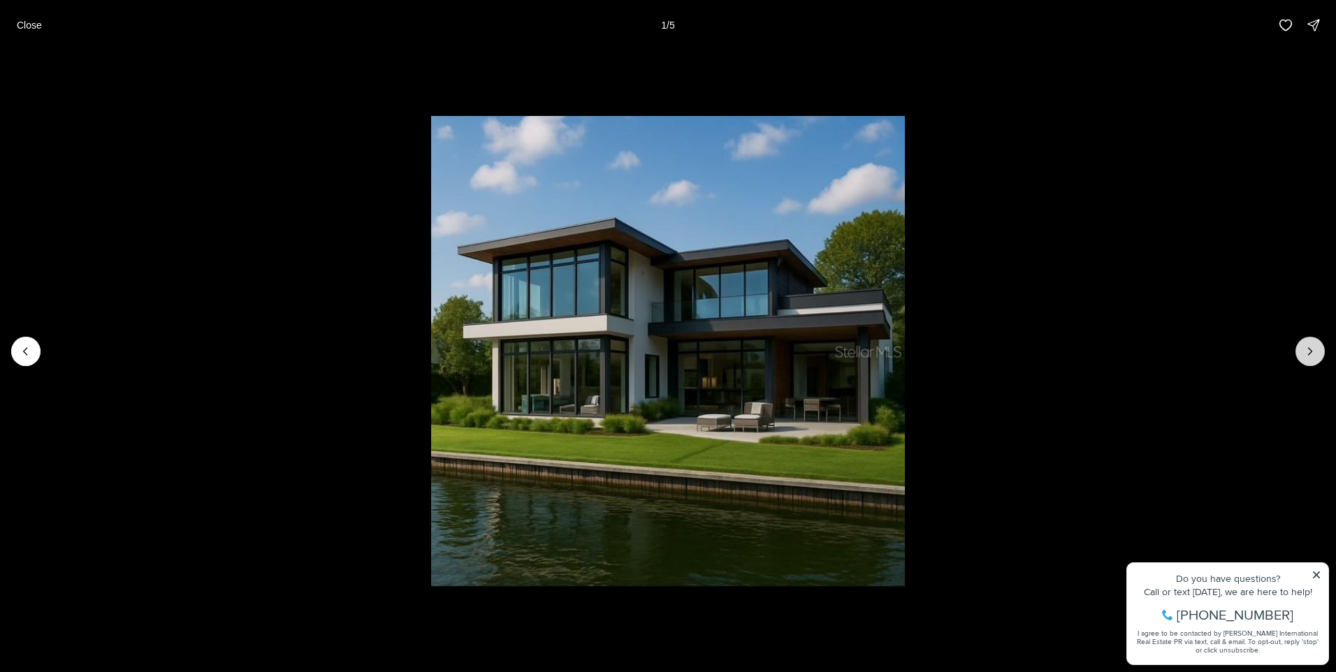
click at [1298, 343] on button "Next slide" at bounding box center [1309, 351] width 29 height 29
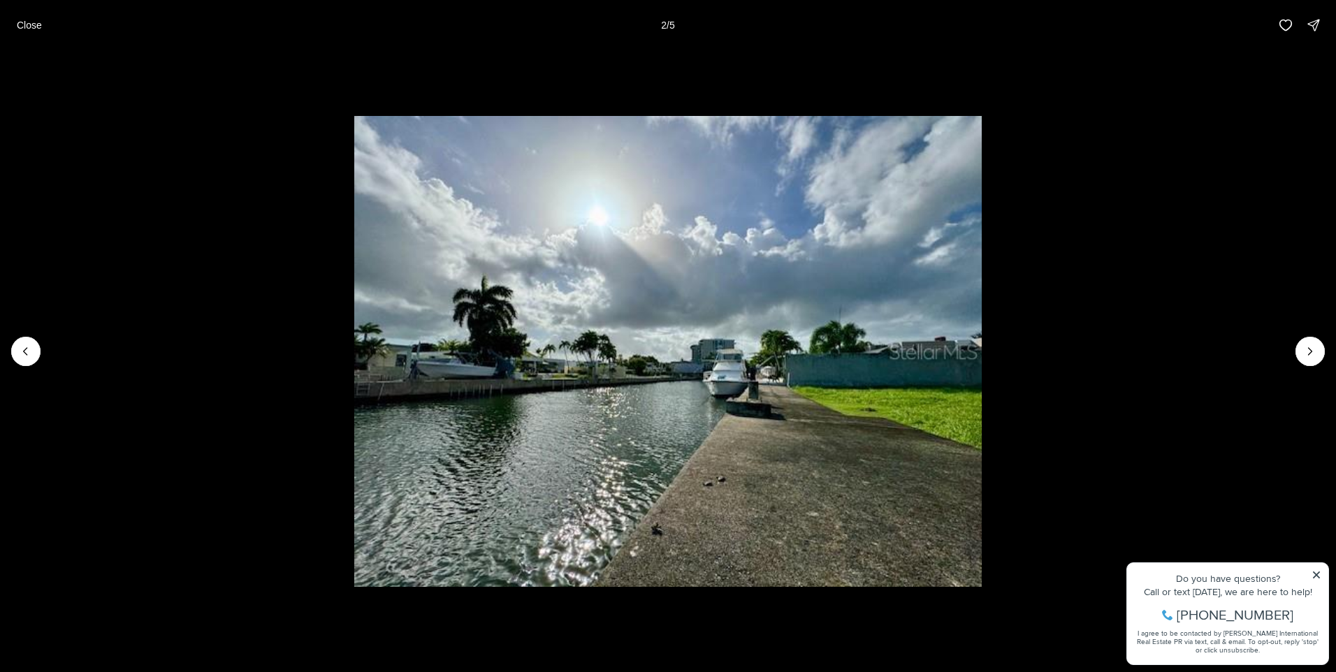
click at [1294, 344] on li "2 of 5" at bounding box center [668, 351] width 1336 height 602
click at [1306, 349] on icon "Next slide" at bounding box center [1310, 351] width 14 height 14
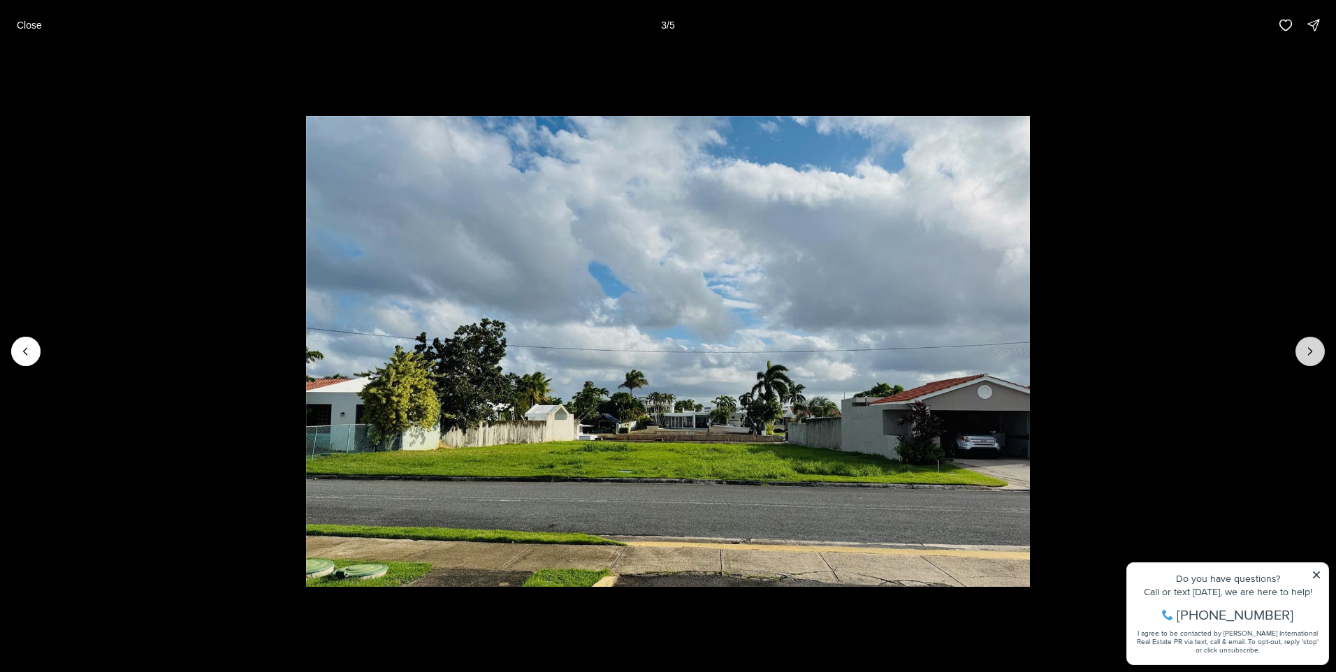
click at [1307, 346] on icon "Next slide" at bounding box center [1310, 351] width 14 height 14
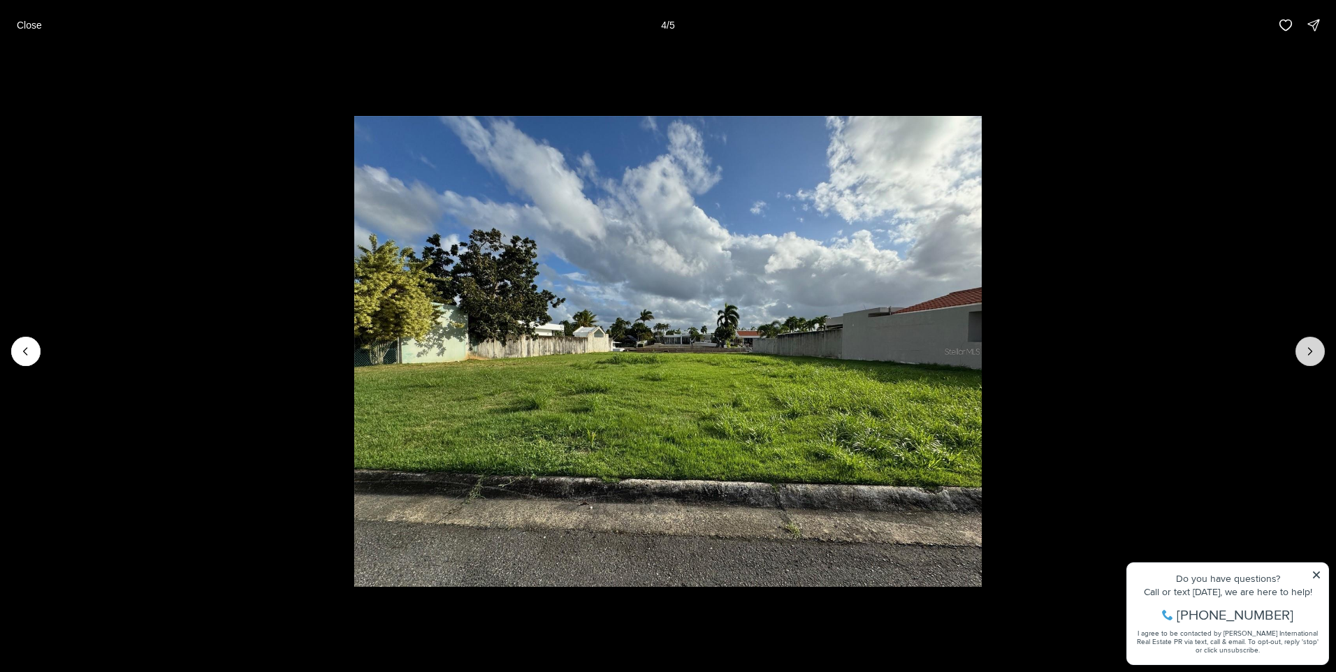
click at [1307, 349] on icon "Next slide" at bounding box center [1310, 351] width 14 height 14
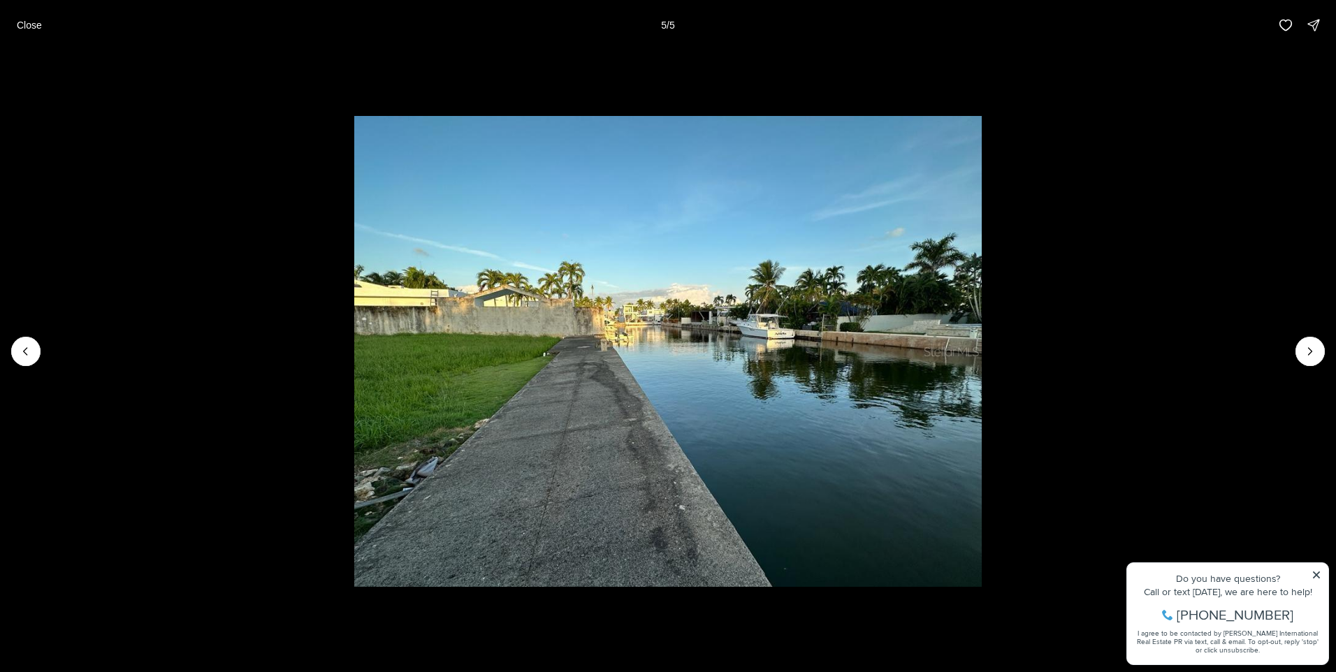
click at [1308, 349] on div at bounding box center [1309, 351] width 29 height 29
click at [1298, 349] on div at bounding box center [1309, 351] width 29 height 29
click at [1311, 344] on div at bounding box center [1309, 351] width 29 height 29
click at [17, 350] on button "Previous slide" at bounding box center [25, 351] width 29 height 29
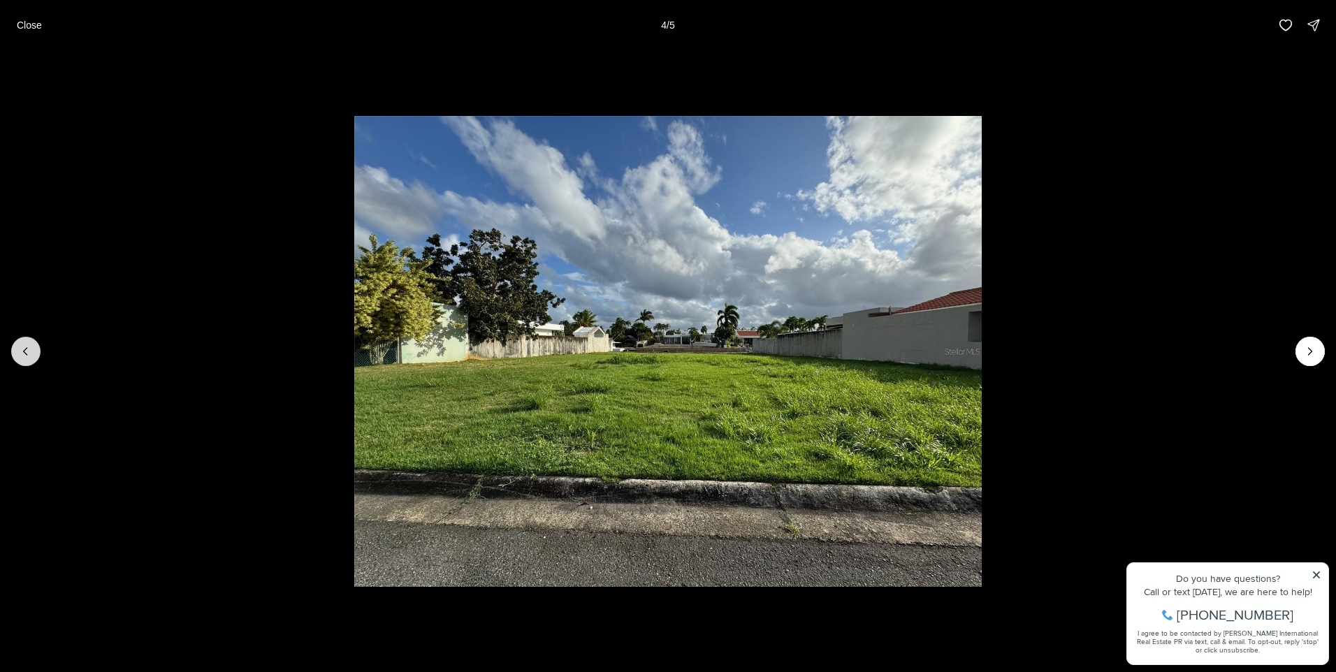
click at [17, 350] on button "Previous slide" at bounding box center [25, 351] width 29 height 29
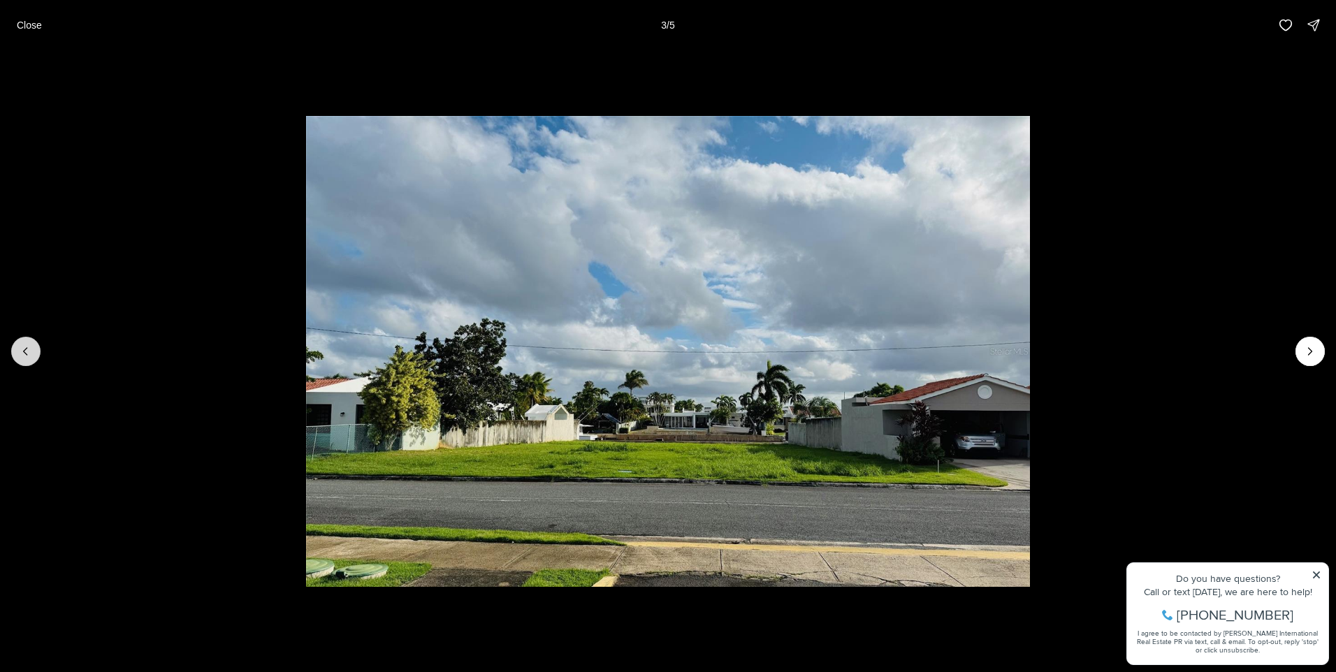
click at [17, 350] on button "Previous slide" at bounding box center [25, 351] width 29 height 29
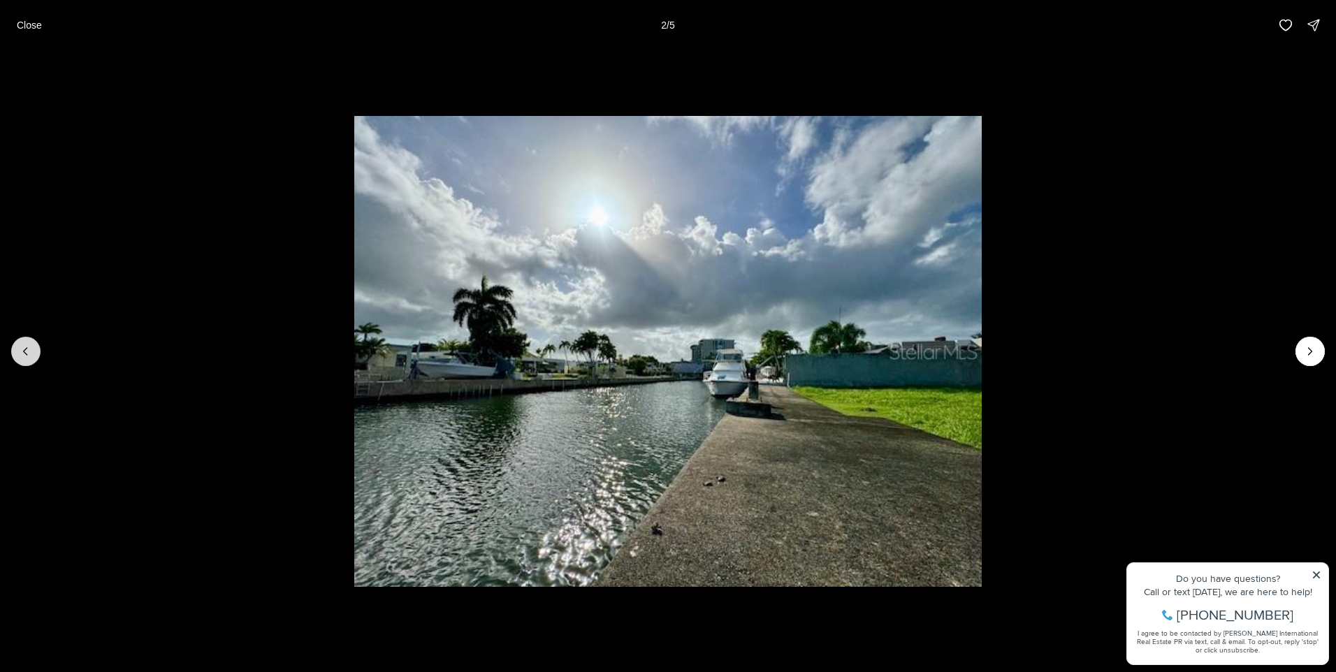
click at [17, 350] on button "Previous slide" at bounding box center [25, 351] width 29 height 29
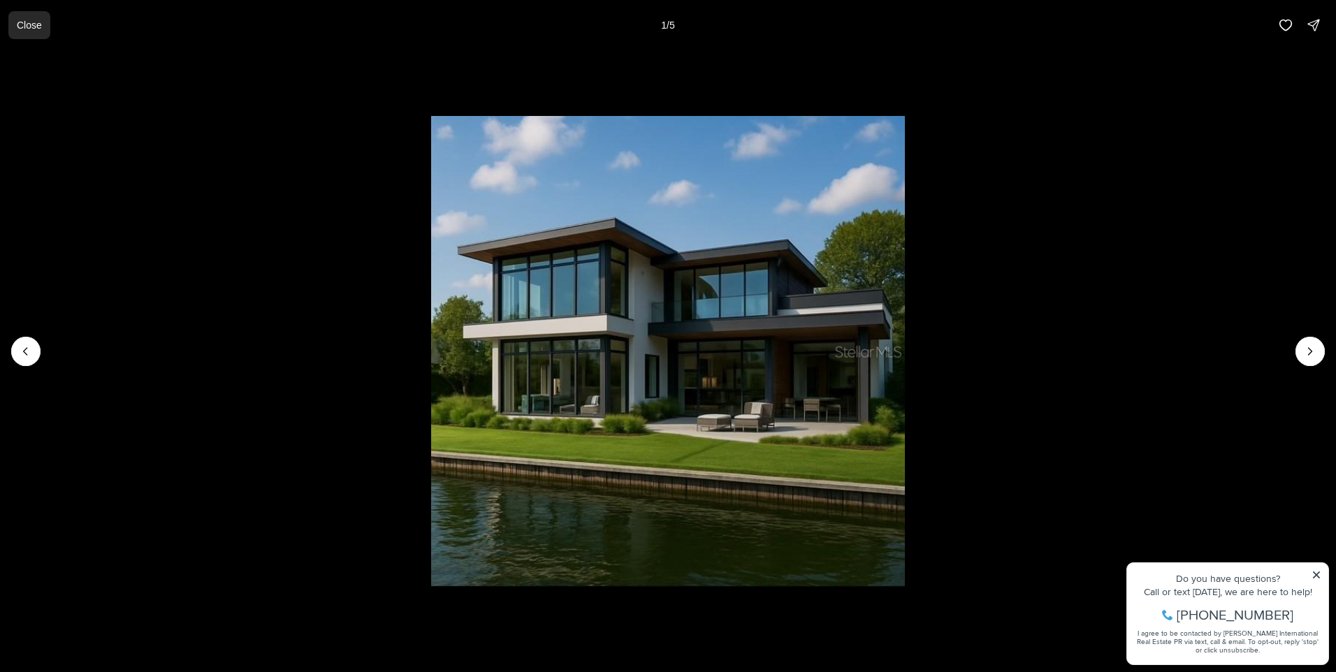
click at [26, 20] on p "Close" at bounding box center [29, 25] width 25 height 11
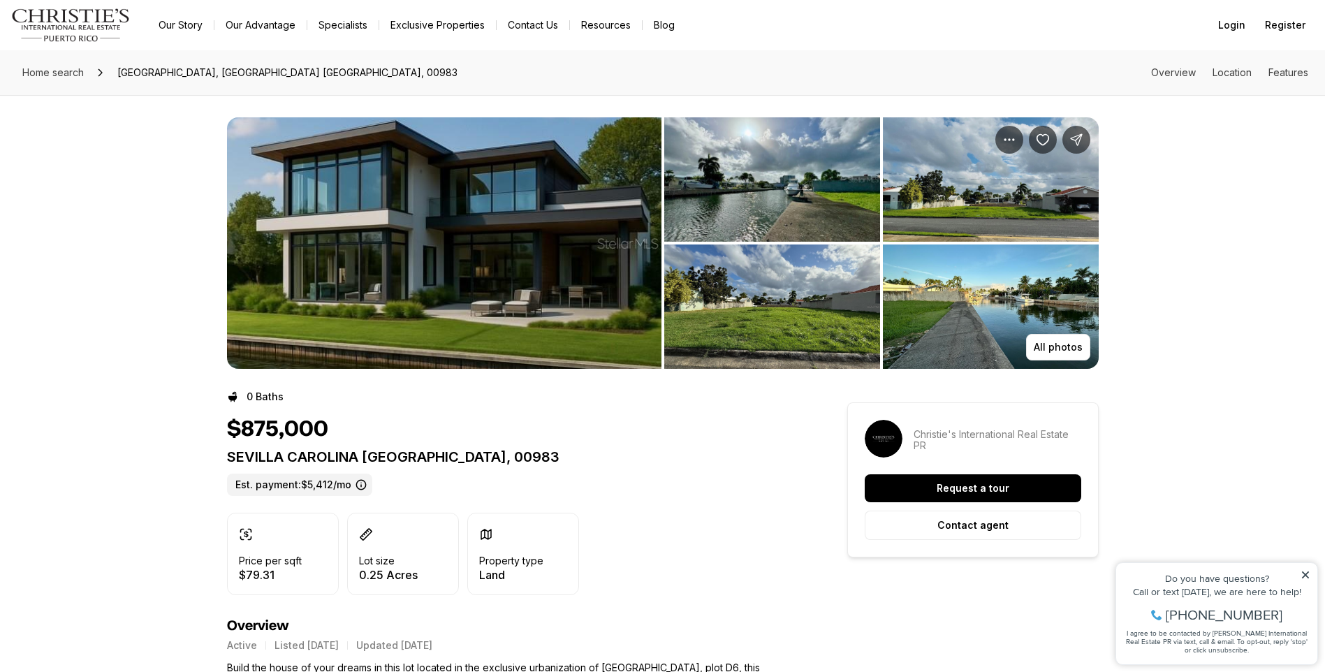
scroll to position [70, 0]
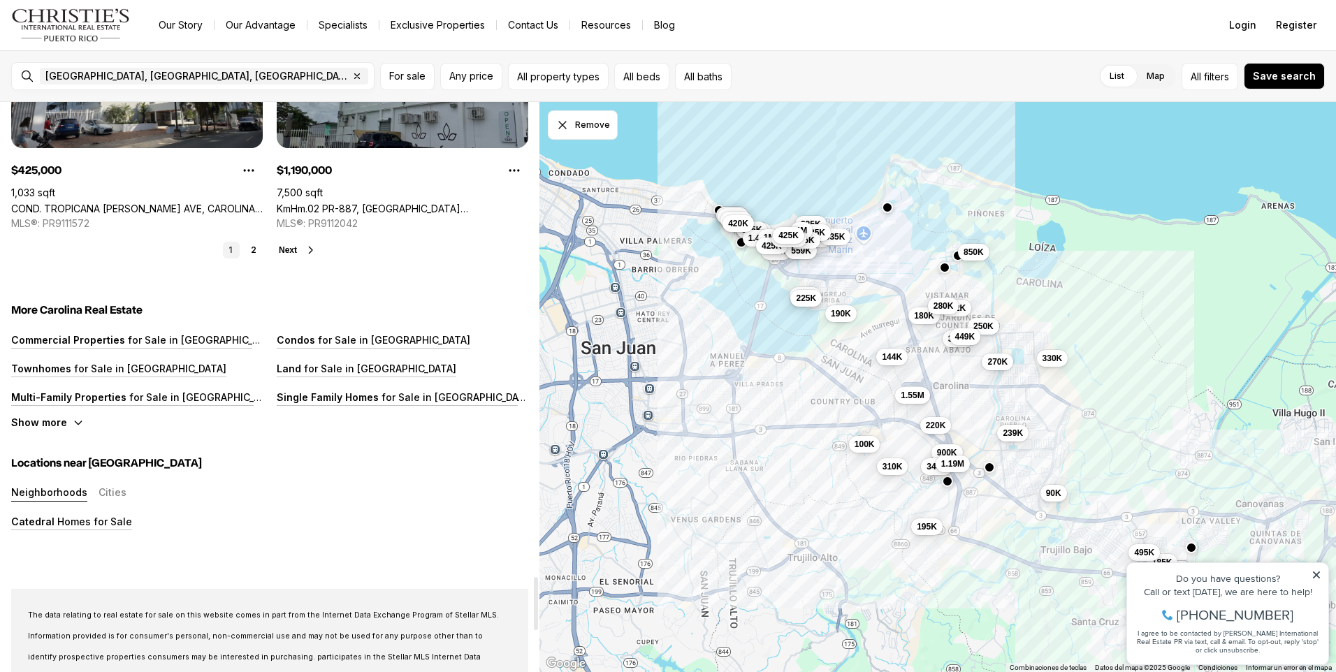
scroll to position [5097, 0]
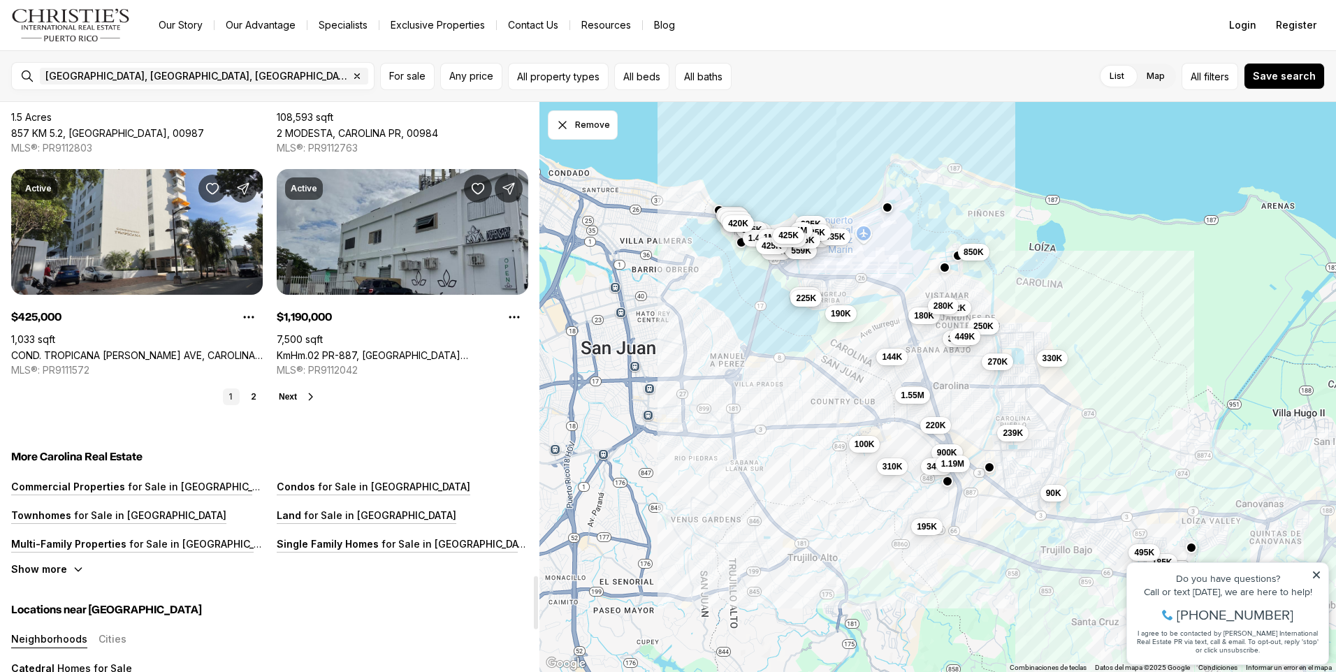
click at [289, 391] on div "1 2 Next" at bounding box center [269, 396] width 517 height 17
click at [252, 393] on link "2" at bounding box center [253, 396] width 17 height 17
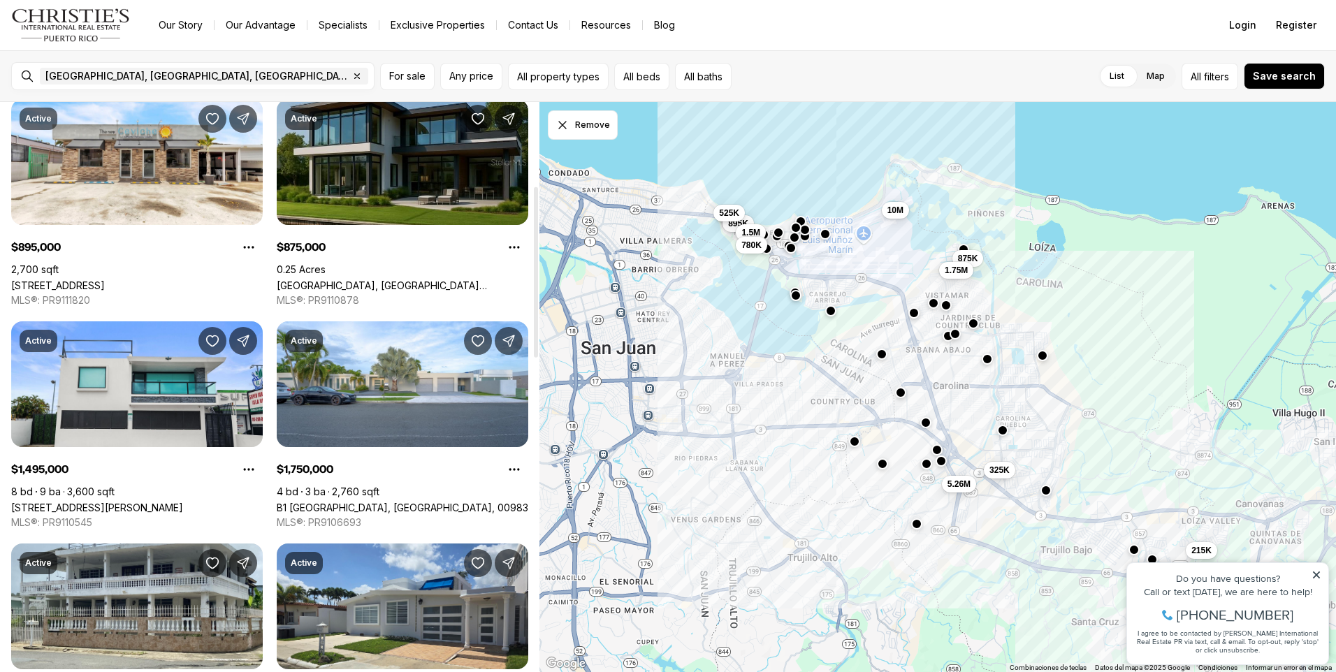
scroll to position [629, 0]
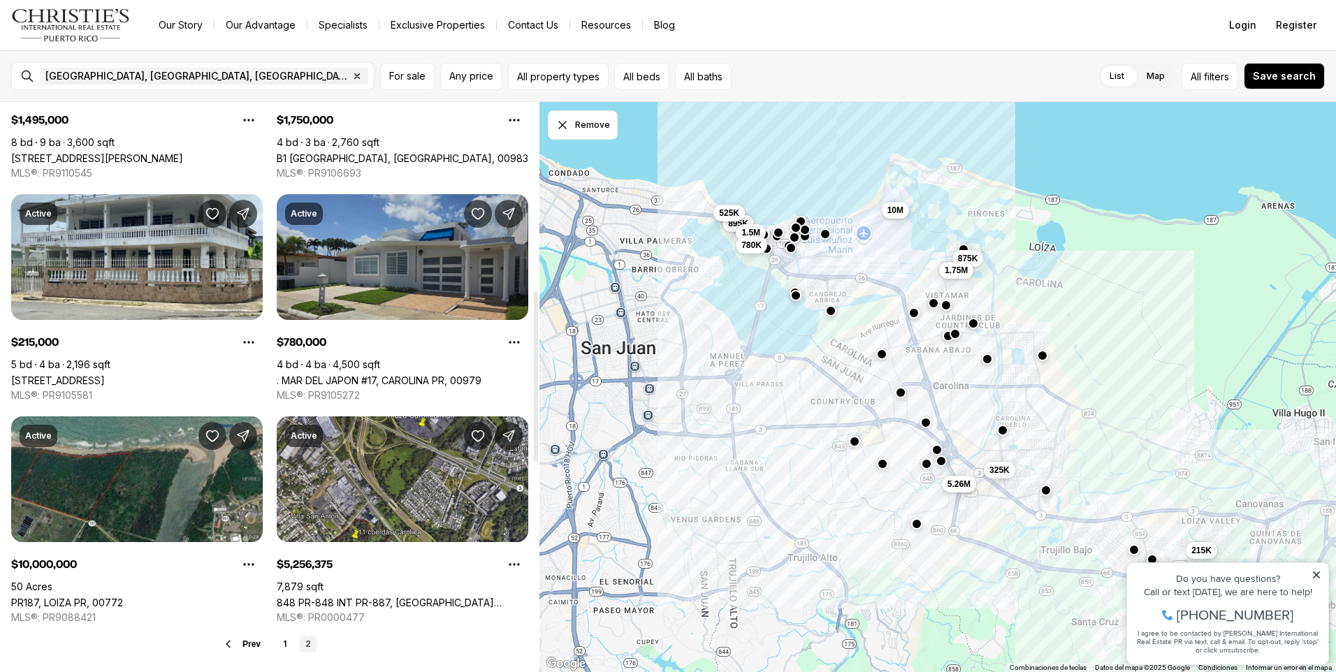
click at [411, 374] on link ". MAR DEL JAPON #17, CAROLINA PR, 00979" at bounding box center [379, 380] width 205 height 12
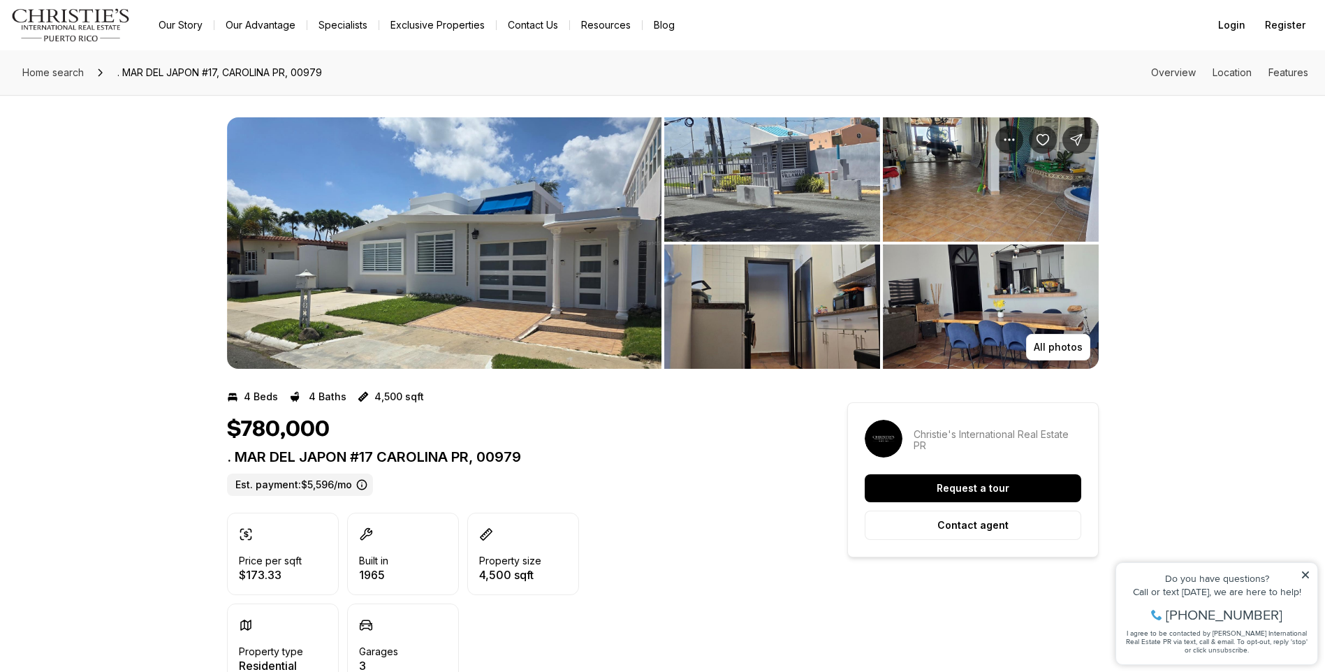
click at [504, 281] on img "View image gallery" at bounding box center [444, 242] width 435 height 251
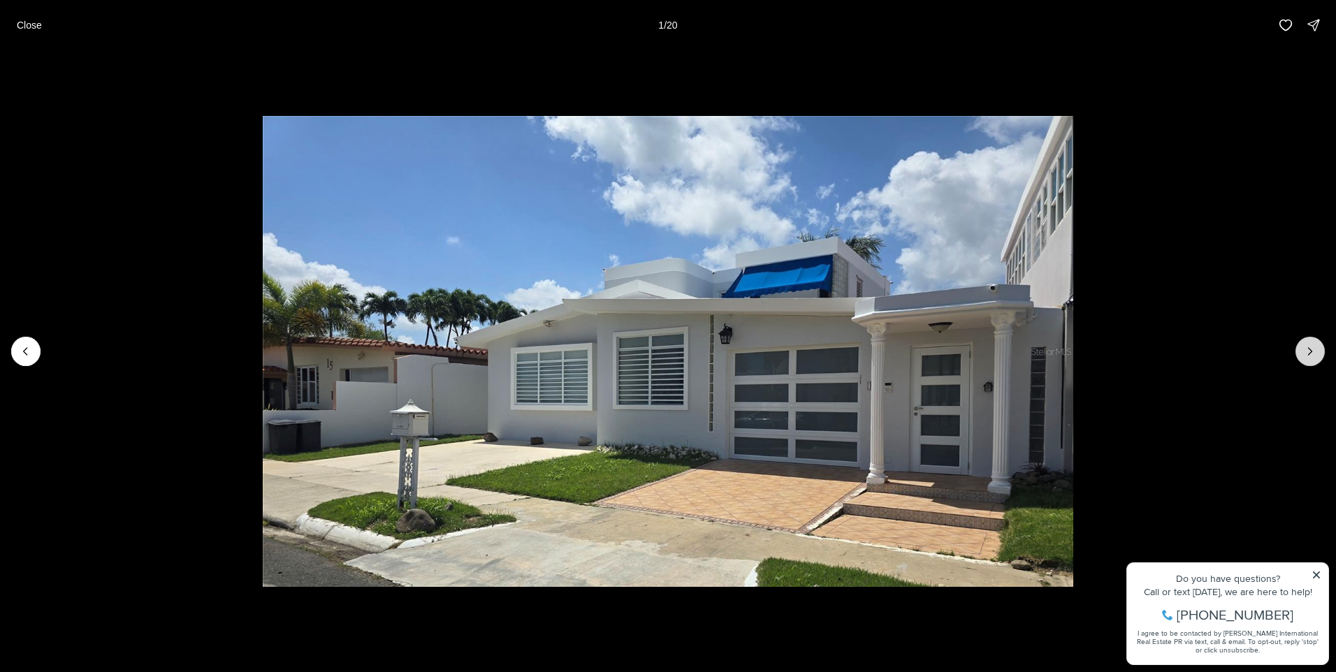
click at [1308, 340] on button "Next slide" at bounding box center [1309, 351] width 29 height 29
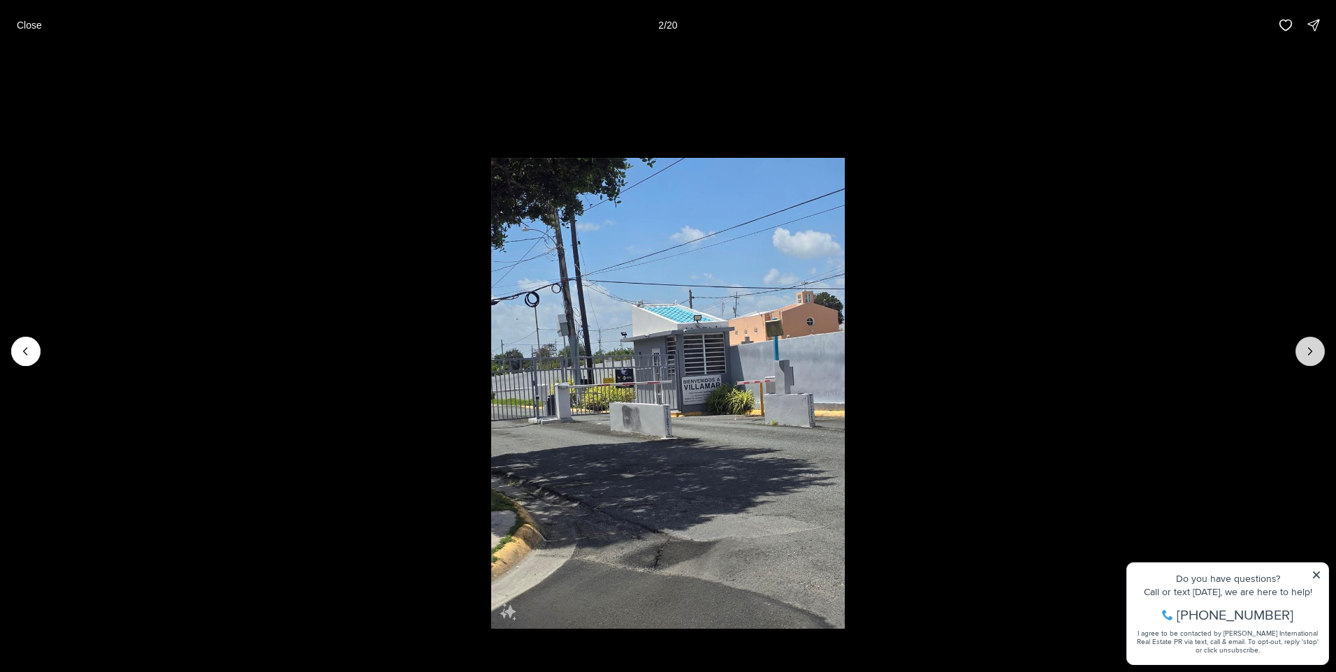
click at [1304, 342] on button "Next slide" at bounding box center [1309, 351] width 29 height 29
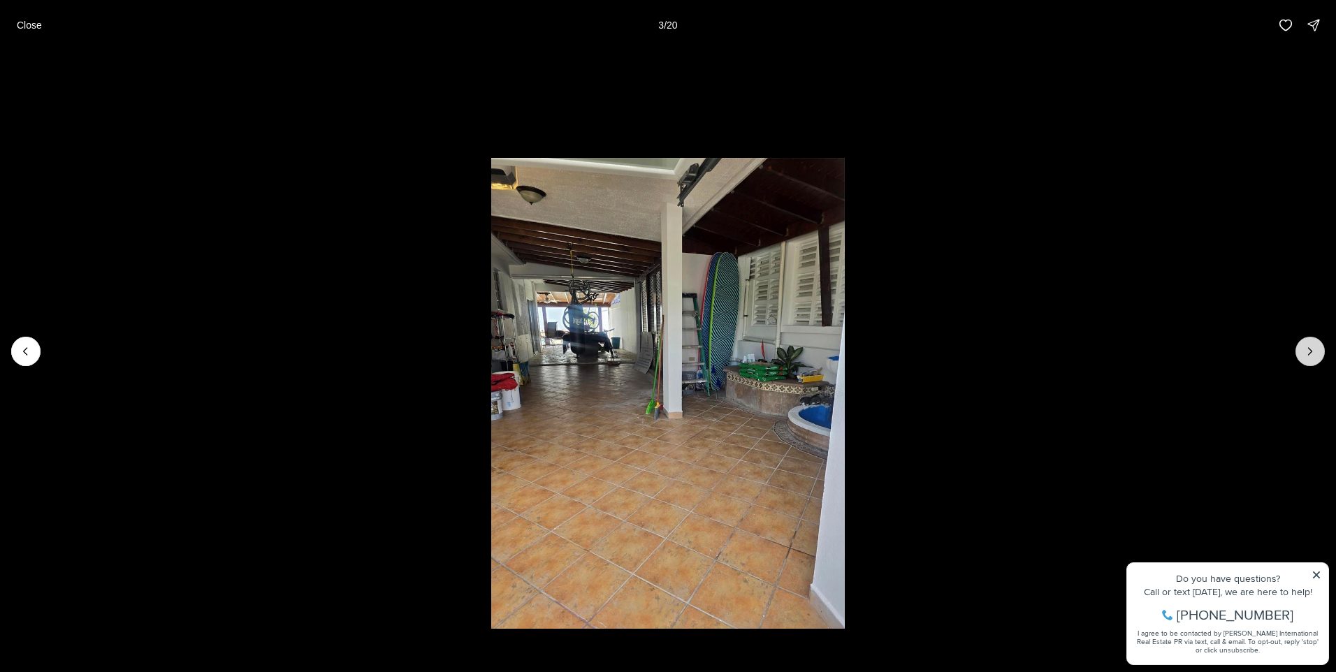
click at [1304, 342] on button "Next slide" at bounding box center [1309, 351] width 29 height 29
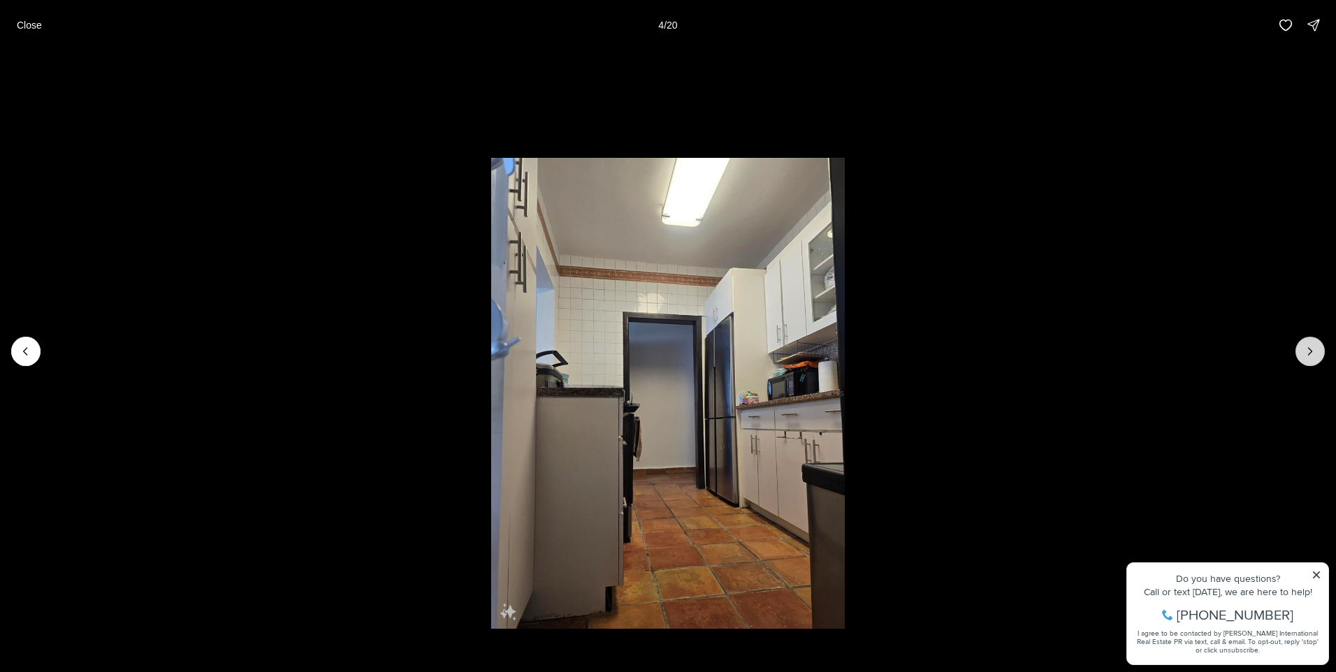
click at [1304, 342] on button "Next slide" at bounding box center [1309, 351] width 29 height 29
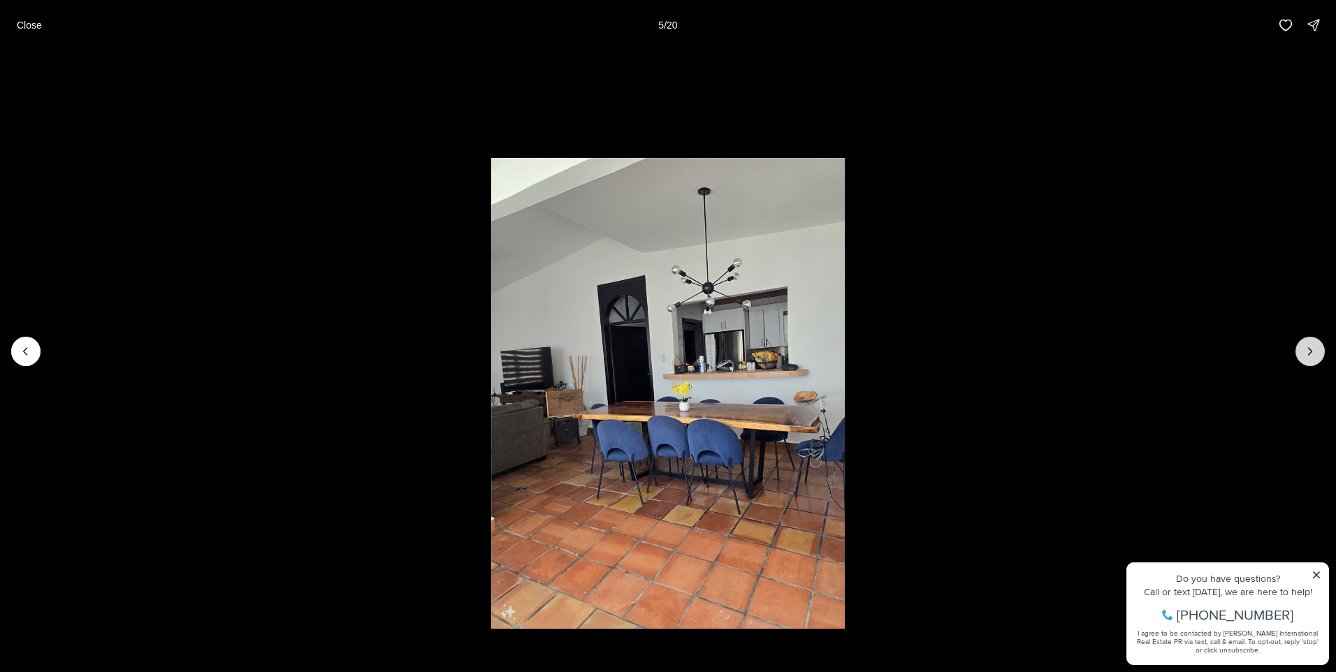
click at [1304, 342] on button "Next slide" at bounding box center [1309, 351] width 29 height 29
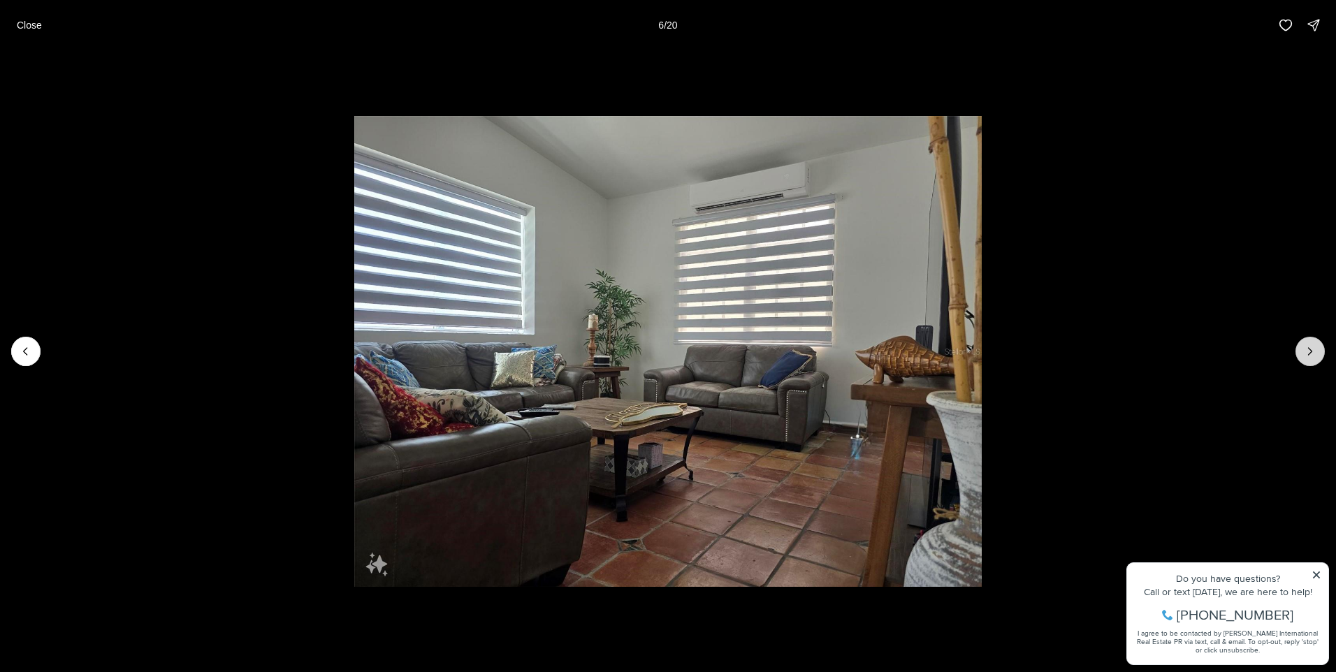
click at [1304, 342] on button "Next slide" at bounding box center [1309, 351] width 29 height 29
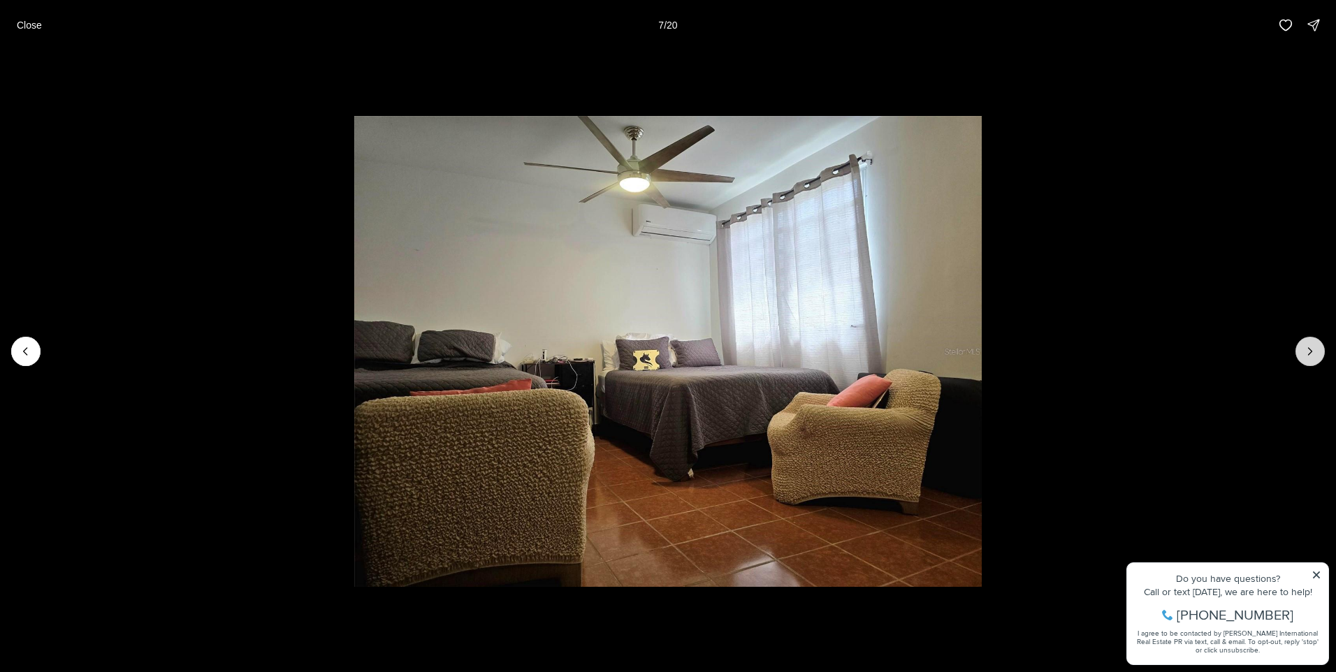
click at [1304, 342] on button "Next slide" at bounding box center [1309, 351] width 29 height 29
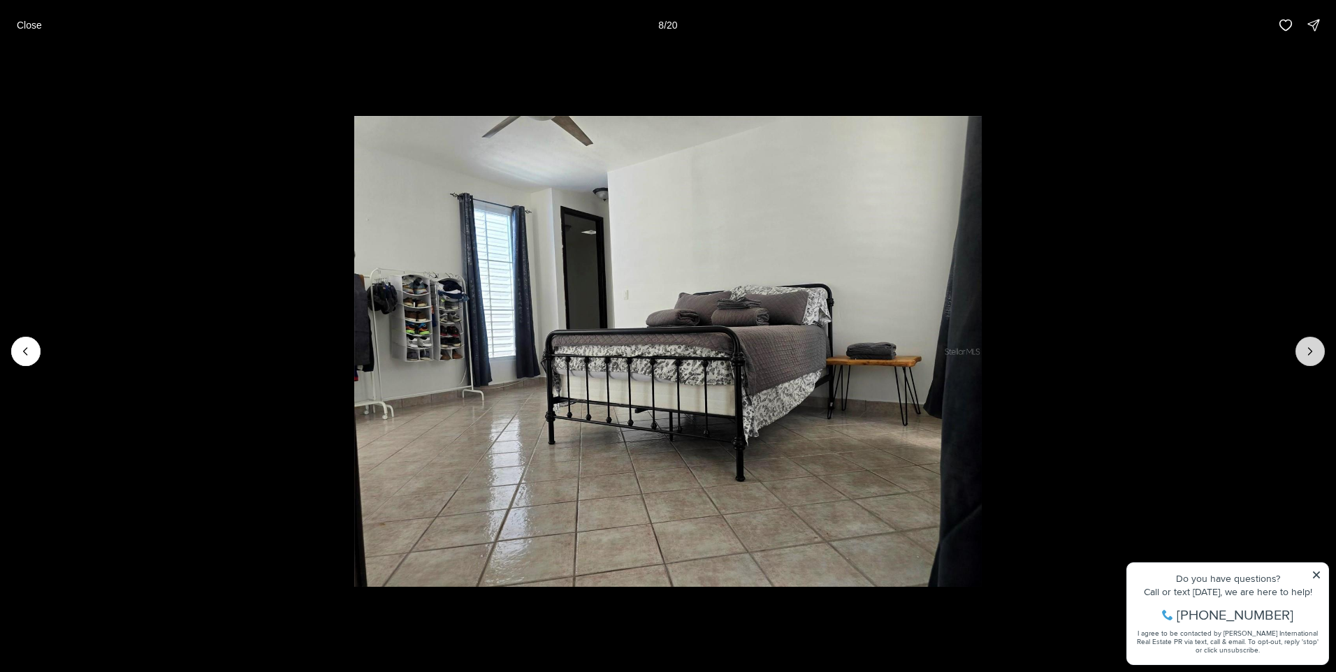
click at [1304, 342] on button "Next slide" at bounding box center [1309, 351] width 29 height 29
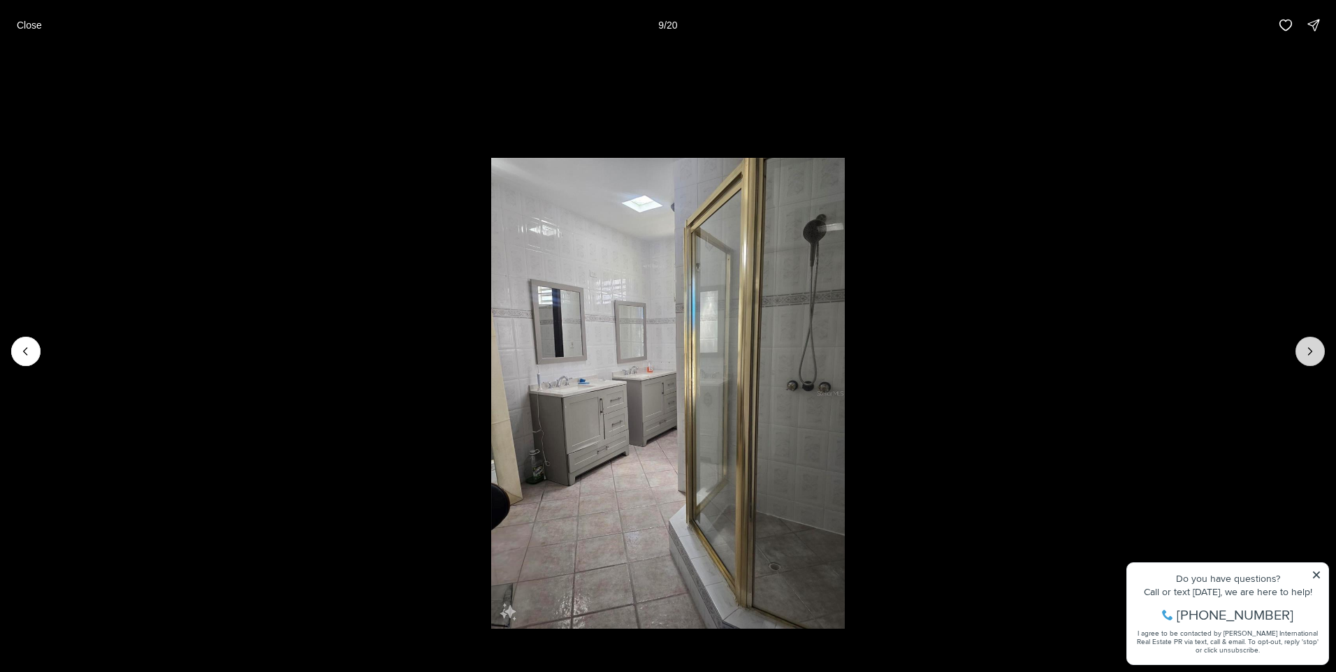
click at [1304, 342] on button "Next slide" at bounding box center [1309, 351] width 29 height 29
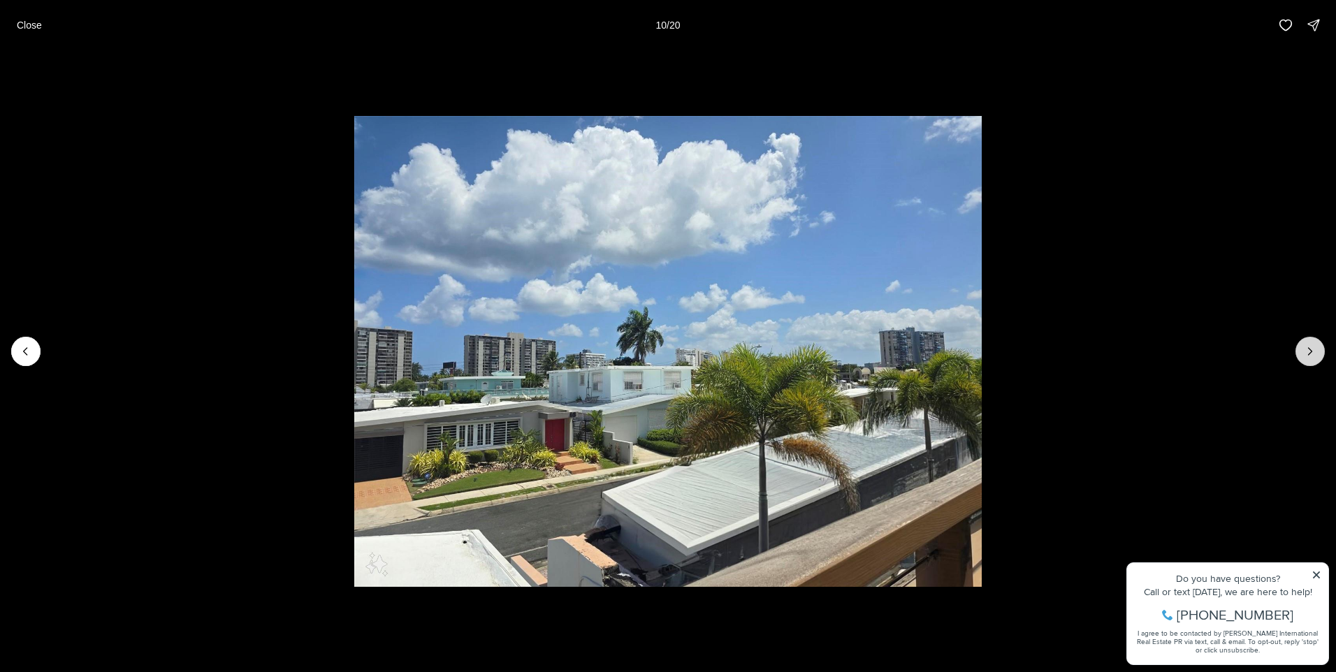
click at [1305, 342] on button "Next slide" at bounding box center [1309, 351] width 29 height 29
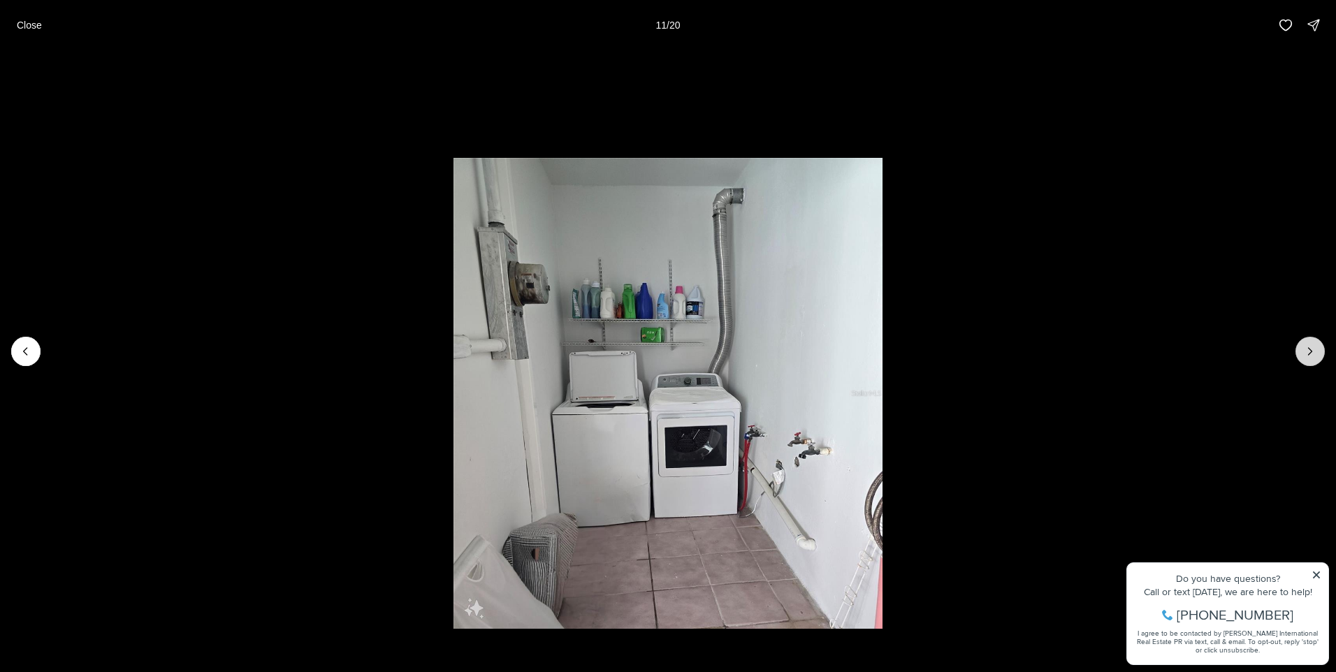
click at [1306, 342] on button "Next slide" at bounding box center [1309, 351] width 29 height 29
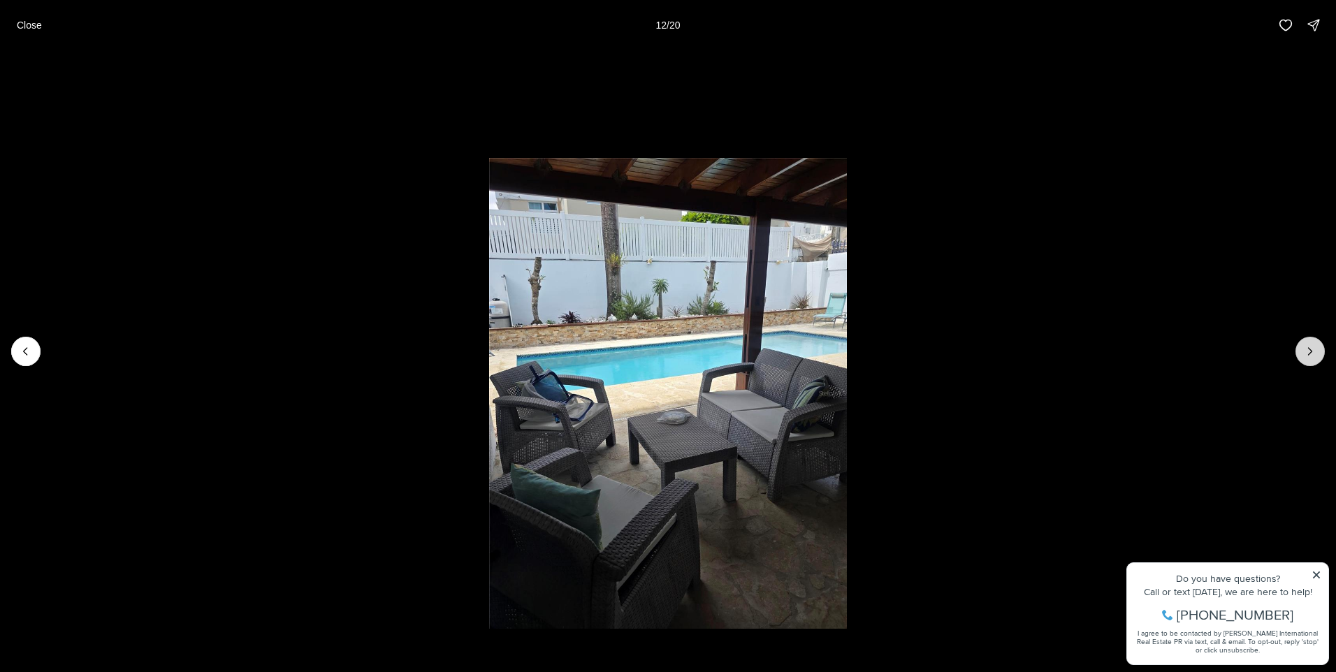
click at [1306, 343] on button "Next slide" at bounding box center [1309, 351] width 29 height 29
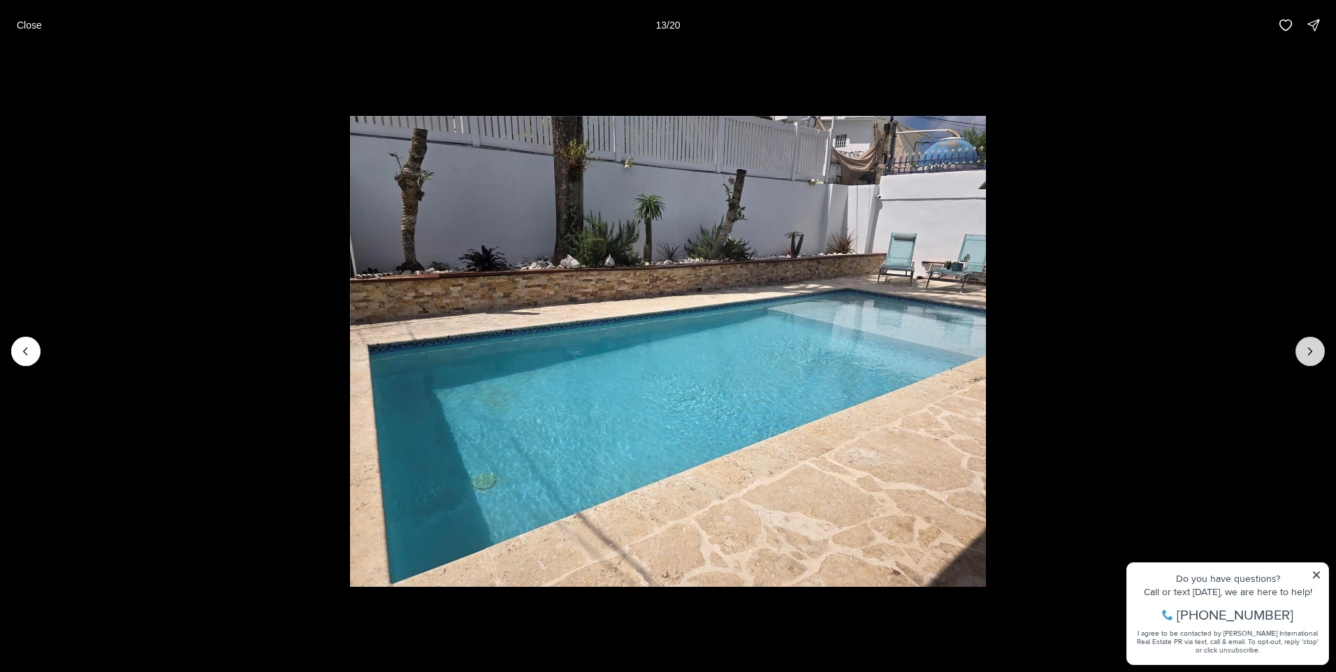
click at [1306, 343] on button "Next slide" at bounding box center [1309, 351] width 29 height 29
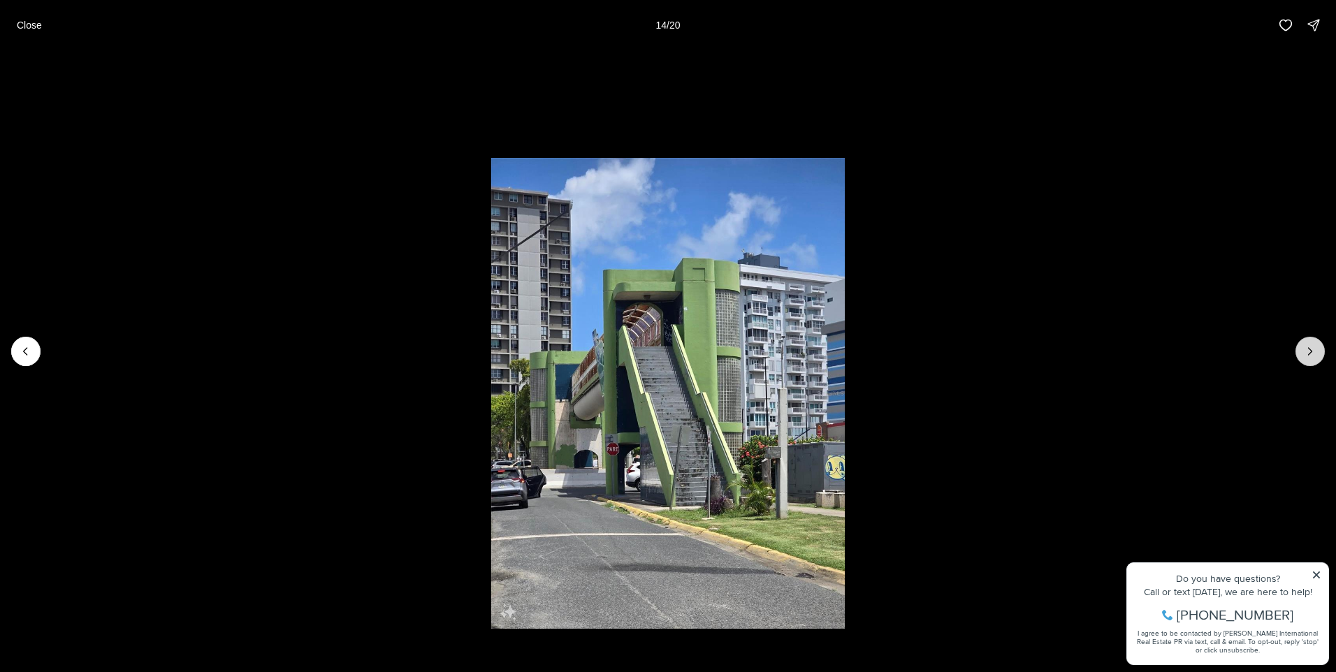
click at [1306, 343] on button "Next slide" at bounding box center [1309, 351] width 29 height 29
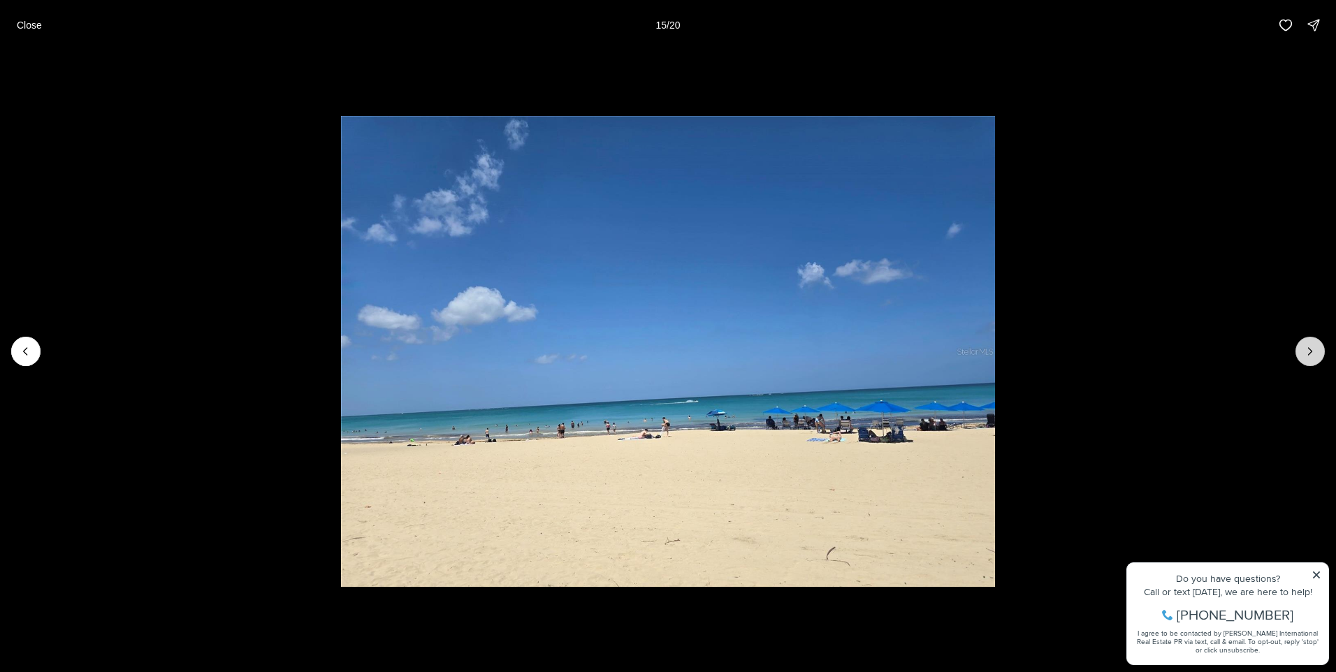
click at [1307, 343] on button "Next slide" at bounding box center [1309, 351] width 29 height 29
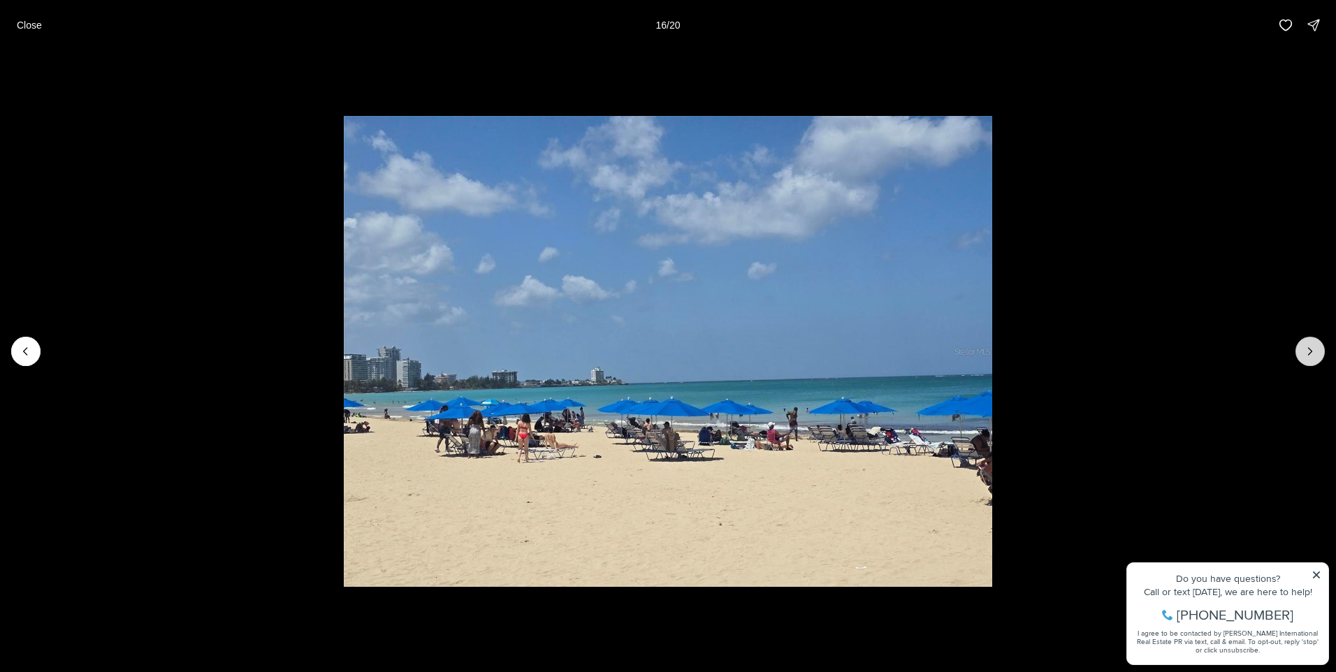
click at [1307, 343] on button "Next slide" at bounding box center [1309, 351] width 29 height 29
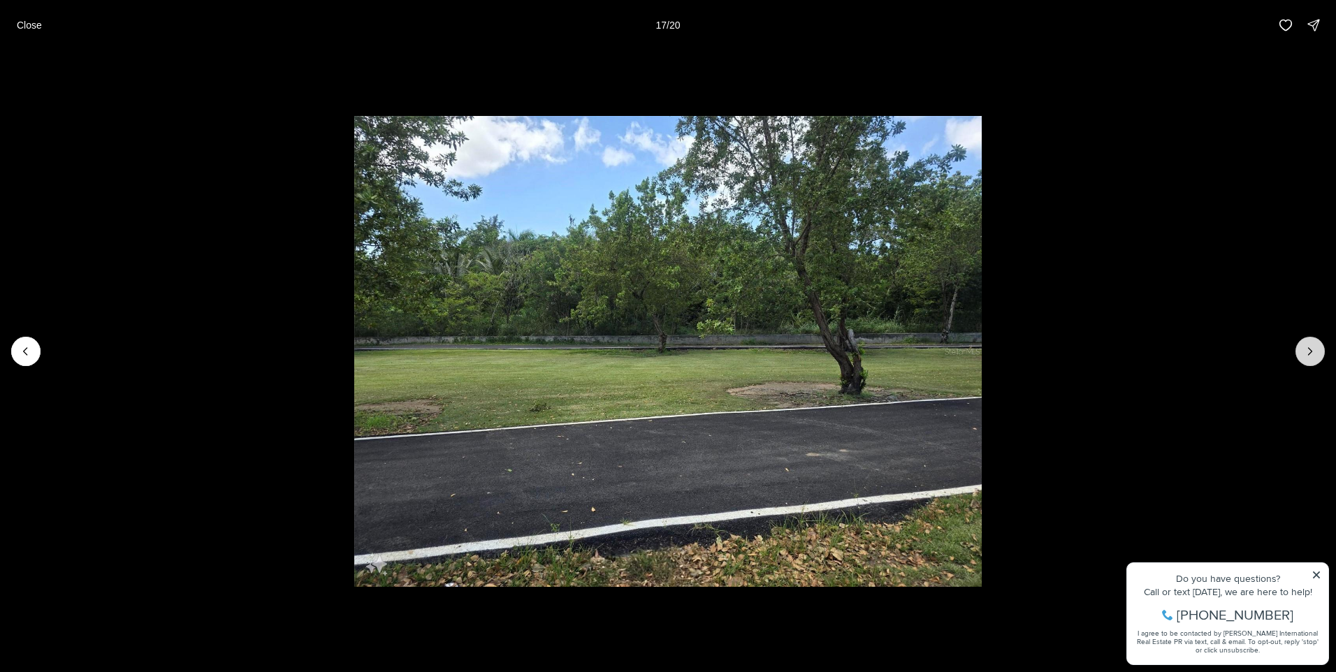
click at [1306, 343] on button "Next slide" at bounding box center [1309, 351] width 29 height 29
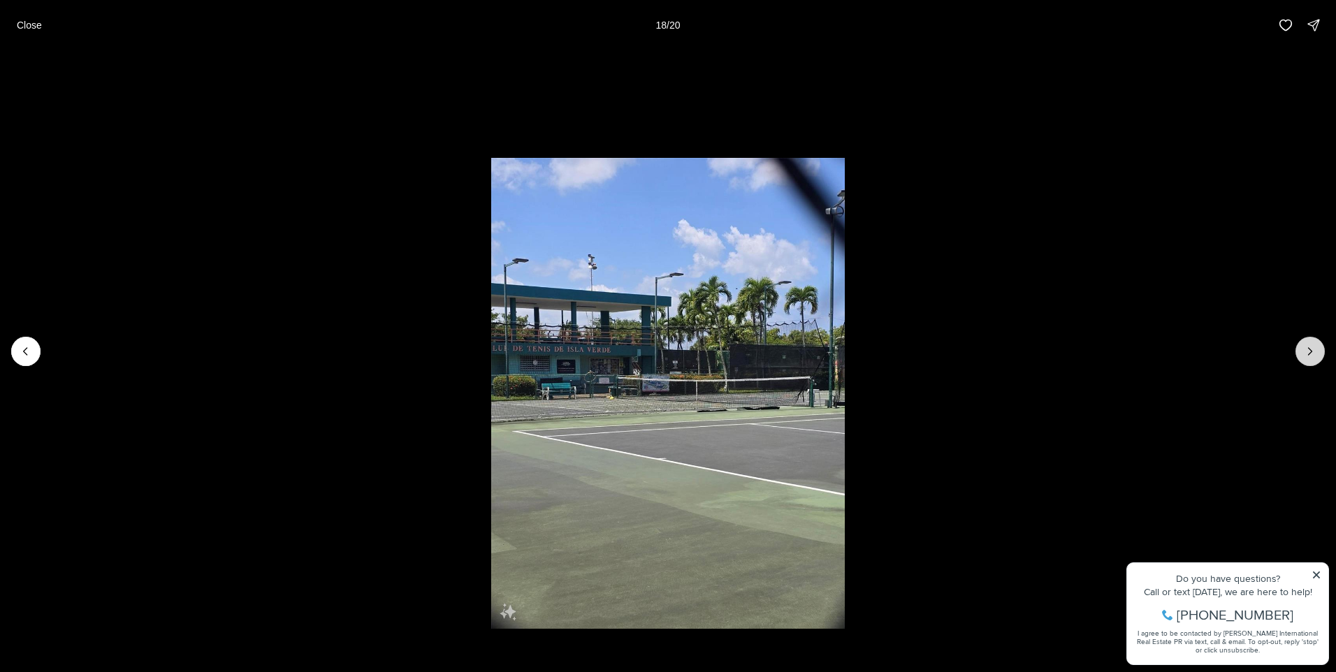
click at [1306, 343] on button "Next slide" at bounding box center [1309, 351] width 29 height 29
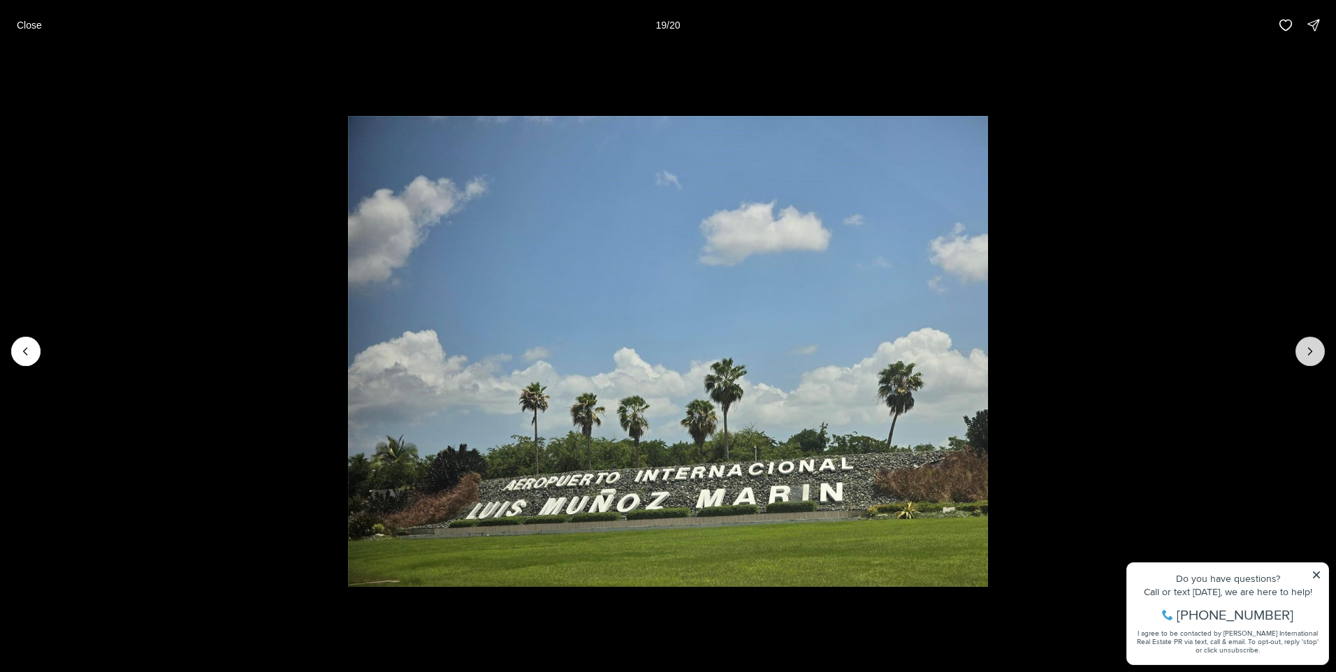
click at [1306, 343] on button "Next slide" at bounding box center [1309, 351] width 29 height 29
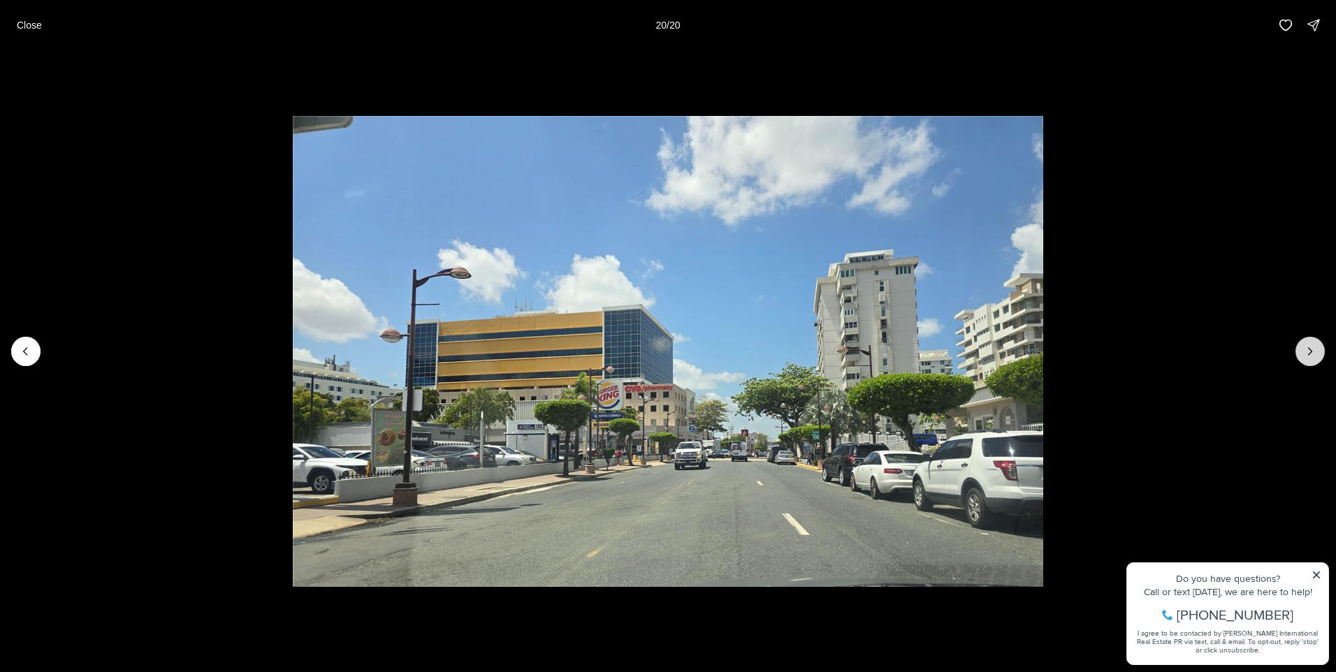
click at [1306, 343] on div at bounding box center [1309, 351] width 29 height 29
click at [35, 22] on p "Close" at bounding box center [29, 25] width 25 height 11
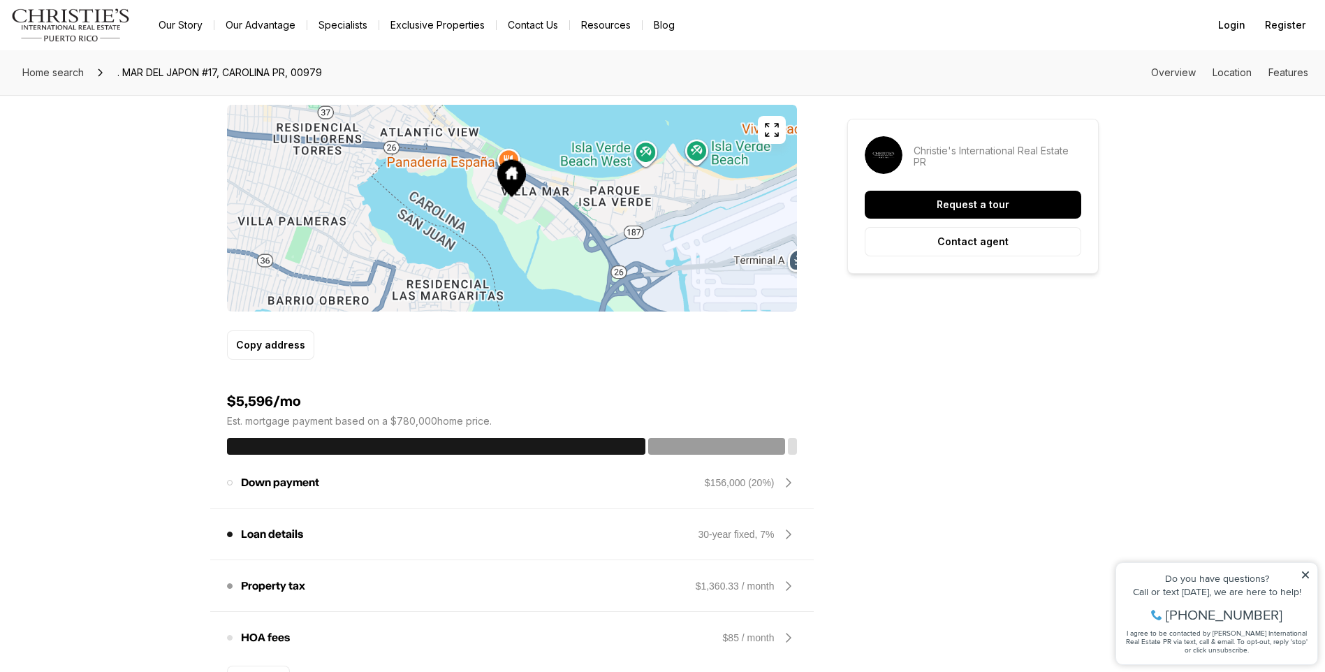
scroll to position [838, 0]
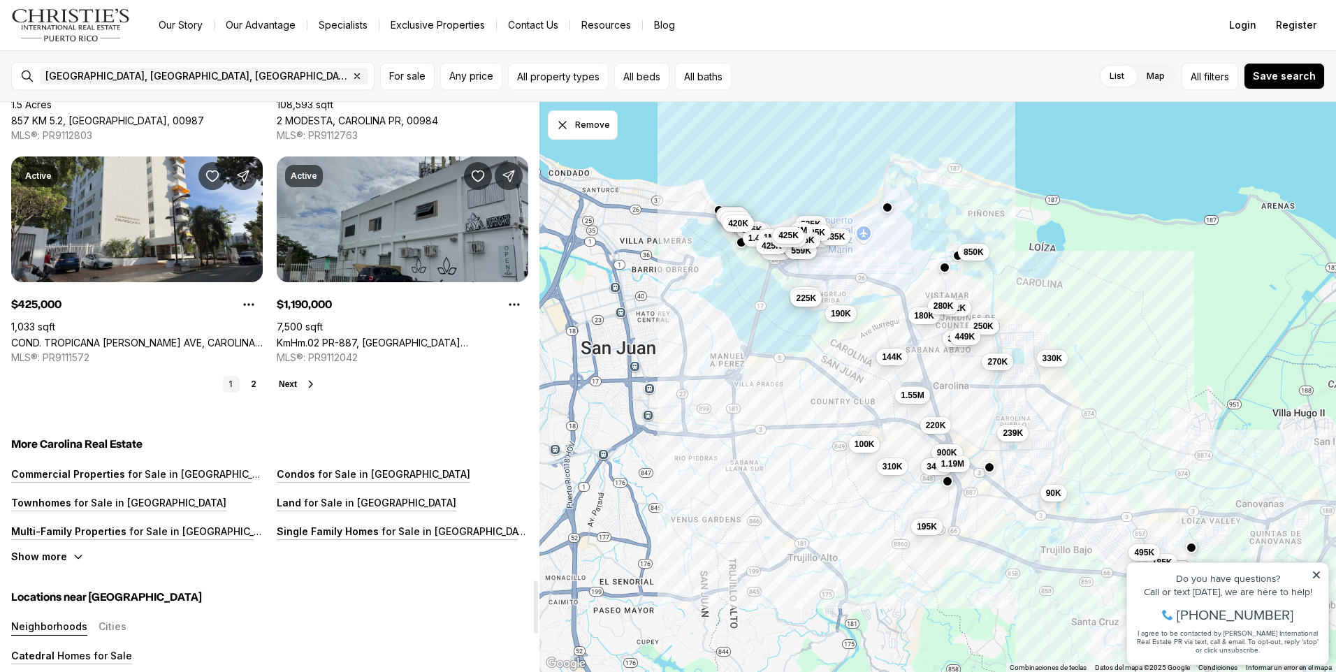
scroll to position [5309, 0]
